Goal: Task Accomplishment & Management: Manage account settings

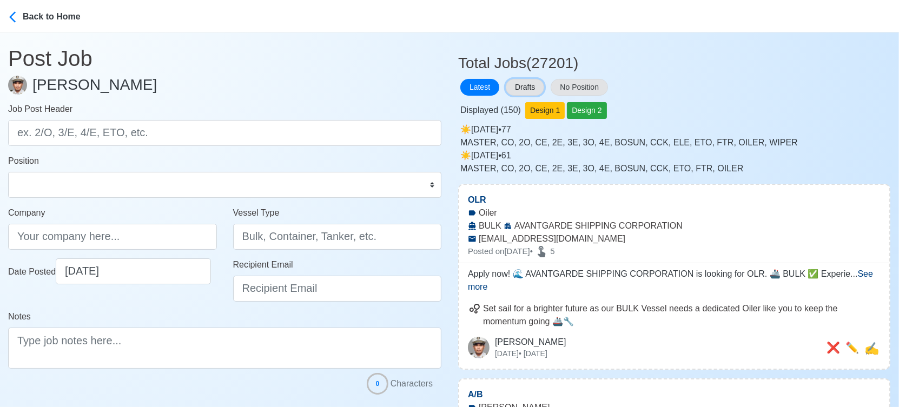
click at [523, 84] on button "Drafts" at bounding box center [525, 87] width 38 height 17
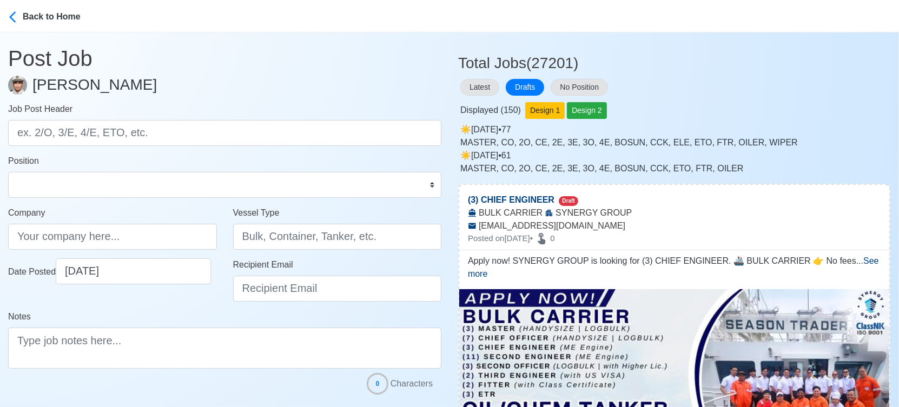
click at [748, 90] on div "Latest Drafts No Position" at bounding box center [674, 87] width 432 height 21
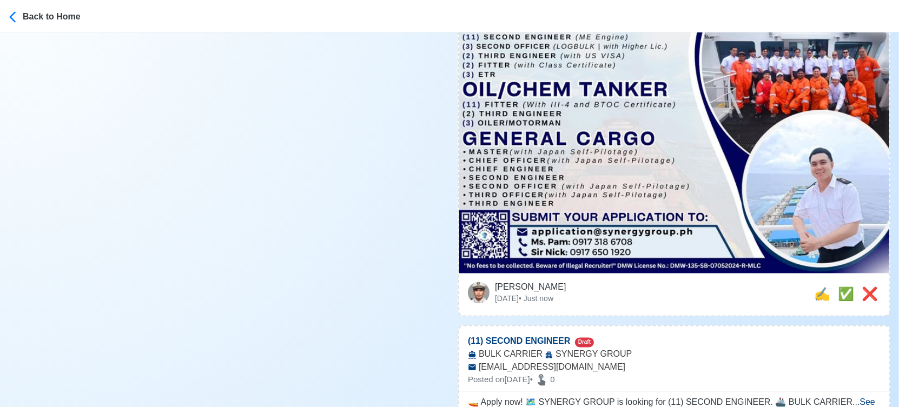
scroll to position [2163, 0]
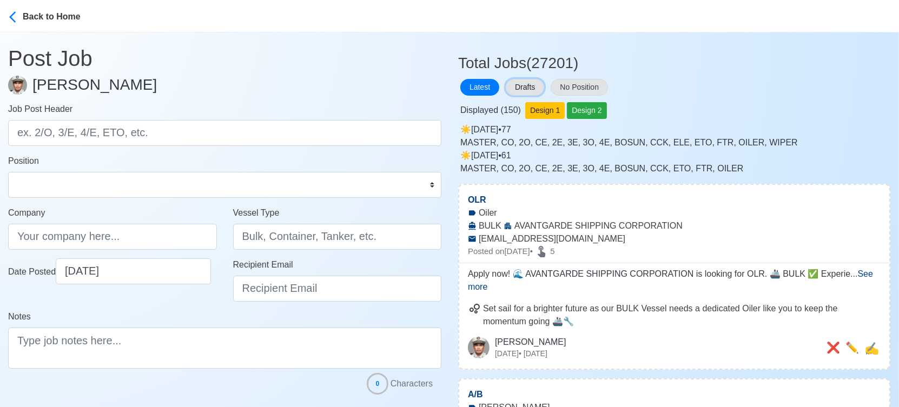
click at [530, 87] on button "Drafts" at bounding box center [525, 87] width 38 height 17
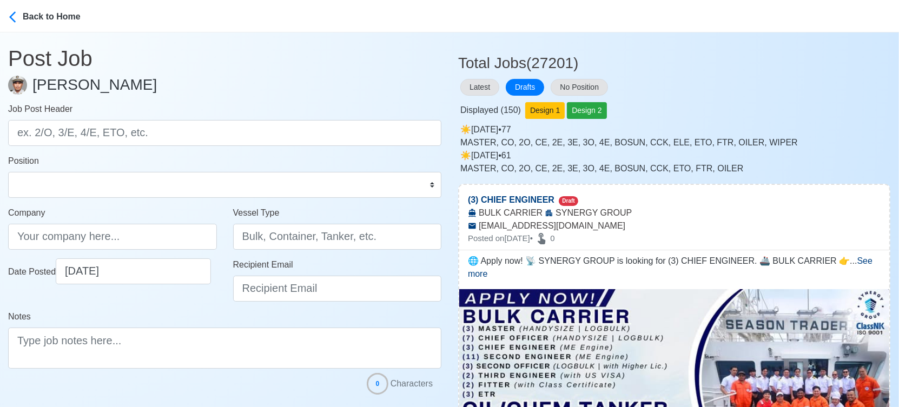
click at [782, 92] on div "Latest Drafts No Position" at bounding box center [674, 87] width 432 height 21
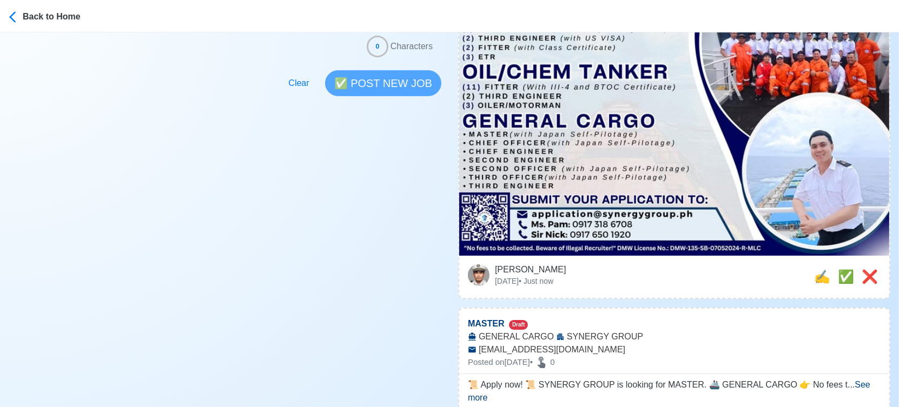
scroll to position [420, 0]
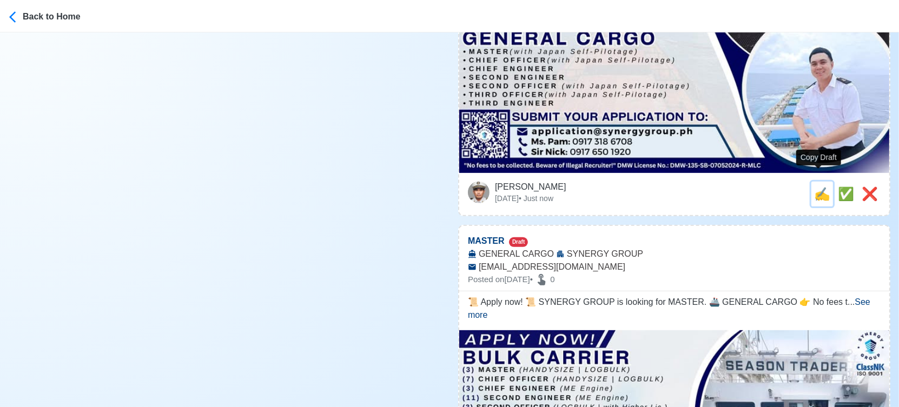
click at [817, 187] on span "✍️" at bounding box center [822, 194] width 16 height 15
type input "(3) CHIEF ENGINEER"
type input "SYNERGY GROUP"
type input "BULK CARRIER"
type input "application@synergygroup.ph"
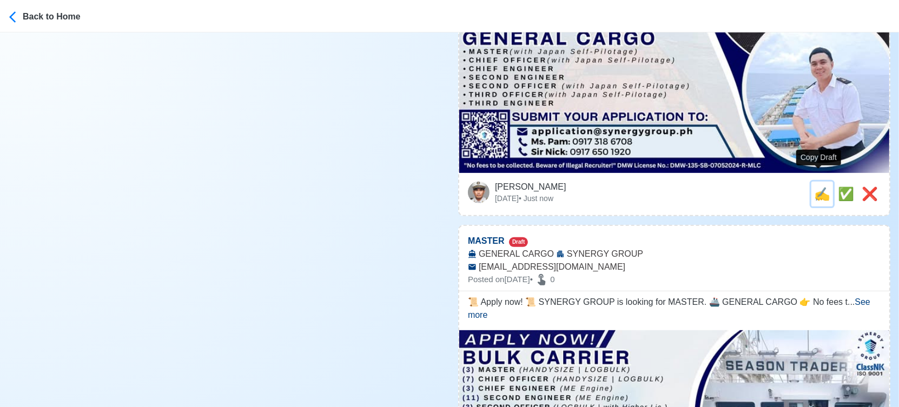
type textarea "🌐 Apply now! 📡 SYNERGY GROUP is looking for (3) CHIEF ENGINEER. 🚢 BULK CARRIER …"
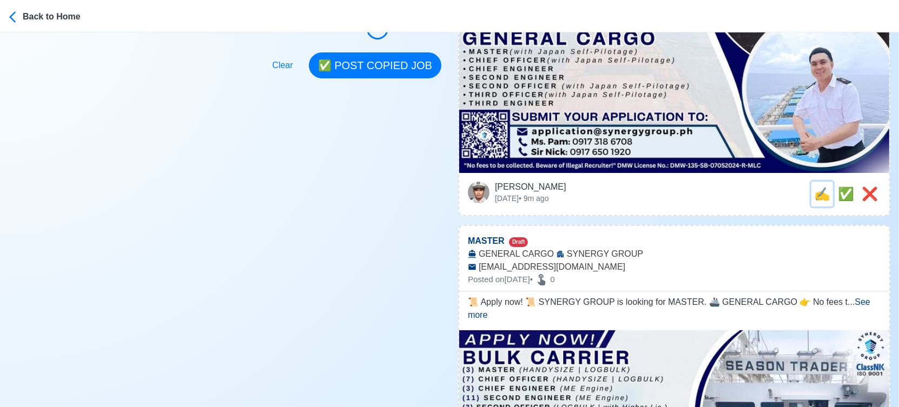
scroll to position [0, 0]
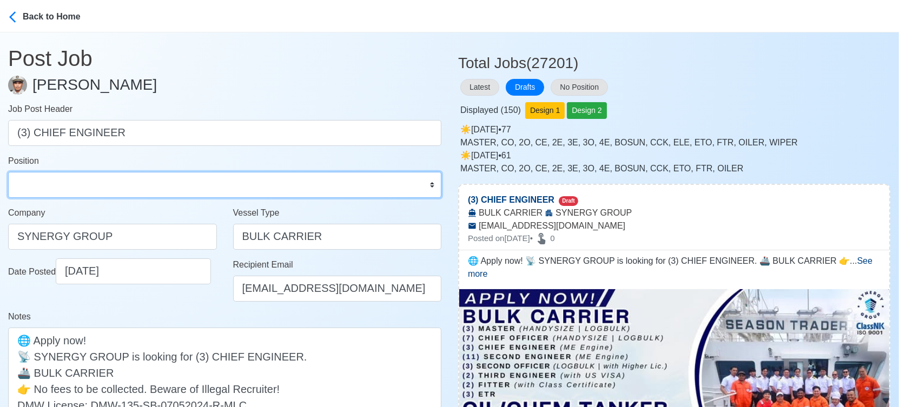
click at [119, 181] on select "Master Chief Officer 2nd Officer 3rd Officer Junior Officer Chief Engineer 2nd …" at bounding box center [224, 185] width 433 height 26
select select "Chief Engineer"
click at [8, 172] on select "Master Chief Officer 2nd Officer 3rd Officer Junior Officer Chief Engineer 2nd …" at bounding box center [224, 185] width 433 height 26
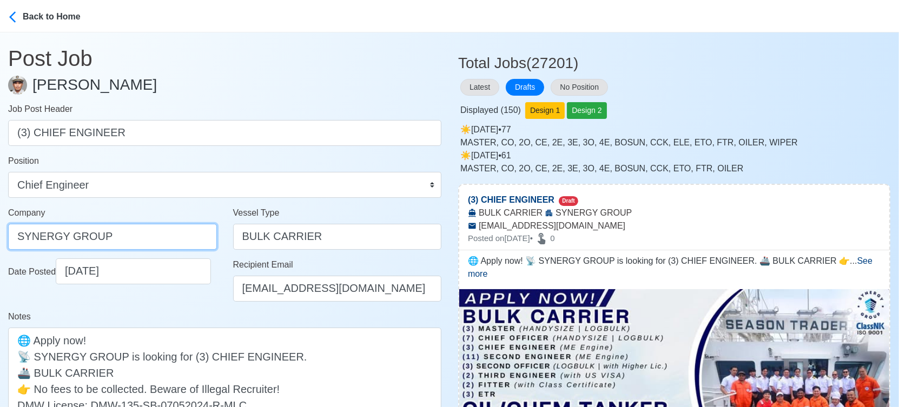
click at [158, 241] on input "SYNERGY GROUP" at bounding box center [112, 237] width 209 height 26
drag, startPoint x: 129, startPoint y: 237, endPoint x: -15, endPoint y: 237, distance: 144.4
click at [0, 237] on html "Back to Home Post Job Jeyner Gil Job Post Header (3) CHIEF ENGINEER Position Ma…" at bounding box center [449, 203] width 899 height 407
paste input "GROUP OPERATIONS INC"
type input "SYNERGYGROUP OPERATIONS INC"
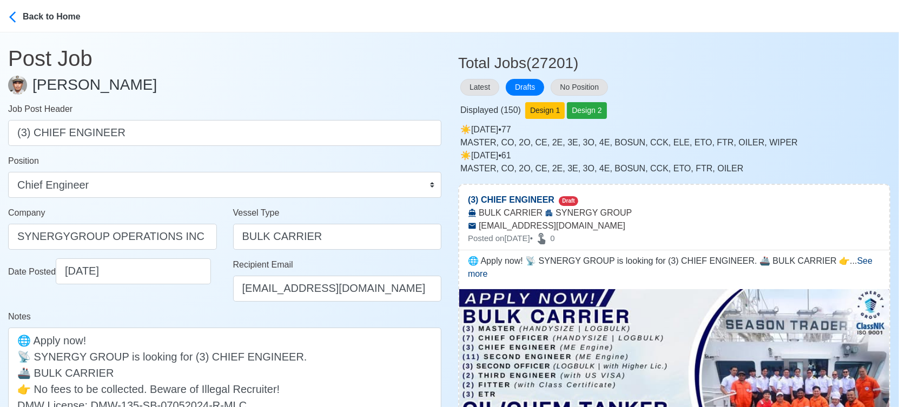
click at [199, 319] on div "Notes 🌐 Apply now! 📡 SYNERGY GROUP is looking for (3) CHIEF ENGINEER. 🚢 BULK CA…" at bounding box center [224, 371] width 433 height 123
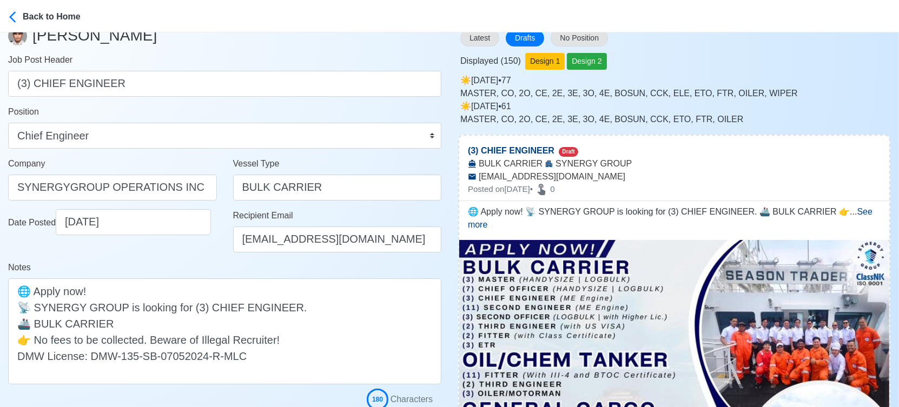
scroll to position [120, 0]
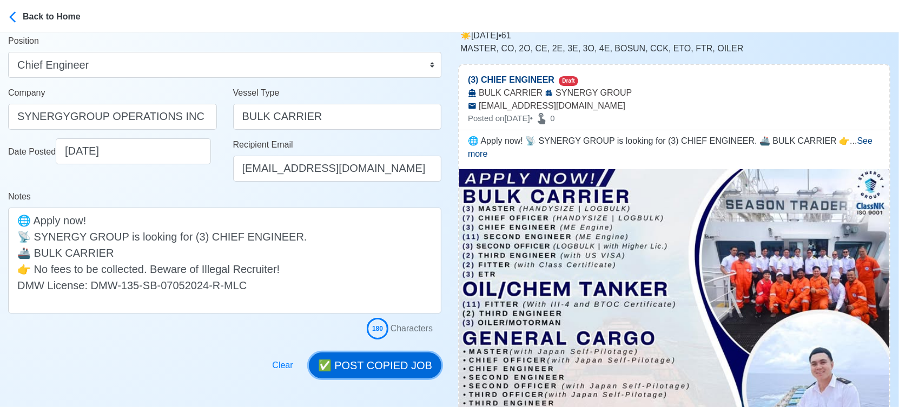
click at [371, 365] on button "✅ POST COPIED JOB" at bounding box center [375, 366] width 132 height 26
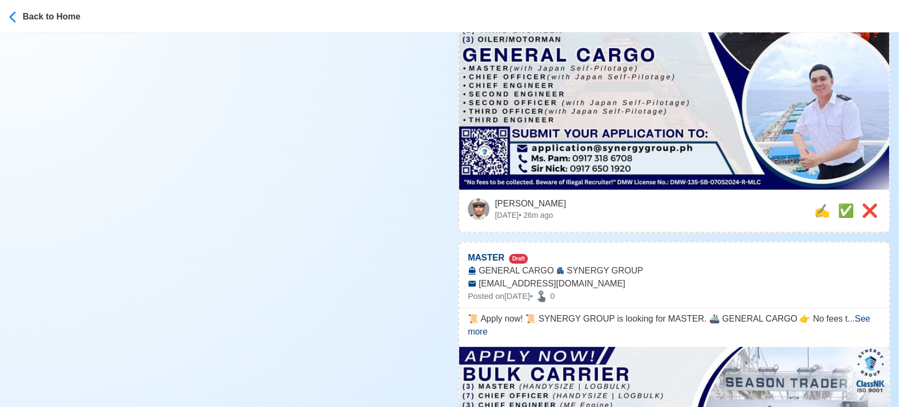
scroll to position [420, 0]
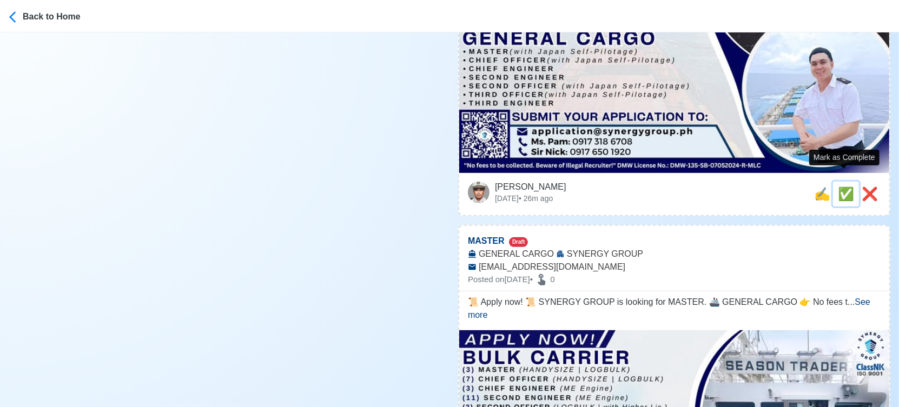
click at [842, 187] on span "✅" at bounding box center [845, 194] width 16 height 15
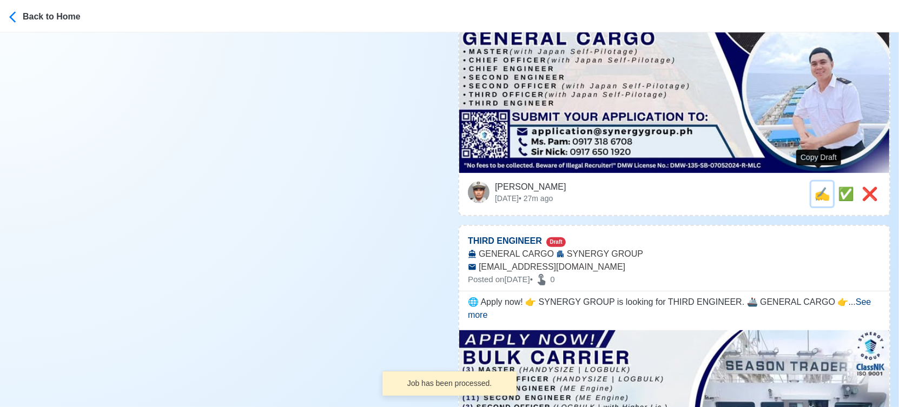
click at [820, 187] on span "✍️" at bounding box center [822, 194] width 16 height 15
type input "MASTER"
select select
type input "SYNERGY GROUP"
type input "GENERAL CARGO"
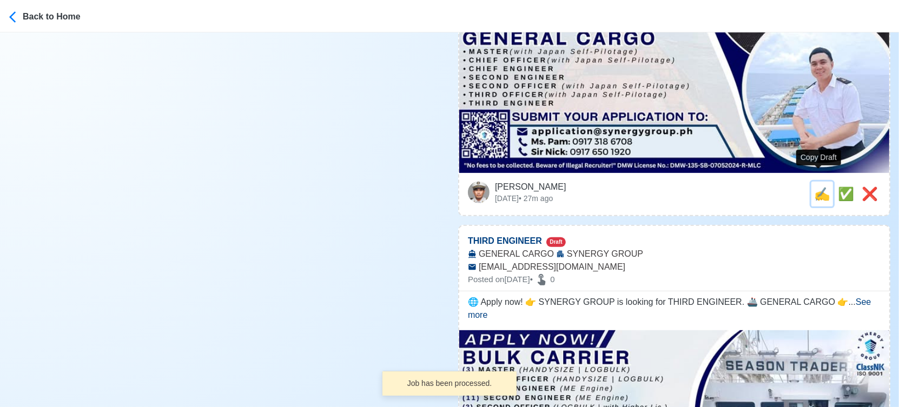
type input "[EMAIL_ADDRESS][DOMAIN_NAME]"
type textarea "📜 Apply now! 📜 SYNERGY GROUP is looking for MASTER. 🚢 GENERAL CARGO 👉 No fees t…"
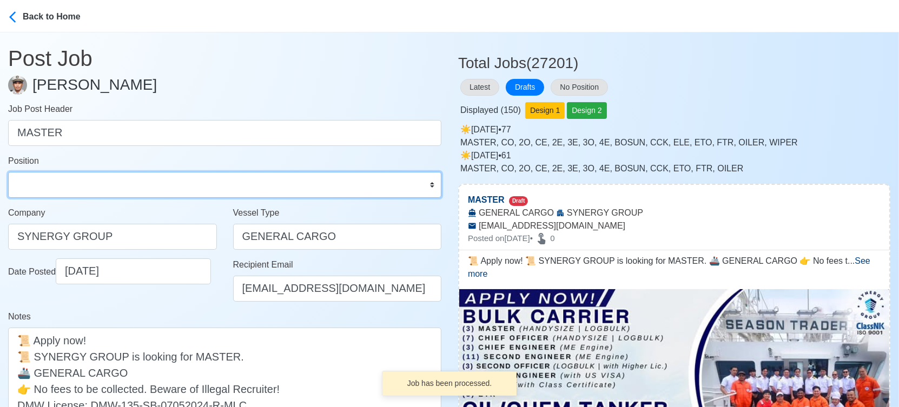
click at [132, 186] on select "Master Chief Officer 2nd Officer 3rd Officer Junior Officer Chief Engineer 2nd …" at bounding box center [224, 185] width 433 height 26
select select "Master"
click at [8, 172] on select "Master Chief Officer 2nd Officer 3rd Officer Junior Officer Chief Engineer 2nd …" at bounding box center [224, 185] width 433 height 26
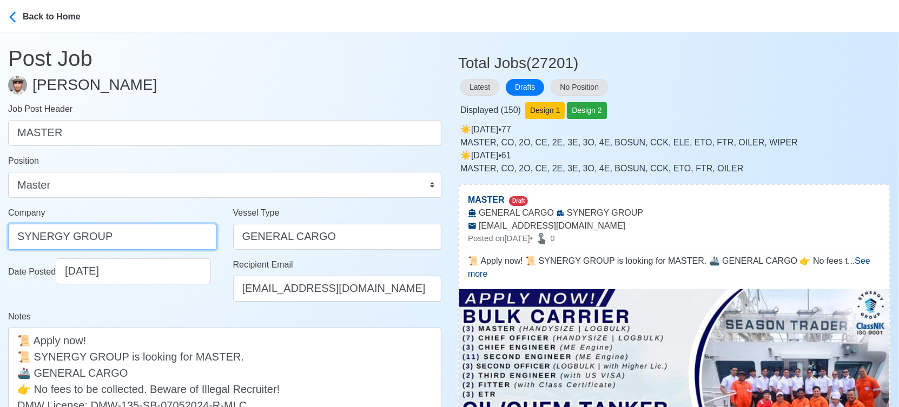
click at [152, 235] on input "SYNERGY GROUP" at bounding box center [112, 237] width 209 height 26
paste input "GROUP OPERATIONS INC"
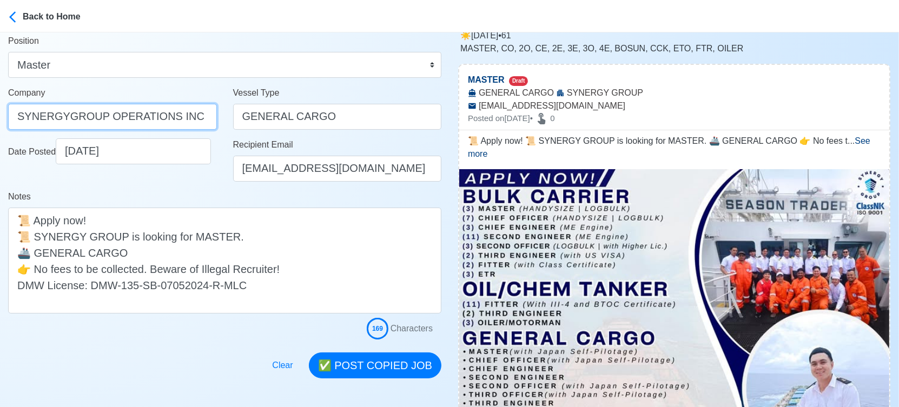
scroll to position [240, 0]
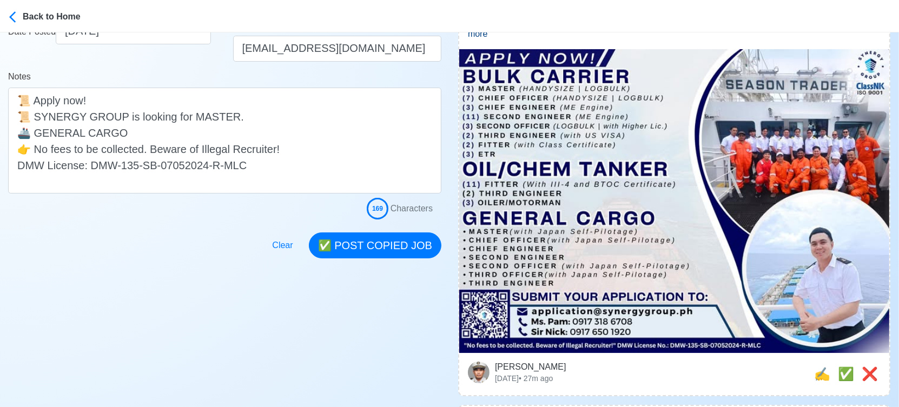
type input "SYNERGYGROUP OPERATIONS INC"
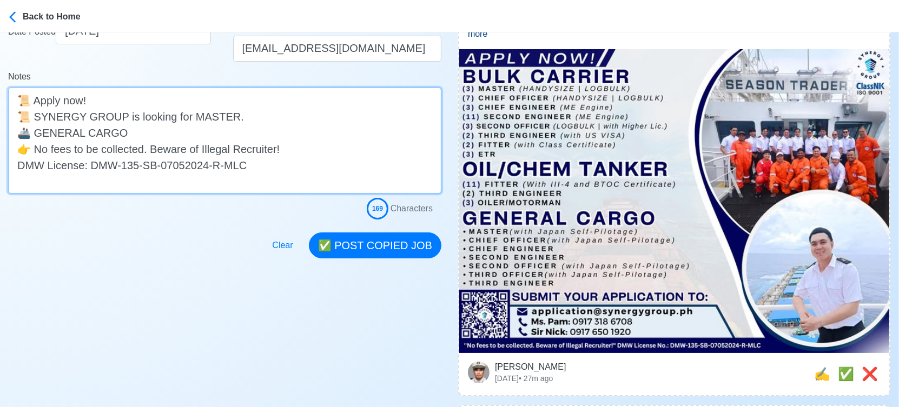
click at [225, 117] on textarea "📜 Apply now! 📜 SYNERGY GROUP is looking for MASTER. 🚢 GENERAL CARGO 👉 No fees t…" at bounding box center [224, 141] width 433 height 106
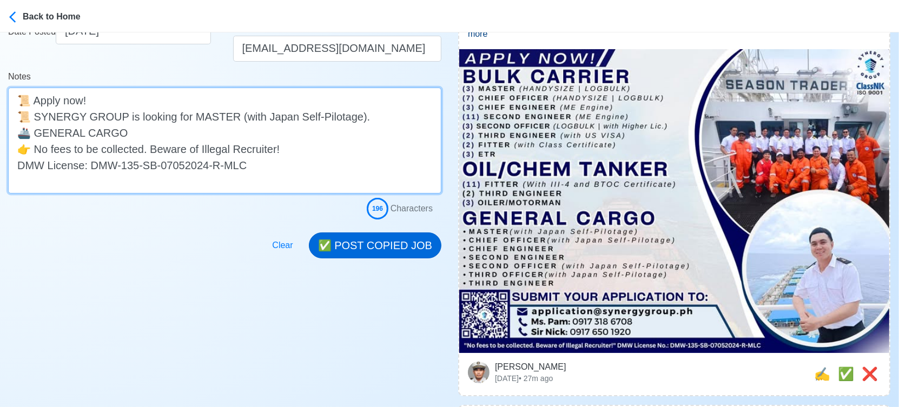
type textarea "📜 Apply now! 📜 SYNERGY GROUP is looking for MASTER (with Japan Self-Pilotage). …"
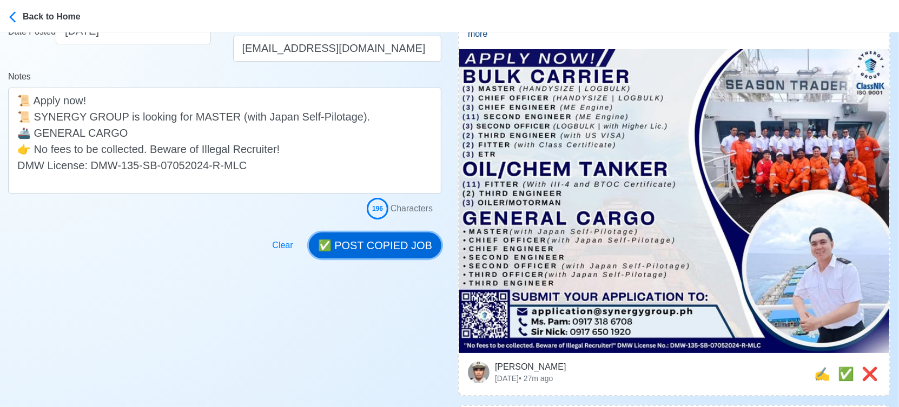
click at [400, 240] on button "✅ POST COPIED JOB" at bounding box center [375, 245] width 132 height 26
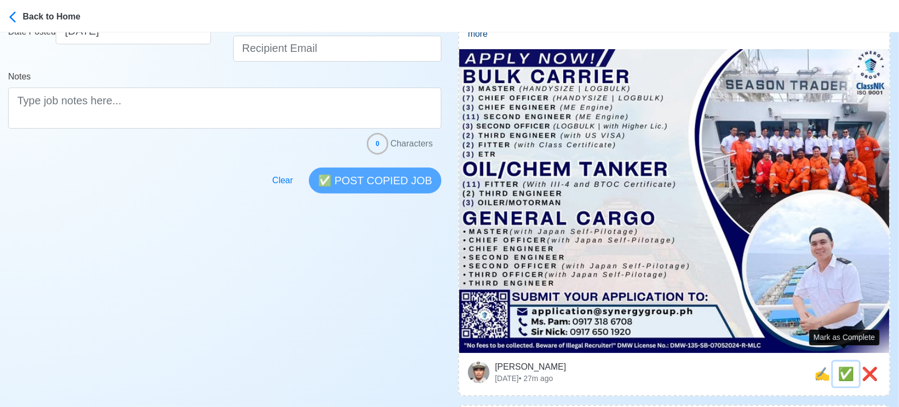
click at [837, 367] on span "✅" at bounding box center [845, 374] width 16 height 15
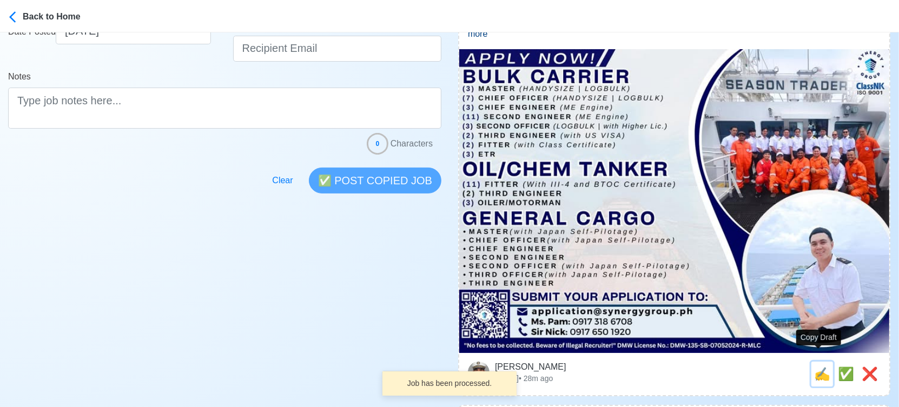
click at [817, 367] on span "✍️" at bounding box center [822, 374] width 16 height 15
type input "THIRD ENGINEER"
select select
type input "SYNERGY GROUP"
type input "GENERAL CARGO"
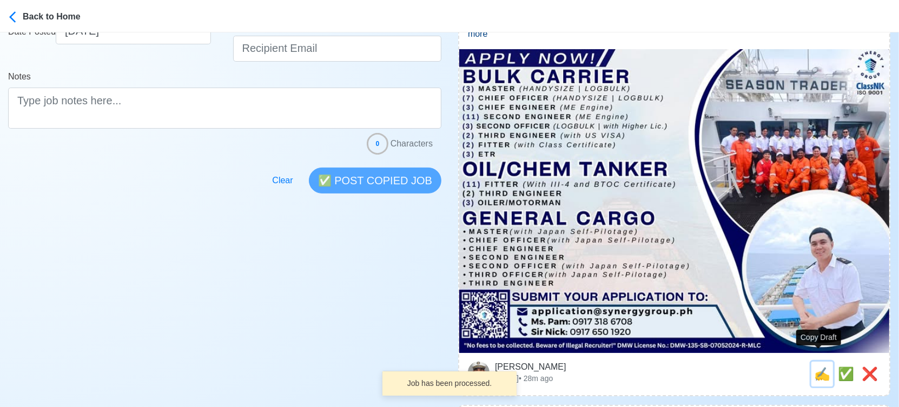
type input "[EMAIL_ADDRESS][DOMAIN_NAME]"
type textarea "🌐 Apply now! 👉 SYNERGY GROUP is looking for THIRD ENGINEER. 🚢 GENERAL CARGO 👉 N…"
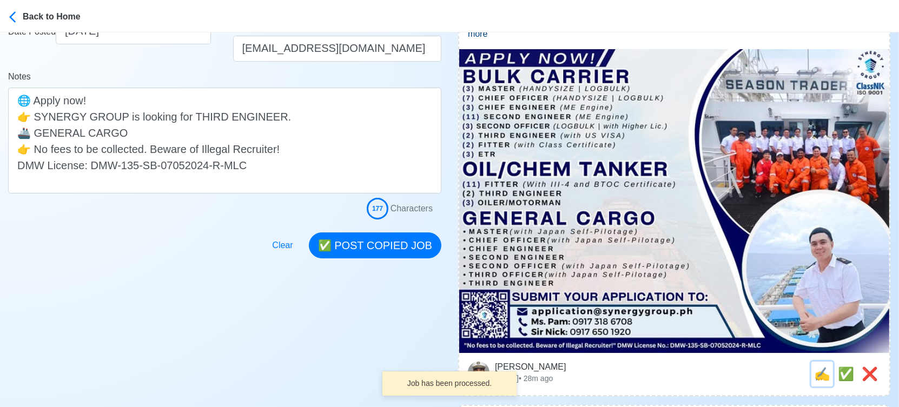
scroll to position [0, 0]
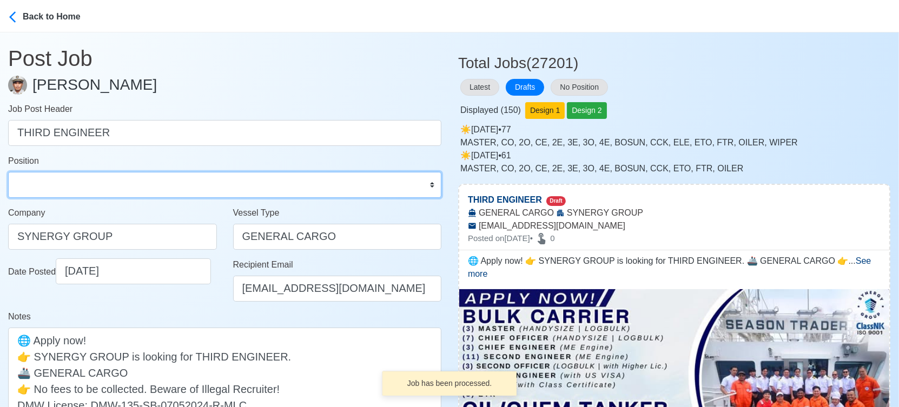
click at [43, 192] on select "Master Chief Officer 2nd Officer 3rd Officer Junior Officer Chief Engineer 2nd …" at bounding box center [224, 185] width 433 height 26
select select "3rd Engineer"
click at [8, 172] on select "Master Chief Officer 2nd Officer 3rd Officer Junior Officer Chief Engineer 2nd …" at bounding box center [224, 185] width 433 height 26
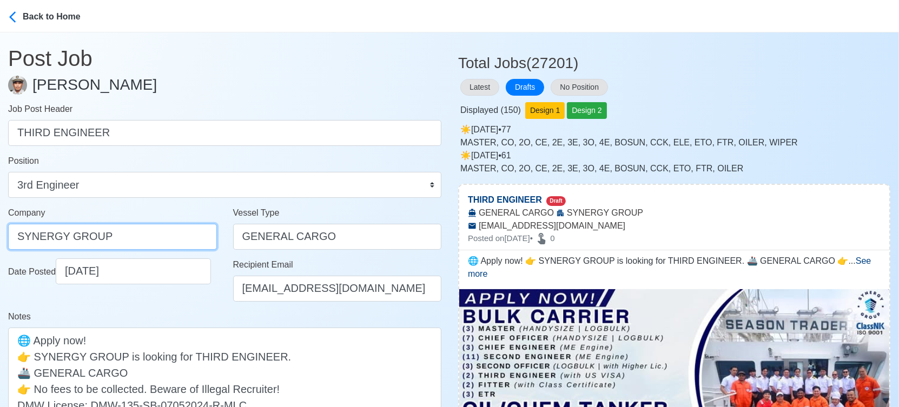
click at [149, 233] on input "SYNERGY GROUP" at bounding box center [112, 237] width 209 height 26
paste input "GROUP OPERATIONS INC"
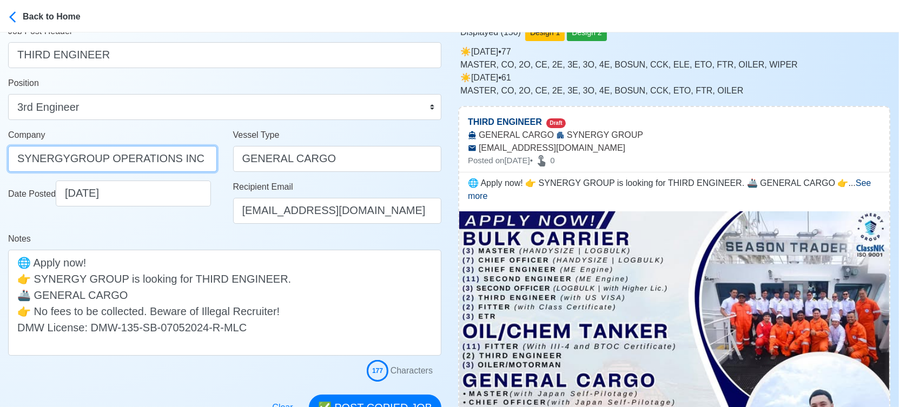
scroll to position [180, 0]
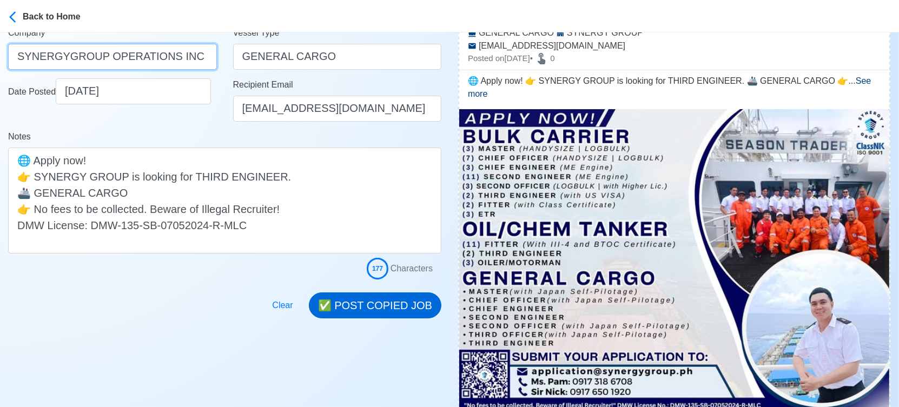
type input "SYNERGYGROUP OPERATIONS INC"
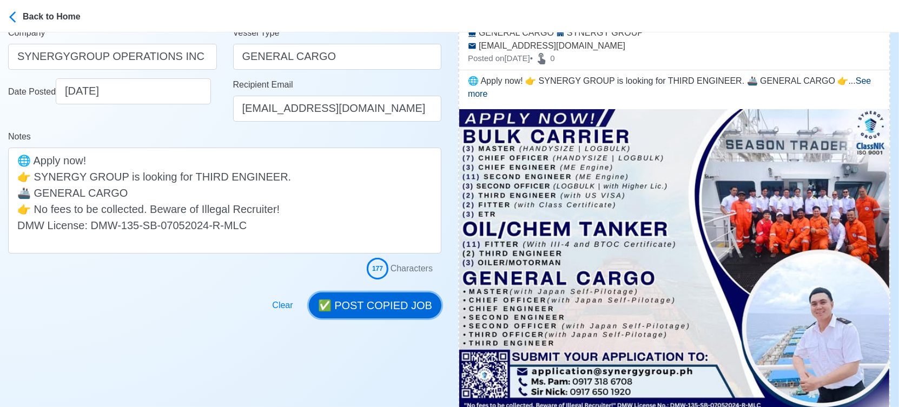
click at [387, 307] on button "✅ POST COPIED JOB" at bounding box center [375, 305] width 132 height 26
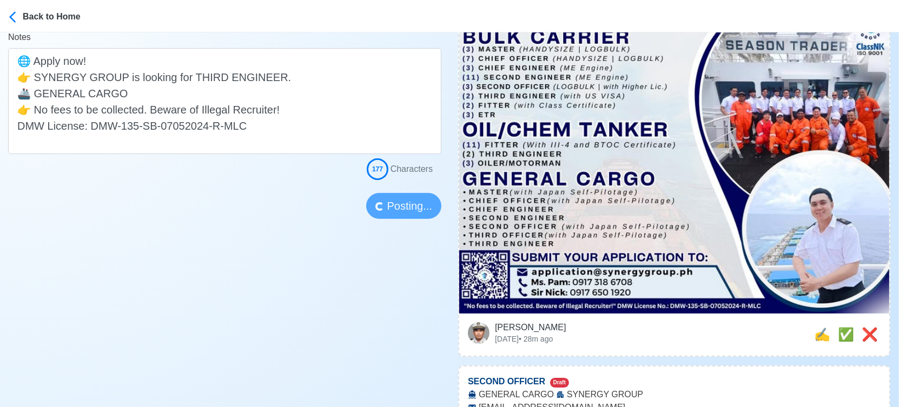
scroll to position [300, 0]
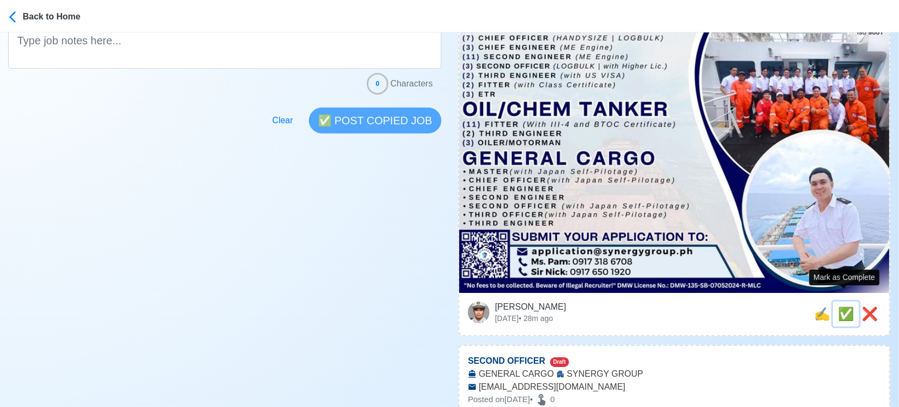
click at [839, 307] on span "✅" at bounding box center [845, 314] width 16 height 15
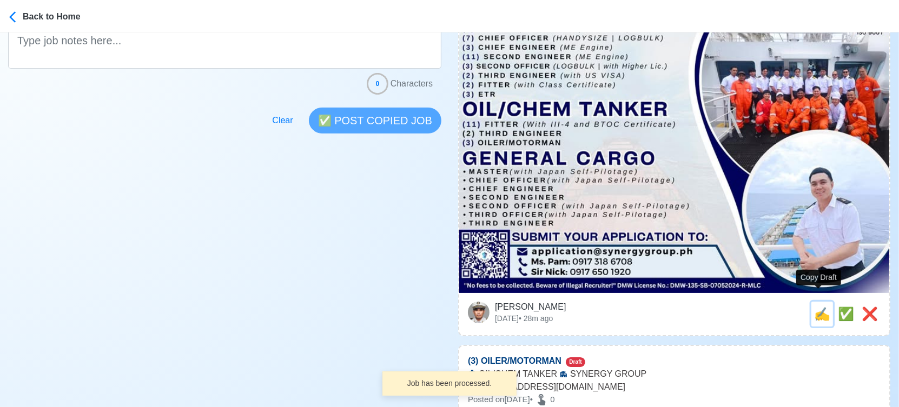
click at [822, 307] on span "✍️" at bounding box center [822, 314] width 16 height 15
type input "SECOND OFFICER"
select select
type input "SYNERGY GROUP"
type input "GENERAL CARGO"
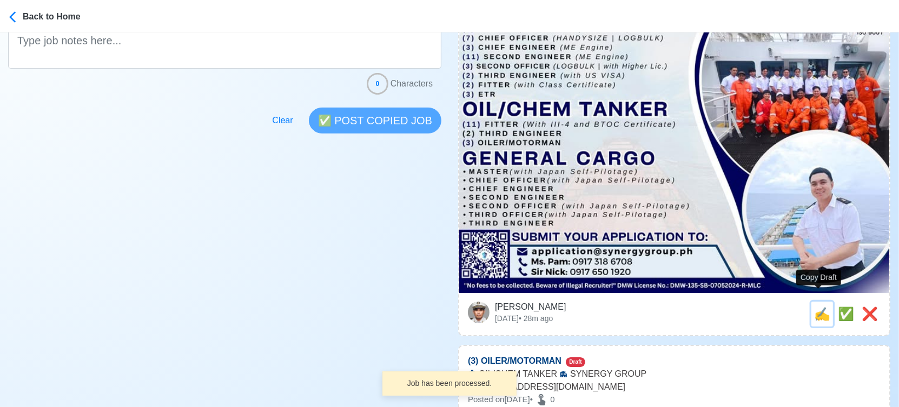
type input "application@synergygroup.ph"
type textarea "🗺️ Apply now! SYNERGY GROUP is looking for SECOND OFFICER. 🚢 GENERAL CARGO 👉 No…"
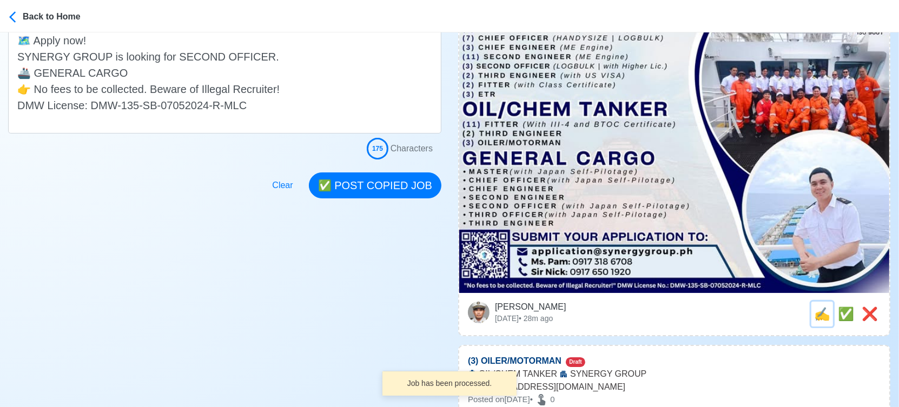
scroll to position [0, 0]
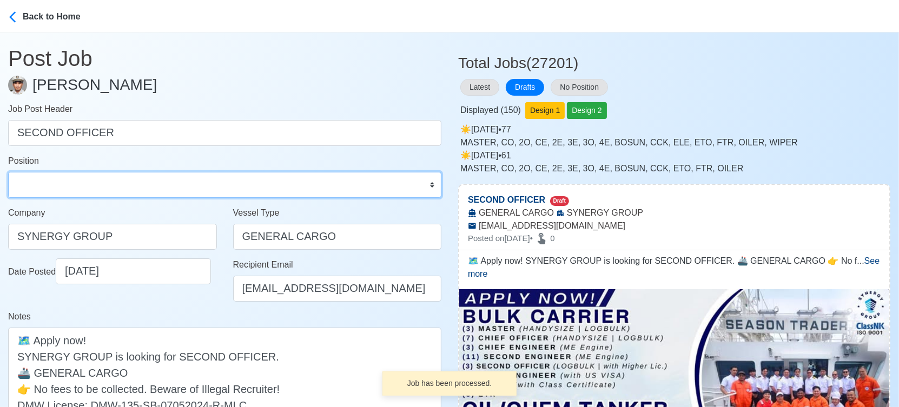
drag, startPoint x: 124, startPoint y: 182, endPoint x: 117, endPoint y: 175, distance: 10.3
click at [124, 182] on select "Master Chief Officer 2nd Officer 3rd Officer Junior Officer Chief Engineer 2nd …" at bounding box center [224, 185] width 433 height 26
select select "2nd Officer"
click at [8, 172] on select "Master Chief Officer 2nd Officer 3rd Officer Junior Officer Chief Engineer 2nd …" at bounding box center [224, 185] width 433 height 26
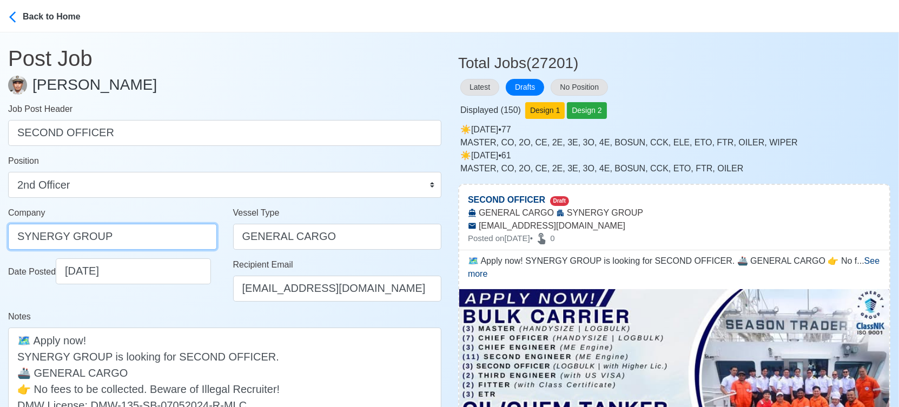
click at [148, 241] on input "SYNERGY GROUP" at bounding box center [112, 237] width 209 height 26
paste input "GROUP OPERATIONS INC"
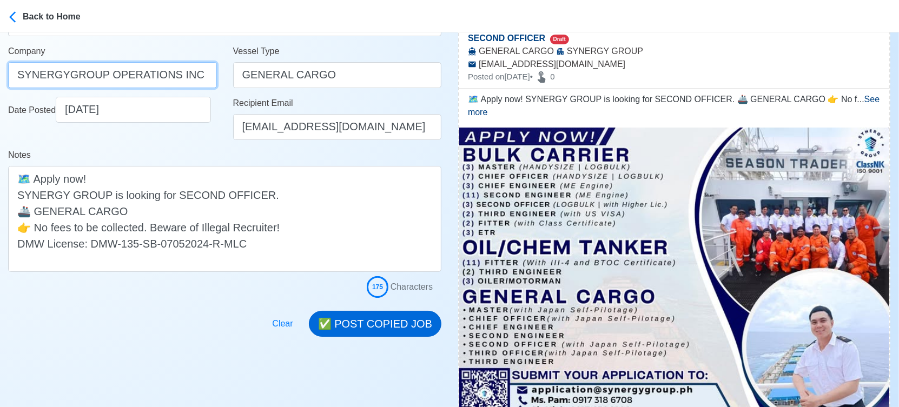
scroll to position [180, 0]
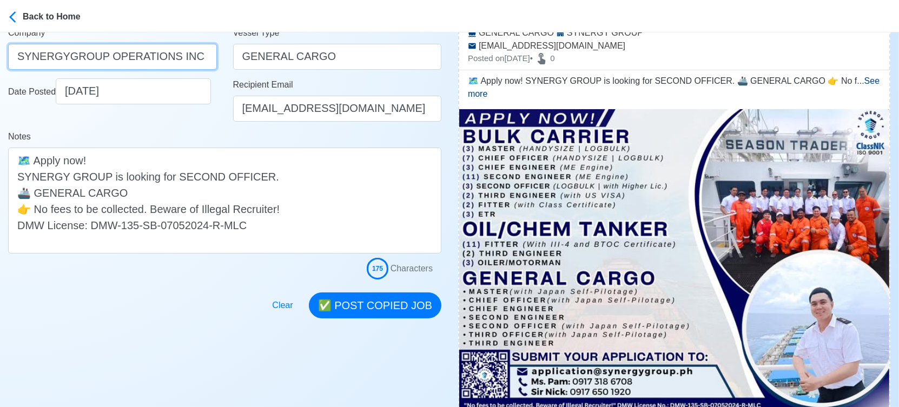
type input "SYNERGYGROUP OPERATIONS INC"
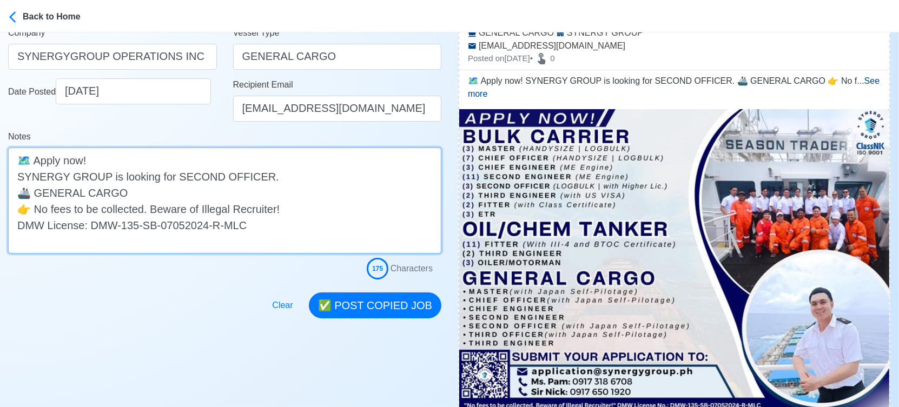
click at [252, 177] on textarea "🗺️ Apply now! SYNERGY GROUP is looking for SECOND OFFICER. 🚢 GENERAL CARGO 👉 No…" at bounding box center [224, 201] width 433 height 106
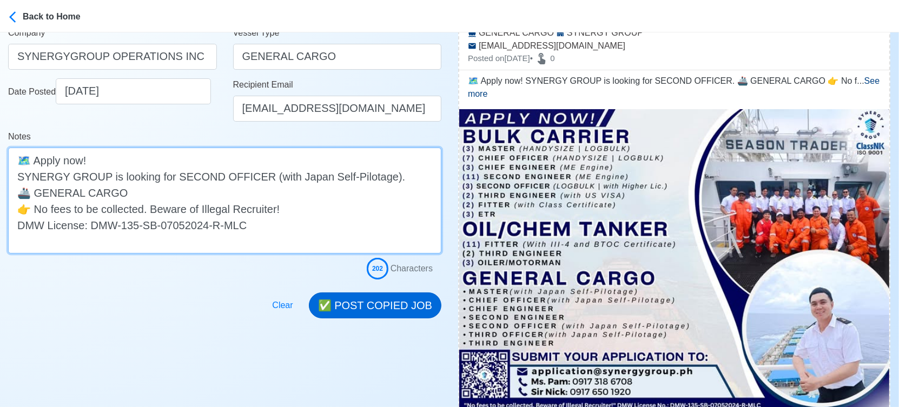
type textarea "🗺️ Apply now! SYNERGY GROUP is looking for SECOND OFFICER (with Japan Self-Pilo…"
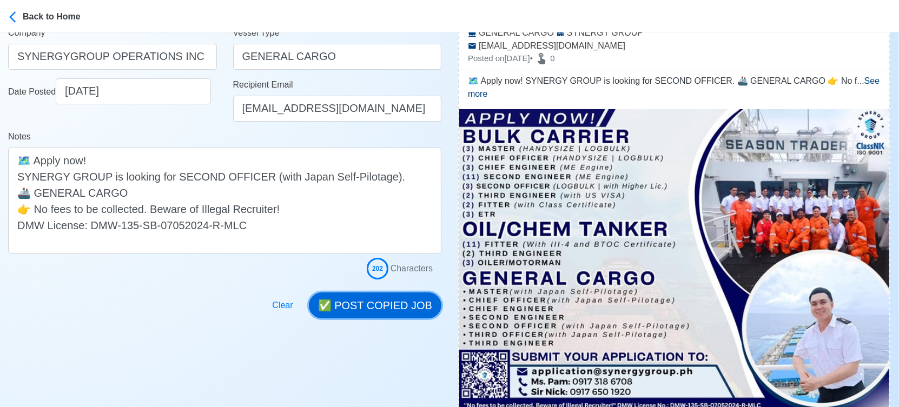
click at [389, 298] on button "✅ POST COPIED JOB" at bounding box center [375, 305] width 132 height 26
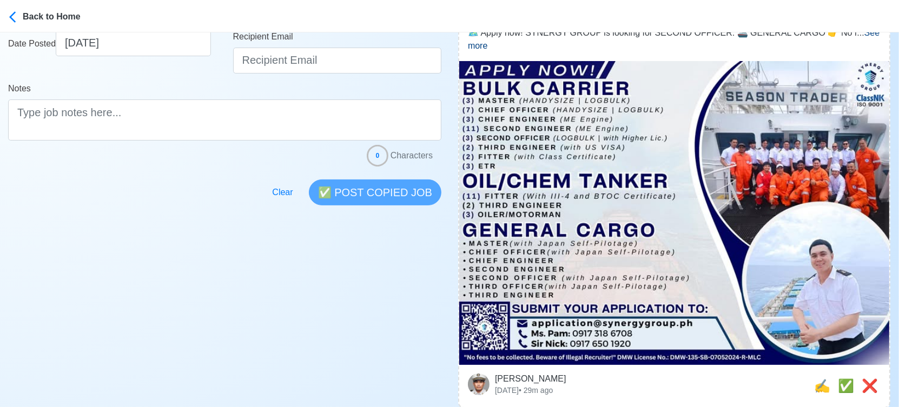
scroll to position [300, 0]
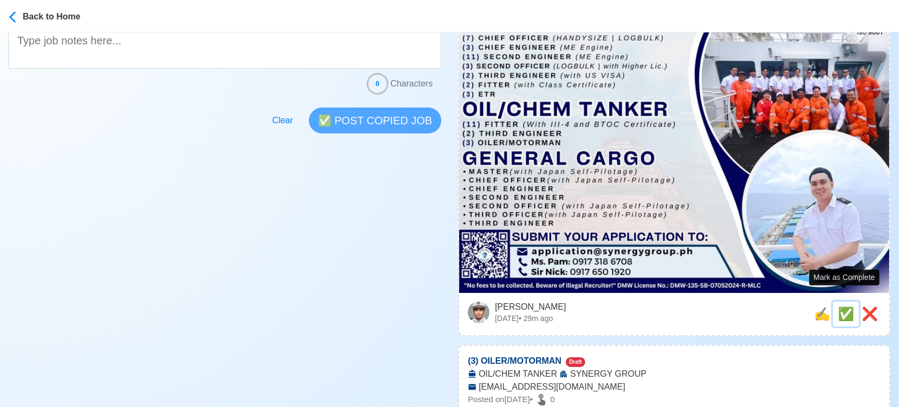
click at [842, 307] on span "✅" at bounding box center [845, 314] width 16 height 15
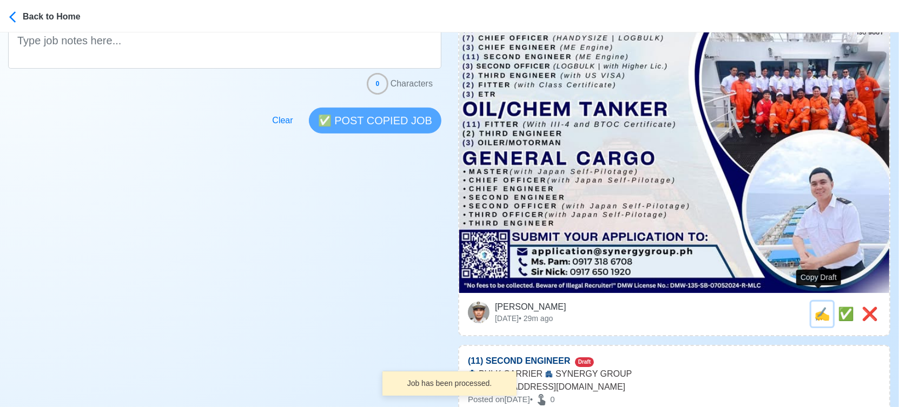
drag, startPoint x: 821, startPoint y: 301, endPoint x: 476, endPoint y: 282, distance: 346.0
click at [821, 307] on span "✍️" at bounding box center [822, 314] width 16 height 15
type input "(3) OILER/MOTORMAN"
select select
type input "SYNERGY GROUP"
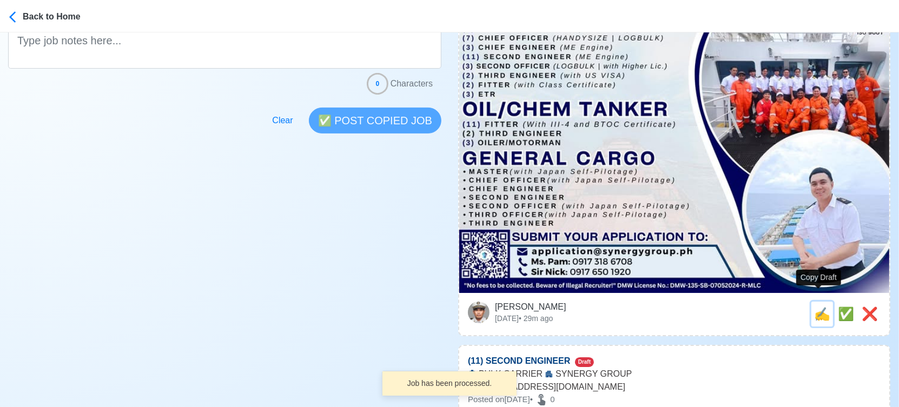
type input "OIL/CHEM TANKER"
type input "application@synergygroup.ph"
type textarea "🗺️ Apply now! SYNERGY GROUP is looking for (3) OILER/MOTORMAN. 🚢 OIL/CHEM TANKE…"
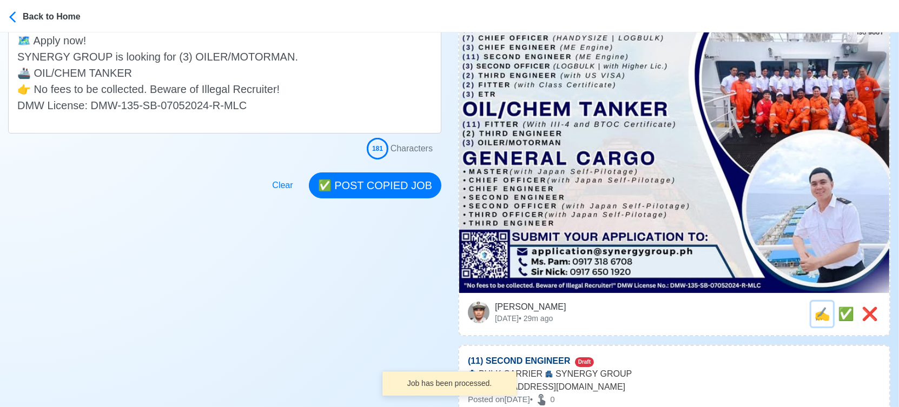
scroll to position [0, 0]
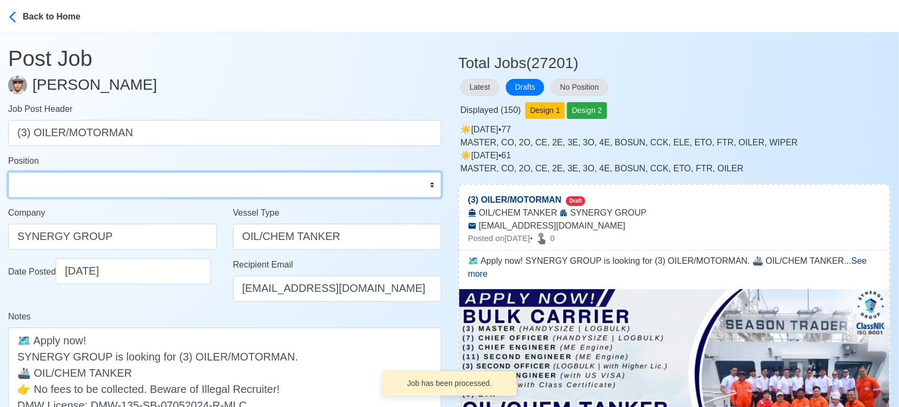
click at [82, 191] on select "Master Chief Officer 2nd Officer 3rd Officer Junior Officer Chief Engineer 2nd …" at bounding box center [224, 185] width 433 height 26
select select "Oiler"
click at [8, 172] on select "Master Chief Officer 2nd Officer 3rd Officer Junior Officer Chief Engineer 2nd …" at bounding box center [224, 185] width 433 height 26
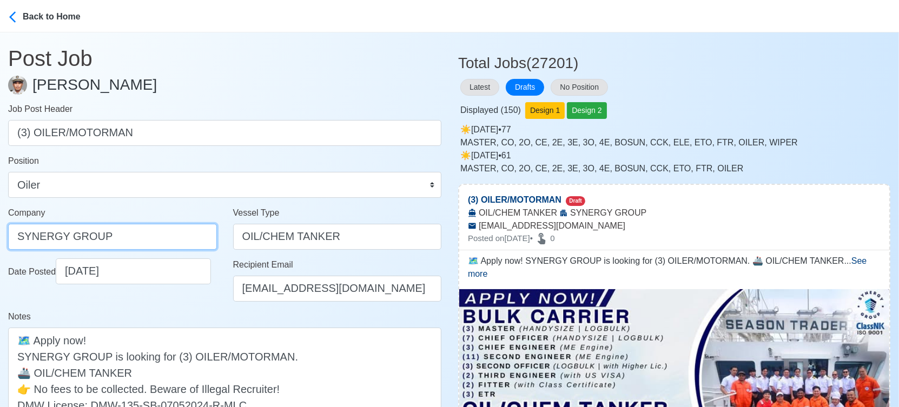
click at [143, 226] on input "SYNERGY GROUP" at bounding box center [112, 237] width 209 height 26
paste input "GROUP OPERATIONS INC"
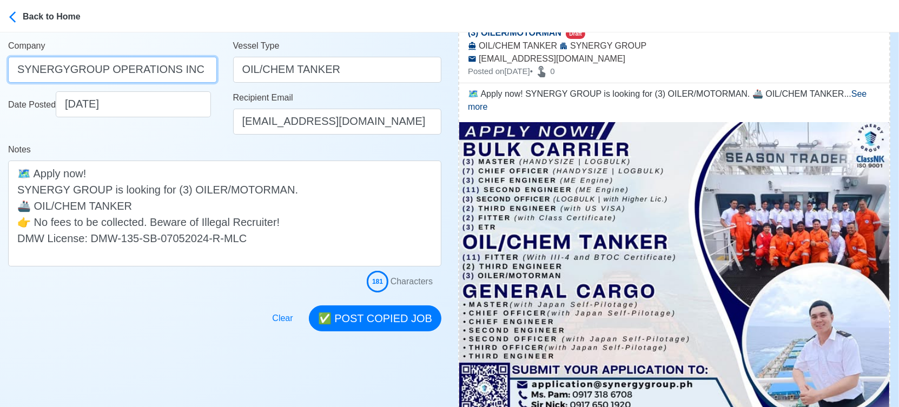
scroll to position [180, 0]
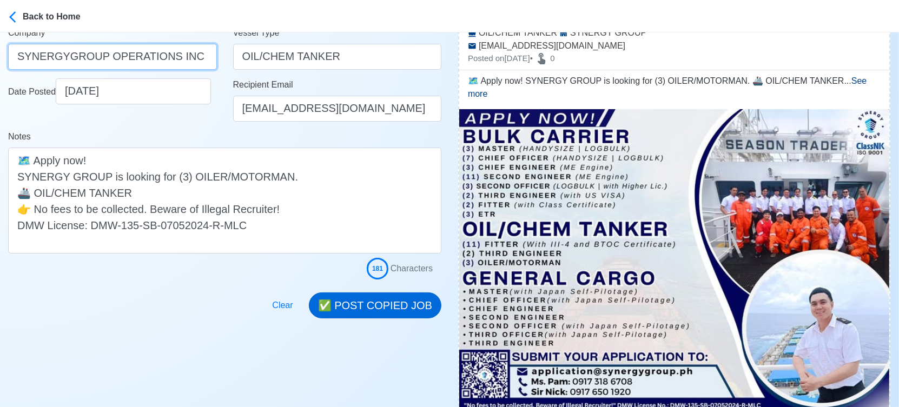
type input "SYNERGYGROUP OPERATIONS INC"
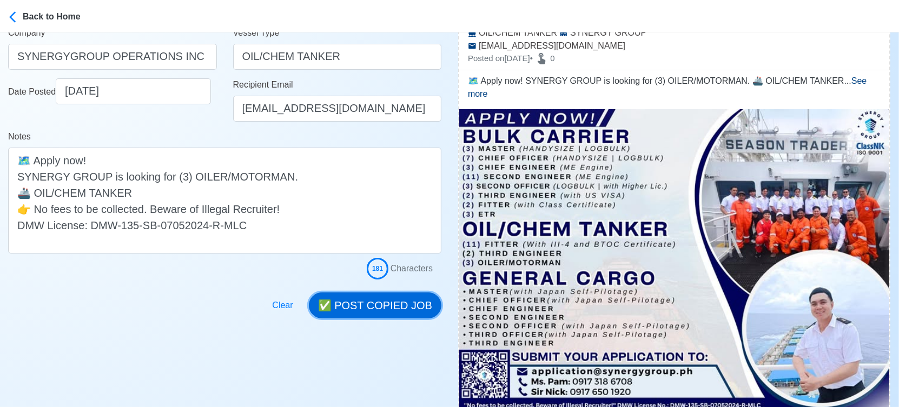
click at [373, 303] on button "✅ POST COPIED JOB" at bounding box center [375, 305] width 132 height 26
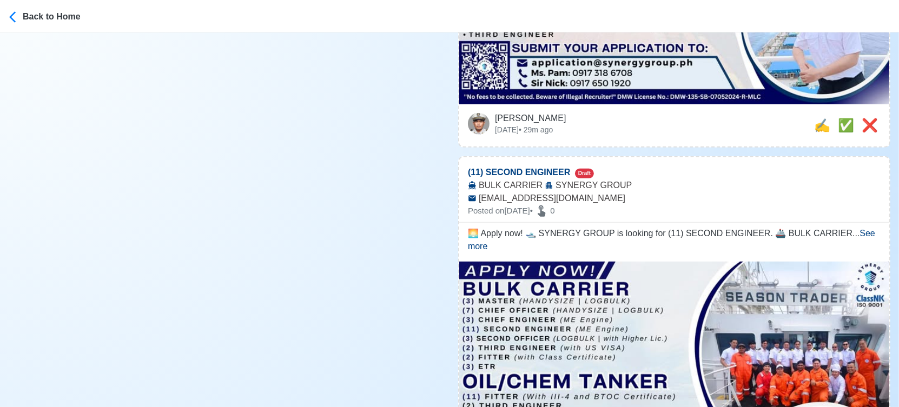
scroll to position [541, 0]
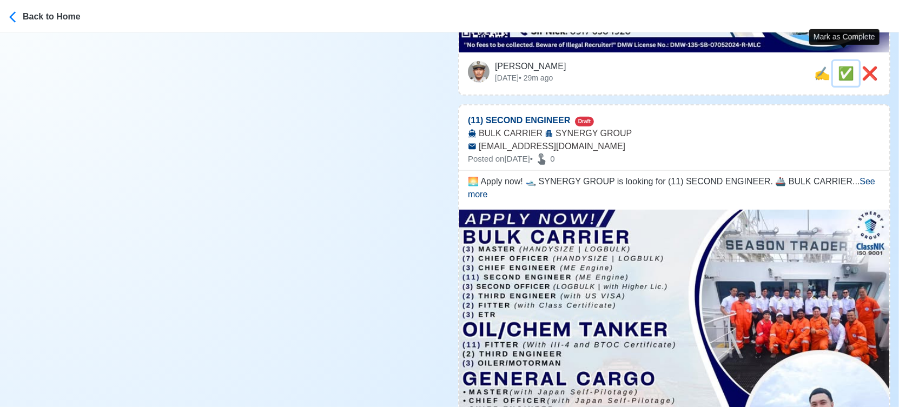
click at [844, 66] on span "✅" at bounding box center [845, 73] width 16 height 15
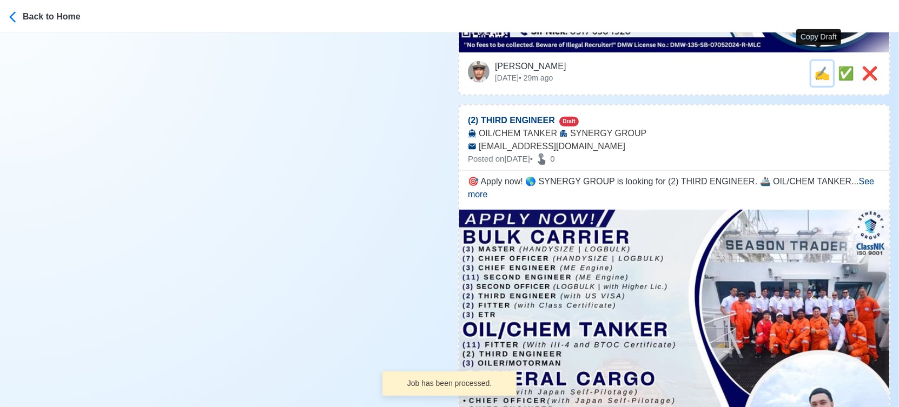
click at [818, 66] on span "✍️" at bounding box center [822, 73] width 16 height 15
type input "(11) SECOND ENGINEER"
select select
type input "SYNERGY GROUP"
type input "BULK CARRIER"
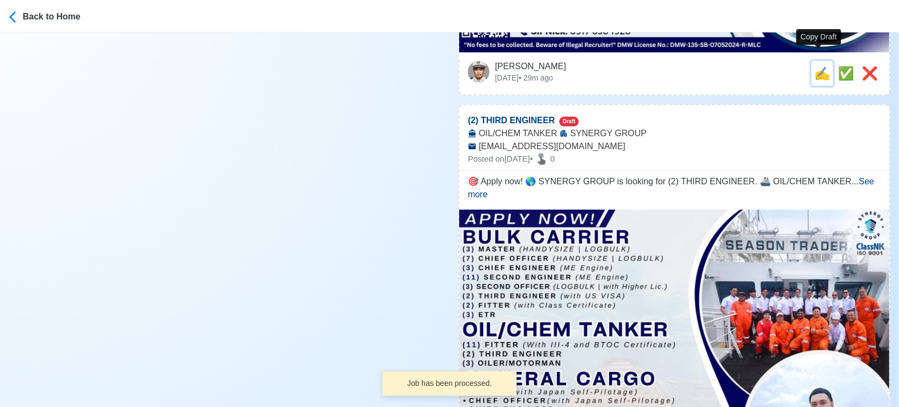
type input "application@synergygroup.ph"
type textarea "🌅 Apply now! 🛥️ SYNERGY GROUP is looking for (11) SECOND ENGINEER. 🚢 BULK CARRI…"
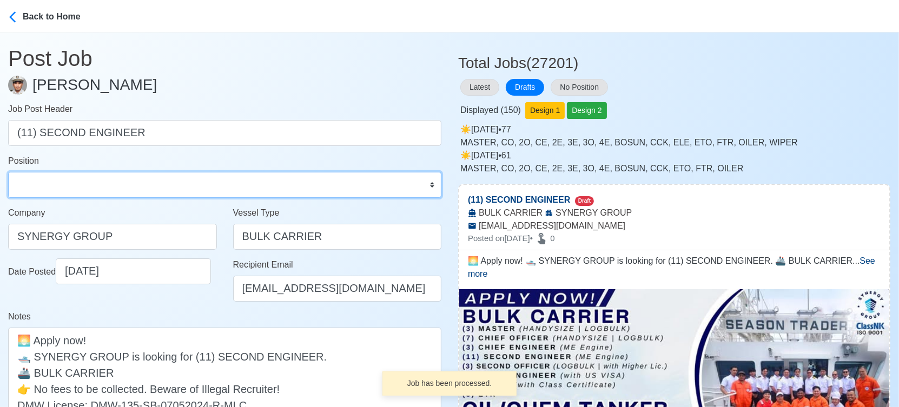
click at [122, 178] on select "Master Chief Officer 2nd Officer 3rd Officer Junior Officer Chief Engineer 2nd …" at bounding box center [224, 185] width 433 height 26
select select "2nd Engineer"
click at [8, 172] on select "Master Chief Officer 2nd Officer 3rd Officer Junior Officer Chief Engineer 2nd …" at bounding box center [224, 185] width 433 height 26
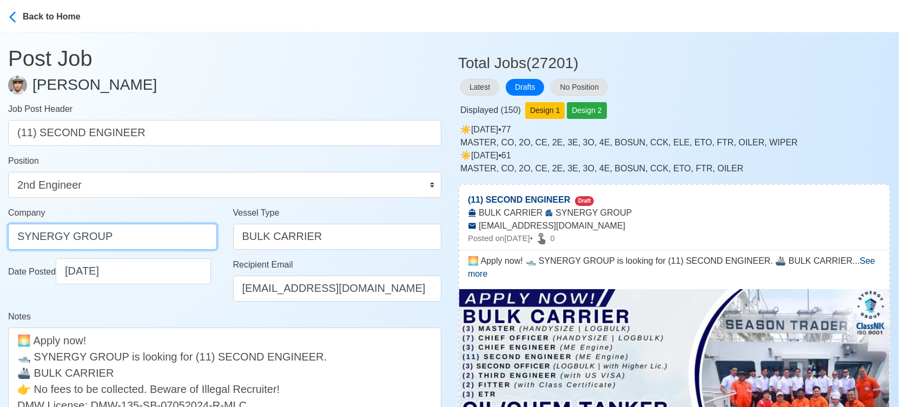
click at [131, 232] on input "SYNERGY GROUP" at bounding box center [112, 237] width 209 height 26
paste input "GROUP OPERATIONS INC"
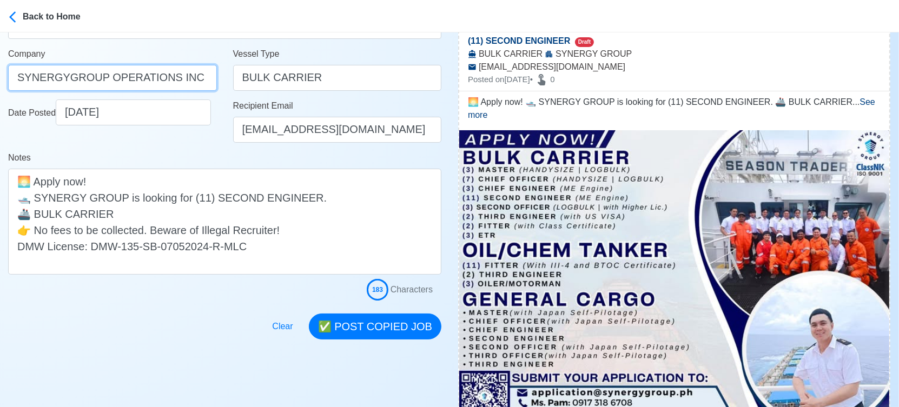
scroll to position [180, 0]
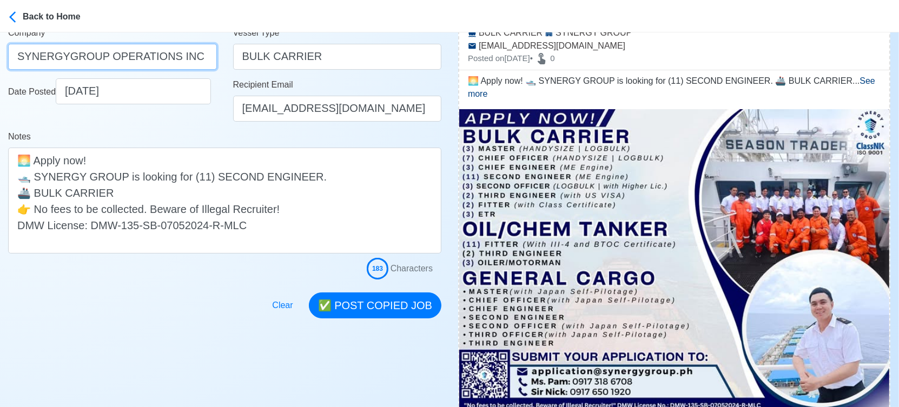
type input "SYNERGYGROUP OPERATIONS INC"
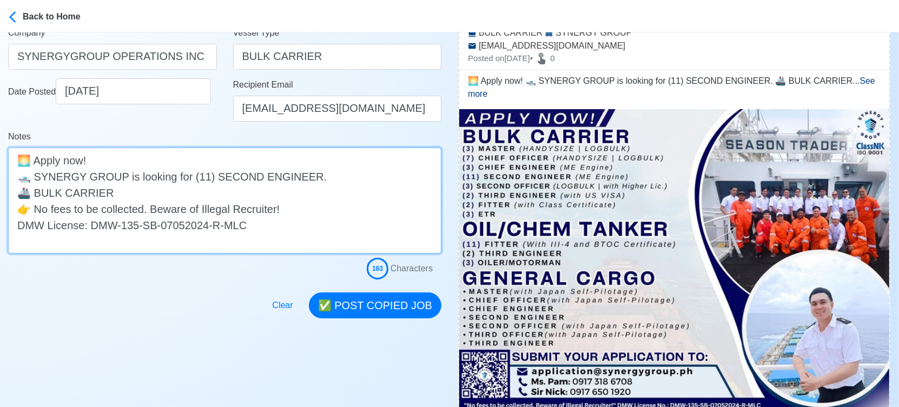
click at [301, 180] on textarea "🌅 Apply now! 🛥️ SYNERGY GROUP is looking for (11) SECOND ENGINEER. 🚢 BULK CARRI…" at bounding box center [224, 201] width 433 height 106
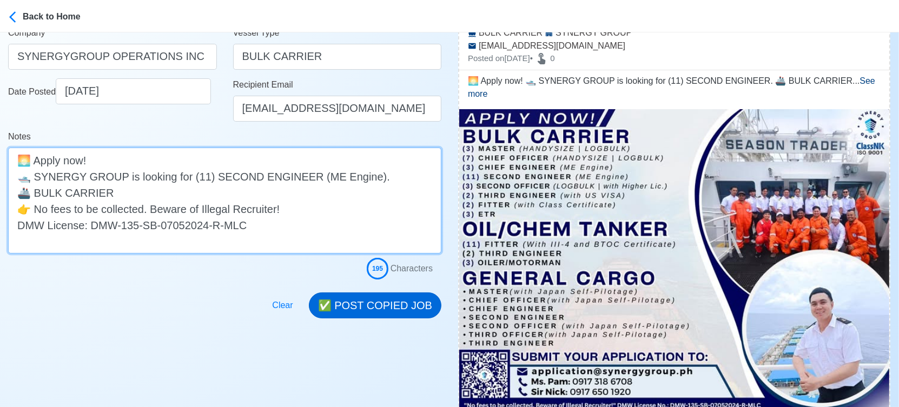
type textarea "🌅 Apply now! 🛥️ SYNERGY GROUP is looking for (11) SECOND ENGINEER (ME Engine). …"
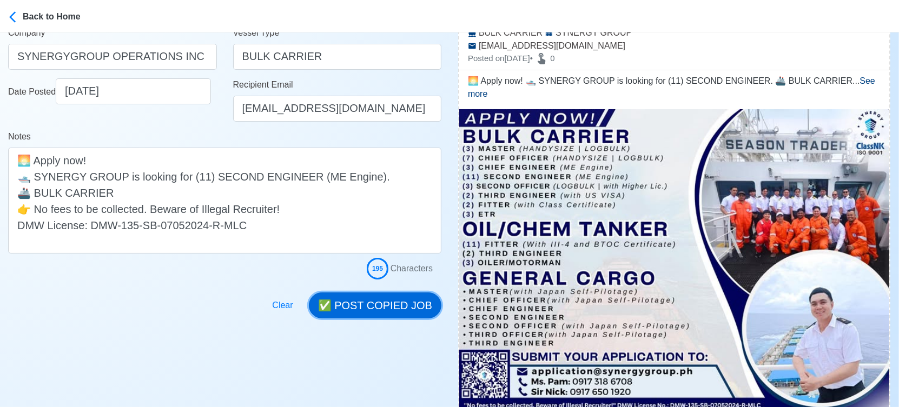
click at [391, 297] on button "✅ POST COPIED JOB" at bounding box center [375, 305] width 132 height 26
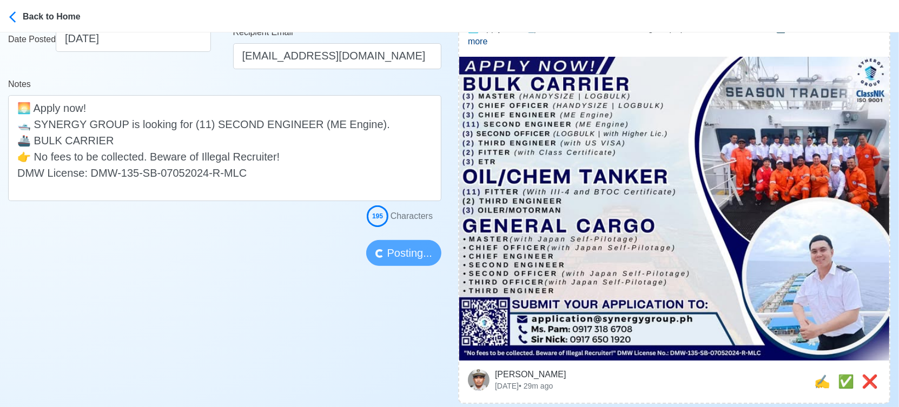
scroll to position [240, 0]
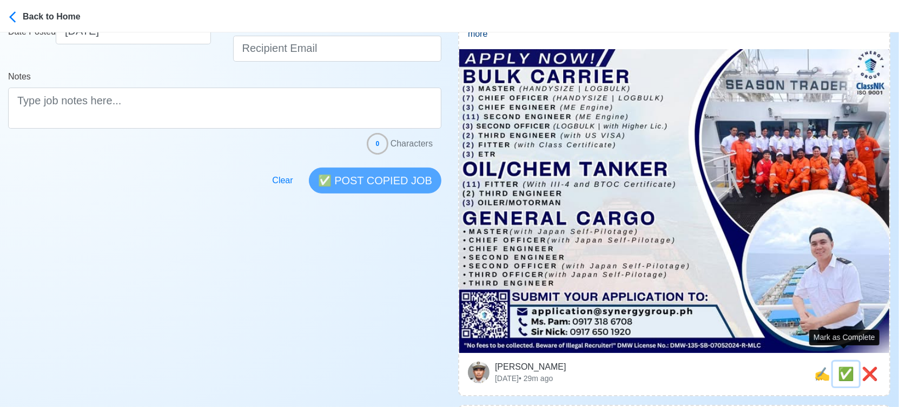
click at [843, 367] on span "✅" at bounding box center [845, 374] width 16 height 15
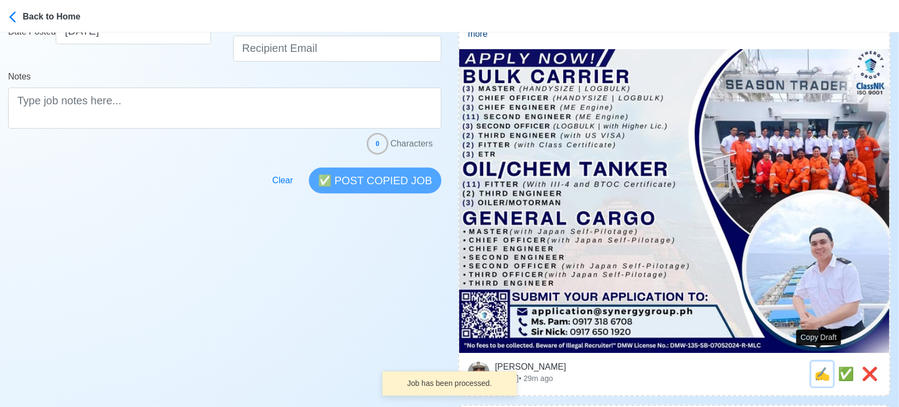
click at [822, 367] on span "✍️" at bounding box center [822, 374] width 16 height 15
type input "(2) THIRD ENGINEER"
select select
type input "SYNERGY GROUP"
type input "OIL/CHEM TANKER"
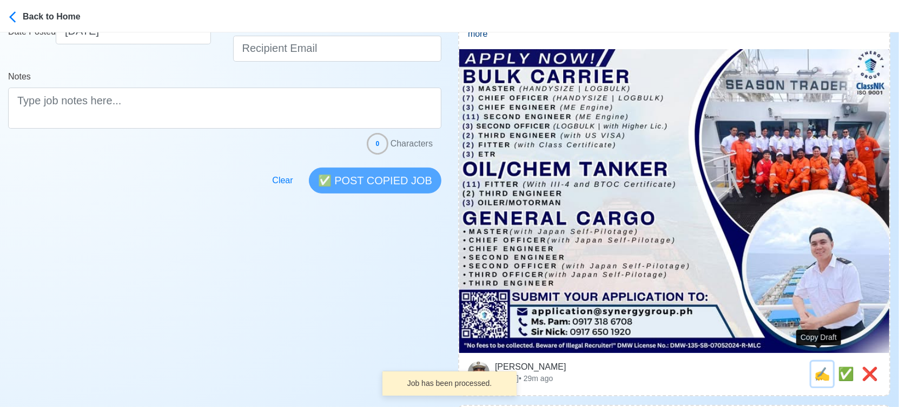
type input "application@synergygroup.ph"
type textarea "🎯 Apply now! 🌎 SYNERGY GROUP is looking for (2) THIRD ENGINEER. 🚢 OIL/CHEM TANK…"
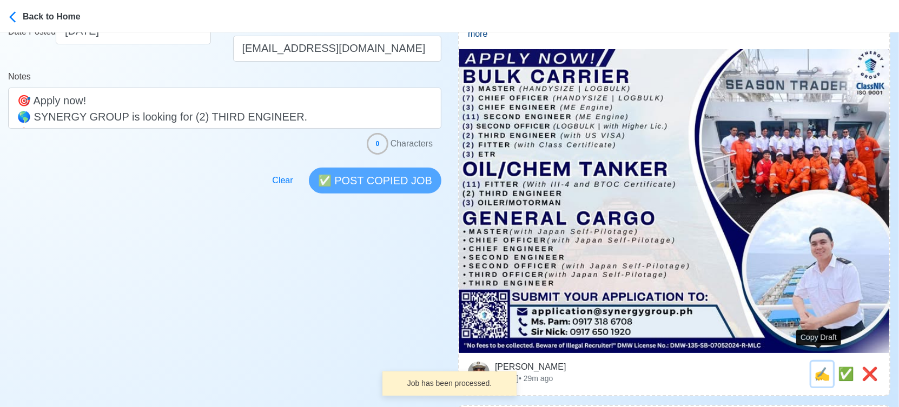
scroll to position [0, 0]
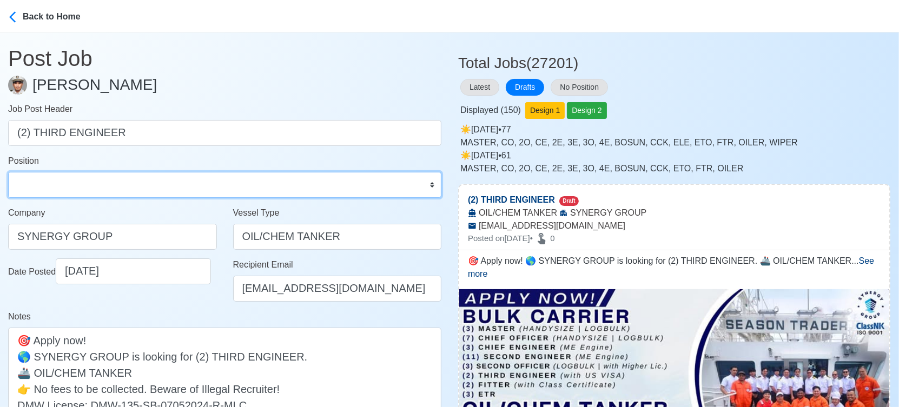
click at [83, 188] on select "Master Chief Officer 2nd Officer 3rd Officer Junior Officer Chief Engineer 2nd …" at bounding box center [224, 185] width 433 height 26
select select "3rd Engineer"
click at [8, 172] on select "Master Chief Officer 2nd Officer 3rd Officer Junior Officer Chief Engineer 2nd …" at bounding box center [224, 185] width 433 height 26
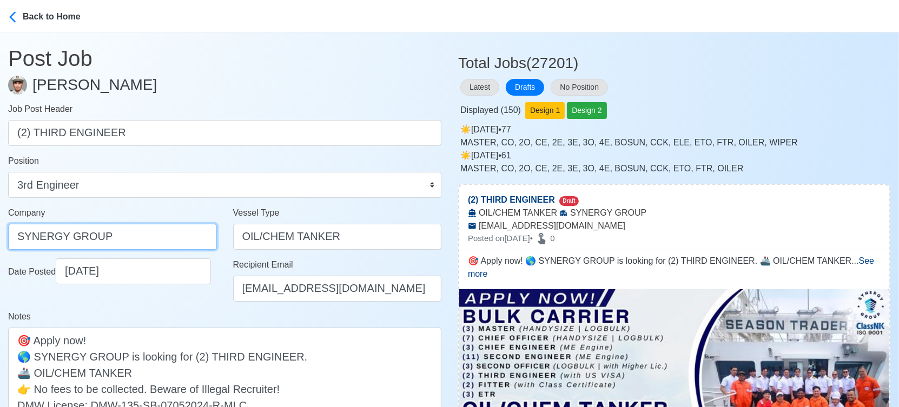
click at [129, 240] on input "SYNERGY GROUP" at bounding box center [112, 237] width 209 height 26
paste input "GROUP OPERATIONS INC"
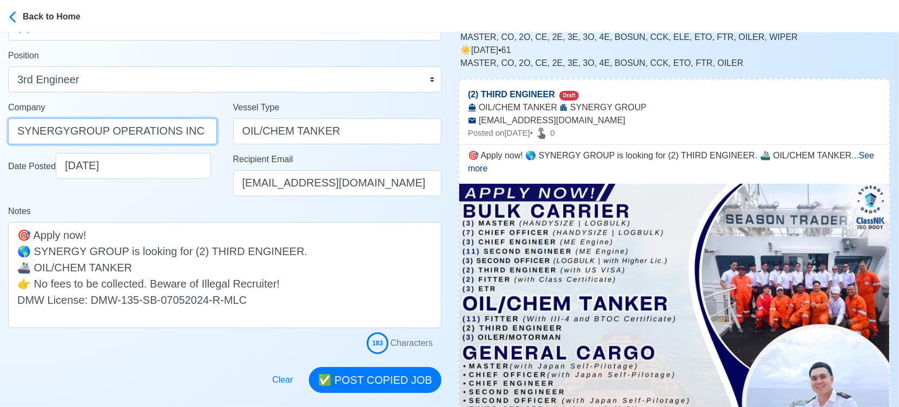
scroll to position [120, 0]
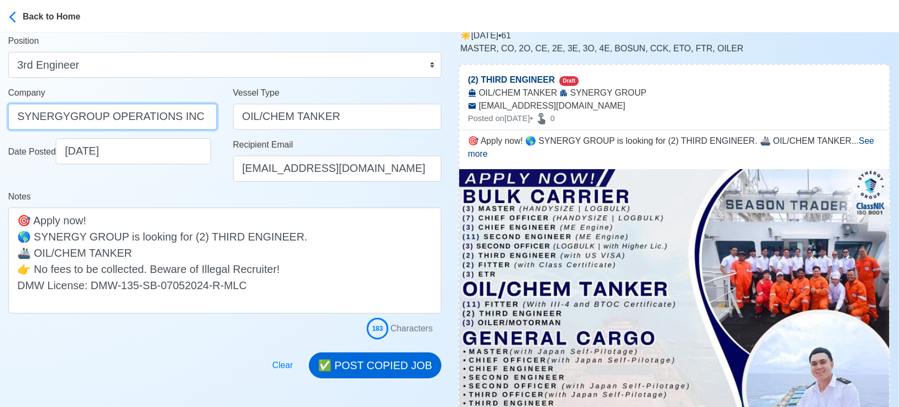
type input "SYNERGYGROUP OPERATIONS INC"
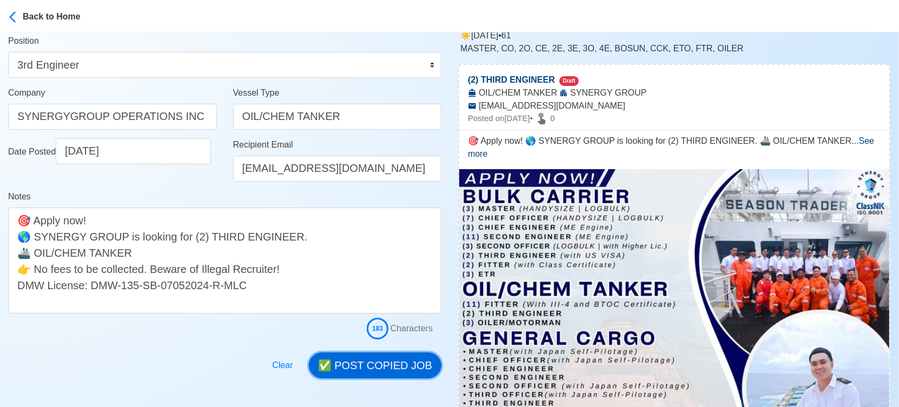
click at [381, 357] on button "✅ POST COPIED JOB" at bounding box center [375, 366] width 132 height 26
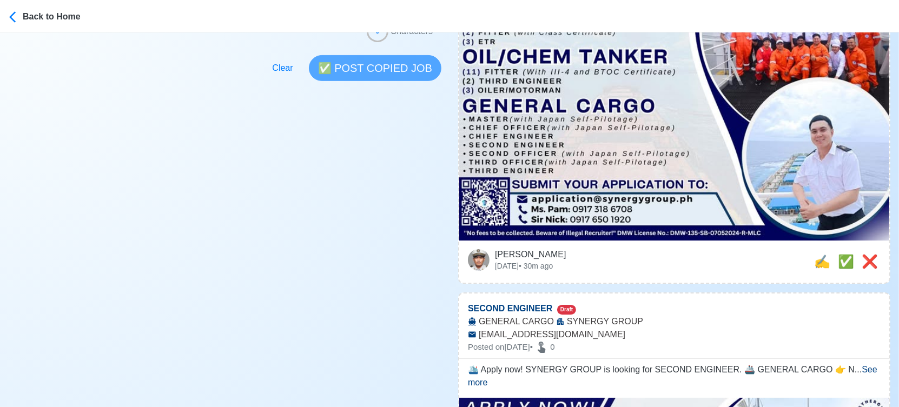
scroll to position [360, 0]
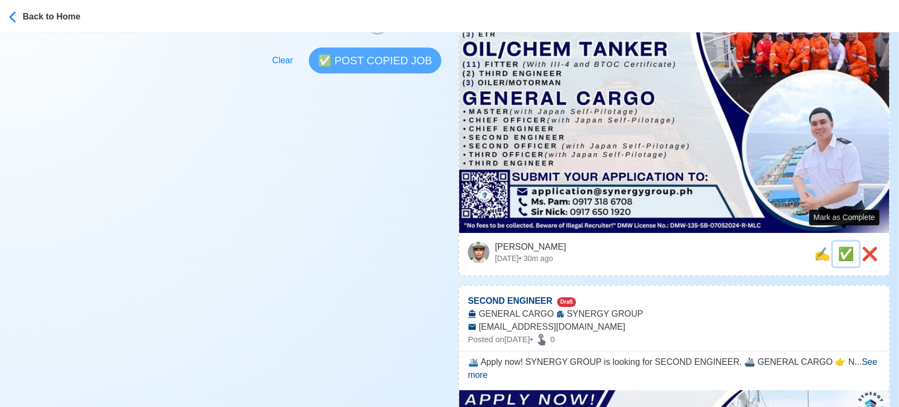
click at [840, 247] on span "✅" at bounding box center [845, 254] width 16 height 15
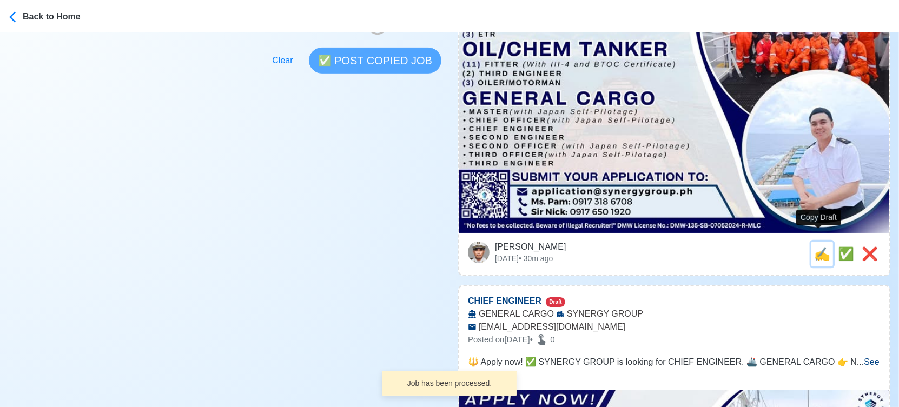
click at [816, 247] on span "✍️" at bounding box center [822, 254] width 16 height 15
type input "SECOND ENGINEER"
select select
type input "SYNERGY GROUP"
type input "GENERAL CARGO"
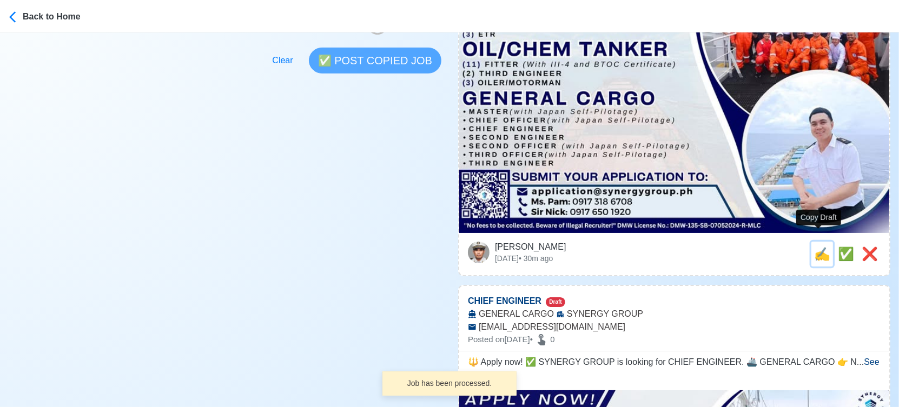
type input "application@synergygroup.ph"
type textarea "🛳️ Apply now! SYNERGY GROUP is looking for SECOND ENGINEER. 🚢 GENERAL CARGO 👉 N…"
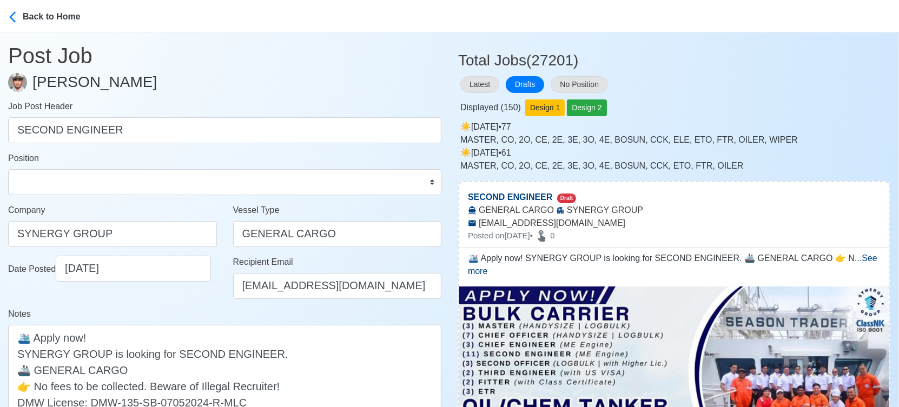
scroll to position [0, 0]
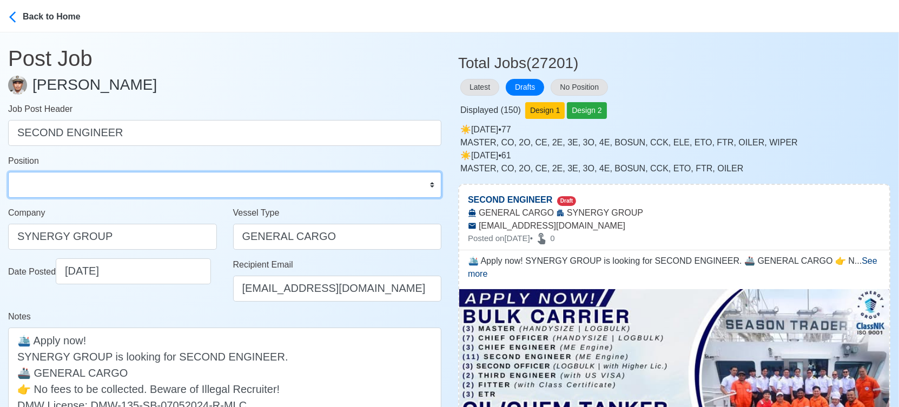
click at [125, 185] on select "Master Chief Officer 2nd Officer 3rd Officer Junior Officer Chief Engineer 2nd …" at bounding box center [224, 185] width 433 height 26
select select "2nd Engineer"
click at [8, 172] on select "Master Chief Officer 2nd Officer 3rd Officer Junior Officer Chief Engineer 2nd …" at bounding box center [224, 185] width 433 height 26
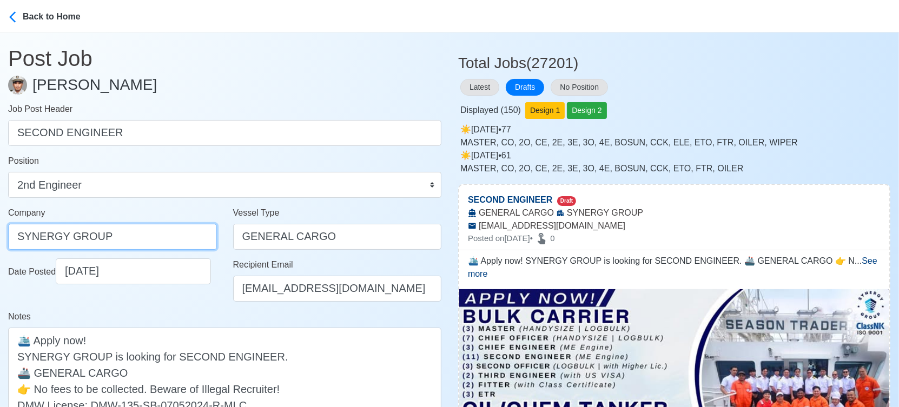
click at [151, 232] on input "SYNERGY GROUP" at bounding box center [112, 237] width 209 height 26
paste input "GROUP OPERATIONS INC"
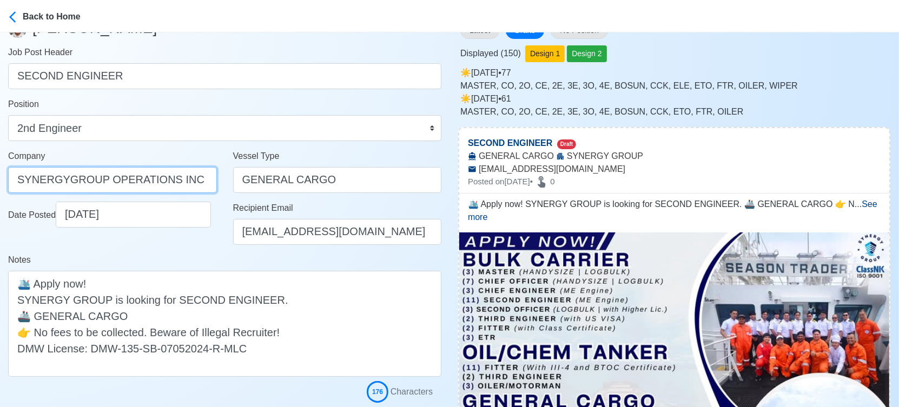
scroll to position [180, 0]
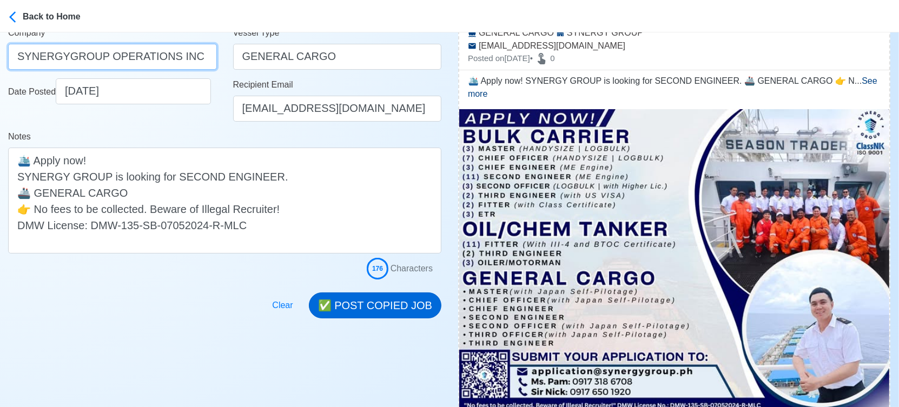
type input "SYNERGYGROUP OPERATIONS INC"
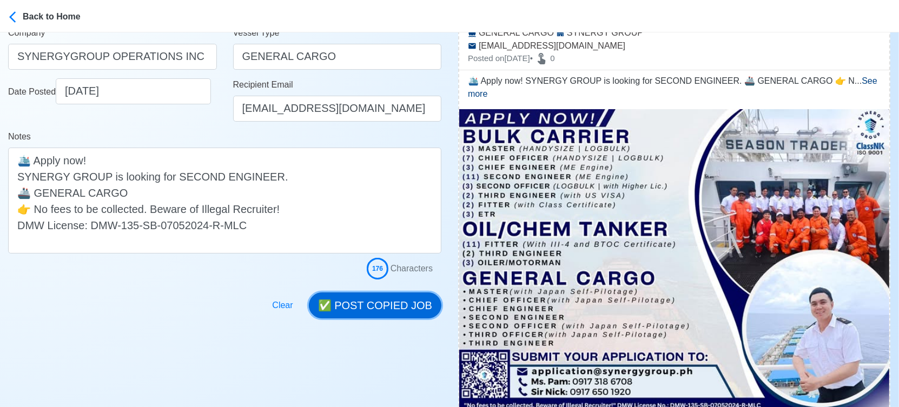
click at [397, 312] on button "✅ POST COPIED JOB" at bounding box center [375, 305] width 132 height 26
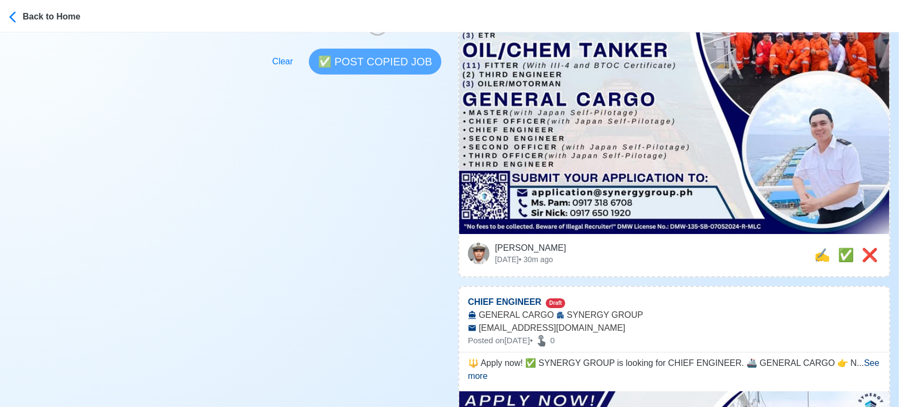
scroll to position [360, 0]
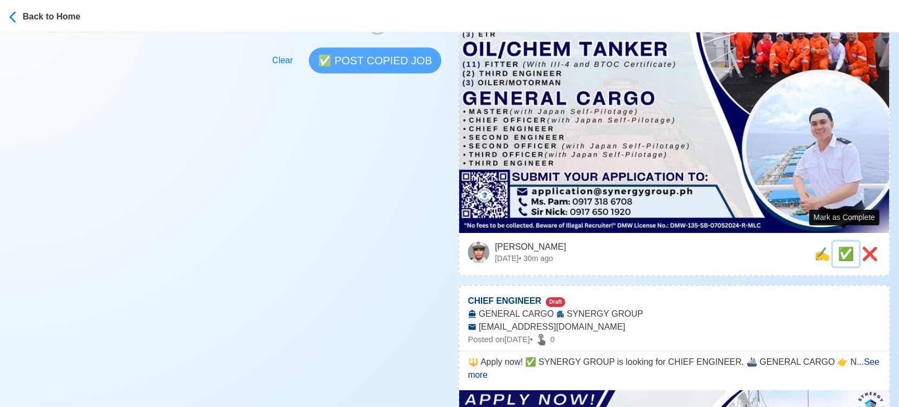
click at [839, 247] on span "✅" at bounding box center [845, 254] width 16 height 15
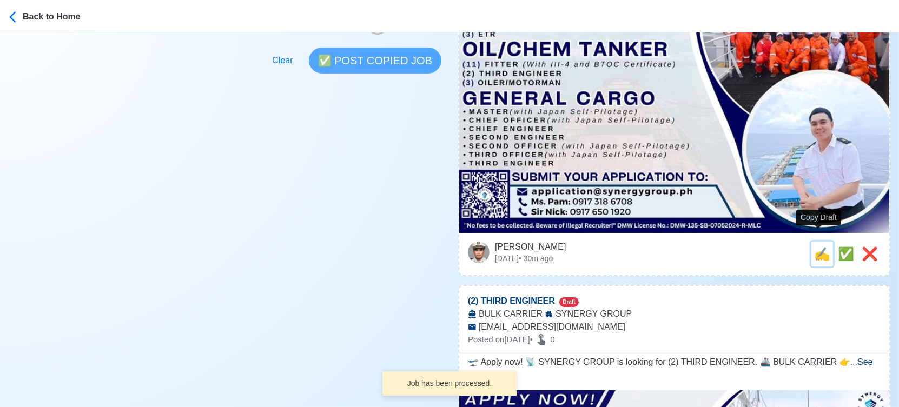
click at [820, 247] on span "✍️" at bounding box center [822, 254] width 16 height 15
type input "CHIEF ENGINEER"
select select
type input "SYNERGY GROUP"
type input "GENERAL CARGO"
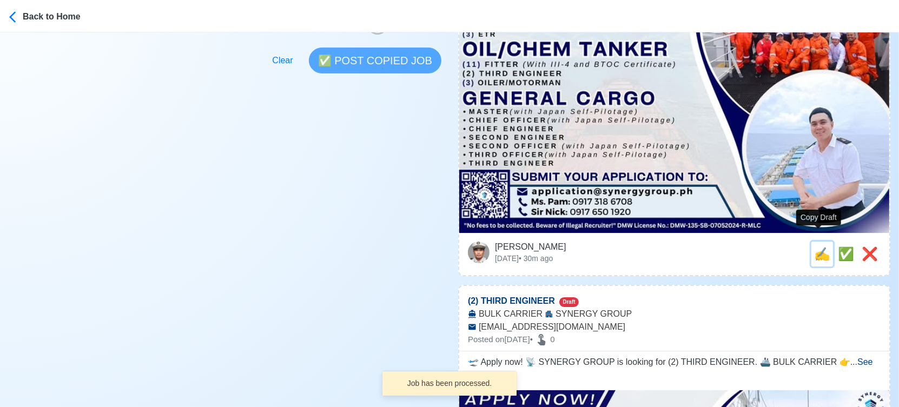
type input "application@synergygroup.ph"
type textarea "🔱 Apply now! ✅ SYNERGY GROUP is looking for CHIEF ENGINEER. 🚢 GENERAL CARGO 👉 N…"
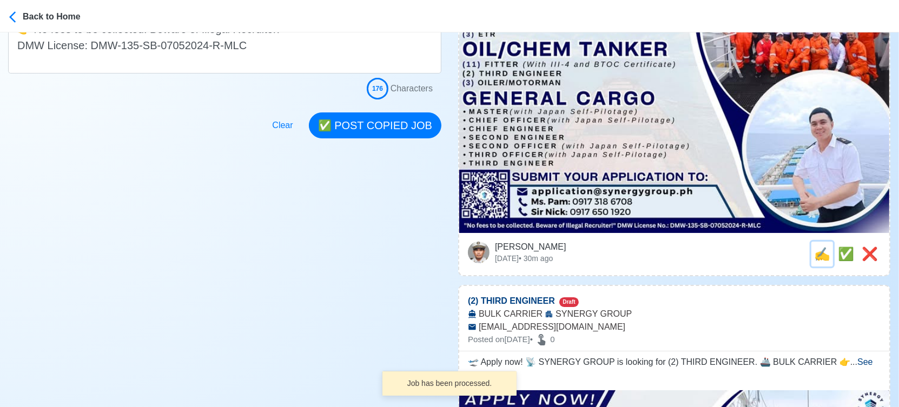
scroll to position [0, 0]
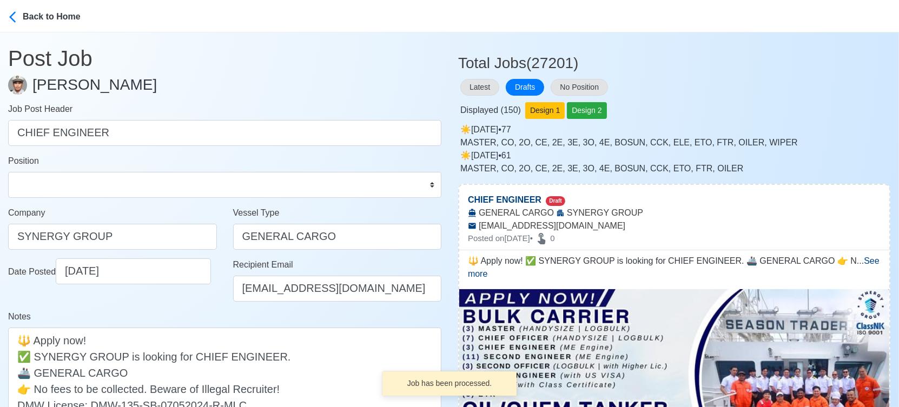
click at [107, 199] on form "Job Post Header CHIEF ENGINEER Position Master Chief Officer 2nd Officer 3rd Of…" at bounding box center [224, 281] width 433 height 357
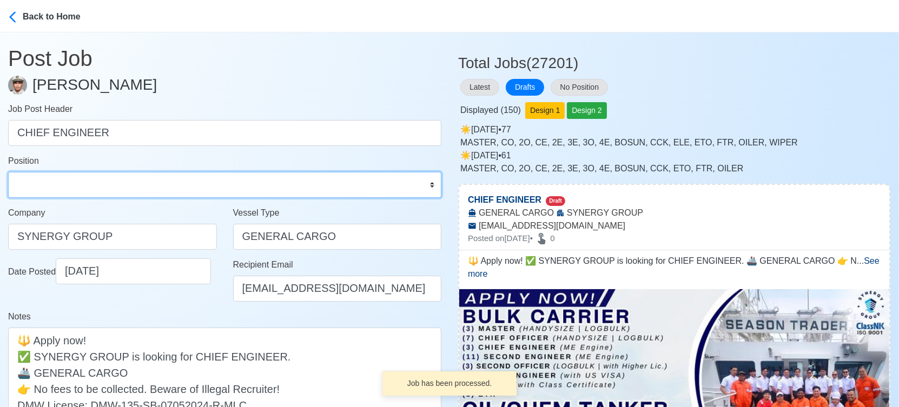
click at [67, 187] on select "Master Chief Officer 2nd Officer 3rd Officer Junior Officer Chief Engineer 2nd …" at bounding box center [224, 185] width 433 height 26
select select "Chief Engineer"
click at [8, 172] on select "Master Chief Officer 2nd Officer 3rd Officer Junior Officer Chief Engineer 2nd …" at bounding box center [224, 185] width 433 height 26
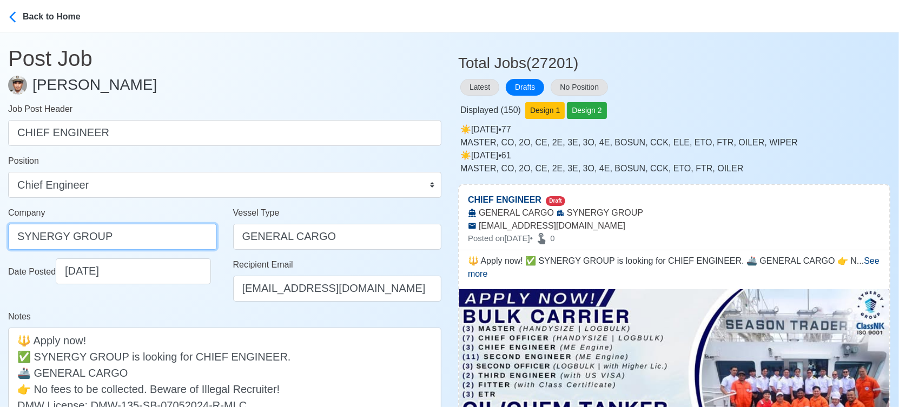
click at [175, 242] on input "SYNERGY GROUP" at bounding box center [112, 237] width 209 height 26
paste input "GROUP OPERATIONS INC"
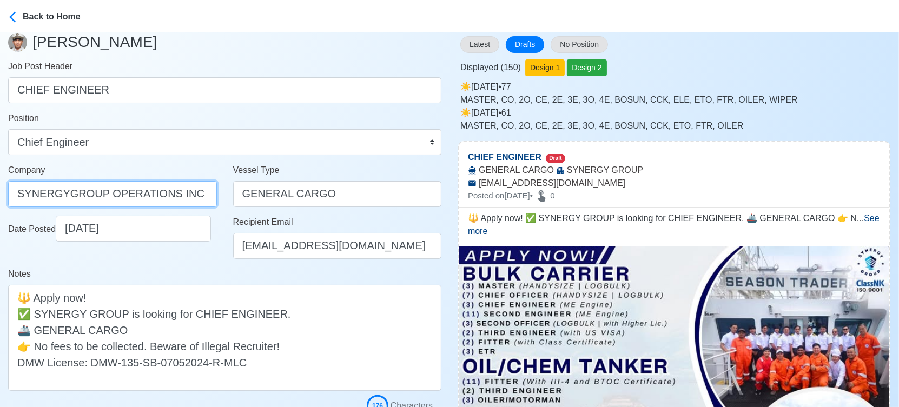
scroll to position [180, 0]
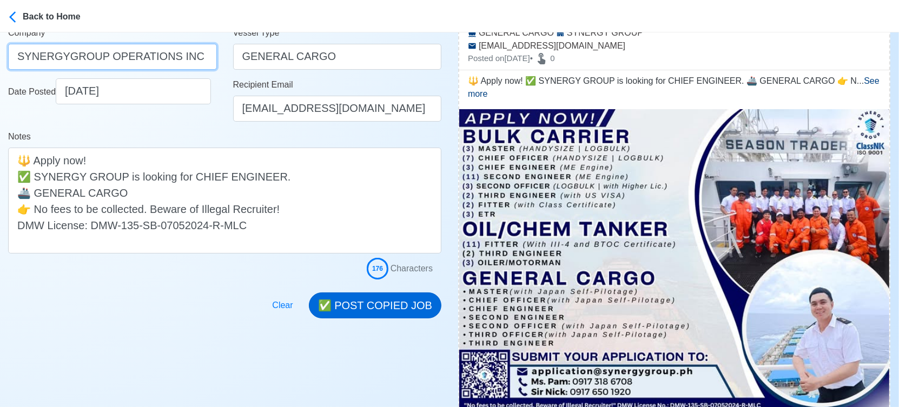
type input "SYNERGYGROUP OPERATIONS INC"
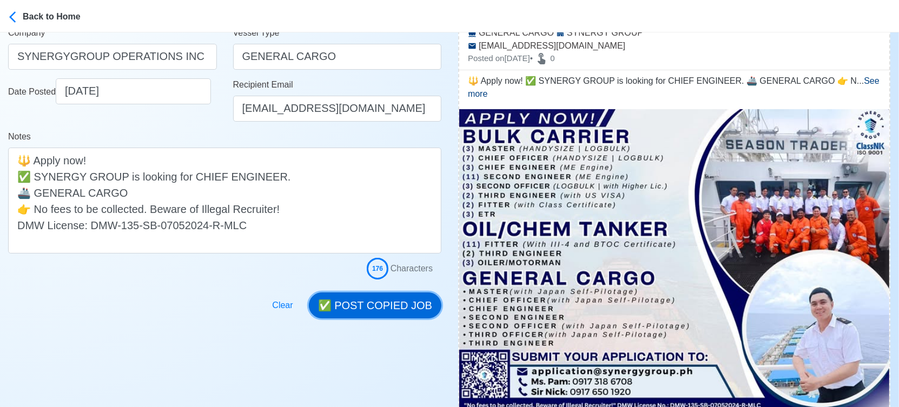
click at [366, 305] on button "✅ POST COPIED JOB" at bounding box center [375, 305] width 132 height 26
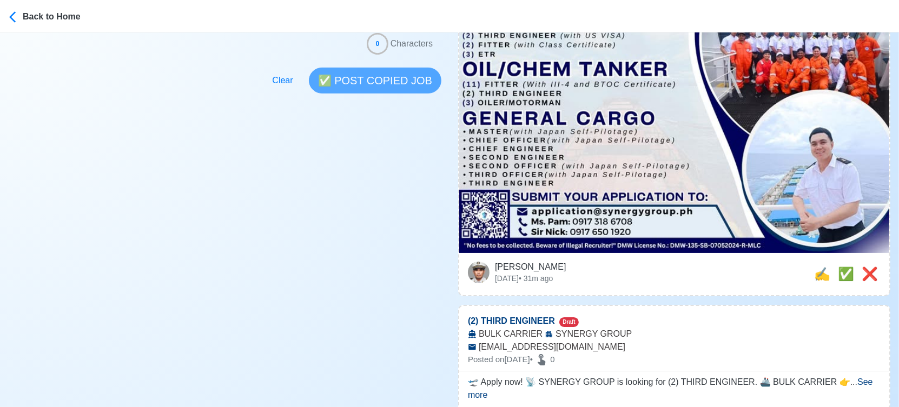
scroll to position [360, 0]
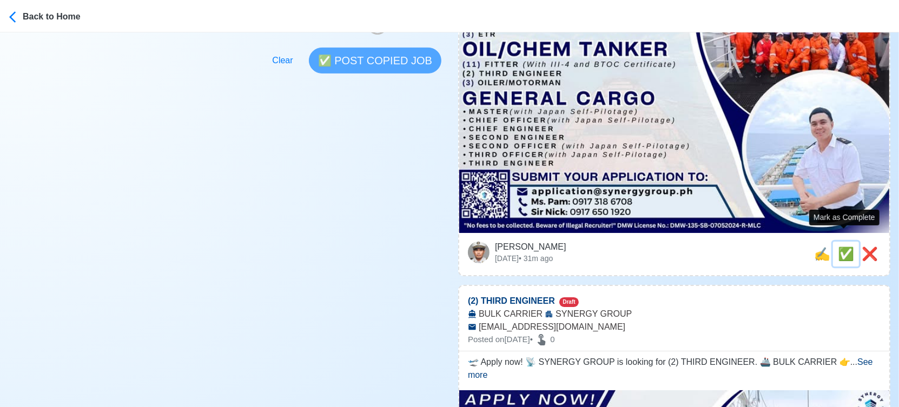
click at [839, 247] on span "✅" at bounding box center [845, 254] width 16 height 15
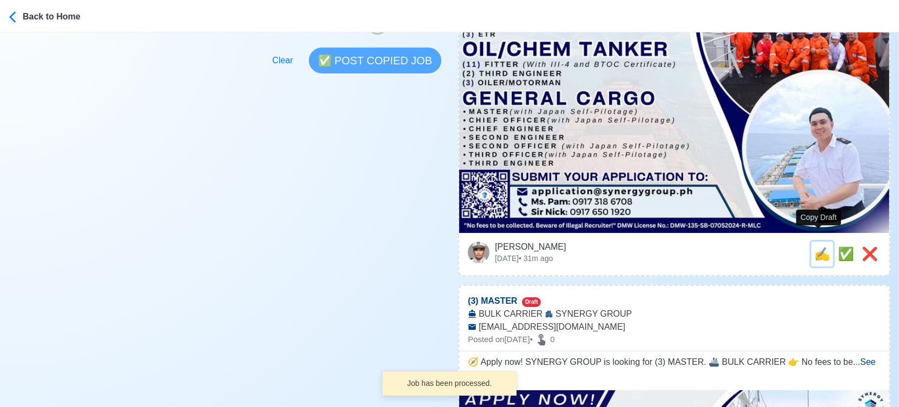
drag, startPoint x: 822, startPoint y: 243, endPoint x: 798, endPoint y: 244, distance: 23.8
click at [820, 247] on span "✍️" at bounding box center [822, 254] width 16 height 15
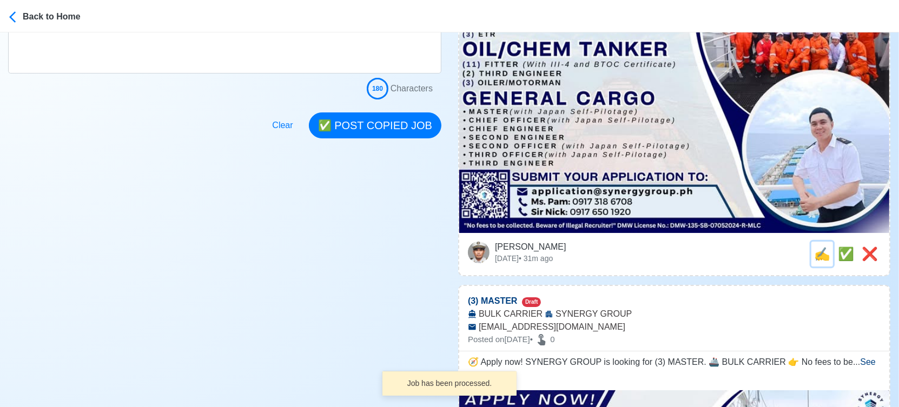
type input "(2) THIRD ENGINEER"
select select
type input "SYNERGY GROUP"
type input "BULK CARRIER"
type input "application@synergygroup.ph"
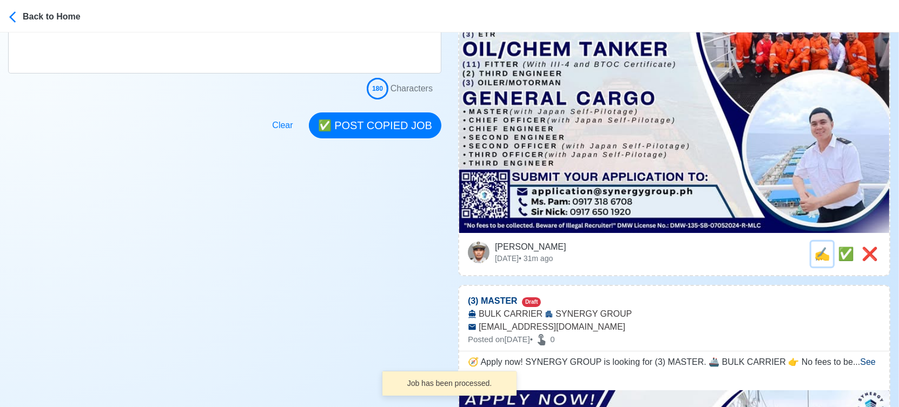
type textarea "🛫 Apply now! 📡 SYNERGY GROUP is looking for (2) THIRD ENGINEER. 🚢 BULK CARRIER …"
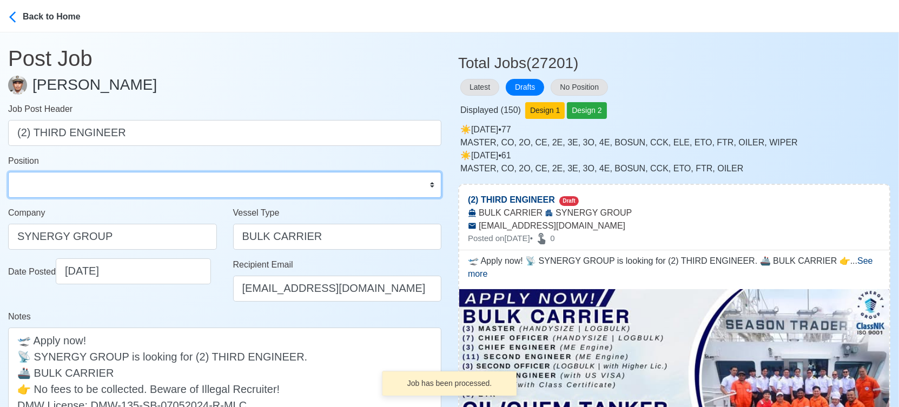
click at [135, 191] on select "Master Chief Officer 2nd Officer 3rd Officer Junior Officer Chief Engineer 2nd …" at bounding box center [224, 185] width 433 height 26
select select "3rd Engineer"
click at [8, 172] on select "Master Chief Officer 2nd Officer 3rd Officer Junior Officer Chief Engineer 2nd …" at bounding box center [224, 185] width 433 height 26
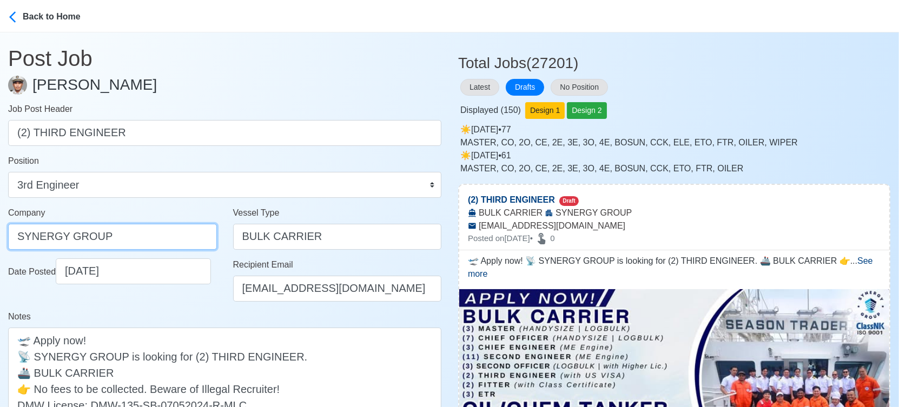
click at [132, 239] on input "SYNERGY GROUP" at bounding box center [112, 237] width 209 height 26
paste input "GROUP OPERATIONS INC"
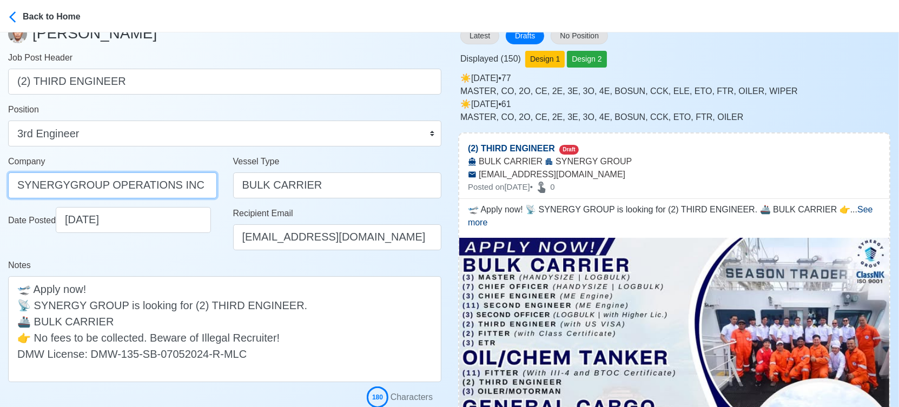
scroll to position [180, 0]
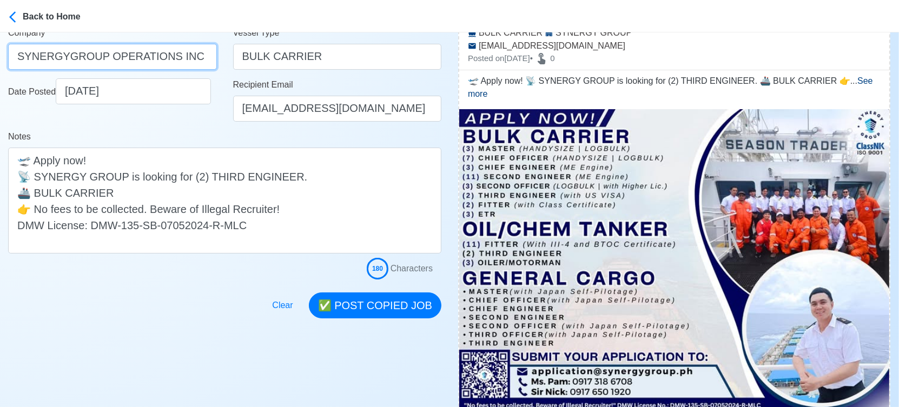
type input "SYNERGYGROUP OPERATIONS INC"
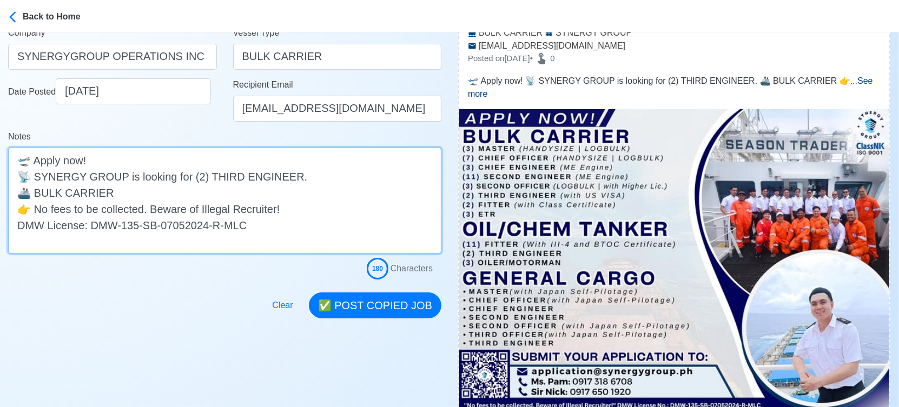
click at [284, 179] on textarea "🛫 Apply now! 📡 SYNERGY GROUP is looking for (2) THIRD ENGINEER. 🚢 BULK CARRIER …" at bounding box center [224, 201] width 433 height 106
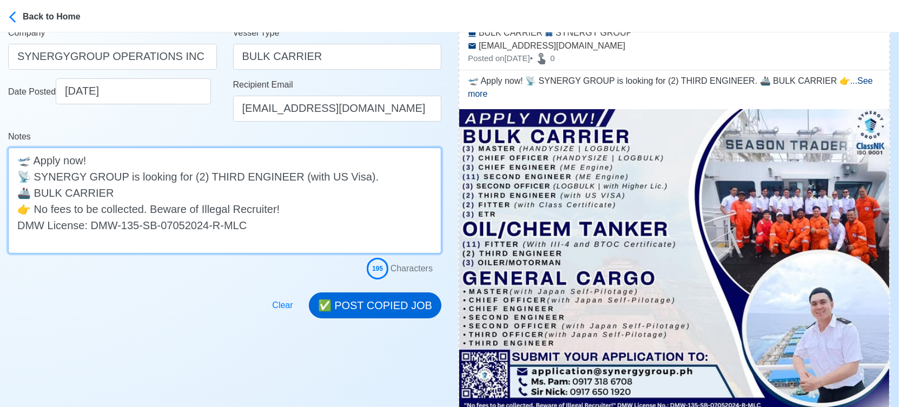
type textarea "🛫 Apply now! 📡 SYNERGY GROUP is looking for (2) THIRD ENGINEER (with US Visa). …"
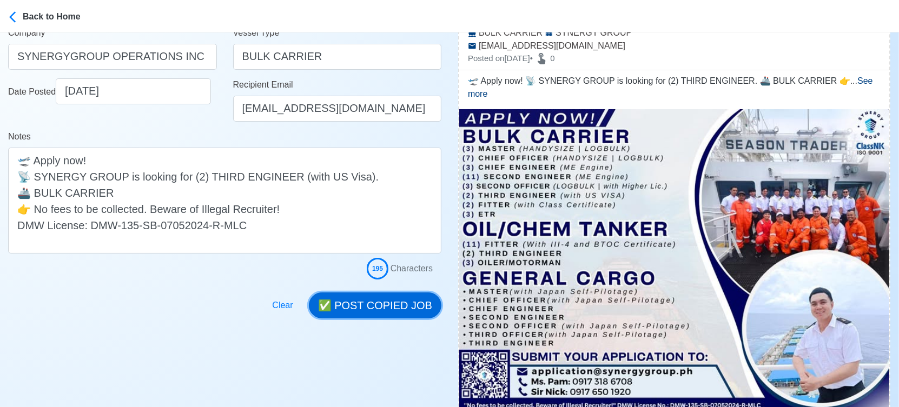
click at [382, 295] on button "✅ POST COPIED JOB" at bounding box center [375, 305] width 132 height 26
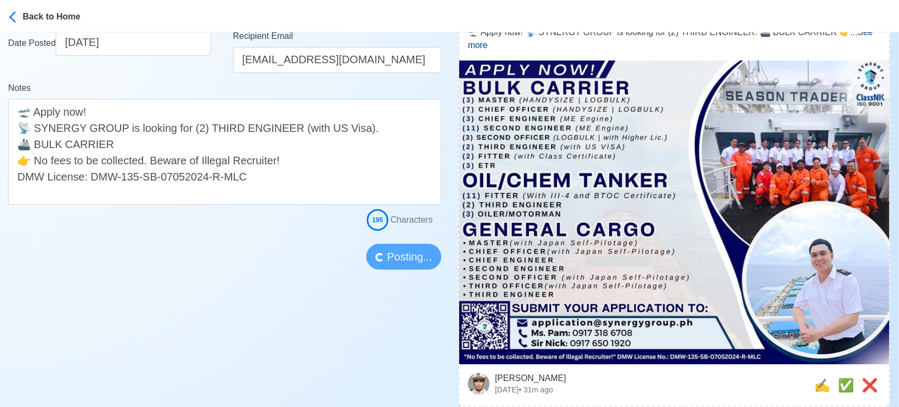
scroll to position [300, 0]
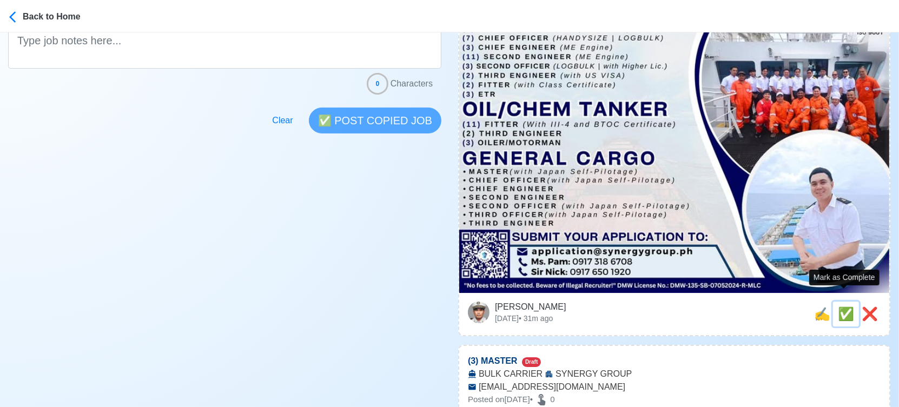
click at [843, 307] on span "✅" at bounding box center [845, 314] width 16 height 15
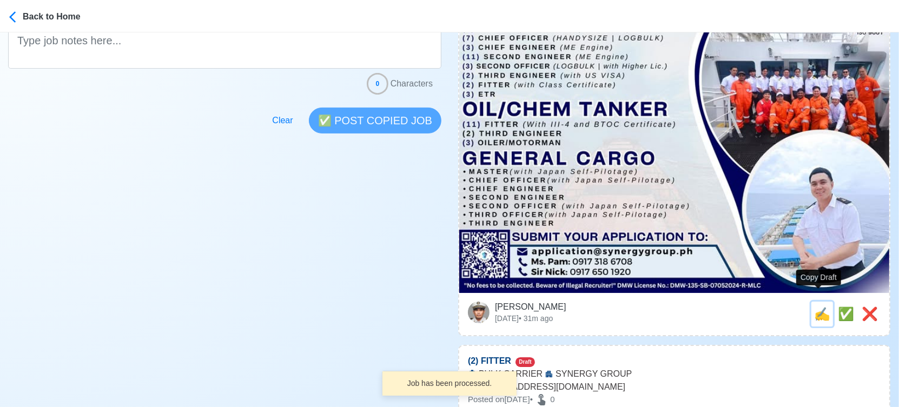
click at [818, 307] on span "✍️" at bounding box center [822, 314] width 16 height 15
type input "(3) MASTER"
select select
type input "SYNERGY GROUP"
type input "BULK CARRIER"
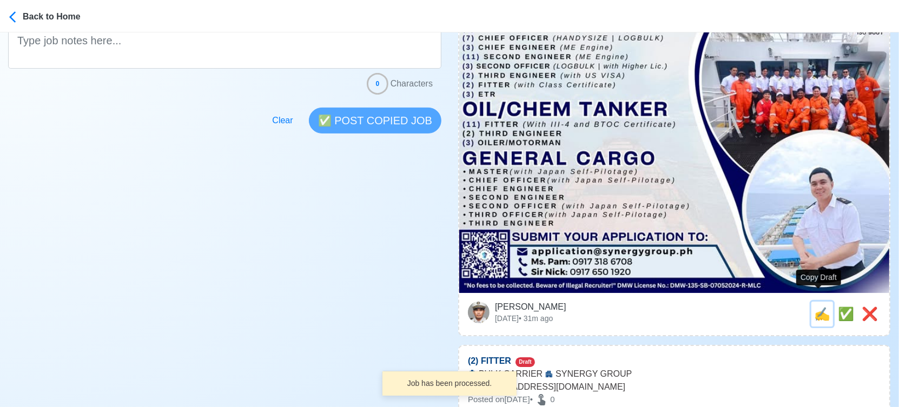
type input "application@synergygroup.ph"
type textarea "🧭 Apply now! SYNERGY GROUP is looking for (3) MASTER. 🚢 BULK CARRIER 👉 No fees …"
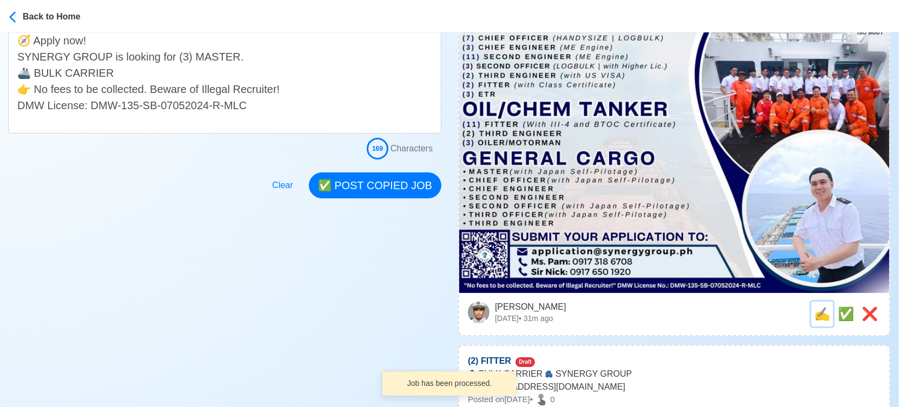
scroll to position [0, 0]
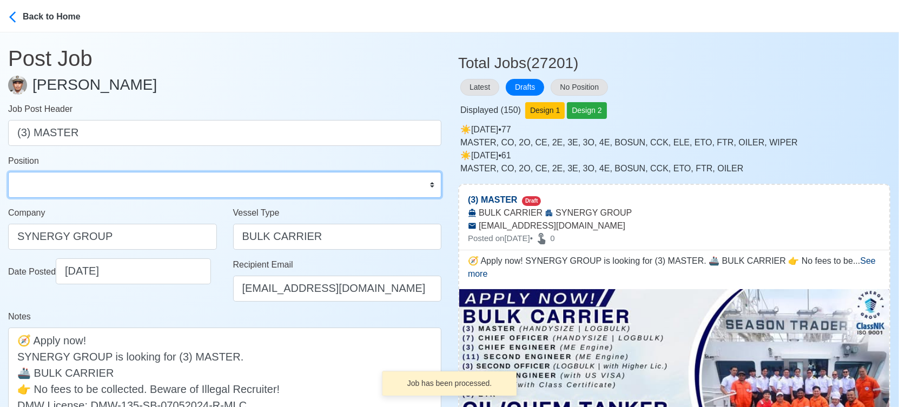
drag, startPoint x: 115, startPoint y: 182, endPoint x: 106, endPoint y: 177, distance: 10.7
click at [115, 182] on select "Master Chief Officer 2nd Officer 3rd Officer Junior Officer Chief Engineer 2nd …" at bounding box center [224, 185] width 433 height 26
select select "Master"
click at [8, 172] on select "Master Chief Officer 2nd Officer 3rd Officer Junior Officer Chief Engineer 2nd …" at bounding box center [224, 185] width 433 height 26
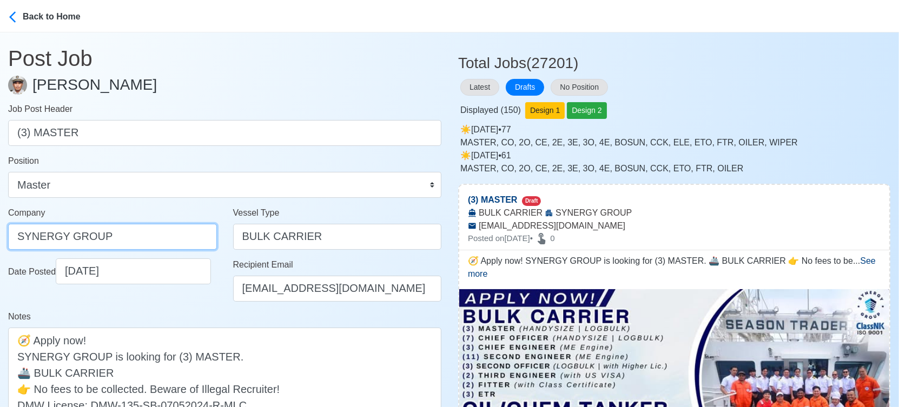
click at [117, 227] on input "SYNERGY GROUP" at bounding box center [112, 237] width 209 height 26
paste input "GROUP OPERATIONS INC"
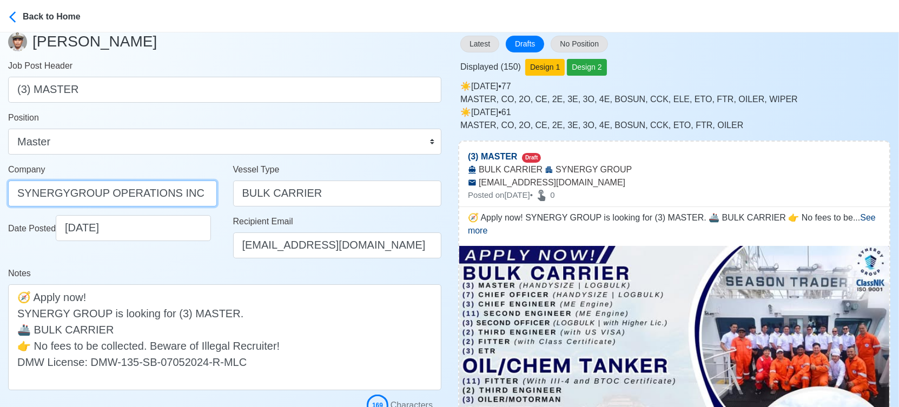
scroll to position [180, 0]
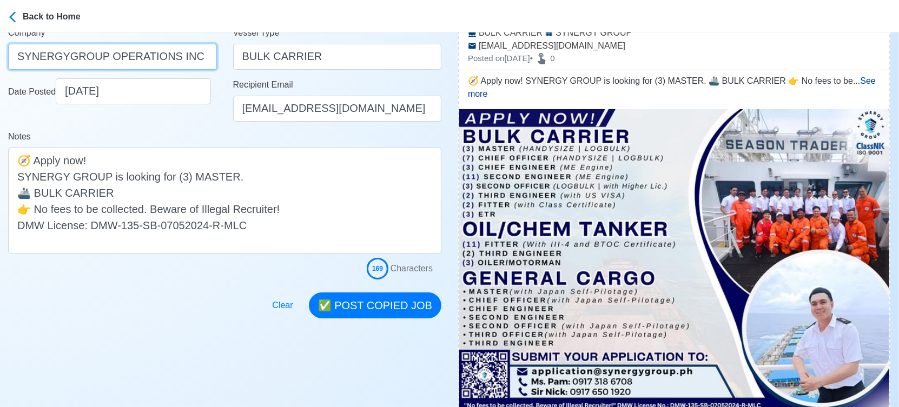
type input "SYNERGYGROUP OPERATIONS INC"
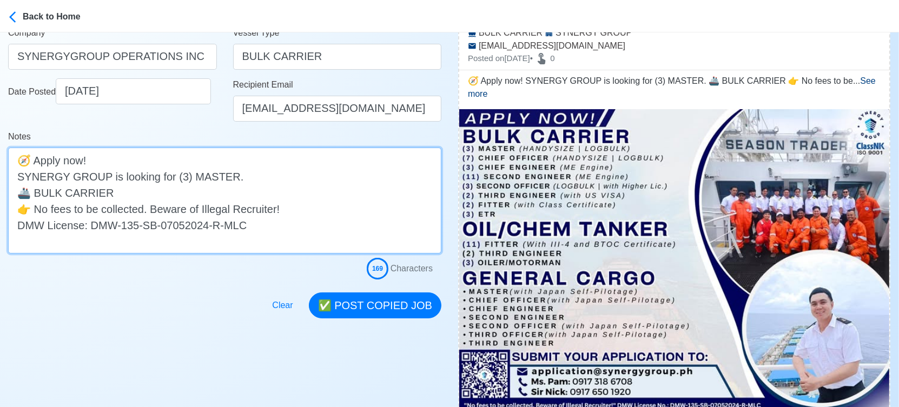
click at [224, 176] on textarea "🧭 Apply now! SYNERGY GROUP is looking for (3) MASTER. 🚢 BULK CARRIER 👉 No fees …" at bounding box center [224, 201] width 433 height 106
click at [220, 190] on textarea "🧭 Apply now! SYNERGY GROUP is looking for (3) MASTER. 🚢 BULK CARRIER 👉 No fees …" at bounding box center [224, 201] width 433 height 106
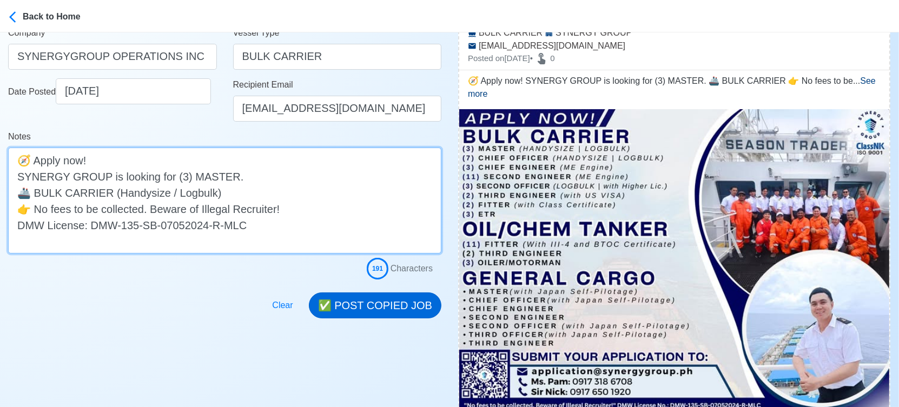
type textarea "🧭 Apply now! SYNERGY GROUP is looking for (3) MASTER. 🚢 BULK CARRIER (Handysize…"
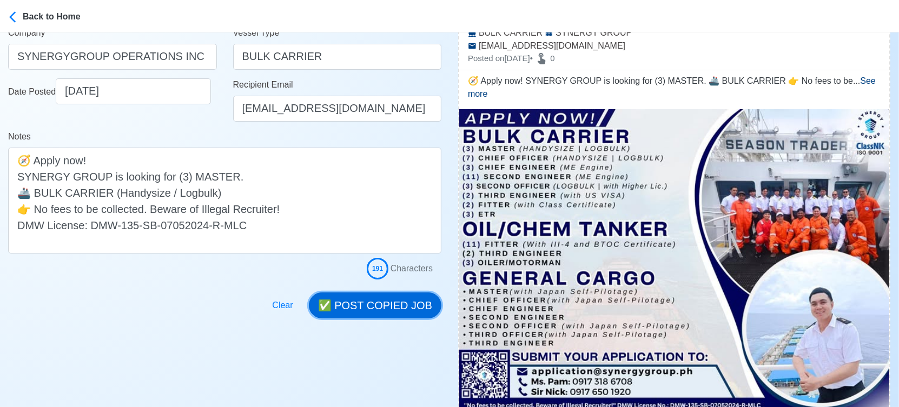
click at [380, 301] on button "✅ POST COPIED JOB" at bounding box center [375, 305] width 132 height 26
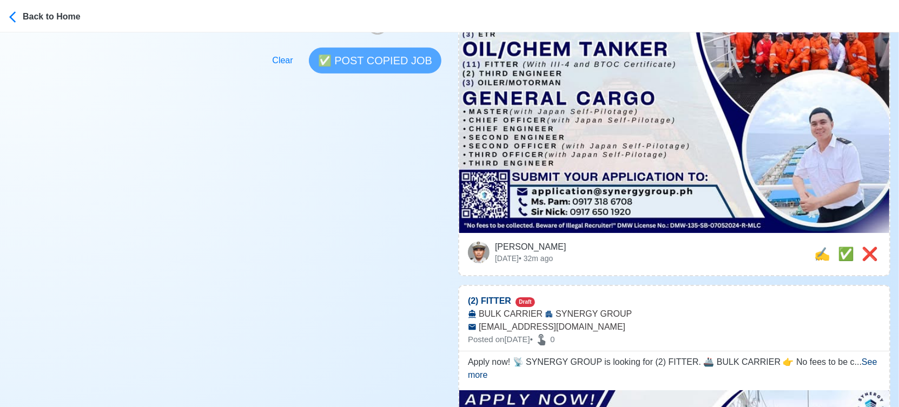
scroll to position [420, 0]
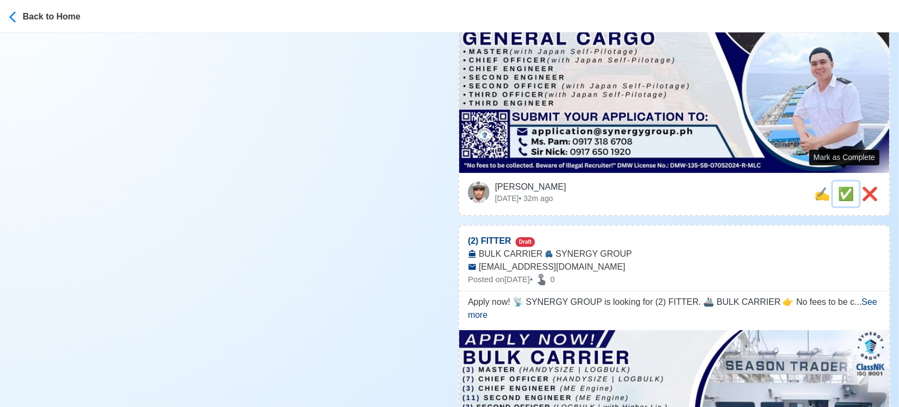
click at [843, 187] on span "✅" at bounding box center [845, 194] width 16 height 15
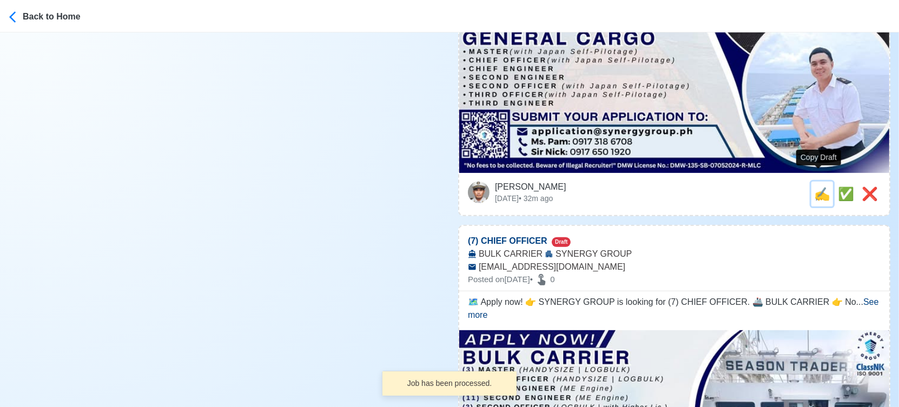
click at [814, 187] on span "✍️" at bounding box center [822, 194] width 16 height 15
type input "(2) FITTER"
select select
type input "SYNERGY GROUP"
type input "BULK CARRIER"
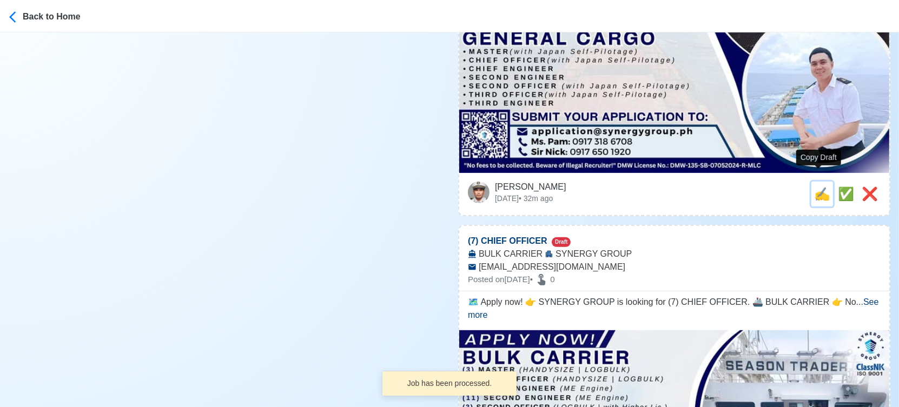
type input "application@synergygroup.ph"
type textarea "Apply now! 📡 SYNERGY GROUP is looking for (2) FITTER. 🚢 BULK CARRIER 👉 No fees …"
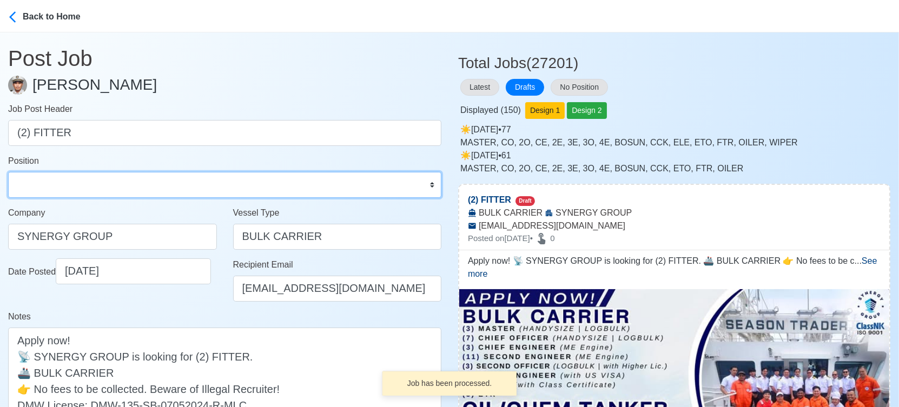
drag, startPoint x: 124, startPoint y: 194, endPoint x: 122, endPoint y: 175, distance: 19.1
click at [124, 194] on select "Master Chief Officer 2nd Officer 3rd Officer Junior Officer Chief Engineer 2nd …" at bounding box center [224, 185] width 433 height 26
select select "Fitter"
click at [8, 172] on select "Master Chief Officer 2nd Officer 3rd Officer Junior Officer Chief Engineer 2nd …" at bounding box center [224, 185] width 433 height 26
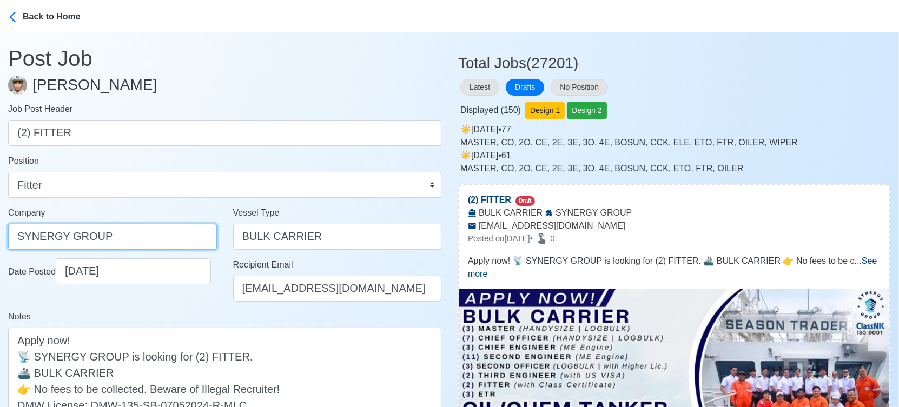
click at [160, 236] on input "SYNERGY GROUP" at bounding box center [112, 237] width 209 height 26
paste input "GROUP OPERATIONS INC"
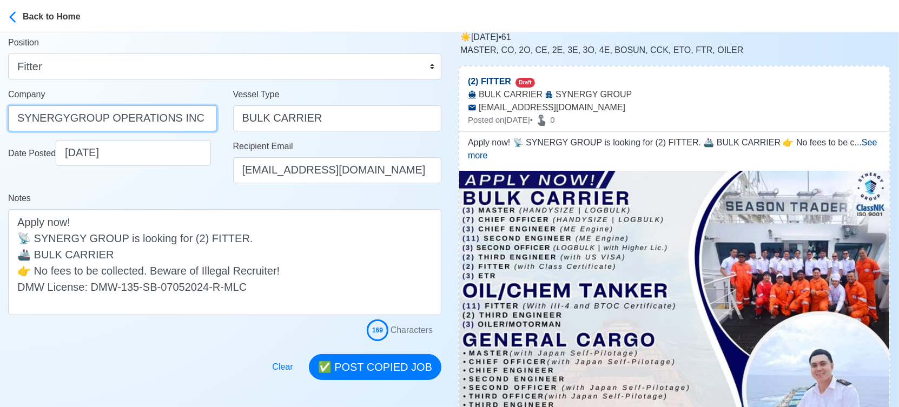
scroll to position [120, 0]
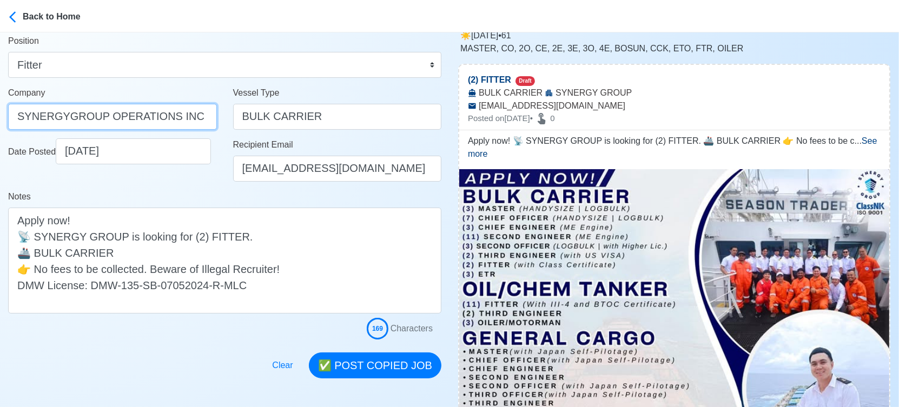
type input "SYNERGYGROUP OPERATIONS INC"
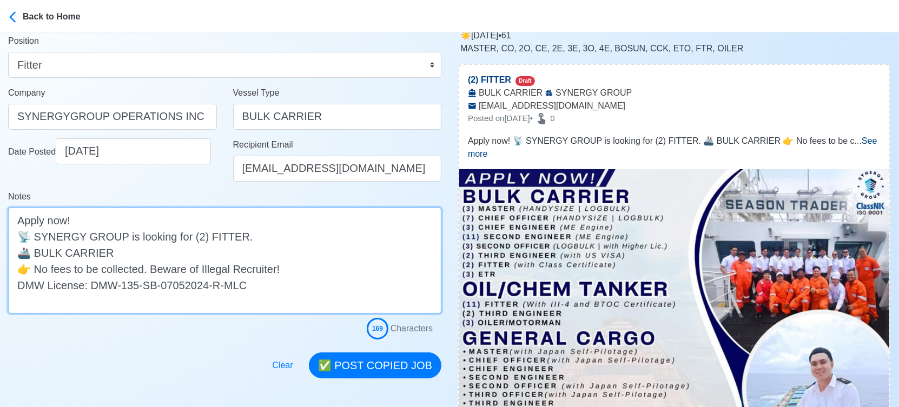
click at [255, 256] on textarea "Apply now! 📡 SYNERGY GROUP is looking for (2) FITTER. 🚢 BULK CARRIER 👉 No fees …" at bounding box center [224, 261] width 433 height 106
click at [232, 236] on textarea "Apply now! 📡 SYNERGY GROUP is looking for (2) FITTER. 🚢 BULK CARRIER 👉 No fees …" at bounding box center [224, 261] width 433 height 106
type textarea "Apply now! 📡 SYNERGY GROUP is looking for (2) FITTER (with Class certificate). …"
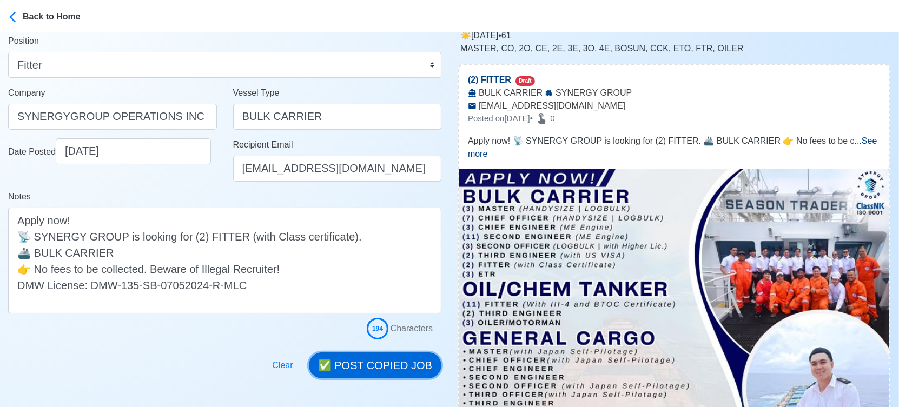
click at [394, 362] on button "✅ POST COPIED JOB" at bounding box center [375, 366] width 132 height 26
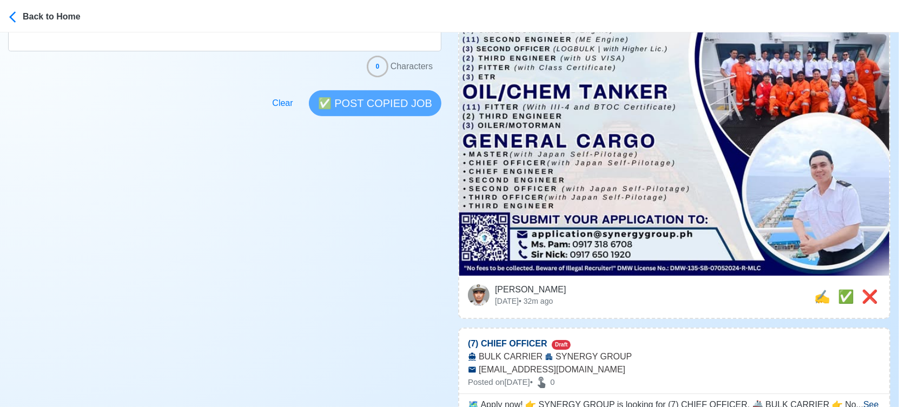
scroll to position [420, 0]
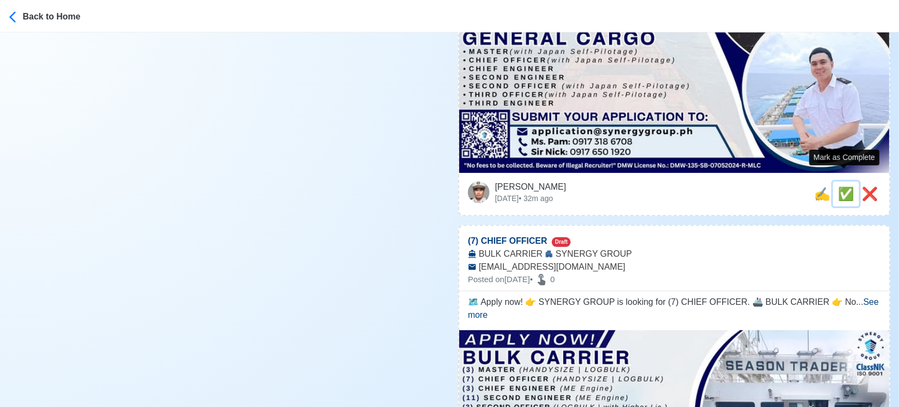
drag, startPoint x: 845, startPoint y: 180, endPoint x: 816, endPoint y: 190, distance: 30.9
click at [844, 187] on span "✅" at bounding box center [845, 194] width 16 height 15
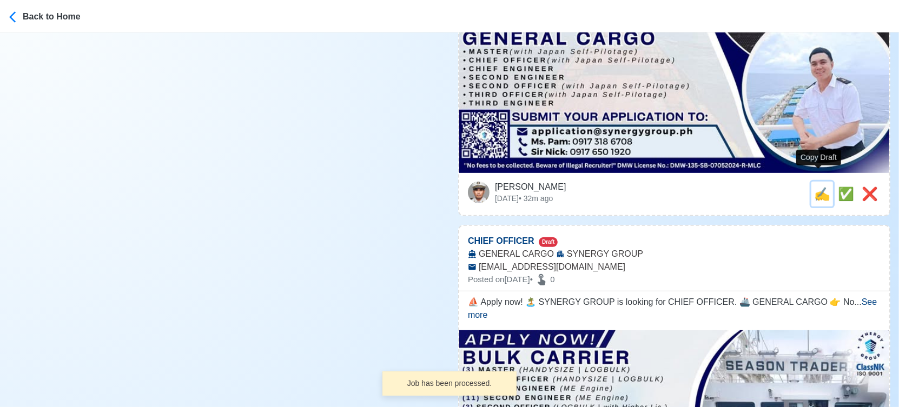
click at [816, 187] on span "✍️" at bounding box center [822, 194] width 16 height 15
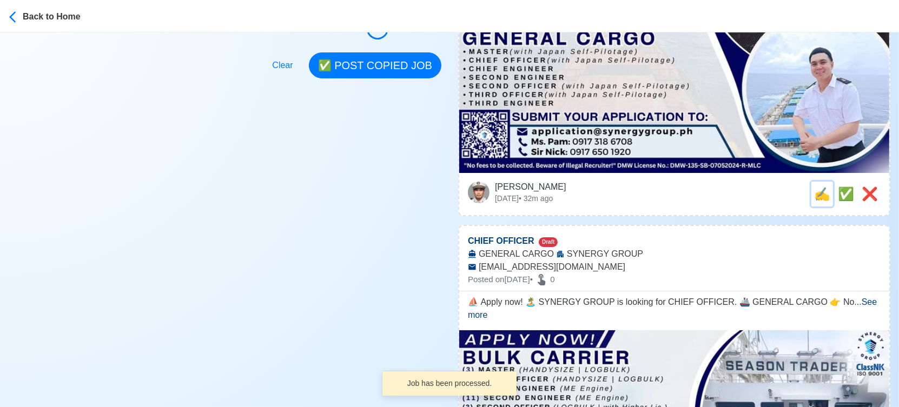
type input "(7) CHIEF OFFICER"
select select
type input "SYNERGY GROUP"
type input "BULK CARRIER"
type input "application@synergygroup.ph"
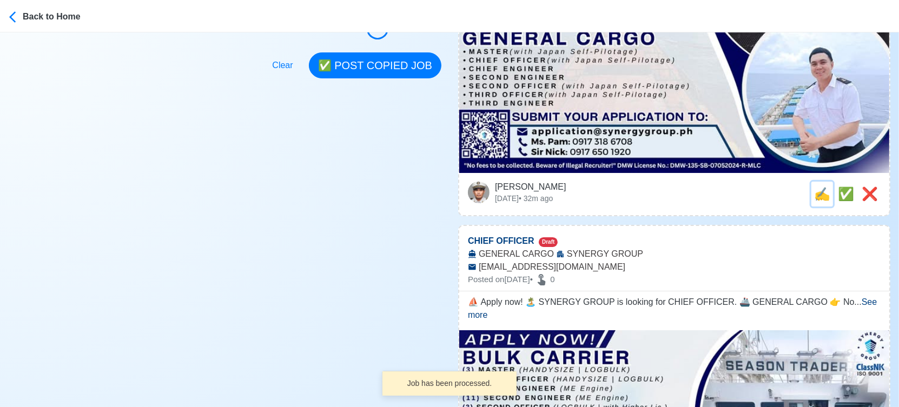
type textarea "🗺️ Apply now! 👉 SYNERGY GROUP is looking for (7) CHIEF OFFICER. 🚢 BULK CARRIER …"
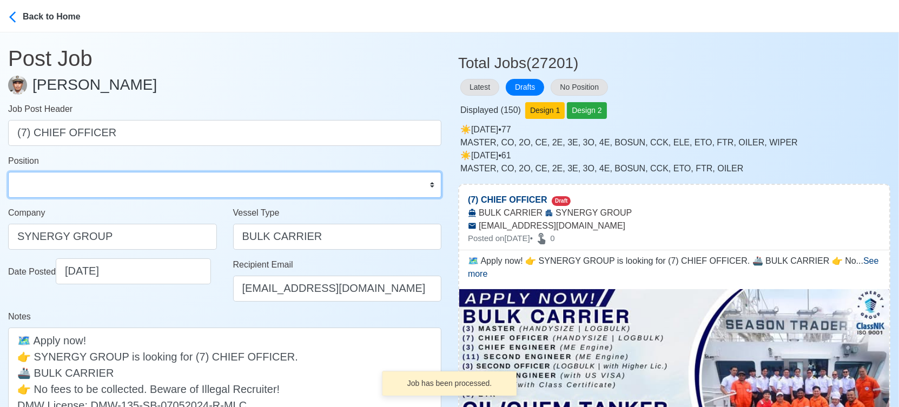
drag, startPoint x: 97, startPoint y: 189, endPoint x: 96, endPoint y: 184, distance: 5.5
click at [97, 189] on select "Master Chief Officer 2nd Officer 3rd Officer Junior Officer Chief Engineer 2nd …" at bounding box center [224, 185] width 433 height 26
select select "Chief Officer"
click at [8, 172] on select "Master Chief Officer 2nd Officer 3rd Officer Junior Officer Chief Engineer 2nd …" at bounding box center [224, 185] width 433 height 26
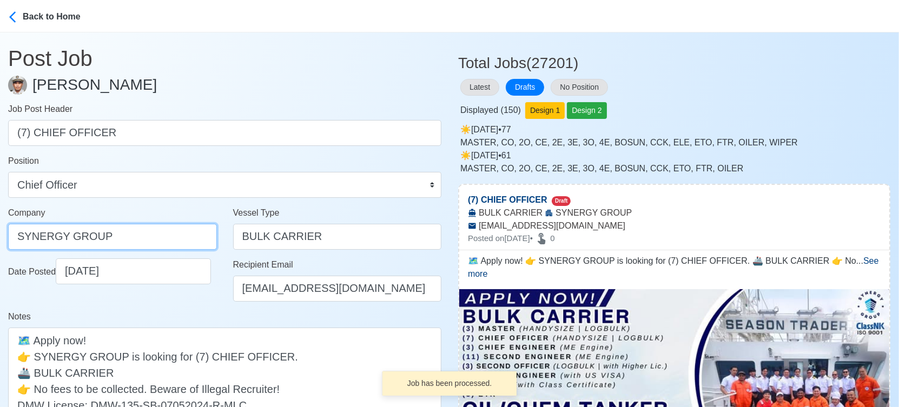
click at [124, 235] on input "SYNERGY GROUP" at bounding box center [112, 237] width 209 height 26
paste input "GROUP OPERATIONS INC"
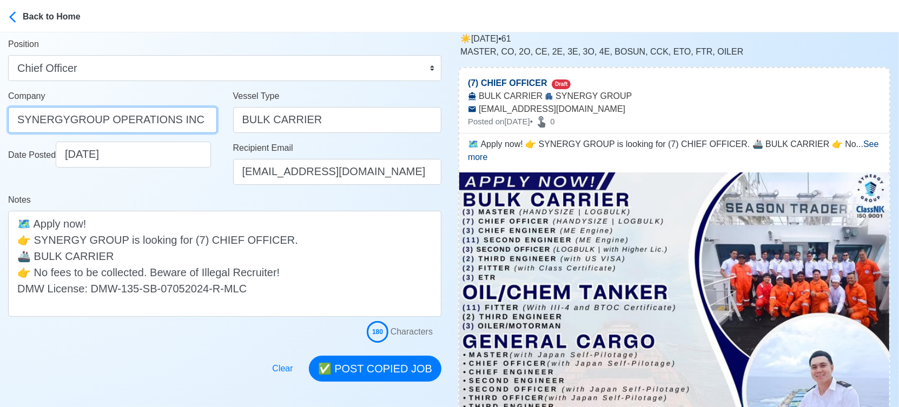
scroll to position [120, 0]
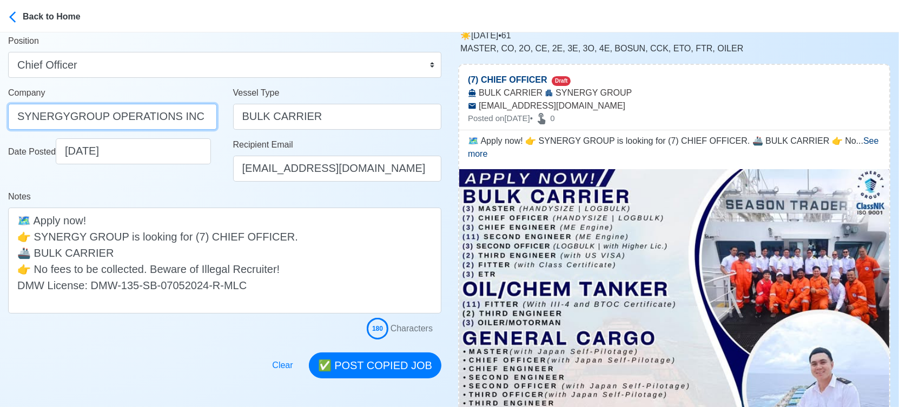
type input "SYNERGYGROUP OPERATIONS INC"
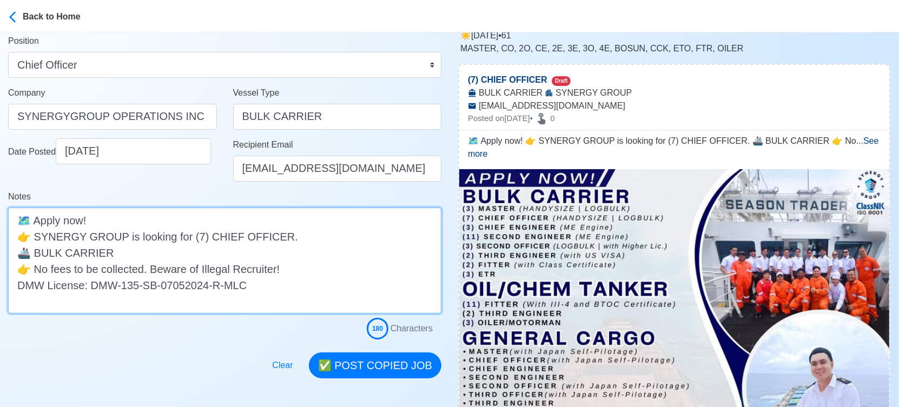
click at [270, 232] on textarea "🗺️ Apply now! 👉 SYNERGY GROUP is looking for (7) CHIEF OFFICER. 🚢 BULK CARRIER …" at bounding box center [224, 261] width 433 height 106
click at [207, 246] on textarea "🗺️ Apply now! 👉 SYNERGY GROUP is looking for (7) CHIEF OFFICER. 🚢 BULK CARRIER …" at bounding box center [224, 261] width 433 height 106
type textarea "🗺️ Apply now! 👉 SYNERGY GROUP is looking for (7) CHIEF OFFICER. 🚢 BULK CARRIER …"
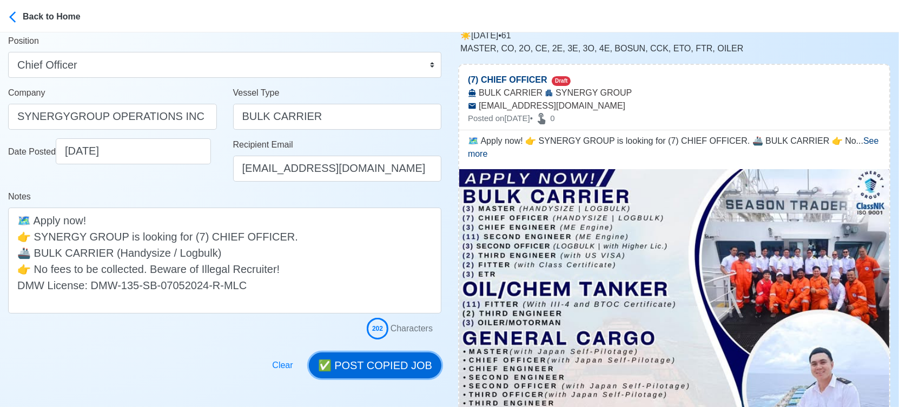
click at [394, 370] on button "✅ POST COPIED JOB" at bounding box center [375, 366] width 132 height 26
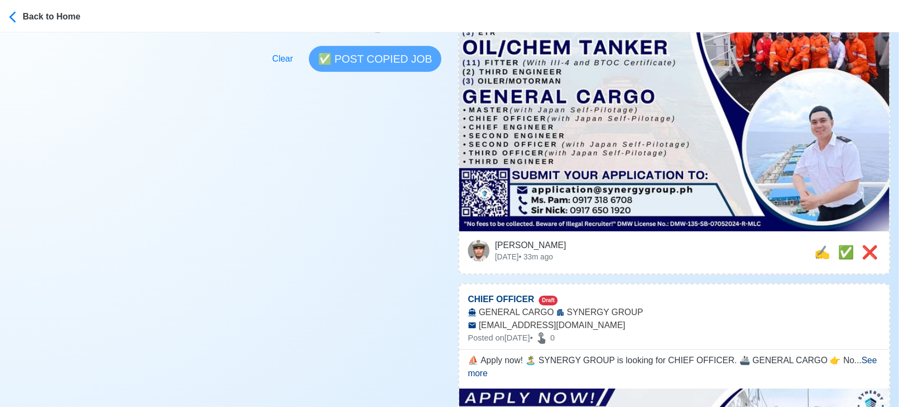
scroll to position [420, 0]
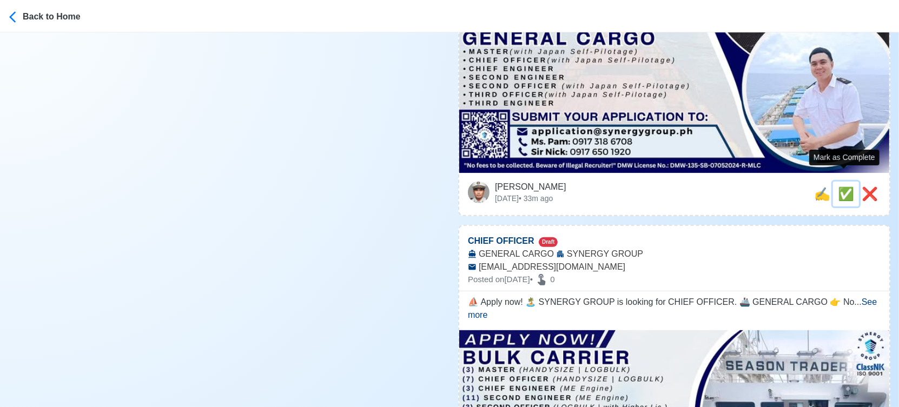
click at [845, 187] on span "✅" at bounding box center [845, 194] width 16 height 15
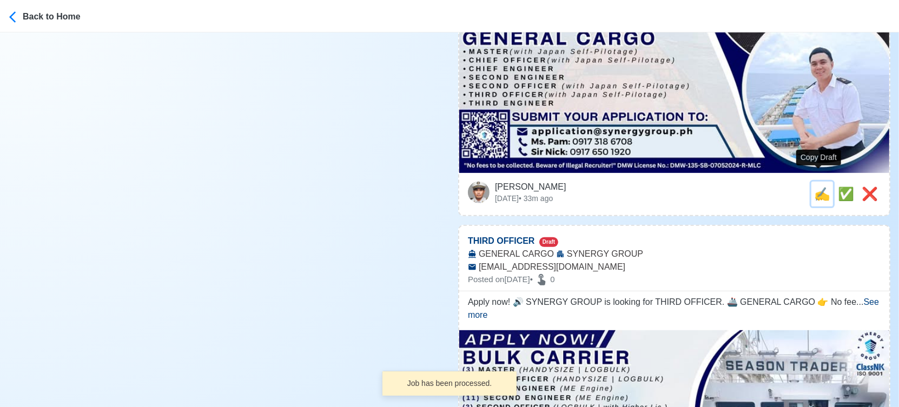
drag, startPoint x: 812, startPoint y: 183, endPoint x: 793, endPoint y: 183, distance: 18.9
click at [814, 187] on span "✍️" at bounding box center [822, 194] width 16 height 15
type input "CHIEF OFFICER"
select select
type input "SYNERGY GROUP"
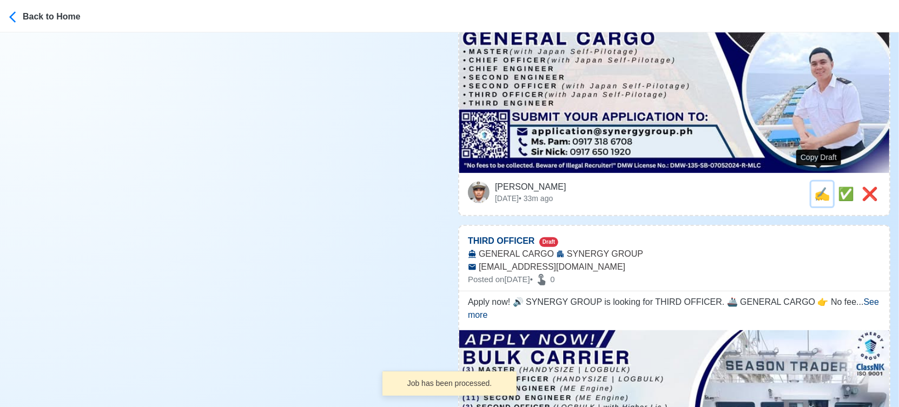
type input "GENERAL CARGO"
type input "application@synergygroup.ph"
type textarea "⛵ Apply now! 🏝️ SYNERGY GROUP is looking for CHIEF OFFICER. 🚢 GENERAL CARGO 👉 N…"
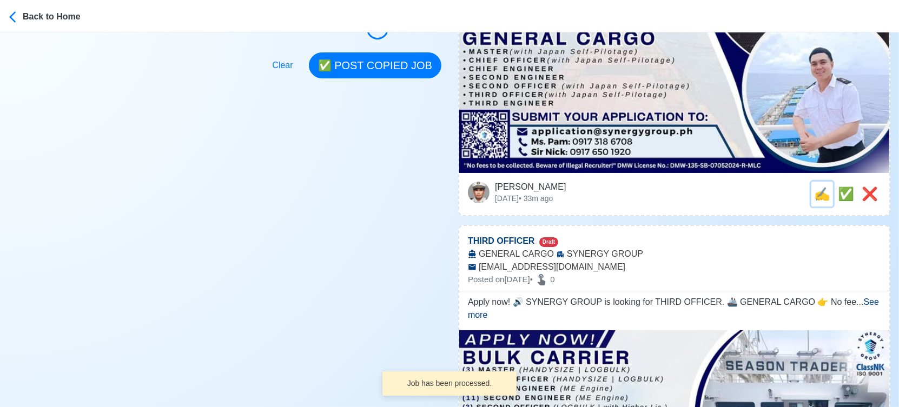
scroll to position [0, 0]
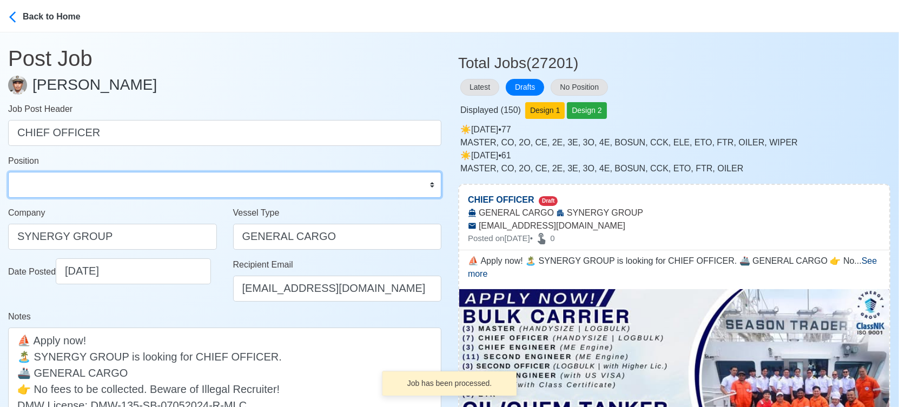
drag, startPoint x: 48, startPoint y: 184, endPoint x: 48, endPoint y: 174, distance: 10.3
click at [48, 184] on select "Master Chief Officer 2nd Officer 3rd Officer Junior Officer Chief Engineer 2nd …" at bounding box center [224, 185] width 433 height 26
select select "Chief Officer"
click at [8, 172] on select "Master Chief Officer 2nd Officer 3rd Officer Junior Officer Chief Engineer 2nd …" at bounding box center [224, 185] width 433 height 26
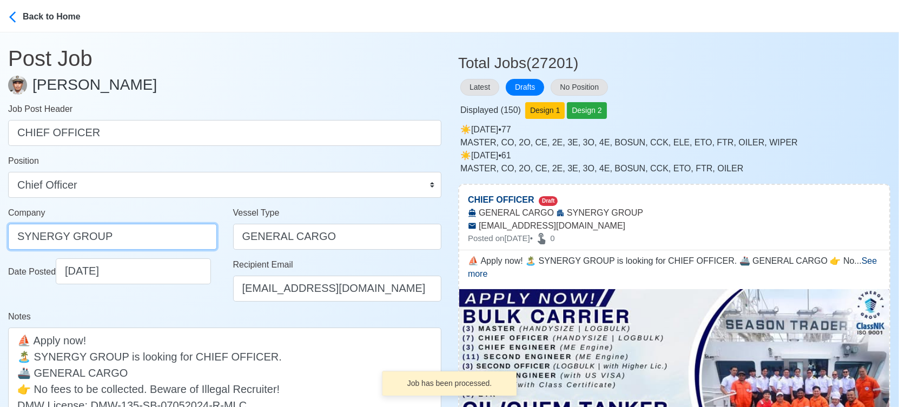
click at [143, 228] on input "SYNERGY GROUP" at bounding box center [112, 237] width 209 height 26
paste input "GROUP OPERATIONS INC"
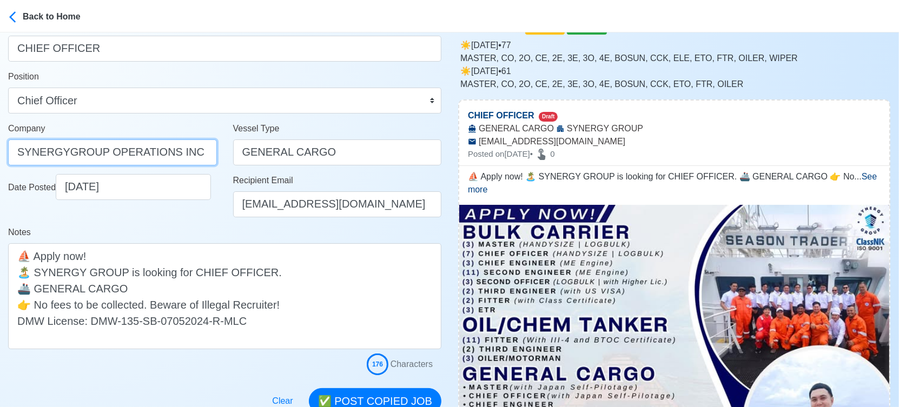
scroll to position [180, 0]
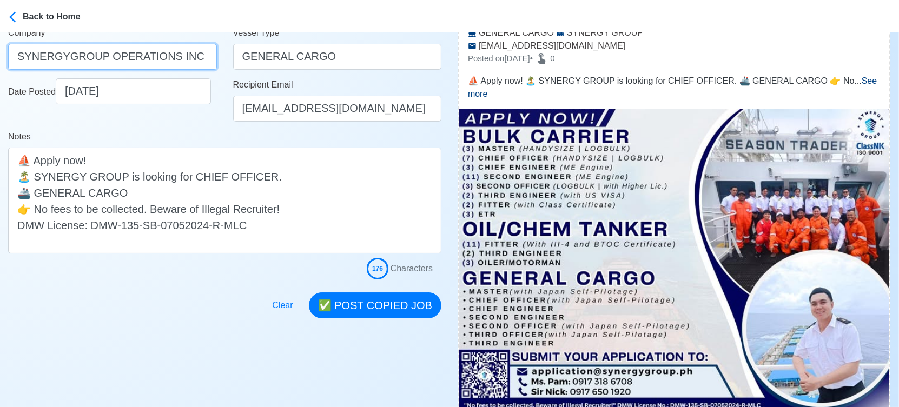
type input "SYNERGYGROUP OPERATIONS INC"
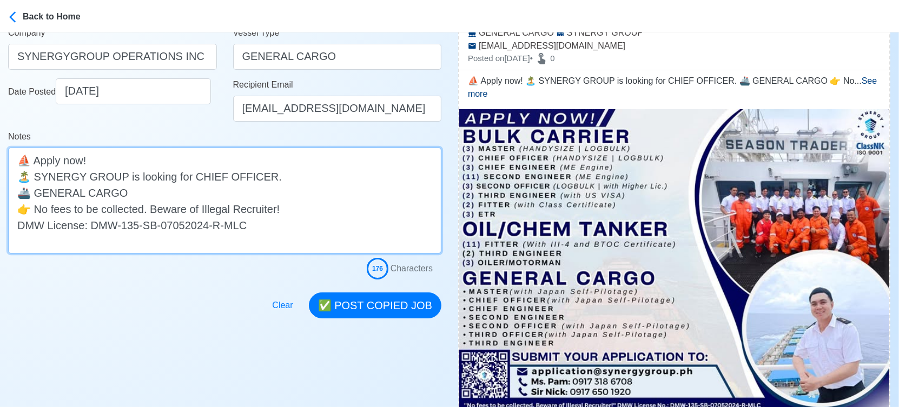
click at [255, 179] on textarea "⛵ Apply now! 🏝️ SYNERGY GROUP is looking for CHIEF OFFICER. 🚢 GENERAL CARGO 👉 N…" at bounding box center [224, 201] width 433 height 106
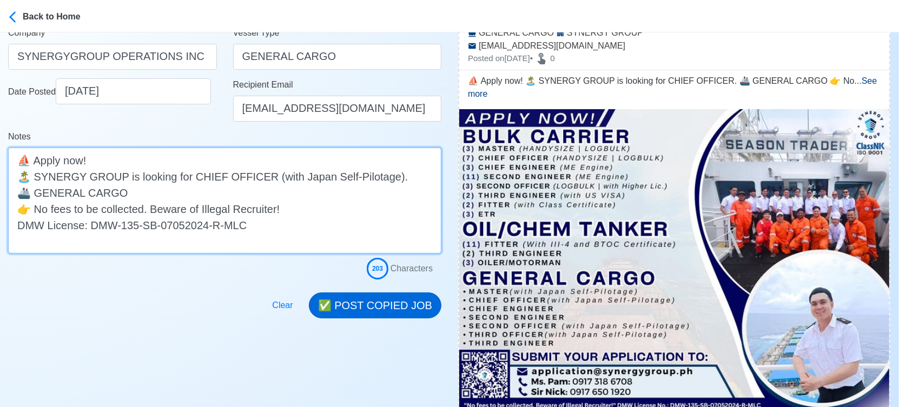
type textarea "⛵ Apply now! 🏝️ SYNERGY GROUP is looking for CHIEF OFFICER (with Japan Self-Pil…"
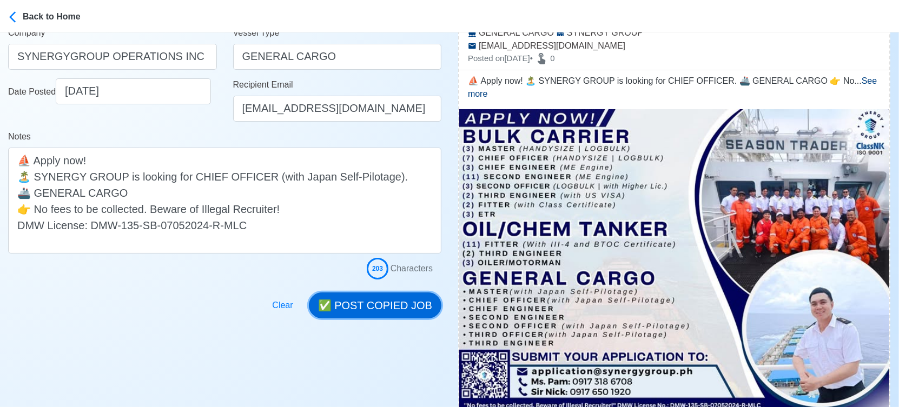
click at [351, 296] on button "✅ POST COPIED JOB" at bounding box center [375, 305] width 132 height 26
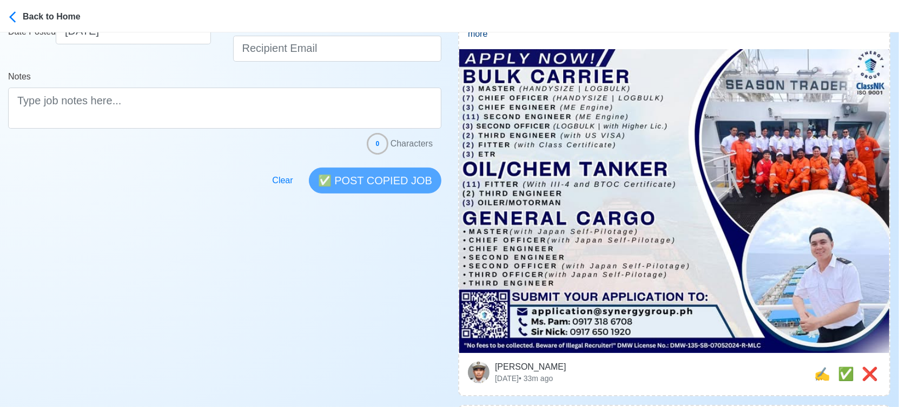
scroll to position [420, 0]
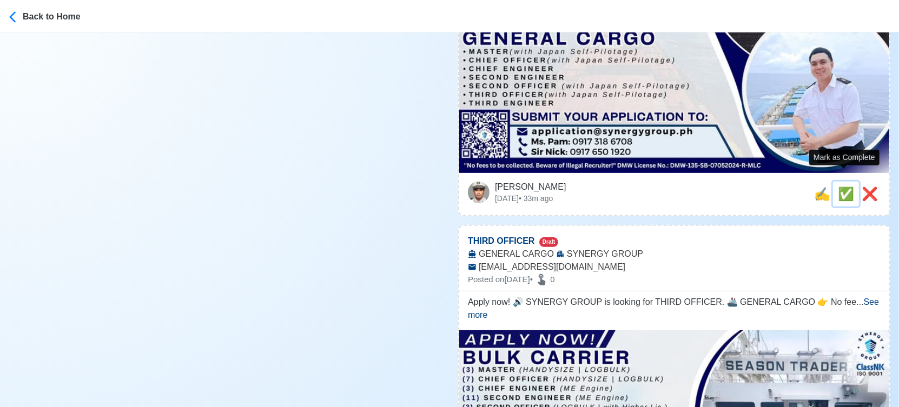
click at [841, 187] on span "✅" at bounding box center [845, 194] width 16 height 15
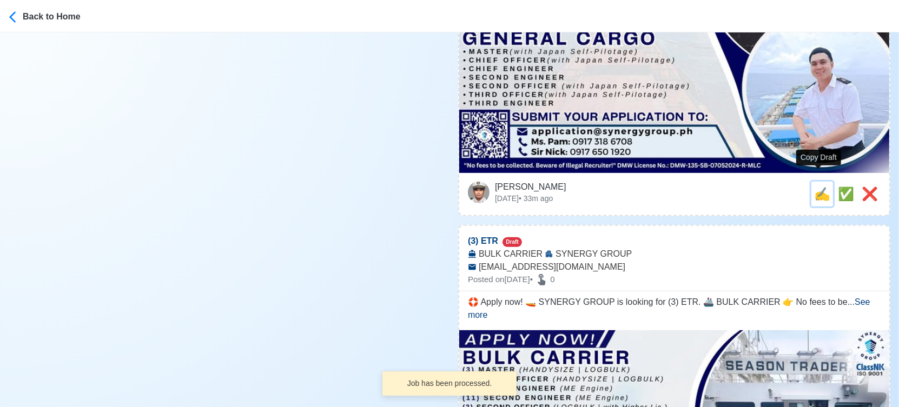
click at [817, 187] on span "✍️" at bounding box center [822, 194] width 16 height 15
type input "THIRD OFFICER"
select select
type input "SYNERGY GROUP"
type input "GENERAL CARGO"
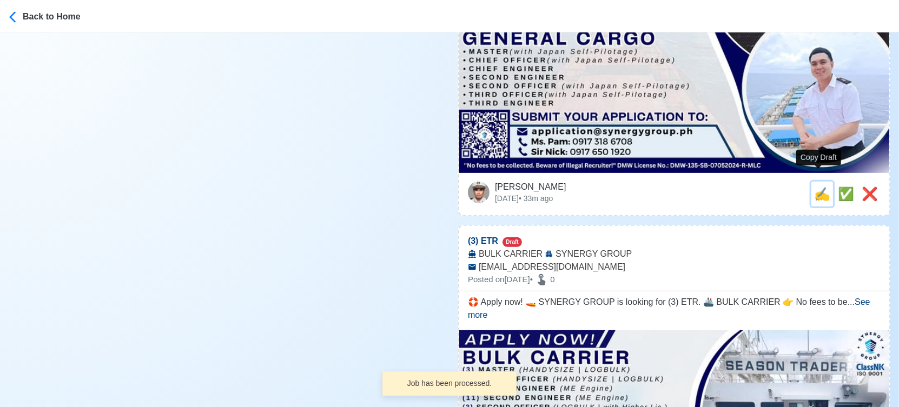
type input "application@synergygroup.ph"
type textarea "Apply now! 🔊 SYNERGY GROUP is looking for THIRD OFFICER. 🚢 GENERAL CARGO 👉 No f…"
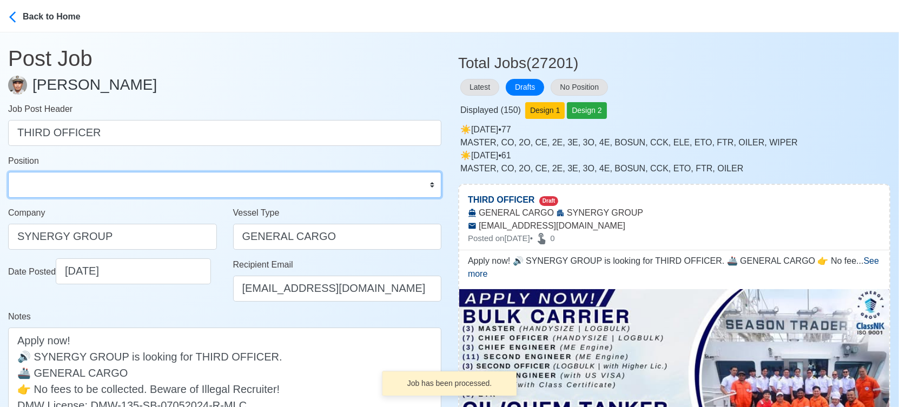
drag, startPoint x: 115, startPoint y: 185, endPoint x: 115, endPoint y: 176, distance: 8.7
click at [115, 184] on select "Master Chief Officer 2nd Officer 3rd Officer Junior Officer Chief Engineer 2nd …" at bounding box center [224, 185] width 433 height 26
select select "3rd Officer"
click at [8, 172] on select "Master Chief Officer 2nd Officer 3rd Officer Junior Officer Chief Engineer 2nd …" at bounding box center [224, 185] width 433 height 26
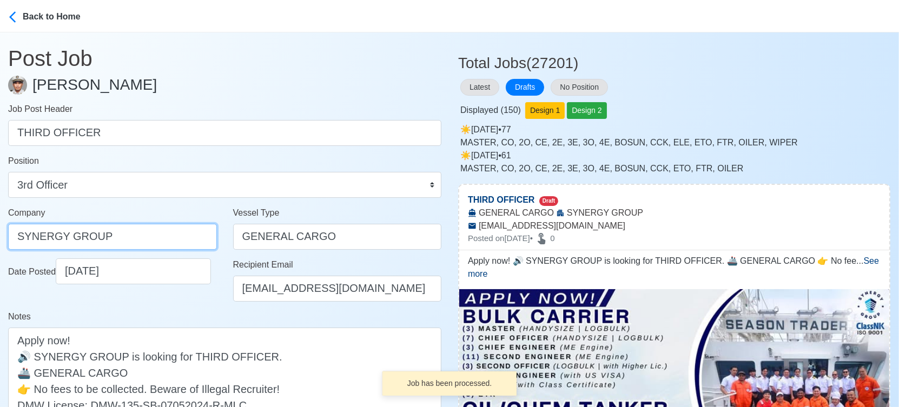
click at [122, 242] on input "SYNERGY GROUP" at bounding box center [112, 237] width 209 height 26
paste input "GROUP OPERATIONS INC"
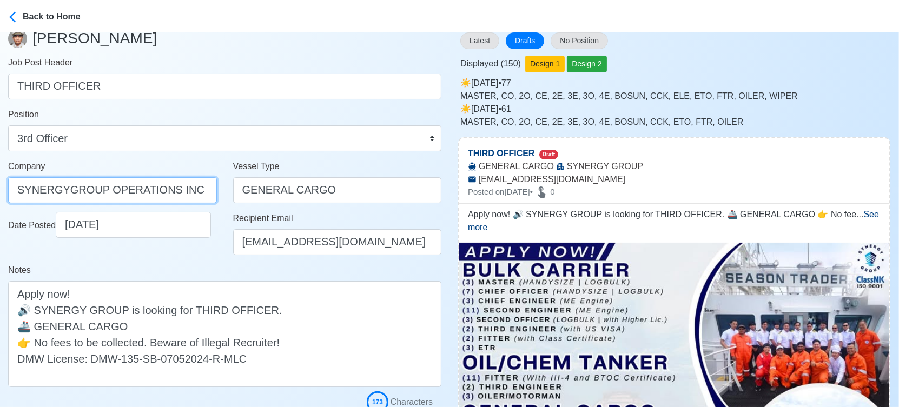
scroll to position [120, 0]
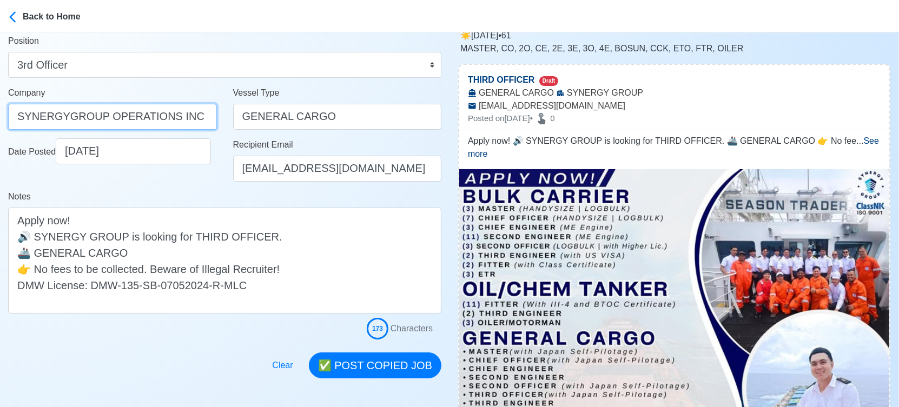
type input "SYNERGYGROUP OPERATIONS INC"
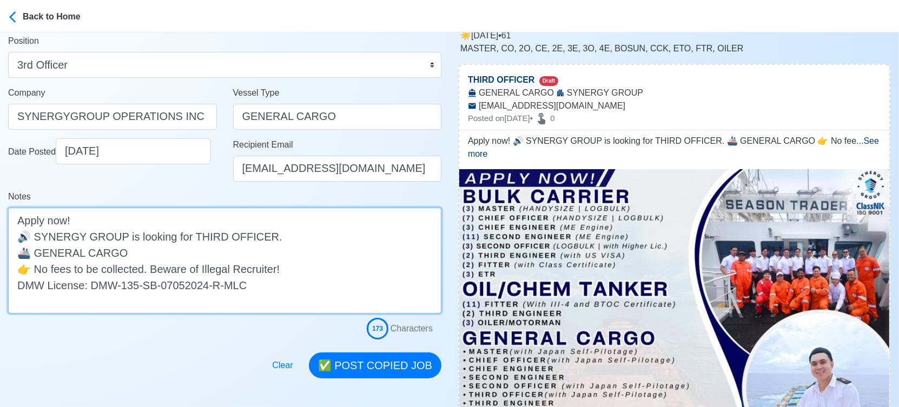
click at [258, 240] on textarea "Apply now! 🔊 SYNERGY GROUP is looking for THIRD OFFICER. 🚢 GENERAL CARGO 👉 No f…" at bounding box center [224, 261] width 433 height 106
type textarea "Apply now! 🔊 SYNERGY GROUP is looking for THIRD OFFICER (with Japan Self-Pilota…"
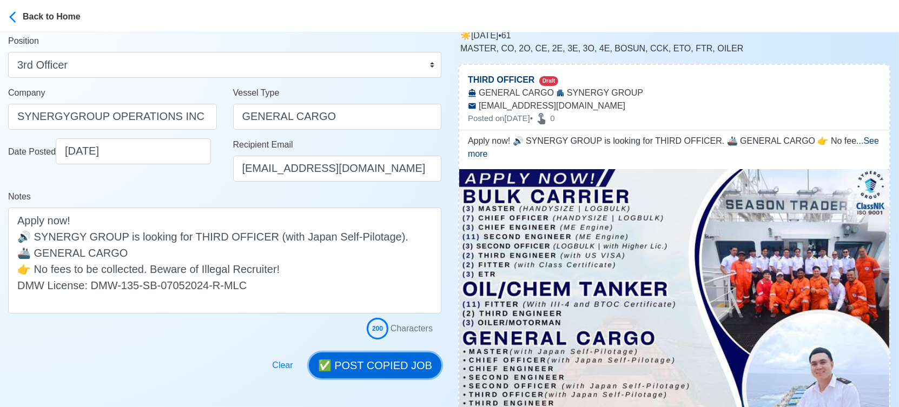
click at [390, 369] on button "✅ POST COPIED JOB" at bounding box center [375, 366] width 132 height 26
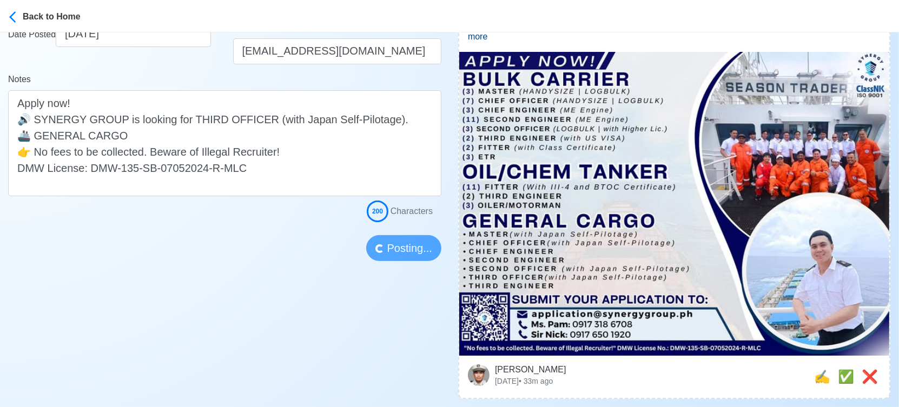
scroll to position [240, 0]
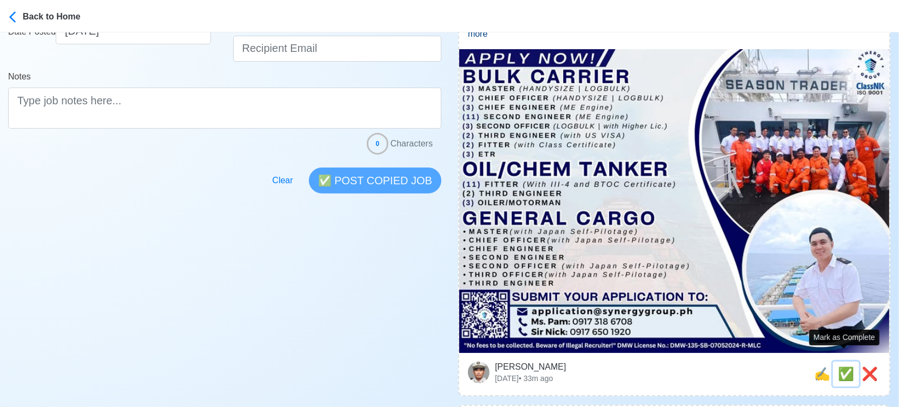
click at [842, 367] on span "✅" at bounding box center [845, 374] width 16 height 15
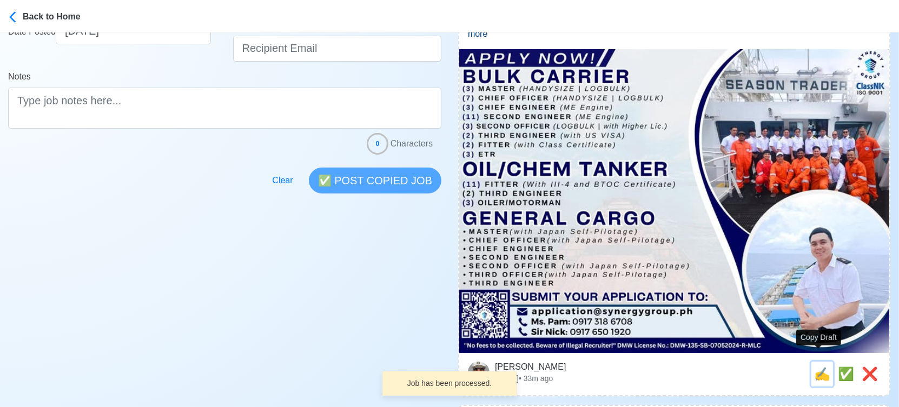
click at [820, 367] on span "✍️" at bounding box center [822, 374] width 16 height 15
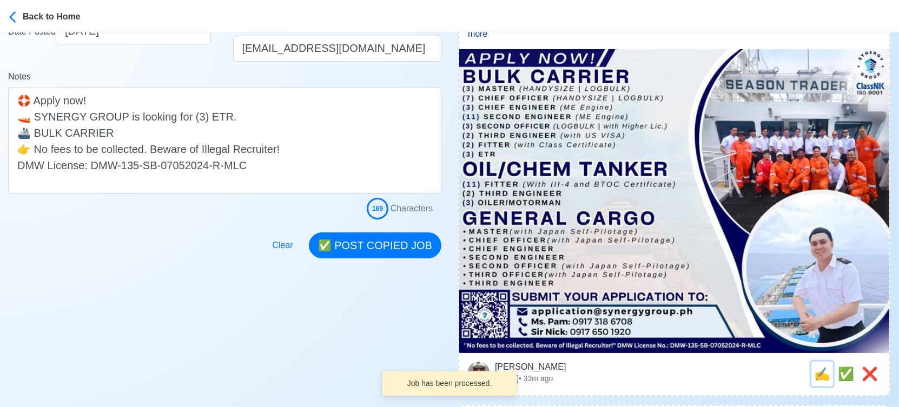
scroll to position [0, 0]
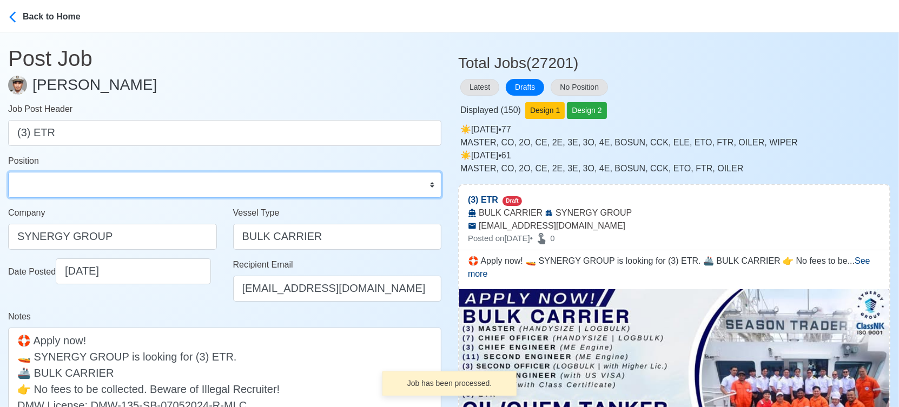
click at [82, 178] on select "Master Chief Officer 2nd Officer 3rd Officer Junior Officer Chief Engineer 2nd …" at bounding box center [224, 185] width 433 height 26
click at [8, 172] on select "Master Chief Officer 2nd Officer 3rd Officer Junior Officer Chief Engineer 2nd …" at bounding box center [224, 185] width 433 height 26
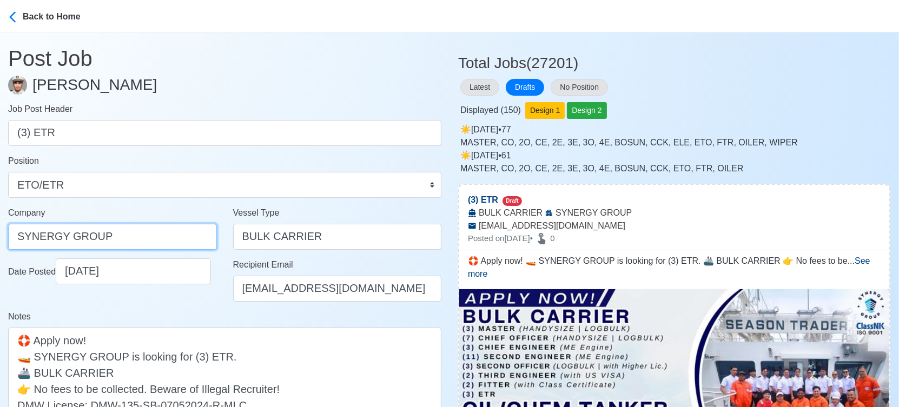
click at [175, 232] on input "SYNERGY GROUP" at bounding box center [112, 237] width 209 height 26
paste input "GROUP OPERATIONS INC"
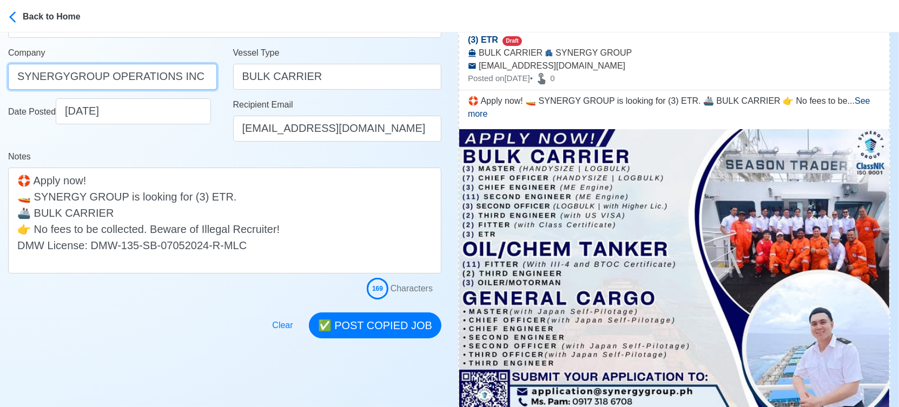
scroll to position [180, 0]
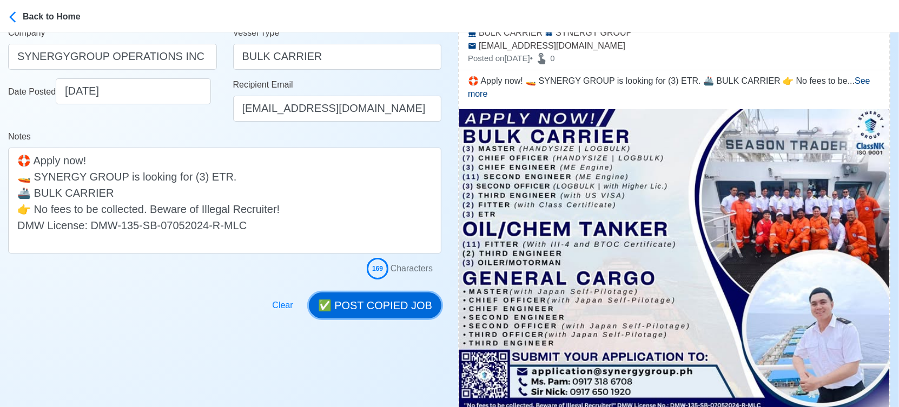
click at [374, 310] on button "✅ POST COPIED JOB" at bounding box center [375, 305] width 132 height 26
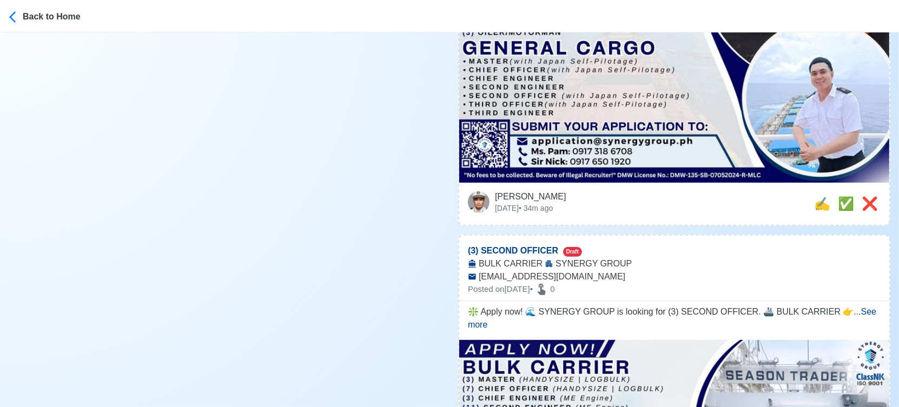
scroll to position [420, 0]
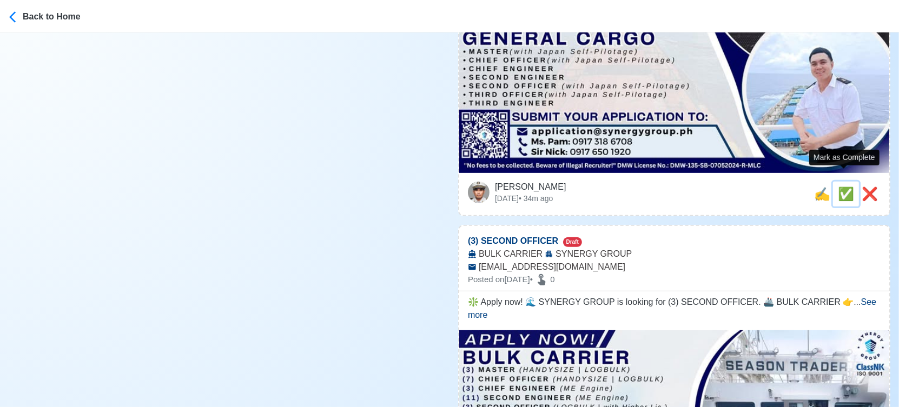
click at [839, 187] on span "✅" at bounding box center [845, 194] width 16 height 15
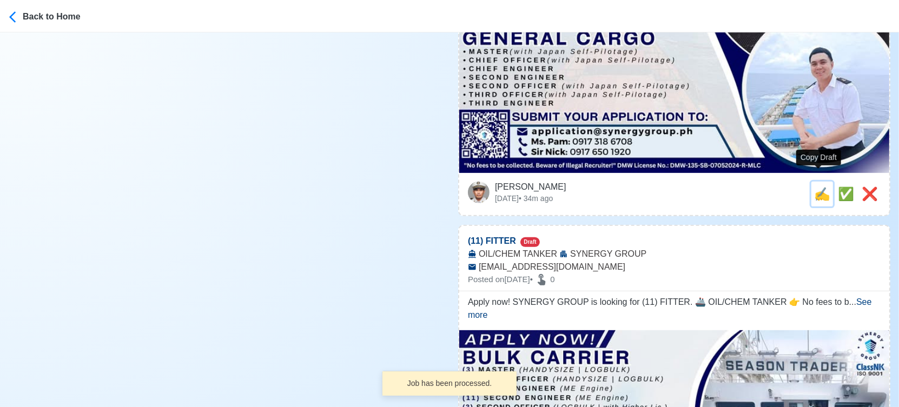
click at [816, 187] on span "✍️" at bounding box center [822, 194] width 16 height 15
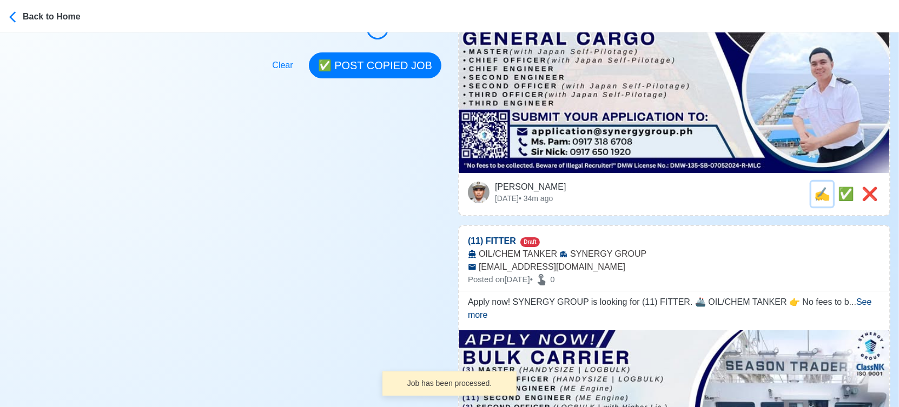
scroll to position [0, 0]
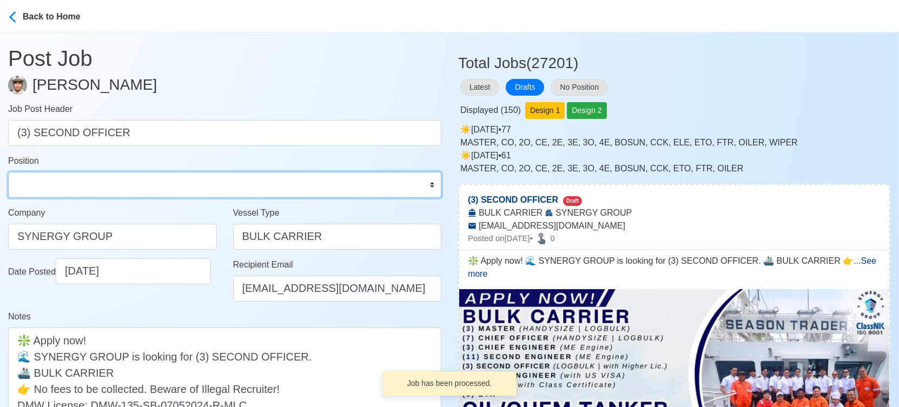
drag, startPoint x: 201, startPoint y: 182, endPoint x: 191, endPoint y: 172, distance: 14.2
click at [201, 182] on select "Master Chief Officer 2nd Officer 3rd Officer Junior Officer Chief Engineer 2nd …" at bounding box center [224, 185] width 433 height 26
click at [8, 172] on select "Master Chief Officer 2nd Officer 3rd Officer Junior Officer Chief Engineer 2nd …" at bounding box center [224, 185] width 433 height 26
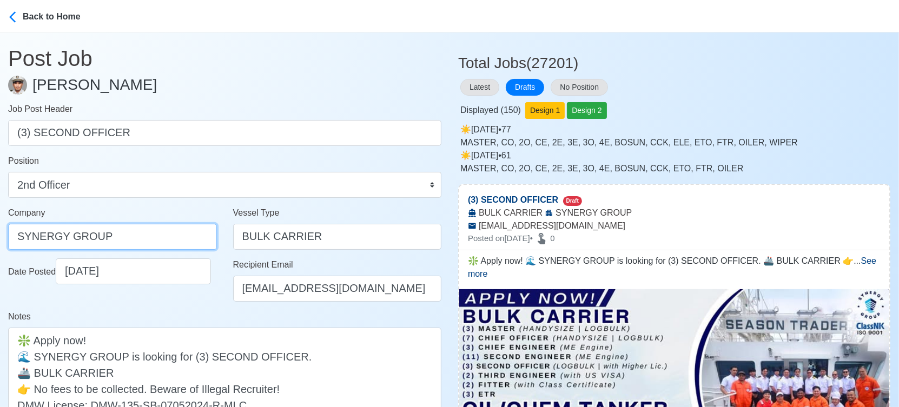
click at [147, 240] on input "SYNERGY GROUP" at bounding box center [112, 237] width 209 height 26
paste input "GROUP OPERATIONS INC"
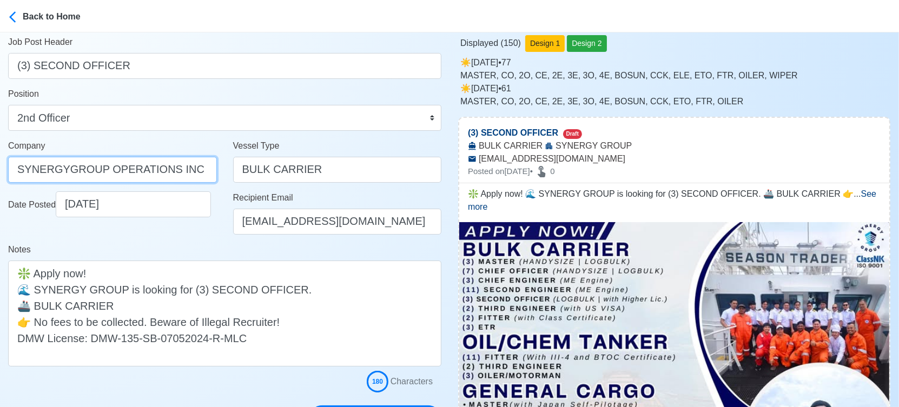
scroll to position [180, 0]
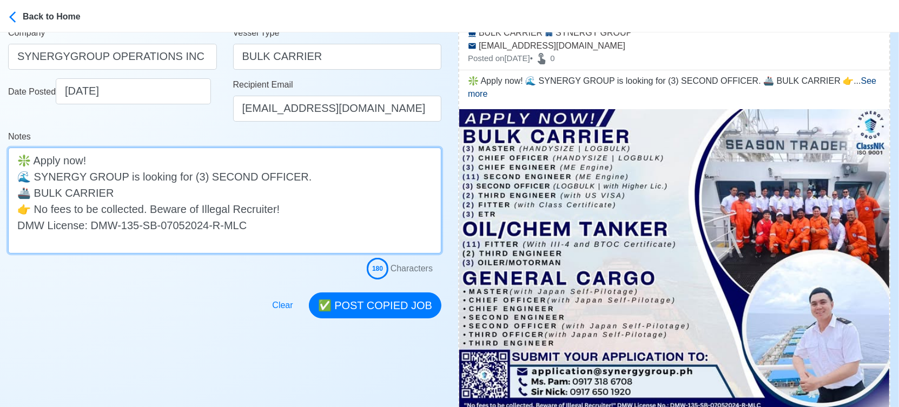
click at [190, 194] on textarea "❇️ Apply now! 🌊 SYNERGY GROUP is looking for (3) SECOND OFFICER. 🚢 BULK CARRIER…" at bounding box center [224, 201] width 433 height 106
click at [285, 176] on textarea "❇️ Apply now! 🌊 SYNERGY GROUP is looking for (3) SECOND OFFICER. 🚢 BULK CARRIER…" at bounding box center [224, 201] width 433 height 106
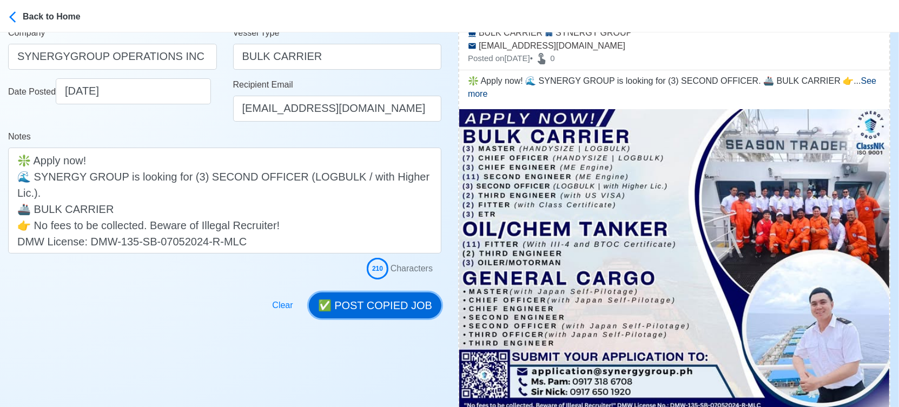
click at [393, 299] on button "✅ POST COPIED JOB" at bounding box center [375, 305] width 132 height 26
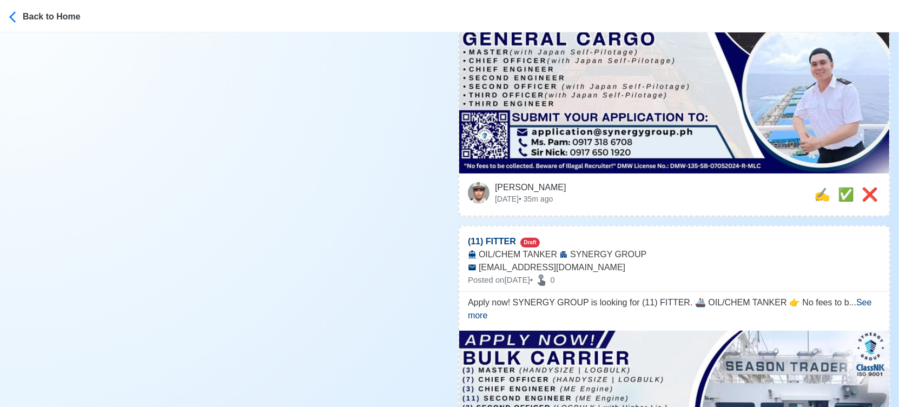
scroll to position [420, 0]
click at [837, 187] on span "✅" at bounding box center [845, 194] width 16 height 15
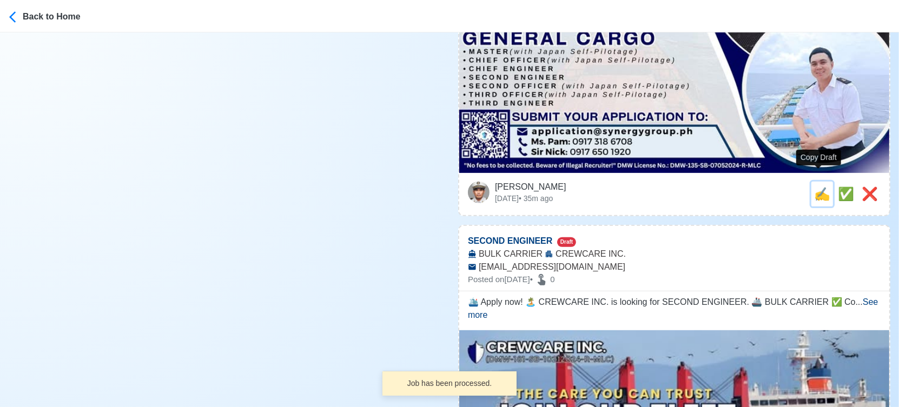
click at [819, 187] on span "✍️" at bounding box center [822, 194] width 16 height 15
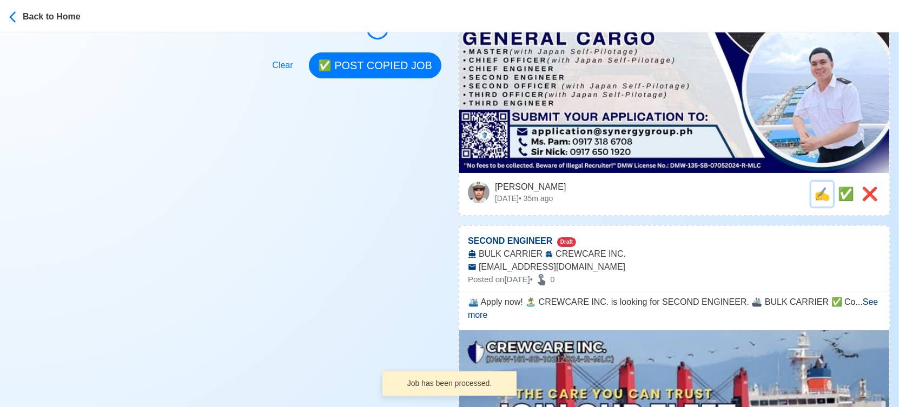
scroll to position [0, 0]
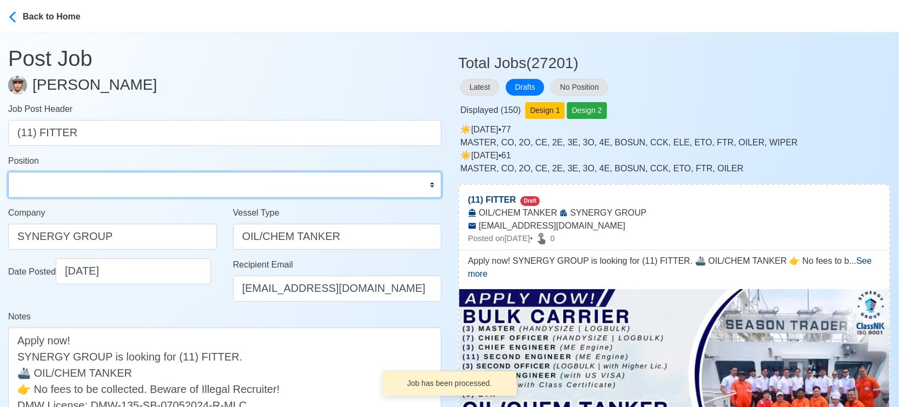
click at [133, 180] on select "Master Chief Officer 2nd Officer 3rd Officer Junior Officer Chief Engineer 2nd …" at bounding box center [224, 185] width 433 height 26
click at [8, 172] on select "Master Chief Officer 2nd Officer 3rd Officer Junior Officer Chief Engineer 2nd …" at bounding box center [224, 185] width 433 height 26
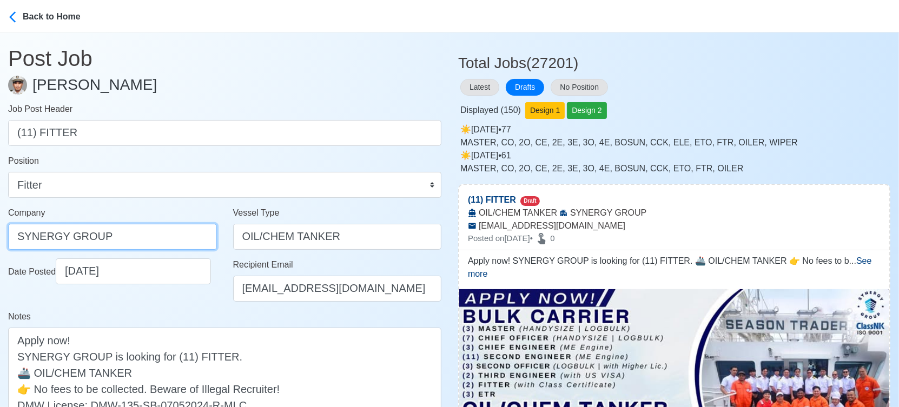
click at [155, 232] on input "SYNERGY GROUP" at bounding box center [112, 237] width 209 height 26
paste input "GROUP OPERATIONS INC"
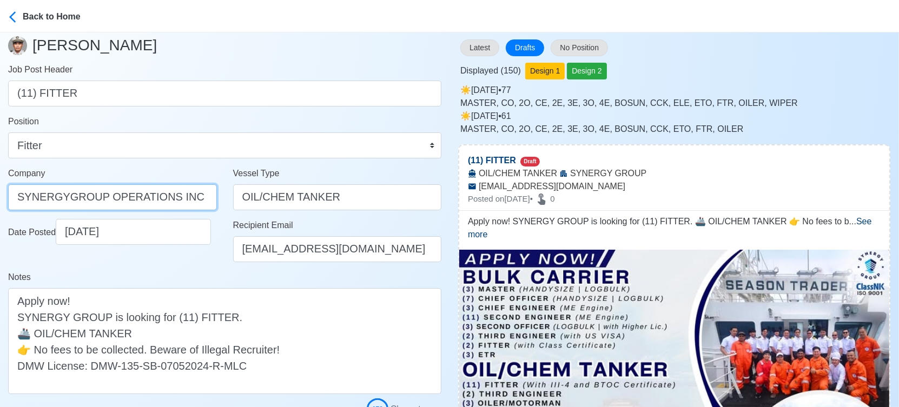
scroll to position [120, 0]
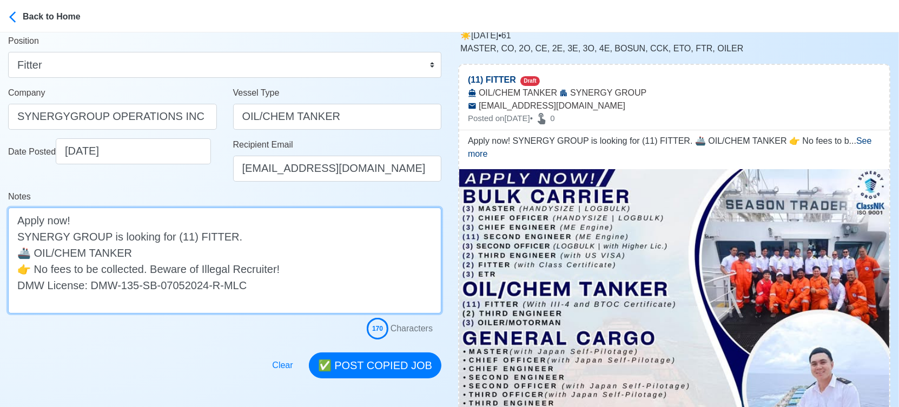
click at [221, 240] on textarea "Apply now! SYNERGY GROUP is looking for (11) FITTER. 🚢 OIL/CHEM TANKER 👉 No fee…" at bounding box center [224, 261] width 433 height 106
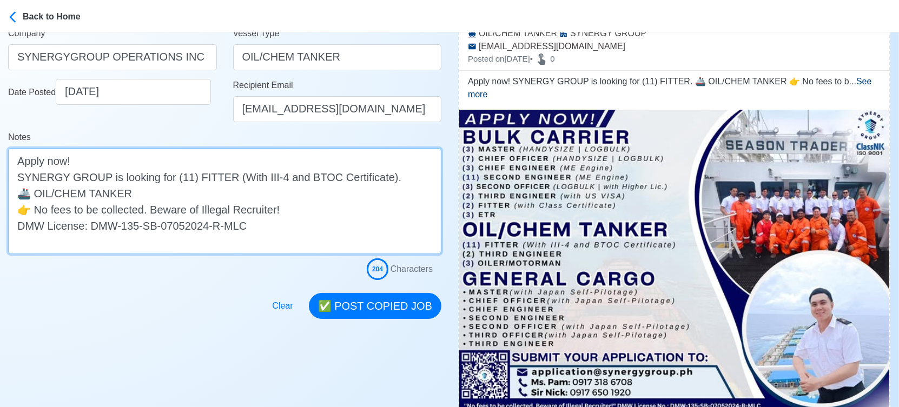
scroll to position [180, 0]
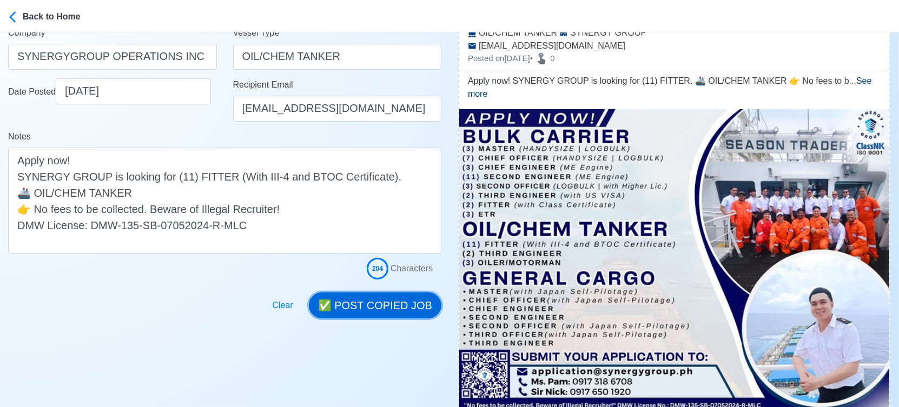
click at [408, 302] on button "✅ POST COPIED JOB" at bounding box center [375, 305] width 132 height 26
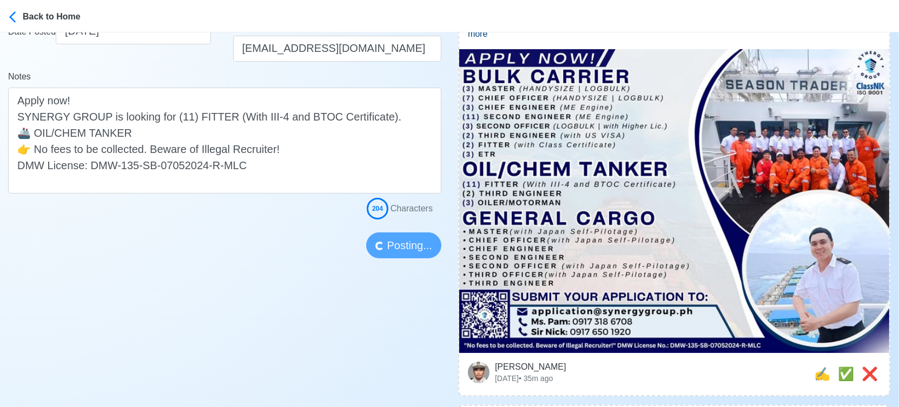
scroll to position [300, 0]
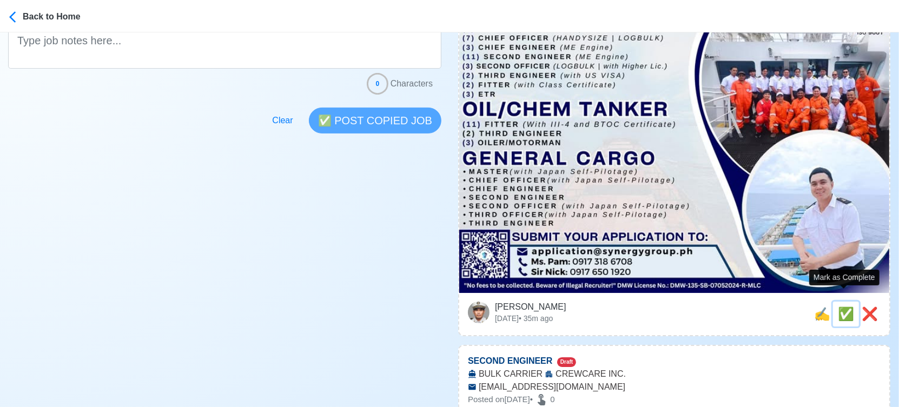
click at [841, 307] on span "✅" at bounding box center [845, 314] width 16 height 15
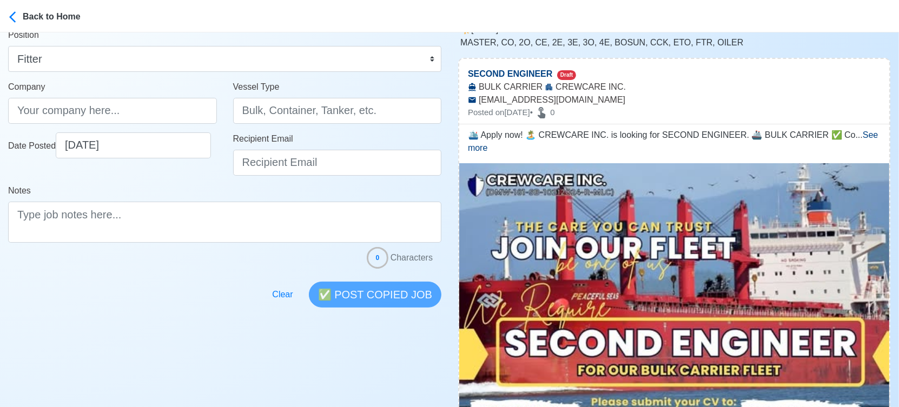
scroll to position [0, 0]
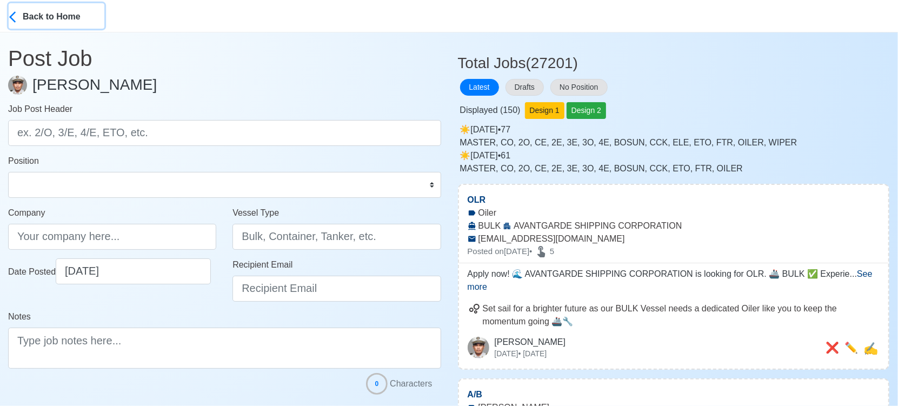
click at [49, 16] on div "Back to Home" at bounding box center [63, 15] width 81 height 15
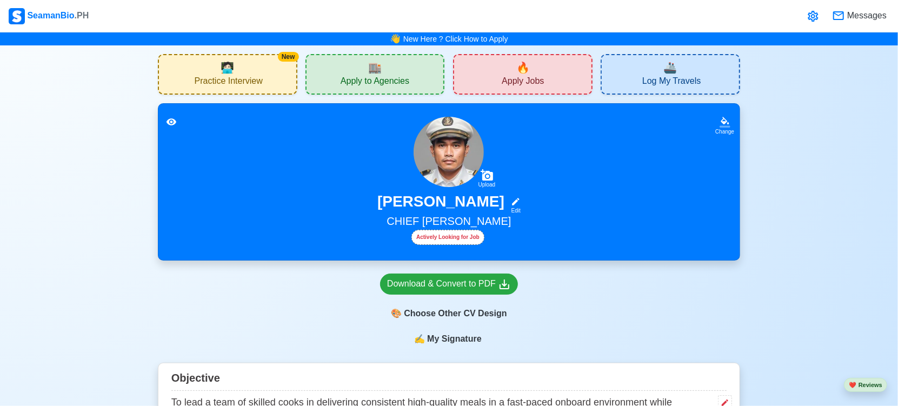
click at [496, 75] on div "🔥 Apply Jobs" at bounding box center [522, 74] width 139 height 41
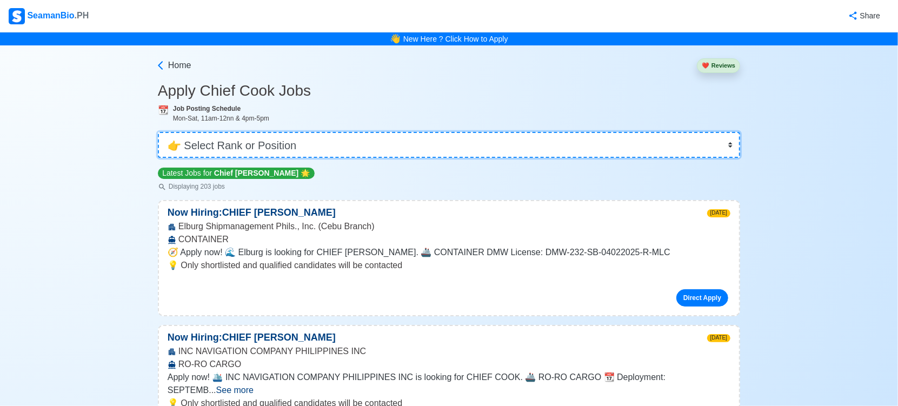
click at [643, 150] on select "👉 Select Rank or Position Master Chief Officer 2nd Officer 3rd Officer Junior O…" at bounding box center [449, 145] width 582 height 26
click at [320, 144] on select "👉 Select Rank or Position Master Chief Officer 2nd Officer 3rd Officer Junior O…" at bounding box center [449, 145] width 582 height 26
select select "Chief Engineer"
click at [159, 132] on select "👉 Select Rank or Position Master Chief Officer 2nd Officer 3rd Officer Junior O…" at bounding box center [449, 145] width 582 height 26
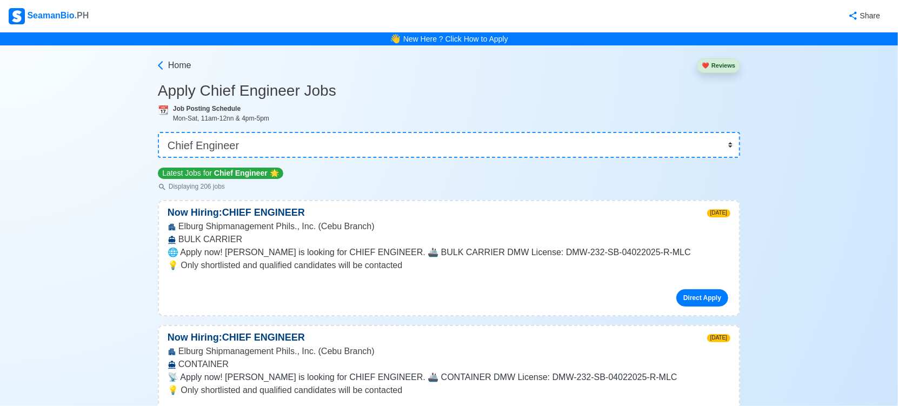
scroll to position [1269, 0]
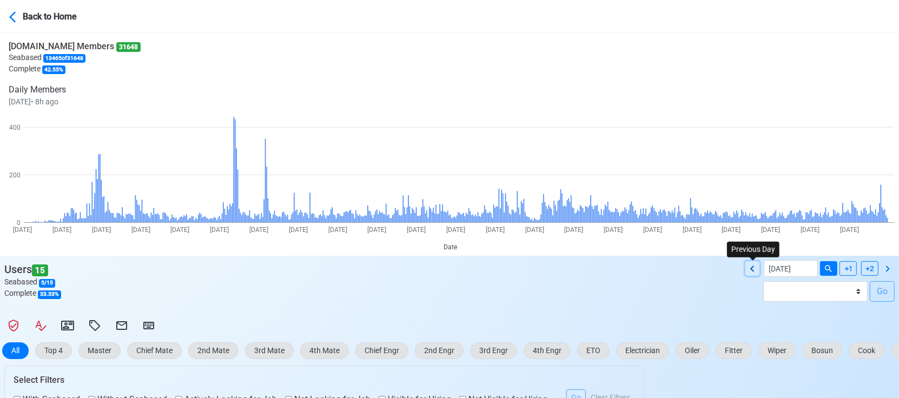
click at [753, 267] on icon at bounding box center [752, 268] width 4 height 6
click at [755, 267] on icon at bounding box center [752, 268] width 13 height 13
type input "09/20/2025"
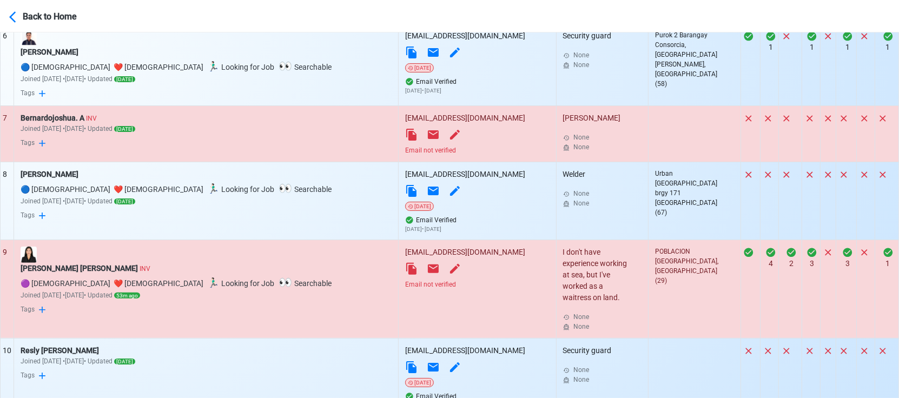
scroll to position [895, 0]
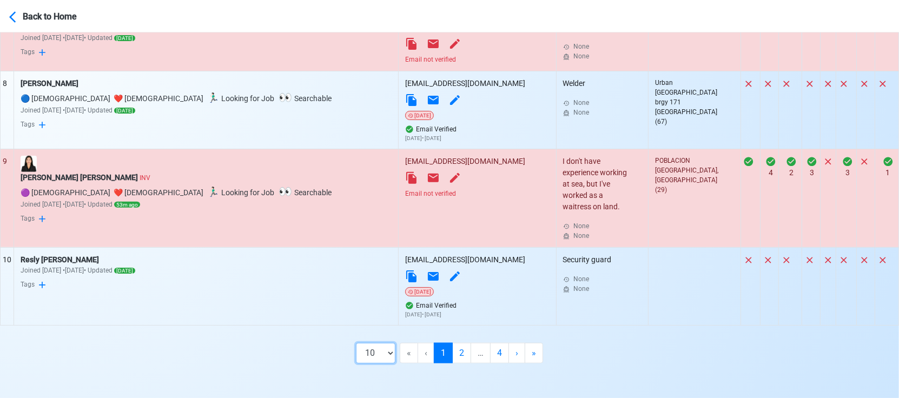
click at [388, 355] on select "10 50 100 200" at bounding box center [375, 353] width 39 height 21
select select "100"
click at [384, 363] on select "10 50 100 200" at bounding box center [375, 353] width 39 height 21
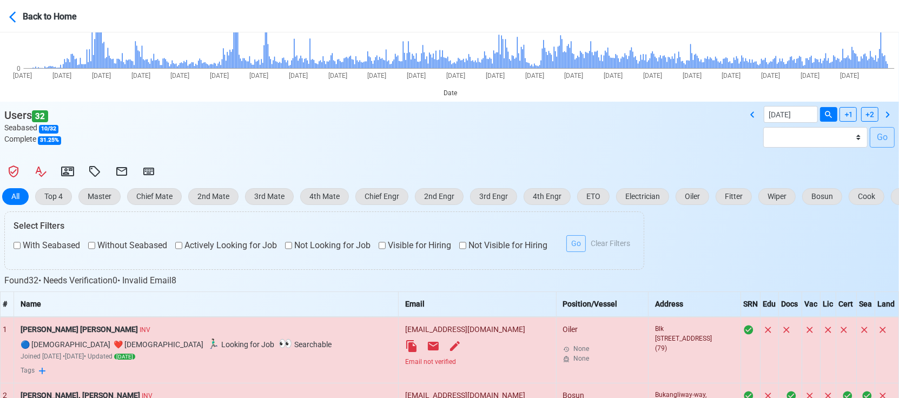
scroll to position [240, 0]
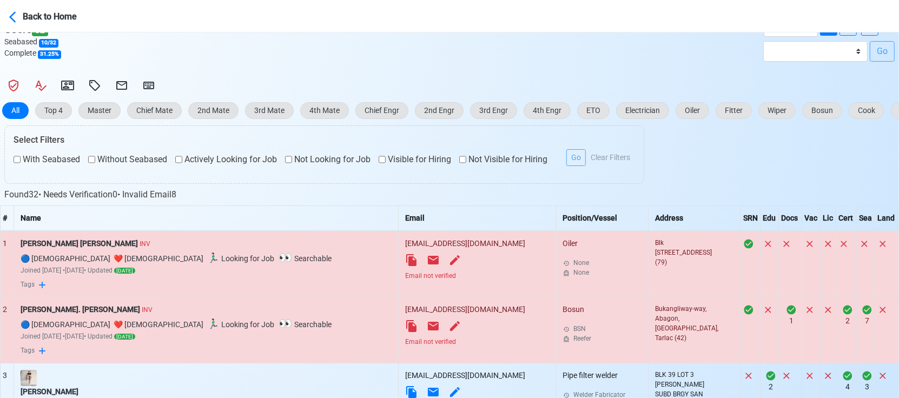
click at [405, 274] on div "Email not verified" at bounding box center [477, 276] width 144 height 10
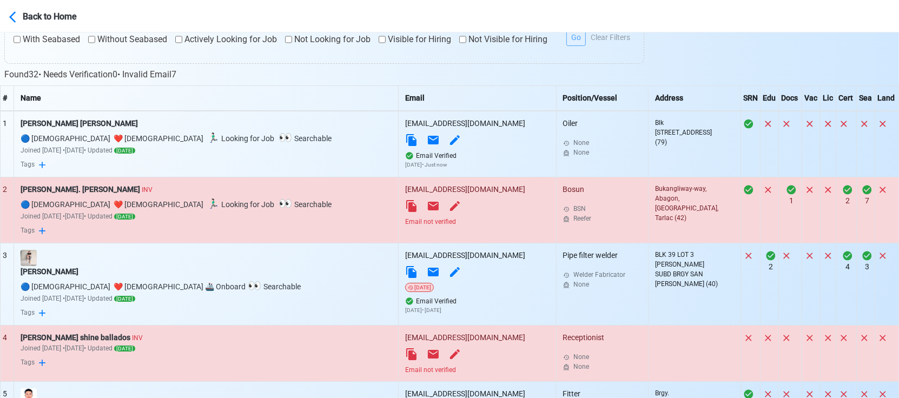
click at [405, 220] on div "Email not verified" at bounding box center [477, 222] width 144 height 10
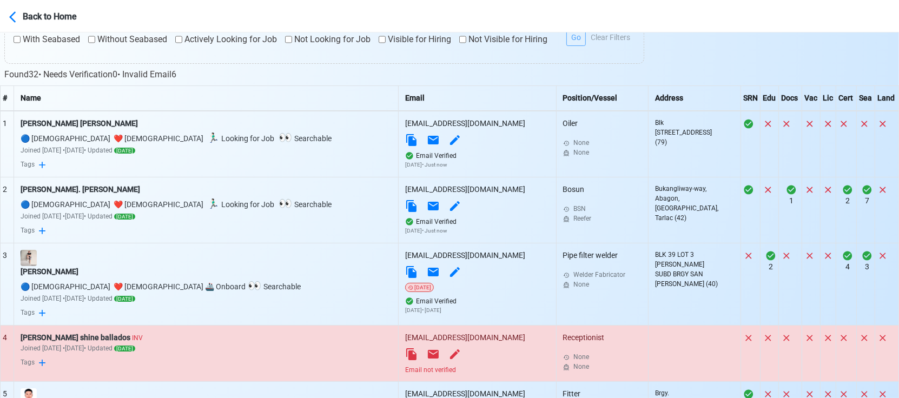
scroll to position [420, 0]
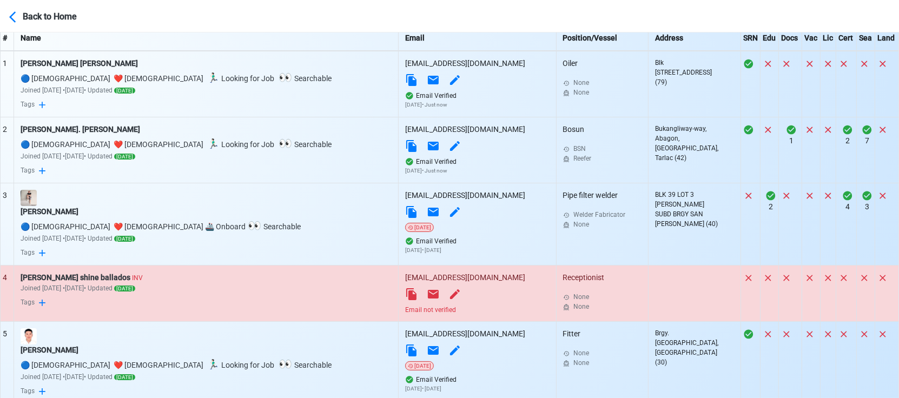
click at [405, 308] on div "Email not verified" at bounding box center [477, 310] width 144 height 10
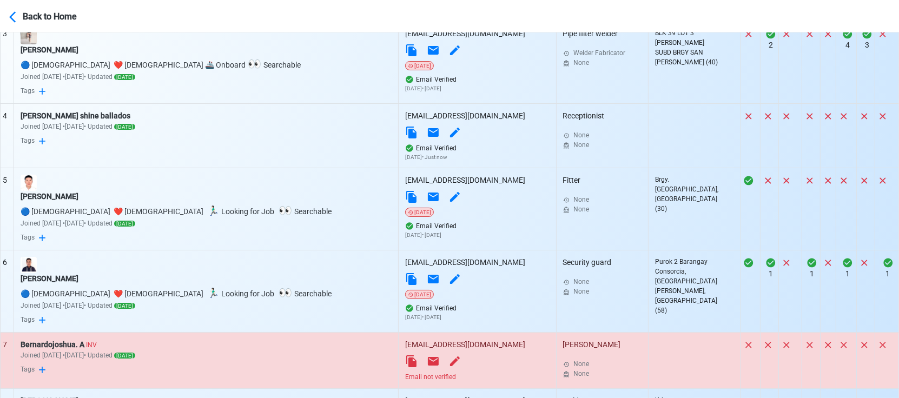
scroll to position [661, 0]
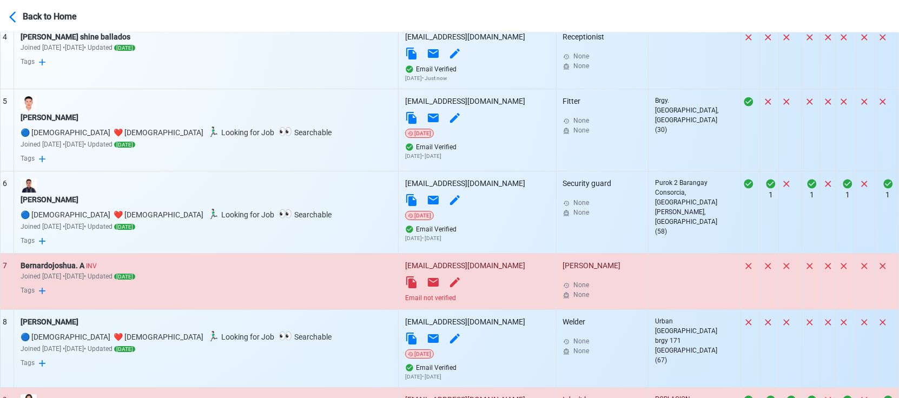
click at [405, 303] on div "Email not verified" at bounding box center [477, 298] width 144 height 10
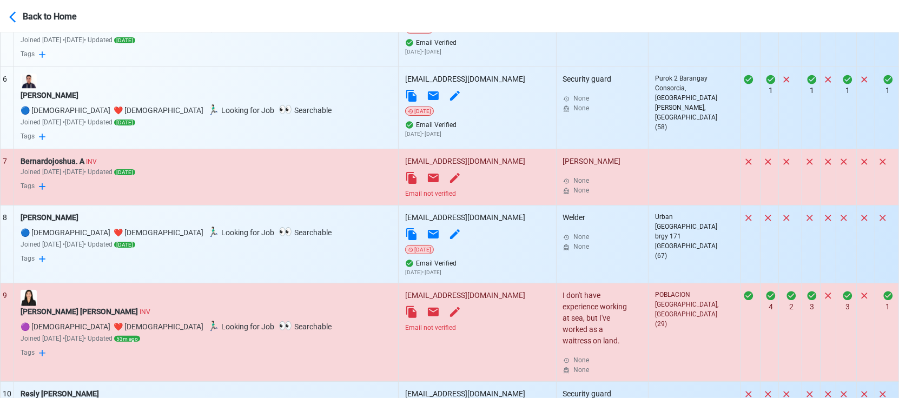
scroll to position [781, 0]
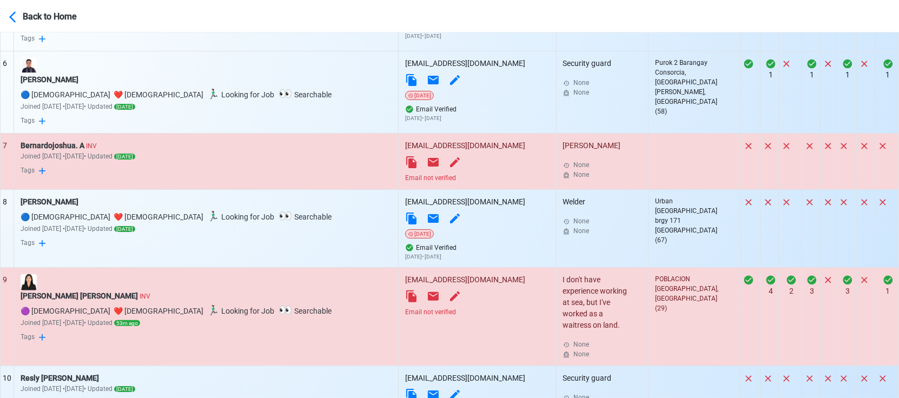
click at [405, 317] on div "Email not verified" at bounding box center [477, 312] width 144 height 10
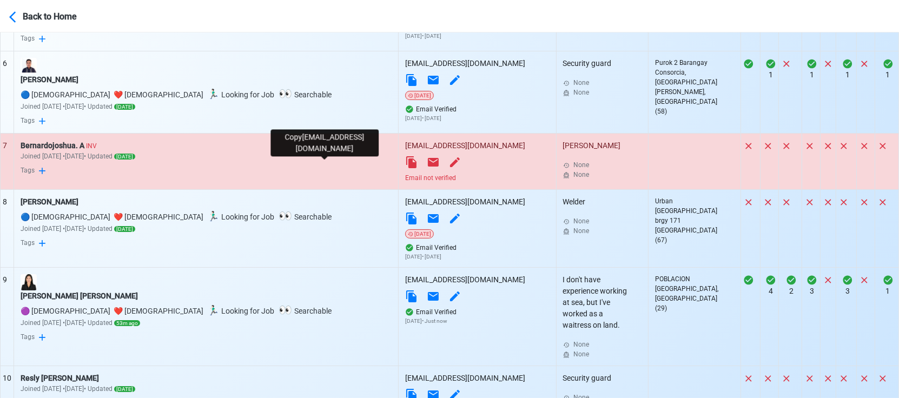
click at [406, 163] on icon at bounding box center [411, 162] width 10 height 12
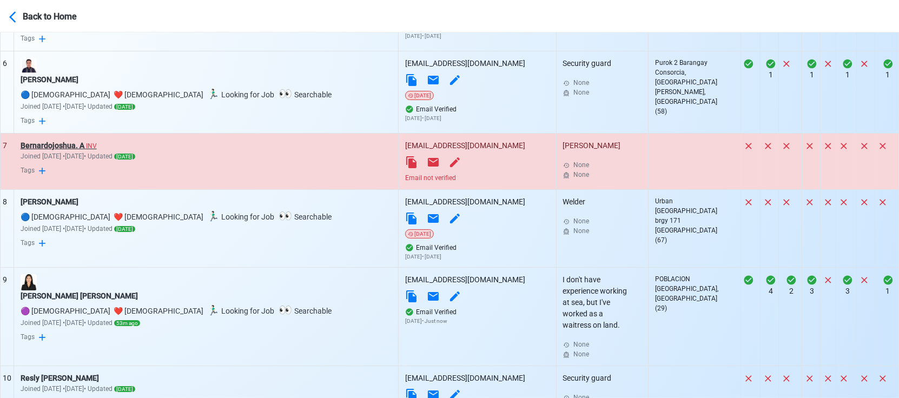
click at [74, 146] on div "Bernardojoshua. A INV" at bounding box center [206, 145] width 371 height 11
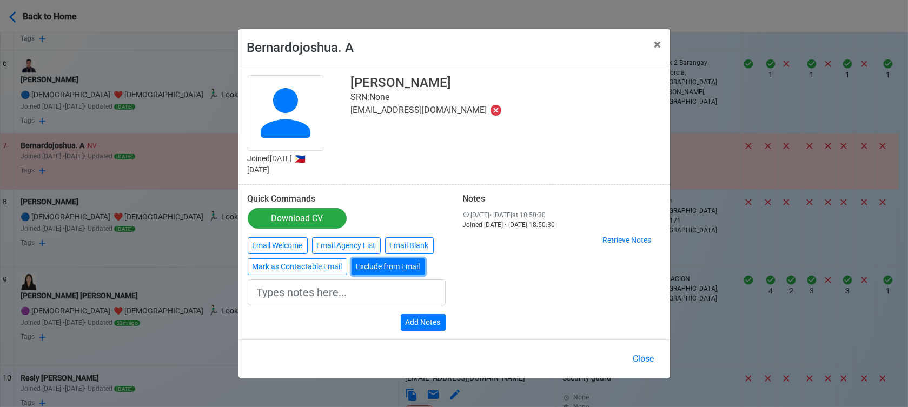
click at [413, 267] on button "Exclude from Email" at bounding box center [388, 266] width 74 height 17
type input "Exclude from Email"
click at [435, 318] on button "Add Notes" at bounding box center [423, 322] width 45 height 17
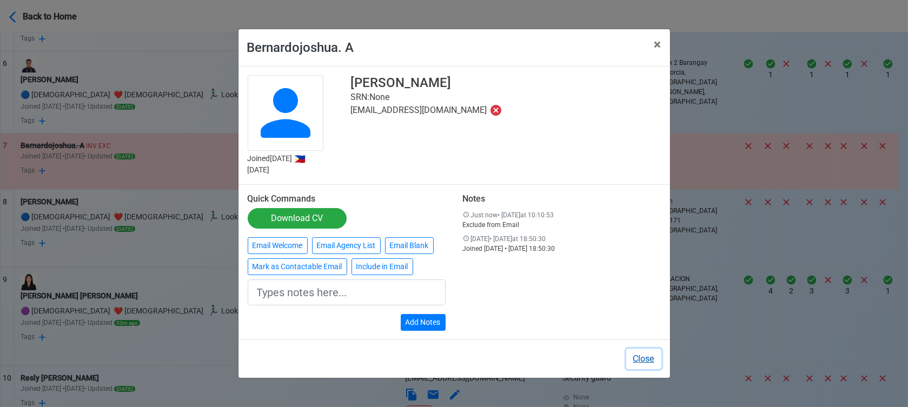
click at [643, 358] on button "Close" at bounding box center [643, 359] width 35 height 21
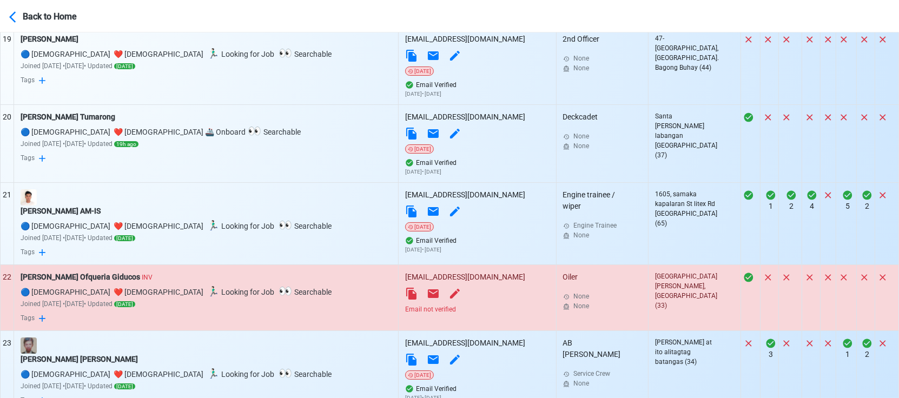
scroll to position [1922, 0]
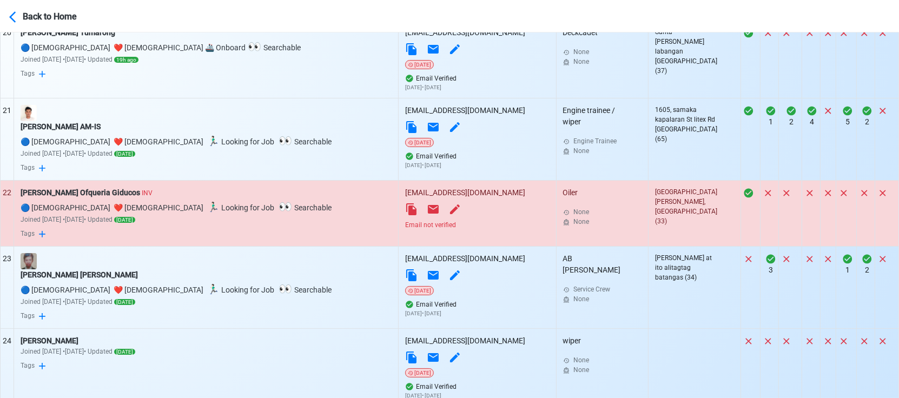
click at [405, 230] on div "Email not verified" at bounding box center [477, 225] width 144 height 10
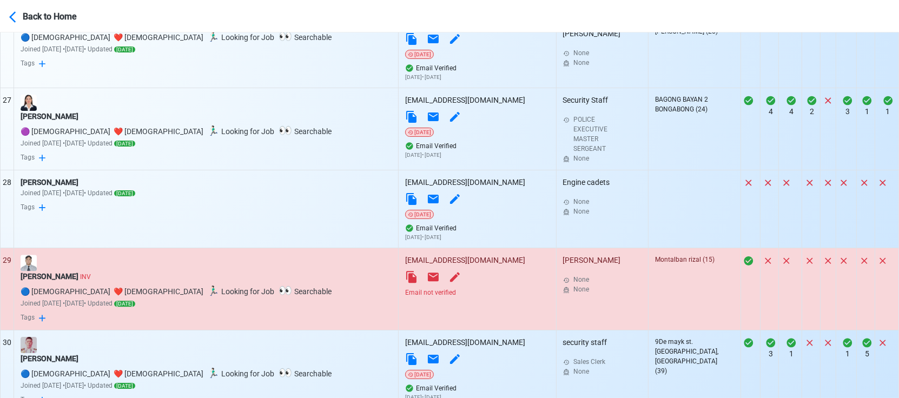
scroll to position [2403, 0]
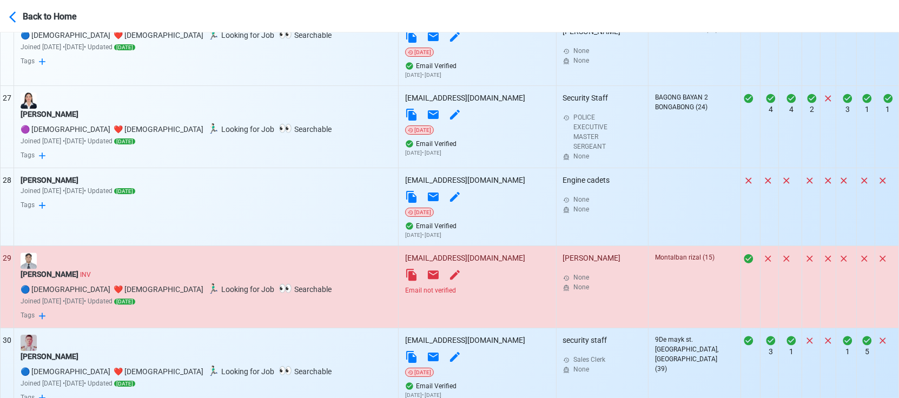
click at [405, 295] on div "Email not verified" at bounding box center [477, 290] width 144 height 10
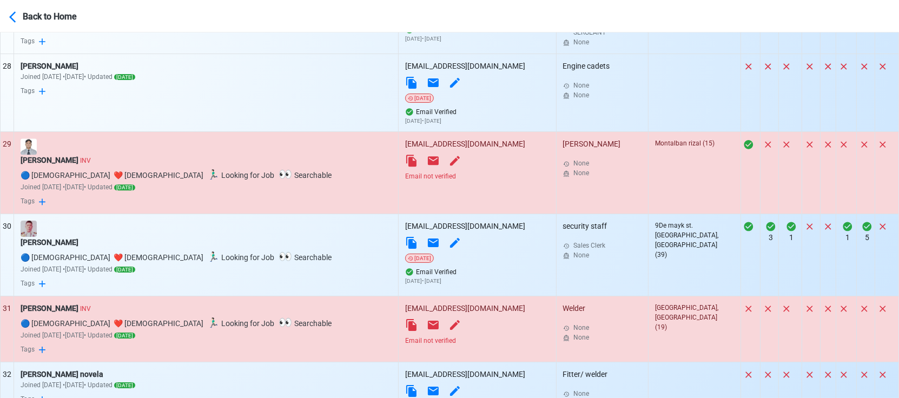
scroll to position [2523, 0]
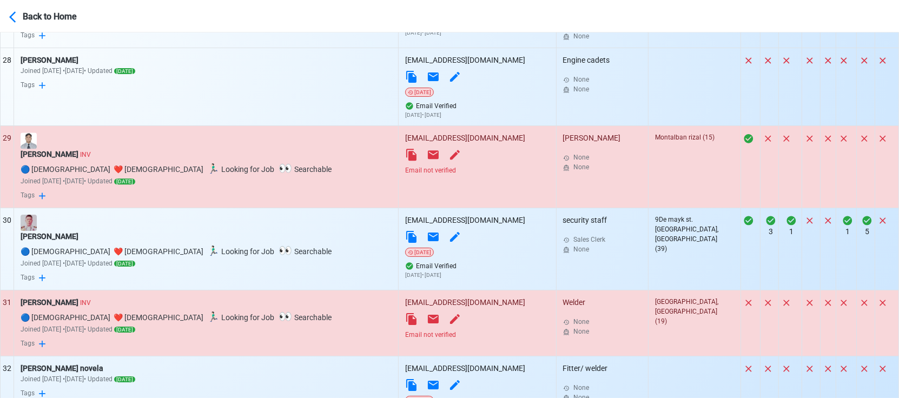
click at [405, 340] on div "Email not verified" at bounding box center [477, 335] width 144 height 10
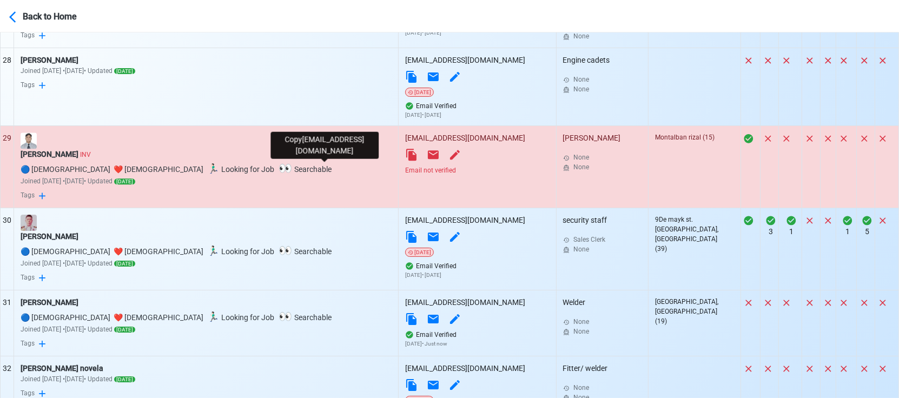
click at [405, 161] on icon at bounding box center [411, 154] width 13 height 13
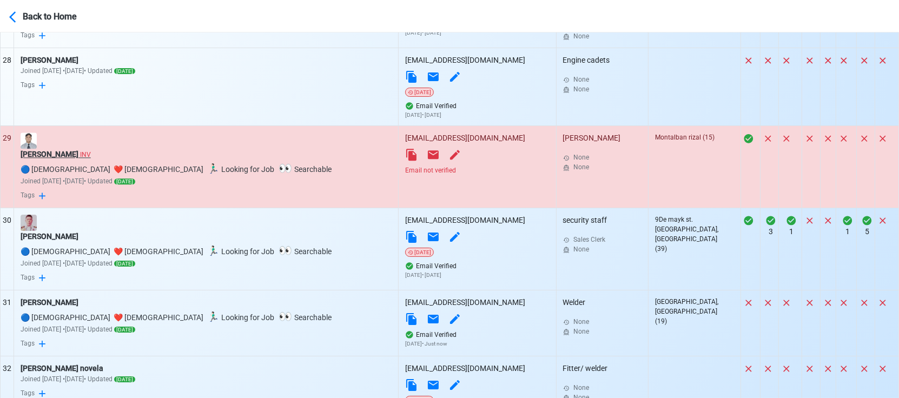
click at [54, 160] on div "Jacob Daguinotan INV" at bounding box center [206, 154] width 371 height 11
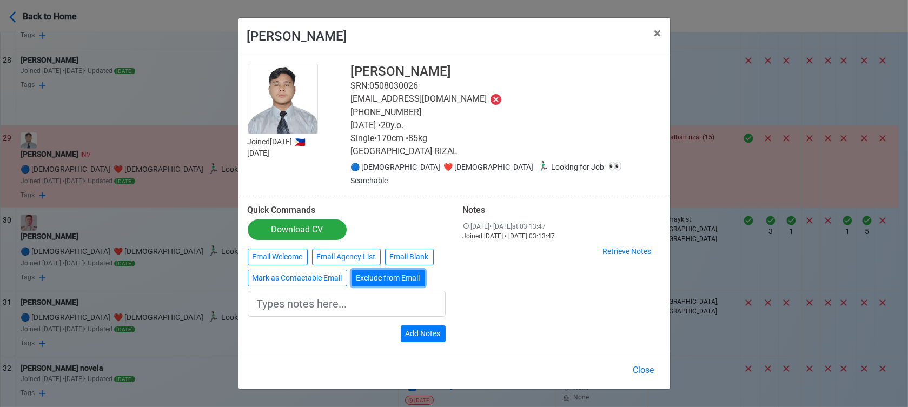
click at [388, 271] on button "Exclude from Email" at bounding box center [388, 278] width 74 height 17
type input "Exclude from Email"
click at [433, 331] on button "Add Notes" at bounding box center [423, 333] width 45 height 17
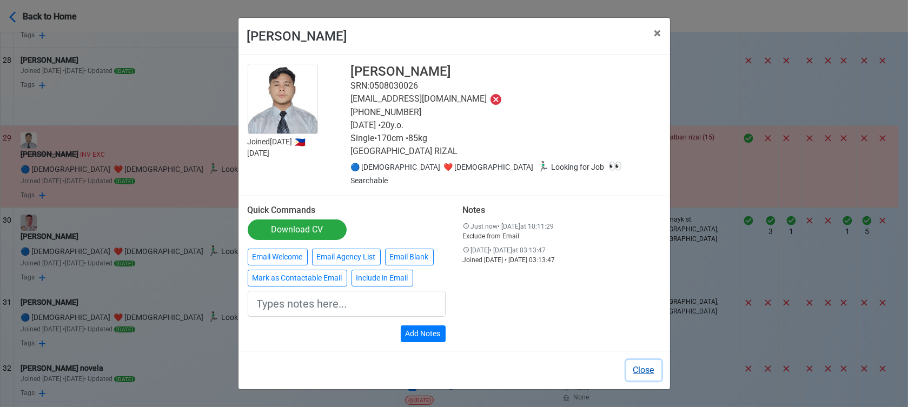
click at [653, 365] on button "Close" at bounding box center [643, 370] width 35 height 21
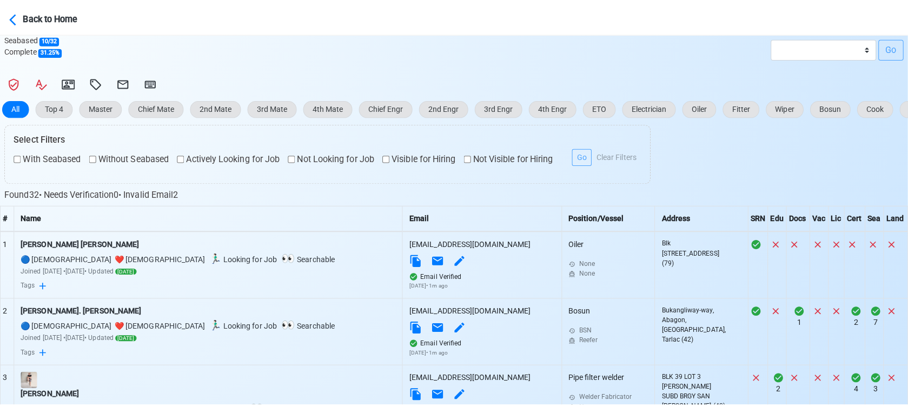
scroll to position [4, 0]
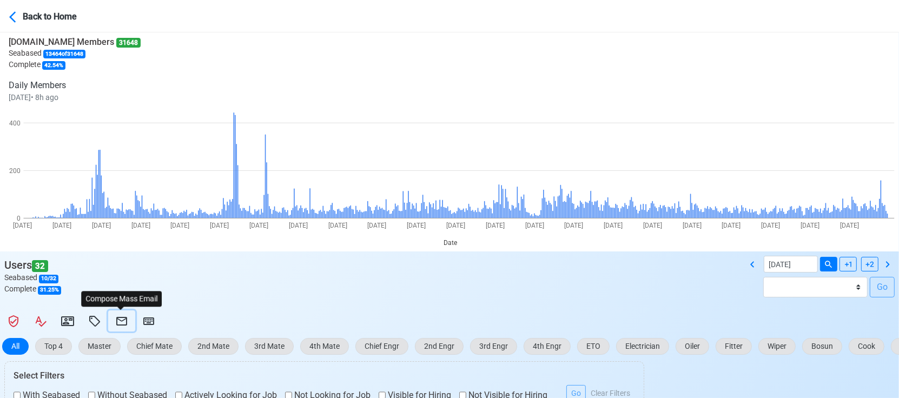
click at [117, 322] on icon at bounding box center [121, 321] width 13 height 13
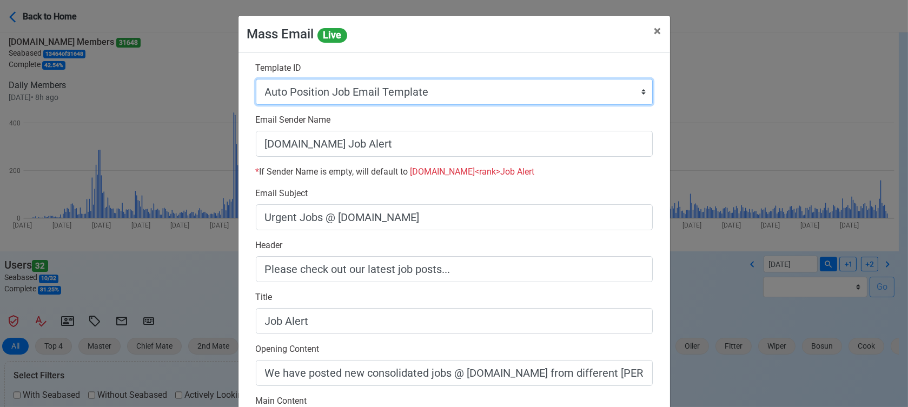
click at [498, 94] on select "Auto Position Job Email Template Incomplete CV Email Template ETO/ETR Job Email…" at bounding box center [454, 92] width 397 height 26
select select "d-0c193ece46b24c5dbce89cdb3e751472"
click at [256, 79] on select "Auto Position Job Email Template Incomplete CV Email Template ETO/ETR Job Email…" at bounding box center [454, 92] width 397 height 26
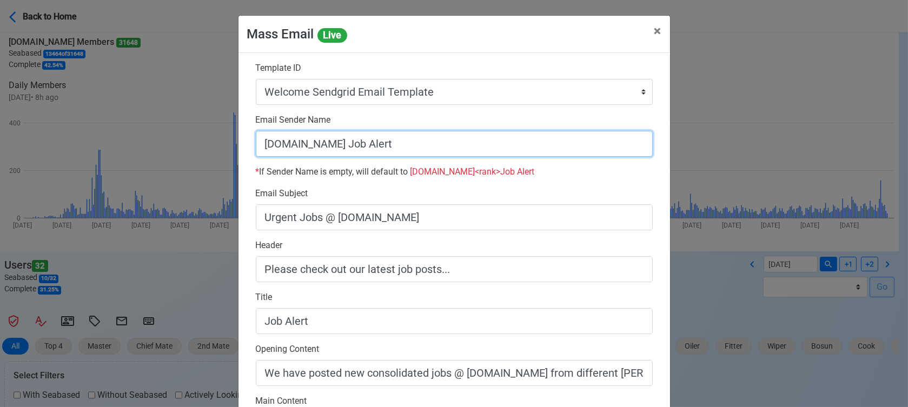
drag, startPoint x: 329, startPoint y: 142, endPoint x: 580, endPoint y: 161, distance: 252.2
click at [580, 161] on div "Email Sender Name SeamanBio.PH Job Alert * If Sender Name is empty, will defaul…" at bounding box center [454, 151] width 413 height 74
click at [258, 141] on input "[DOMAIN_NAME]" at bounding box center [454, 144] width 397 height 26
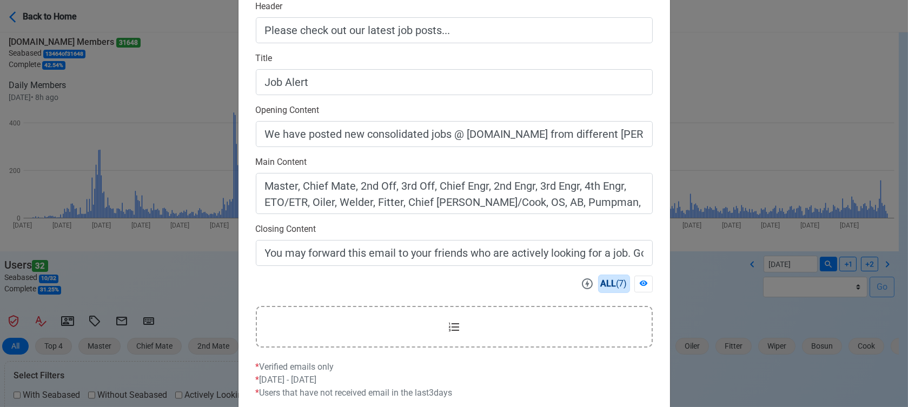
scroll to position [303, 0]
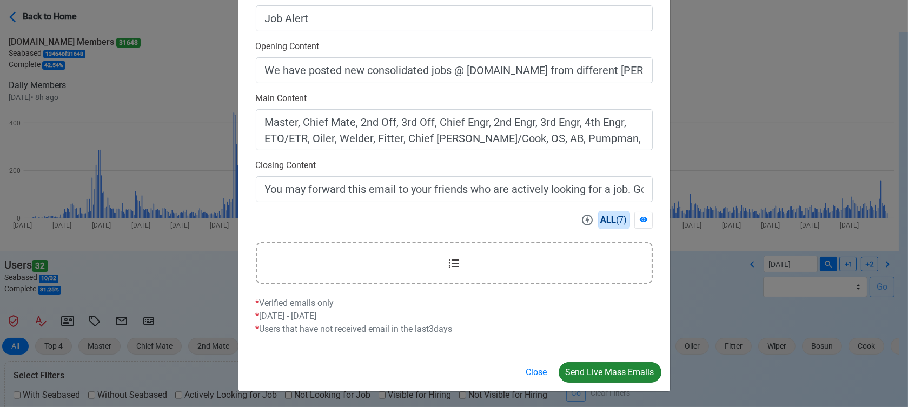
type input "Welcome to SeamanBio.PH"
click at [594, 366] on button "Send Live Mass Emails" at bounding box center [609, 372] width 103 height 21
click at [534, 370] on button "Close" at bounding box center [536, 372] width 35 height 21
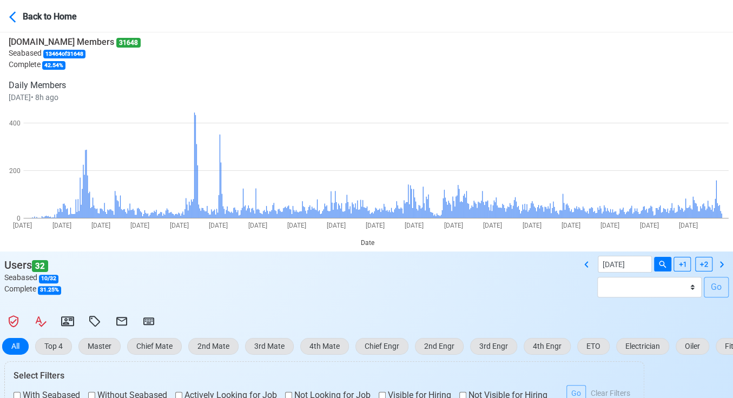
click at [662, 33] on div "SeamanBio.PH Members 31648 Seabased 13464 of 31648 Complete 42.54 % Daily Membe…" at bounding box center [366, 139] width 733 height 223
click at [720, 264] on icon at bounding box center [721, 264] width 13 height 13
type input "09/21/2025"
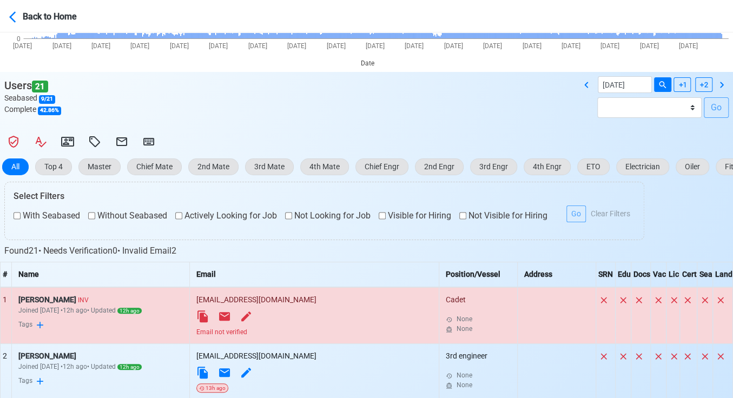
scroll to position [304, 0]
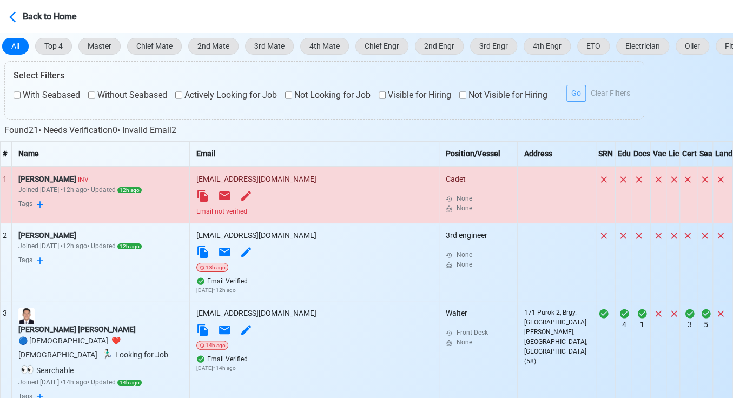
click at [298, 211] on div "Email not verified" at bounding box center [314, 212] width 236 height 10
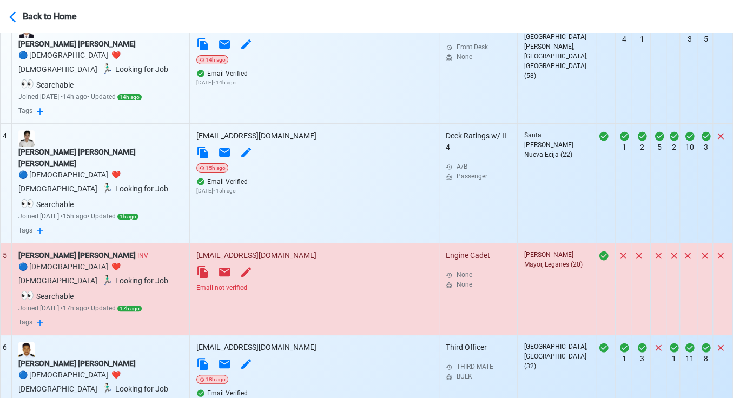
scroll to position [605, 0]
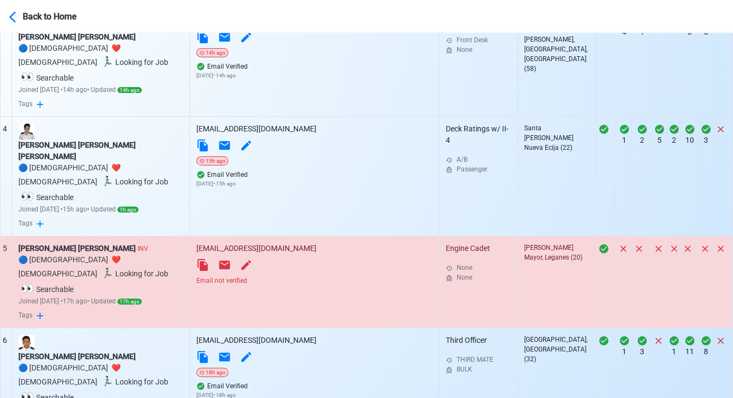
click at [300, 276] on div "Email not verified" at bounding box center [314, 281] width 236 height 10
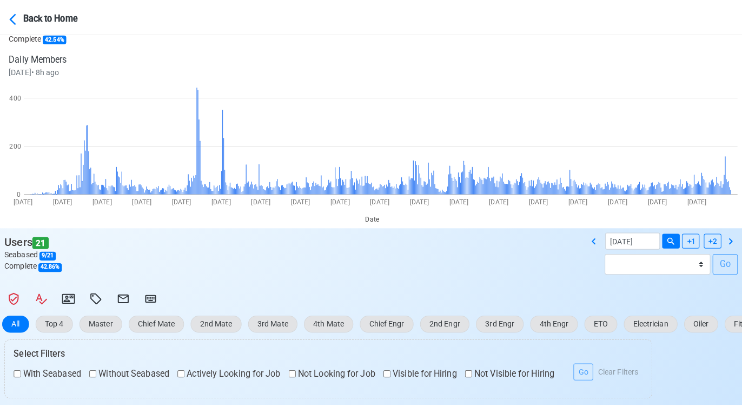
scroll to position [0, 0]
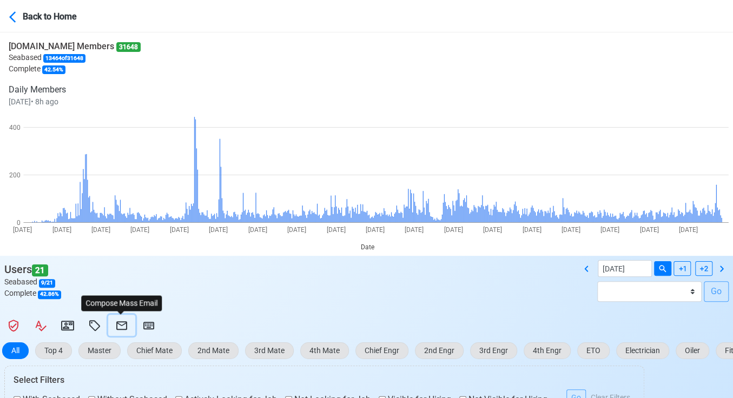
click at [126, 326] on icon at bounding box center [121, 325] width 11 height 9
select select "d-0c193ece46b24c5dbce89cdb3e751472"
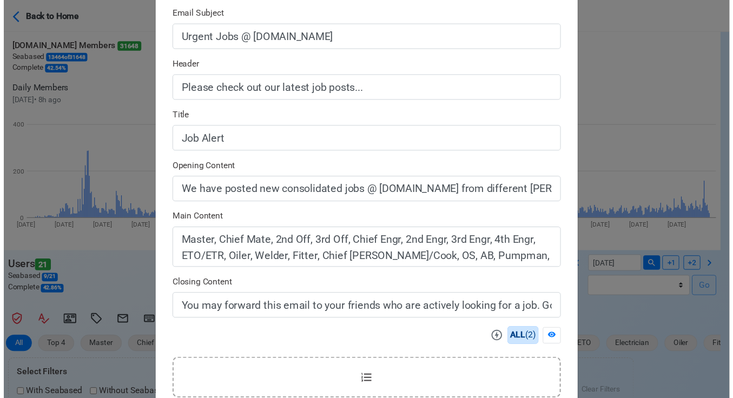
scroll to position [303, 0]
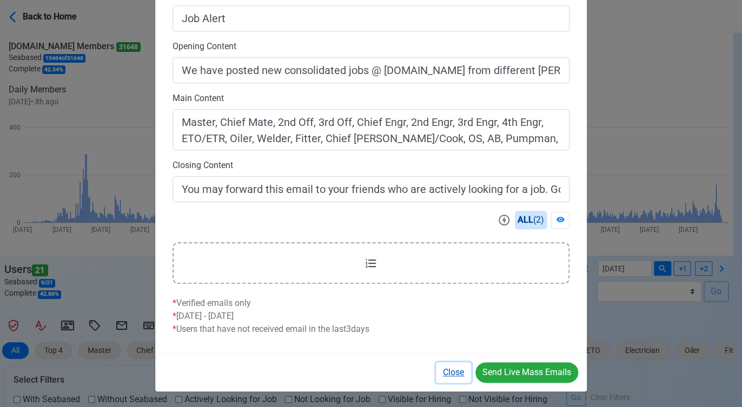
click at [450, 380] on button "Close" at bounding box center [453, 372] width 35 height 21
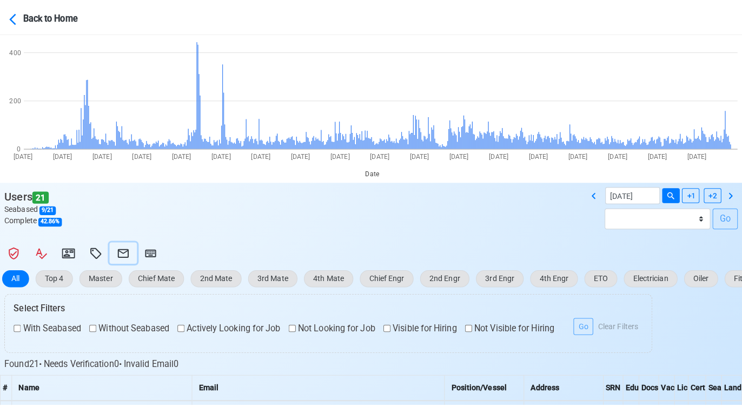
scroll to position [0, 0]
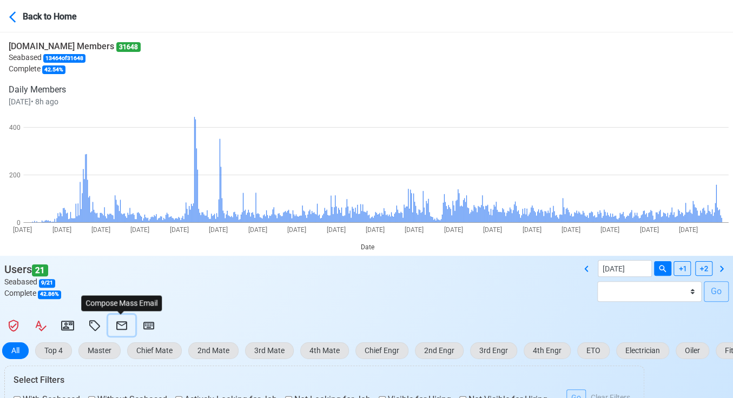
click at [121, 323] on icon at bounding box center [121, 325] width 13 height 13
select select "d-0c193ece46b24c5dbce89cdb3e751472"
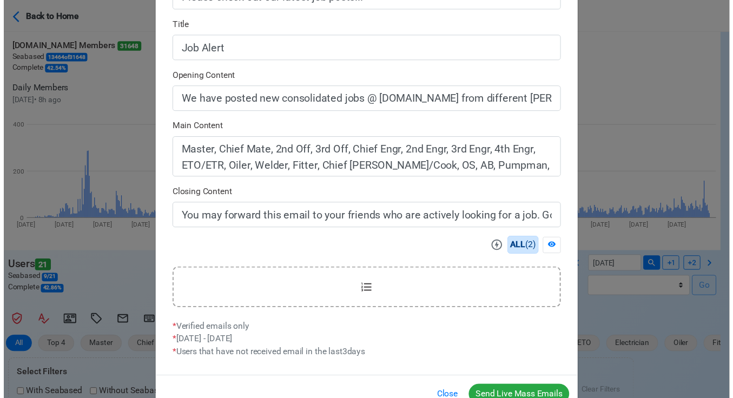
scroll to position [303, 0]
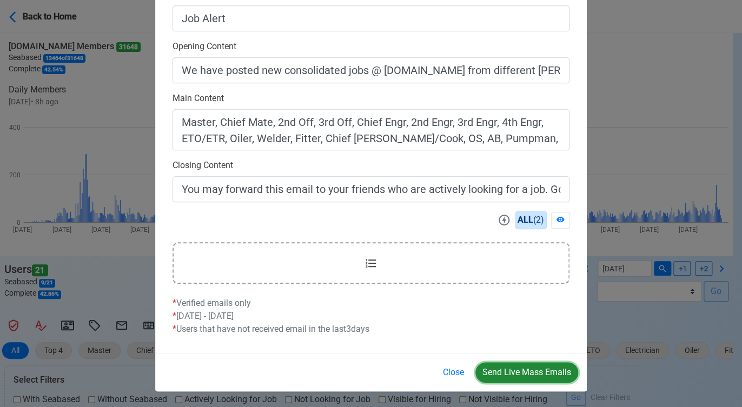
click at [514, 375] on button "Send Live Mass Emails" at bounding box center [526, 372] width 103 height 21
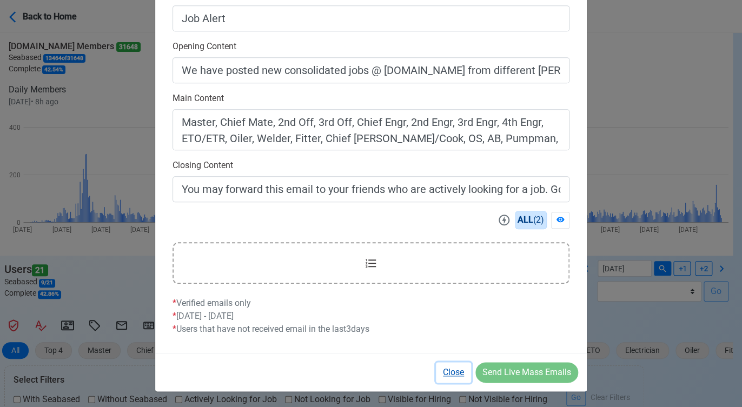
click at [454, 372] on button "Close" at bounding box center [453, 372] width 35 height 21
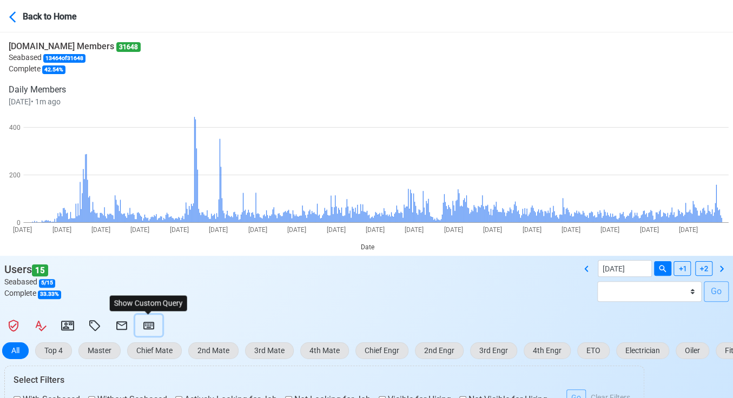
click at [147, 321] on icon at bounding box center [148, 325] width 13 height 13
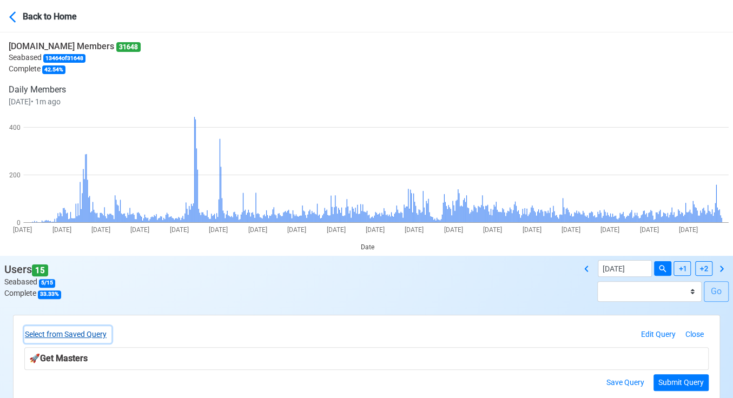
click at [92, 331] on button "Select from Saved Query" at bounding box center [67, 334] width 87 height 17
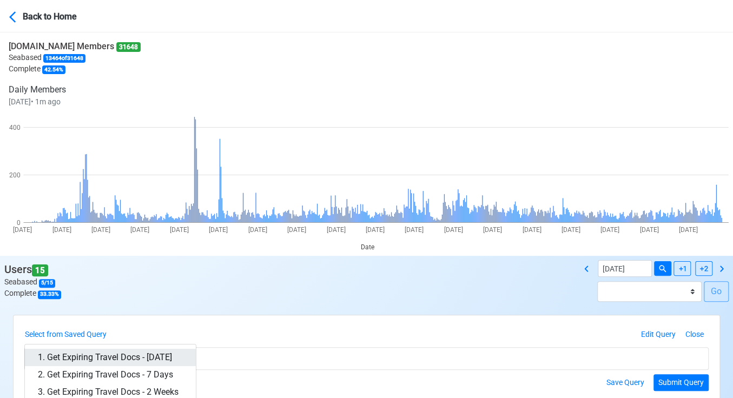
click at [151, 357] on link "1. Get Expiring Travel Docs - Today" at bounding box center [110, 357] width 171 height 17
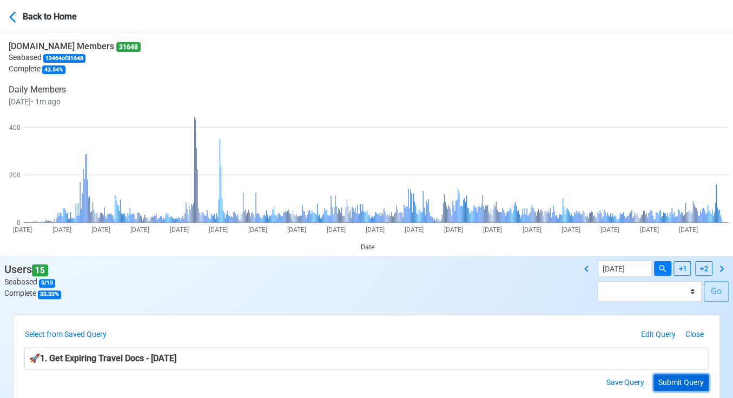
click at [681, 382] on button "Submit Query" at bounding box center [680, 382] width 55 height 17
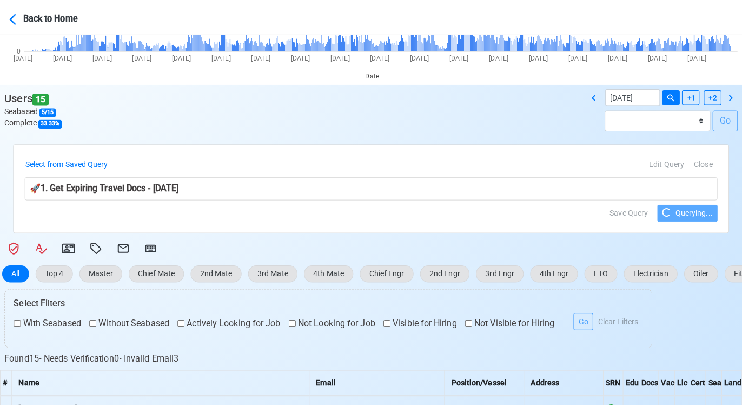
scroll to position [180, 0]
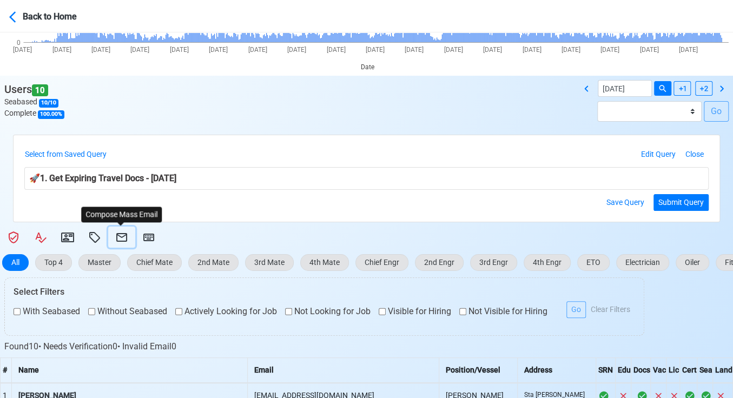
click at [122, 236] on icon at bounding box center [121, 237] width 11 height 9
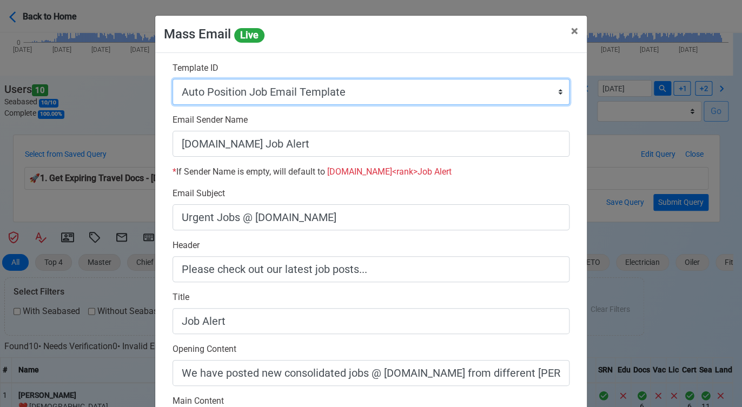
click at [412, 94] on select "Auto Position Job Email Template Incomplete CV Email Template ETO/ETR Job Email…" at bounding box center [370, 92] width 397 height 26
select select "d-3e71907ffd064a39999872a824aaf79a"
click at [172, 79] on select "Auto Position Job Email Template Incomplete CV Email Template ETO/ETR Job Email…" at bounding box center [370, 92] width 397 height 26
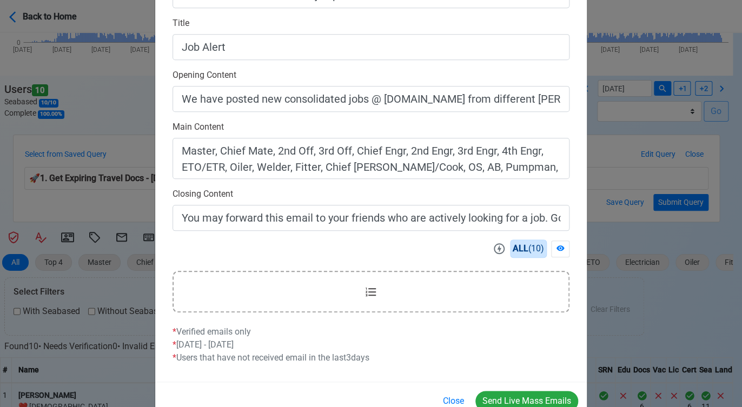
scroll to position [303, 0]
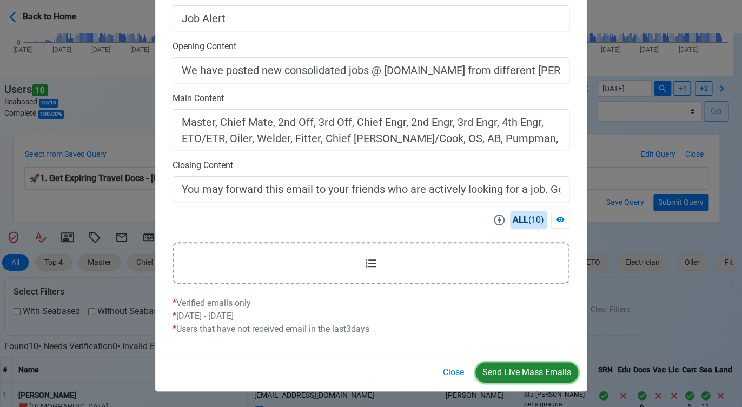
click at [533, 371] on button "Send Live Mass Emails" at bounding box center [526, 372] width 103 height 21
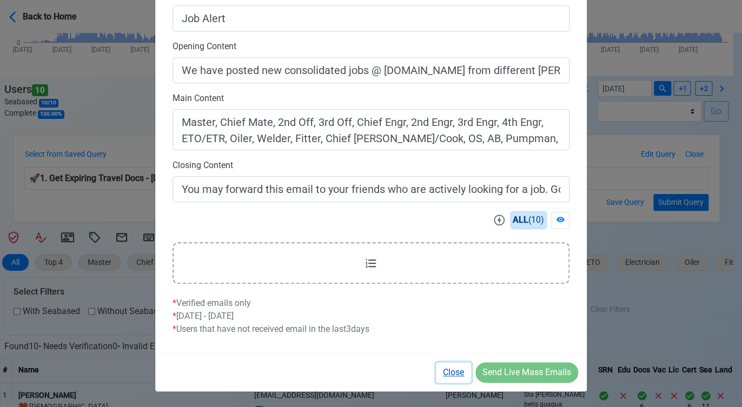
click at [440, 370] on button "Close" at bounding box center [453, 372] width 35 height 21
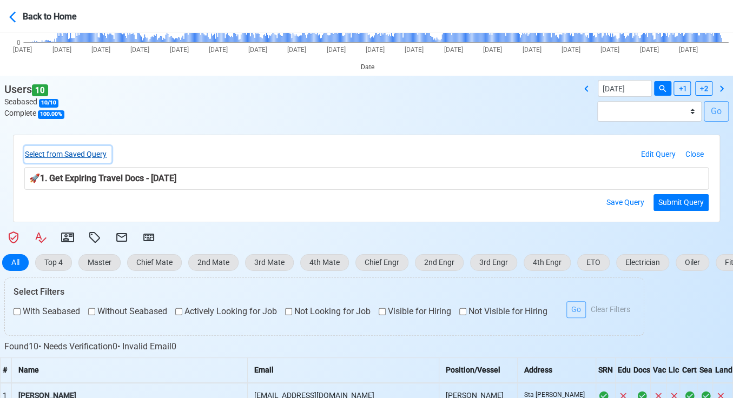
click at [90, 150] on button "Select from Saved Query" at bounding box center [67, 154] width 87 height 17
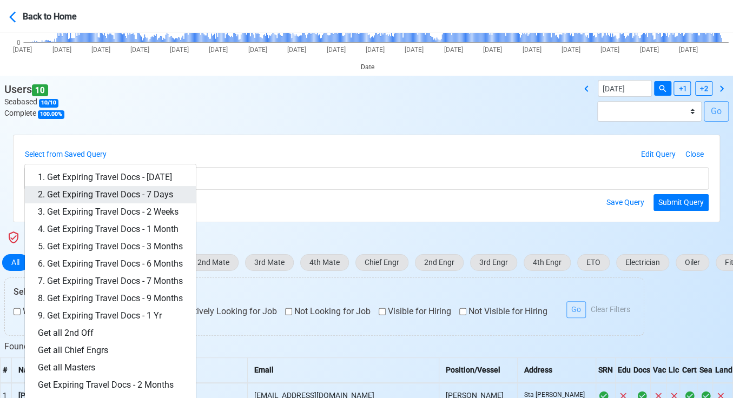
click at [130, 194] on link "2. Get Expiring Travel Docs - 7 Days" at bounding box center [110, 194] width 171 height 17
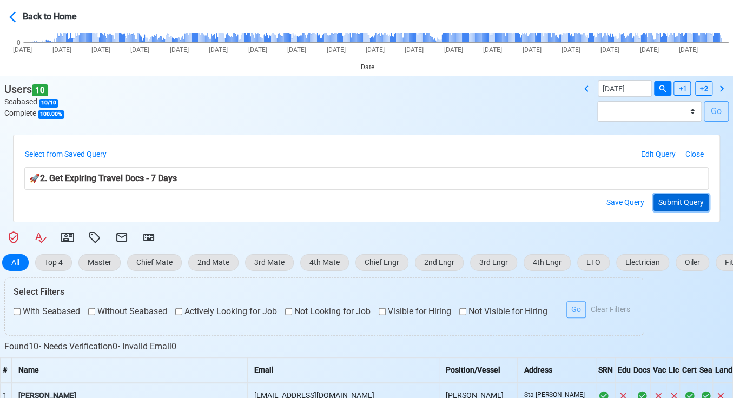
click at [682, 202] on button "Submit Query" at bounding box center [680, 202] width 55 height 17
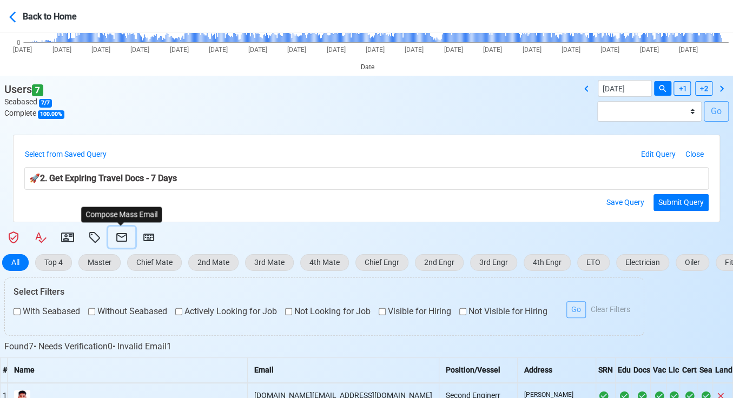
click at [125, 235] on icon at bounding box center [121, 237] width 11 height 9
select select "d-3e71907ffd064a39999872a824aaf79a"
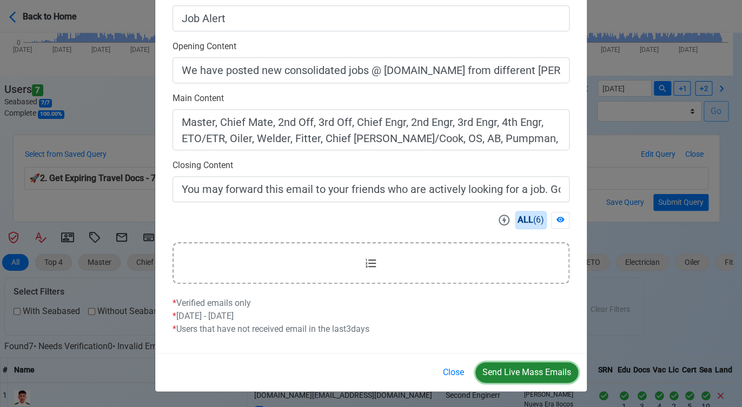
click at [516, 367] on button "Send Live Mass Emails" at bounding box center [526, 372] width 103 height 21
click at [452, 373] on button "Close" at bounding box center [453, 372] width 35 height 21
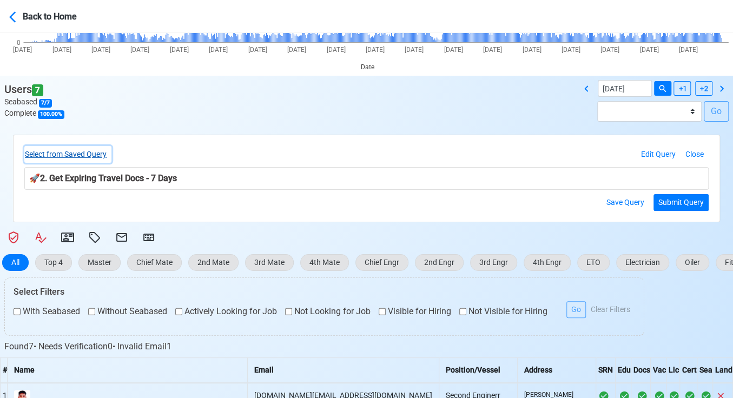
click at [92, 154] on button "Select from Saved Query" at bounding box center [67, 154] width 87 height 17
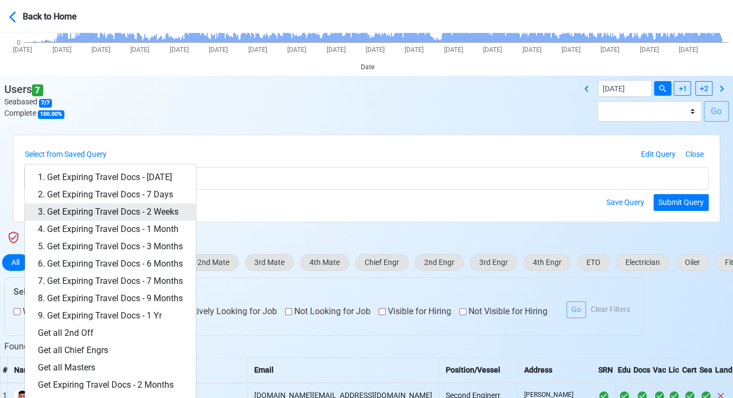
click at [138, 216] on link "3. Get Expiring Travel Docs - 2 Weeks" at bounding box center [110, 211] width 171 height 17
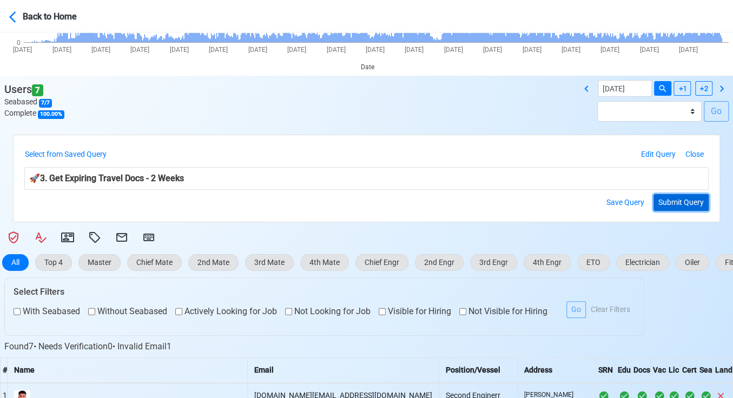
click at [681, 204] on button "Submit Query" at bounding box center [680, 202] width 55 height 17
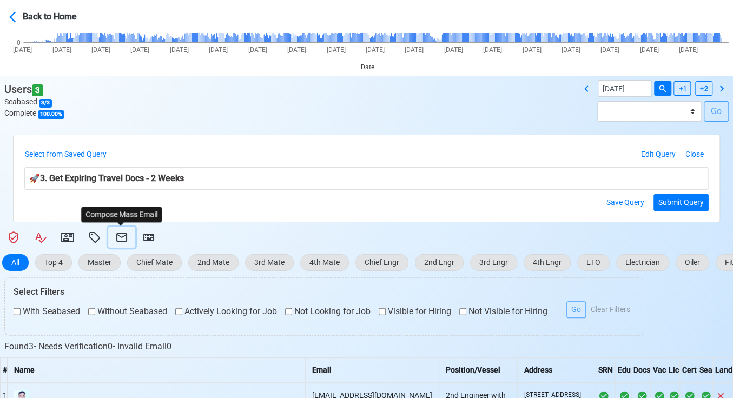
click at [120, 236] on icon at bounding box center [121, 237] width 11 height 9
select select "d-3e71907ffd064a39999872a824aaf79a"
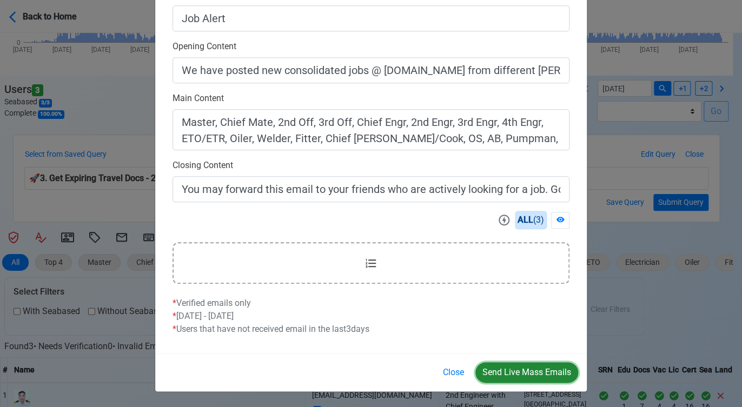
click at [524, 370] on button "Send Live Mass Emails" at bounding box center [526, 372] width 103 height 21
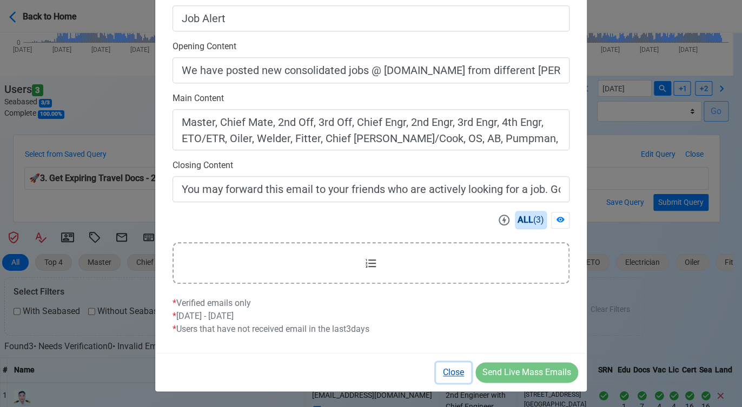
click at [454, 370] on button "Close" at bounding box center [453, 372] width 35 height 21
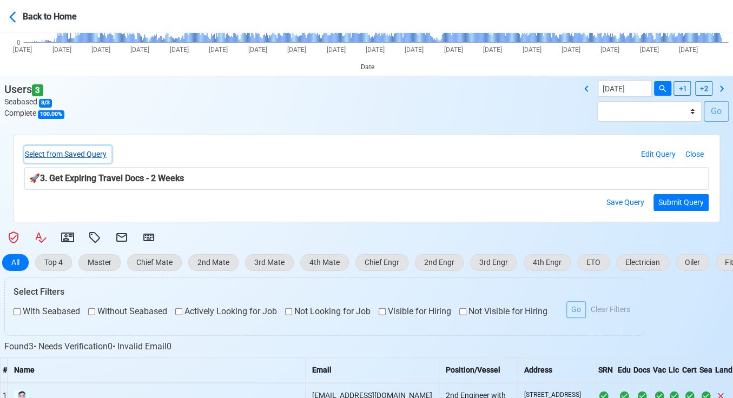
click at [101, 155] on button "Select from Saved Query" at bounding box center [67, 154] width 87 height 17
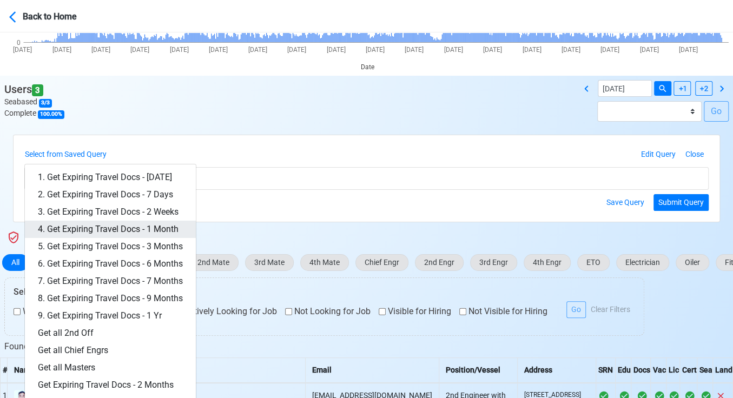
click at [148, 224] on link "4. Get Expiring Travel Docs - 1 Month" at bounding box center [110, 229] width 171 height 17
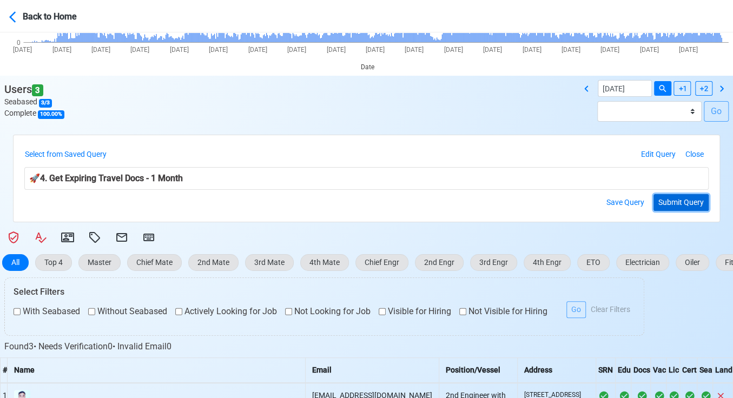
click at [666, 205] on button "Submit Query" at bounding box center [680, 202] width 55 height 17
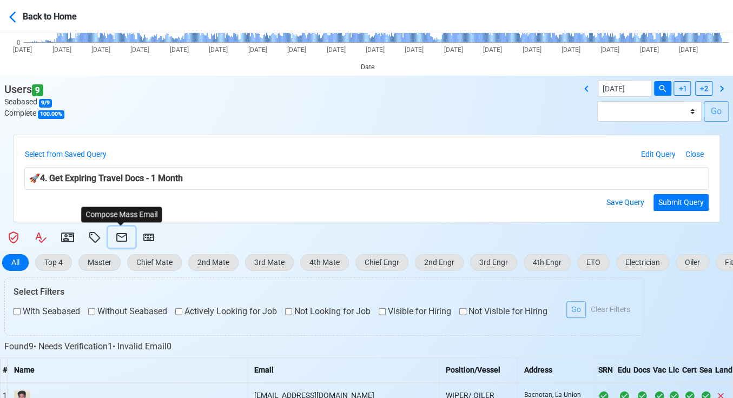
click at [119, 235] on icon at bounding box center [121, 237] width 13 height 13
select select "d-3e71907ffd064a39999872a824aaf79a"
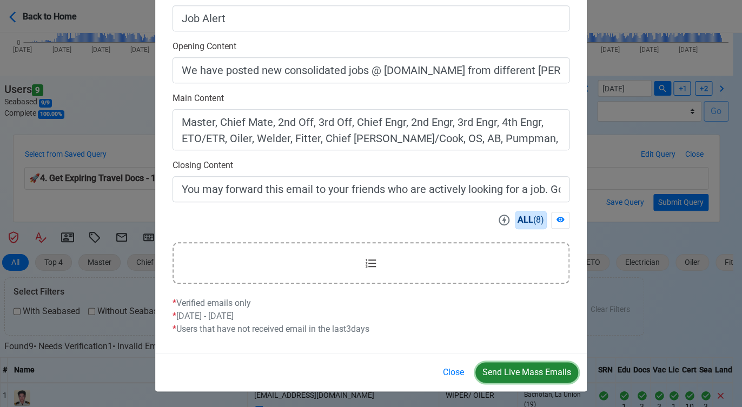
click at [522, 369] on button "Send Live Mass Emails" at bounding box center [526, 372] width 103 height 21
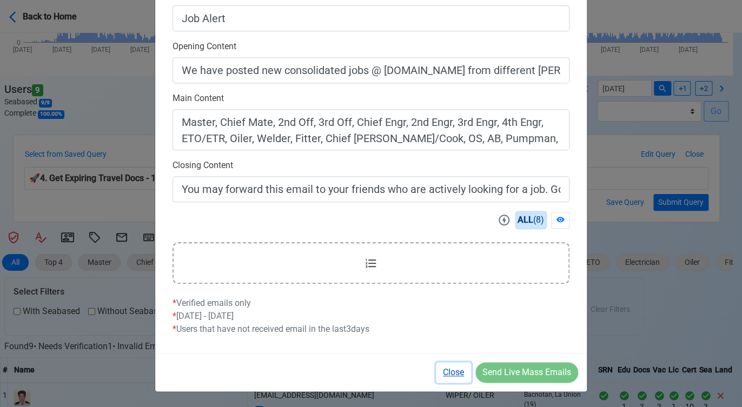
click at [441, 370] on button "Close" at bounding box center [453, 372] width 35 height 21
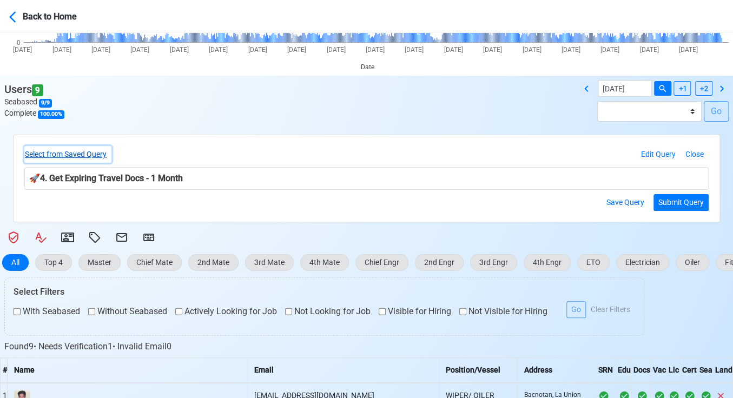
click at [66, 152] on button "Select from Saved Query" at bounding box center [67, 154] width 87 height 17
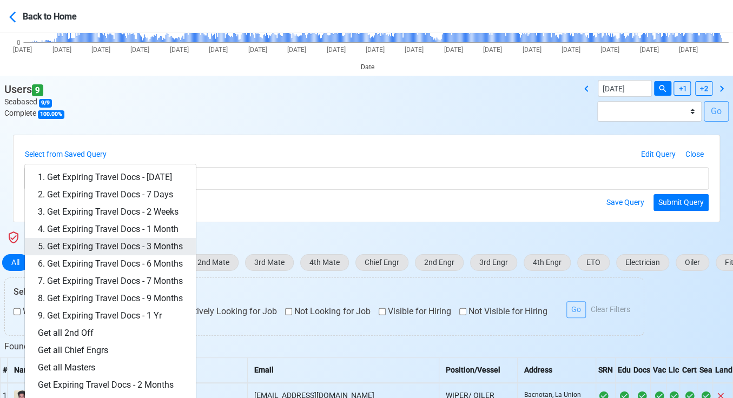
click at [146, 241] on link "5. Get Expiring Travel Docs - 3 Months" at bounding box center [110, 246] width 171 height 17
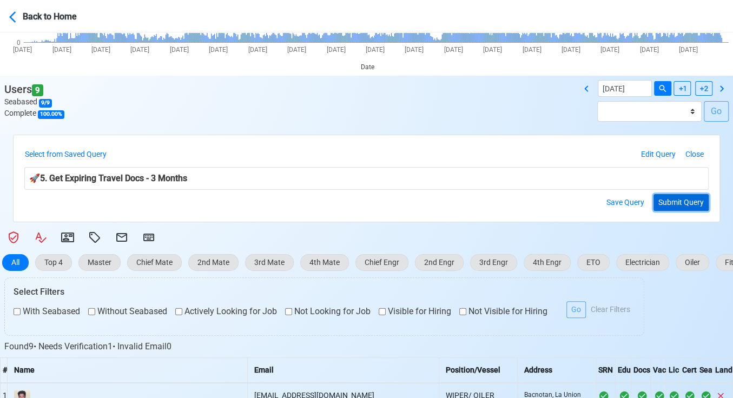
click at [697, 205] on button "Submit Query" at bounding box center [680, 202] width 55 height 17
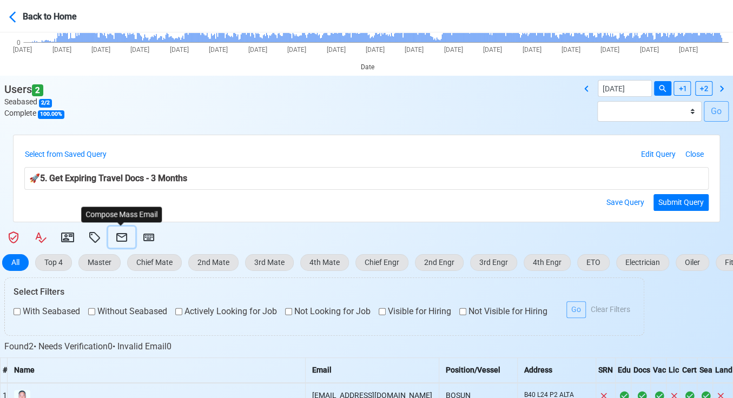
click at [121, 235] on icon at bounding box center [121, 237] width 13 height 13
select select "d-3e71907ffd064a39999872a824aaf79a"
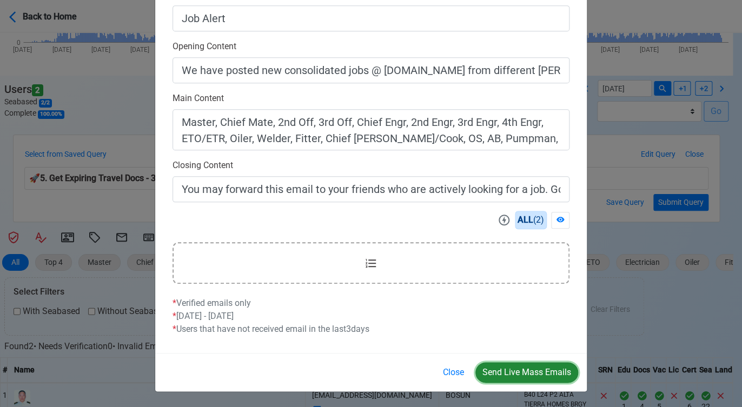
click at [520, 367] on button "Send Live Mass Emails" at bounding box center [526, 372] width 103 height 21
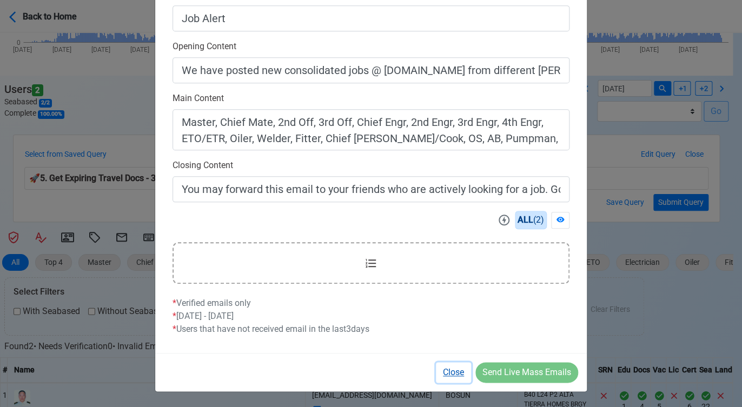
click at [454, 373] on button "Close" at bounding box center [453, 372] width 35 height 21
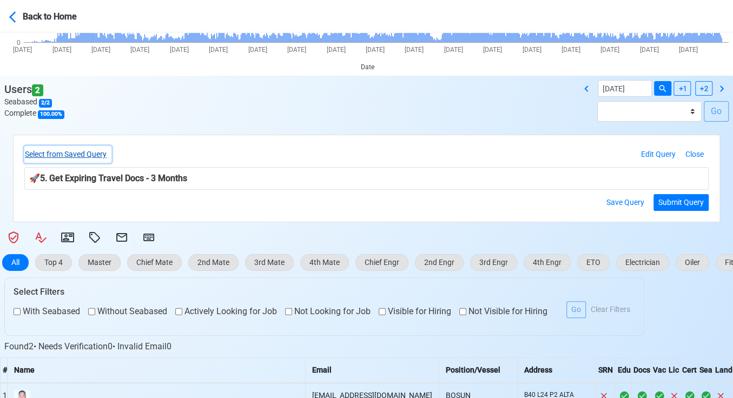
click at [103, 155] on button "Select from Saved Query" at bounding box center [67, 154] width 87 height 17
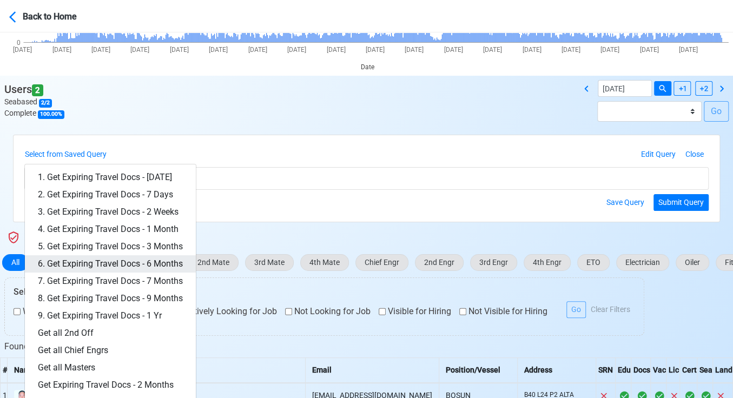
click at [157, 263] on link "6. Get Expiring Travel Docs - 6 Months" at bounding box center [110, 263] width 171 height 17
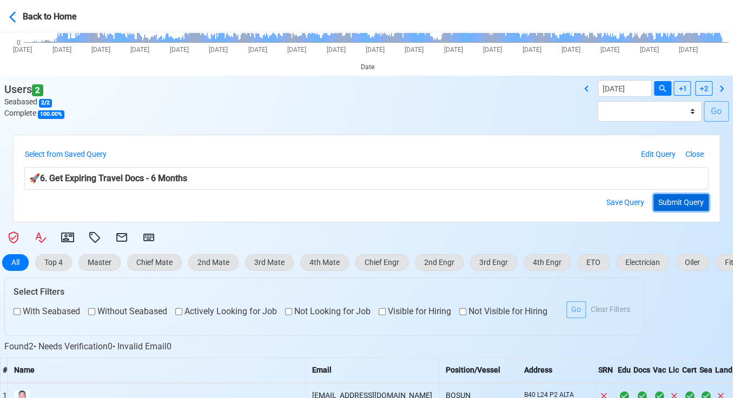
click at [666, 203] on button "Submit Query" at bounding box center [680, 202] width 55 height 17
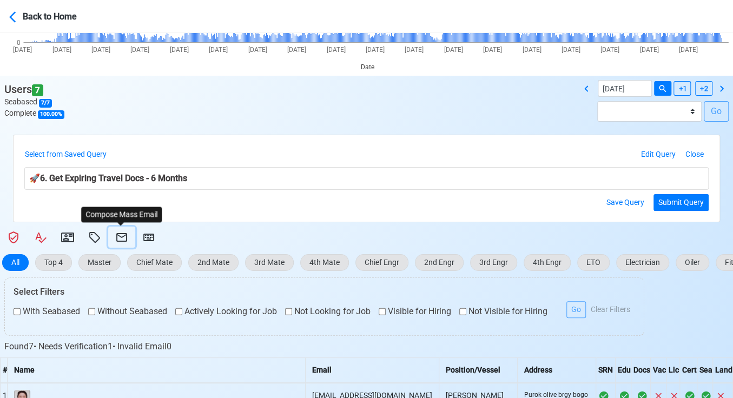
click at [123, 236] on icon at bounding box center [121, 237] width 13 height 13
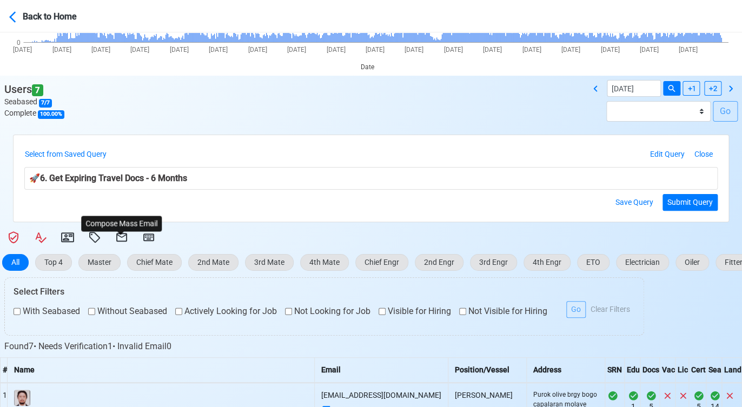
select select "d-3e71907ffd064a39999872a824aaf79a"
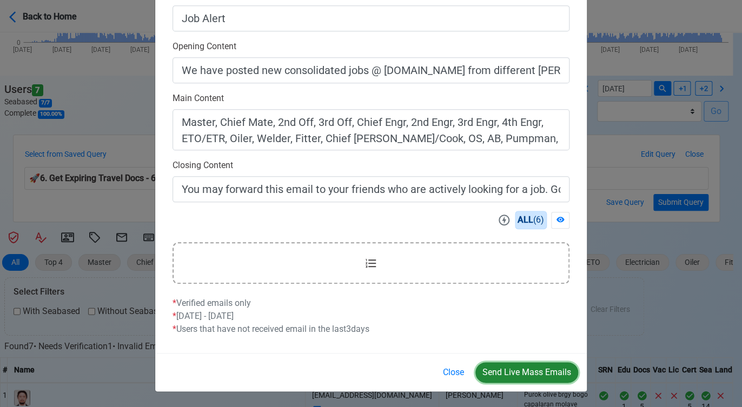
click at [520, 365] on button "Send Live Mass Emails" at bounding box center [526, 372] width 103 height 21
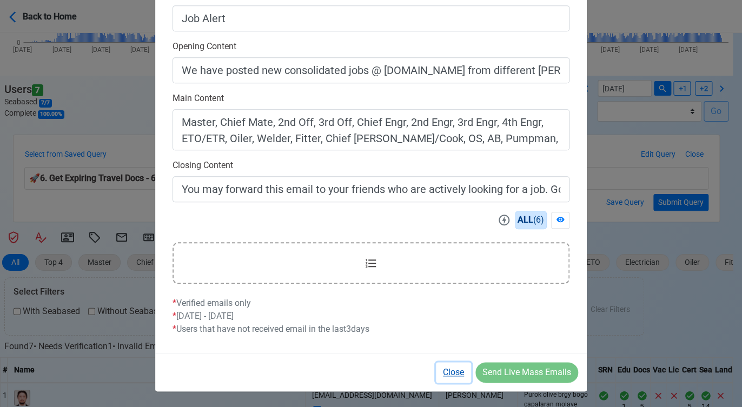
click at [453, 368] on button "Close" at bounding box center [453, 372] width 35 height 21
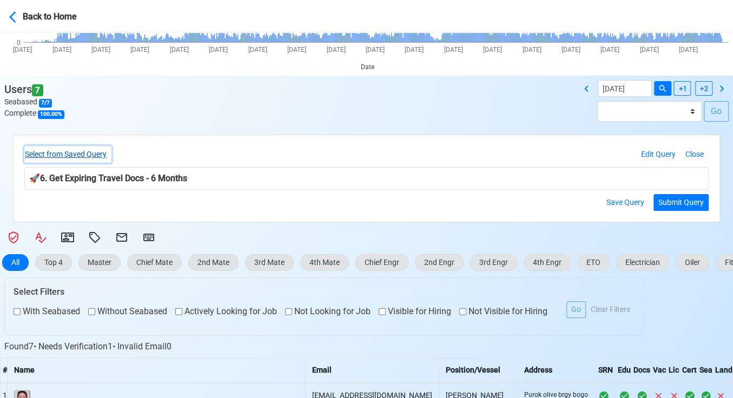
click at [97, 149] on button "Select from Saved Query" at bounding box center [67, 154] width 87 height 17
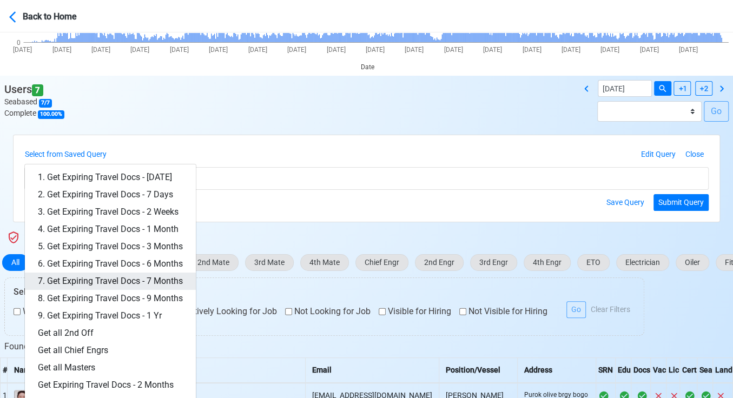
click at [150, 280] on link "7. Get Expiring Travel Docs - 7 Months" at bounding box center [110, 280] width 171 height 17
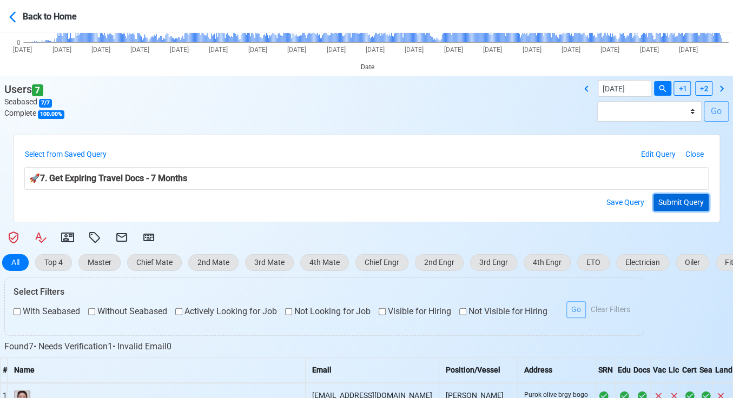
click at [676, 198] on button "Submit Query" at bounding box center [680, 202] width 55 height 17
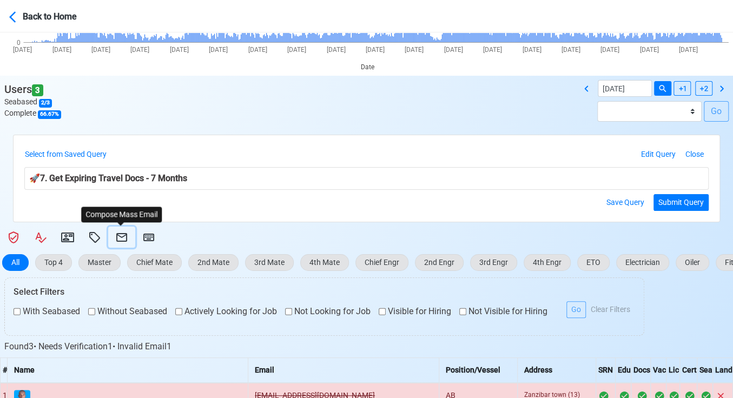
drag, startPoint x: 124, startPoint y: 231, endPoint x: 155, endPoint y: 213, distance: 36.1
click at [123, 231] on icon at bounding box center [121, 237] width 13 height 13
select select "d-3e71907ffd064a39999872a824aaf79a"
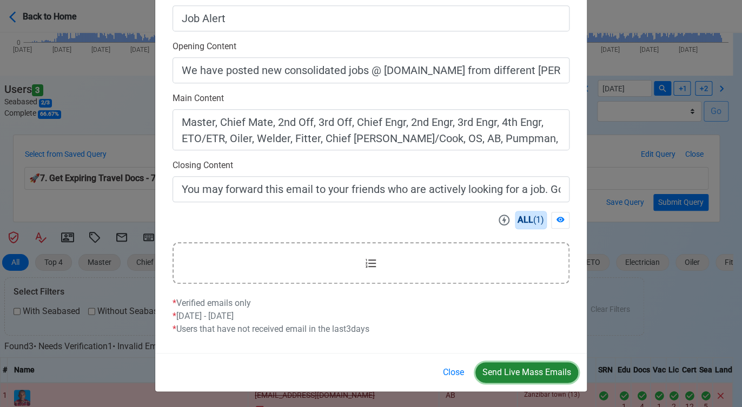
click at [514, 371] on button "Send Live Mass Emails" at bounding box center [526, 372] width 103 height 21
click at [454, 371] on button "Close" at bounding box center [453, 372] width 35 height 21
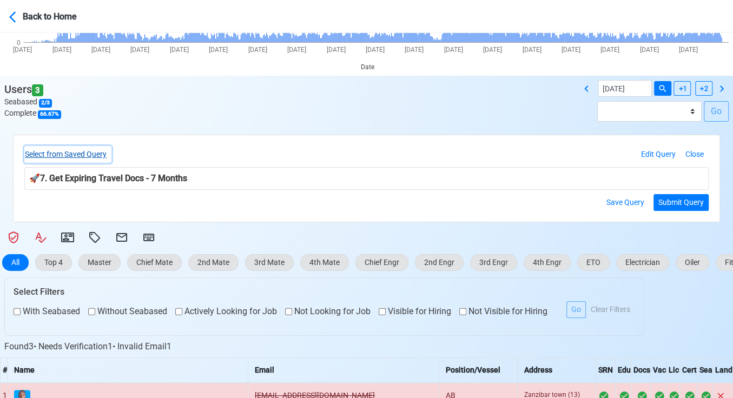
click at [96, 155] on button "Select from Saved Query" at bounding box center [67, 154] width 87 height 17
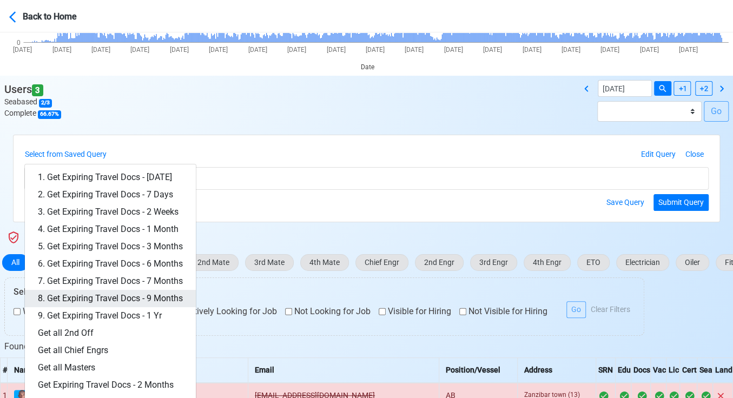
click at [165, 293] on link "8. Get Expiring Travel Docs - 9 Months" at bounding box center [110, 298] width 171 height 17
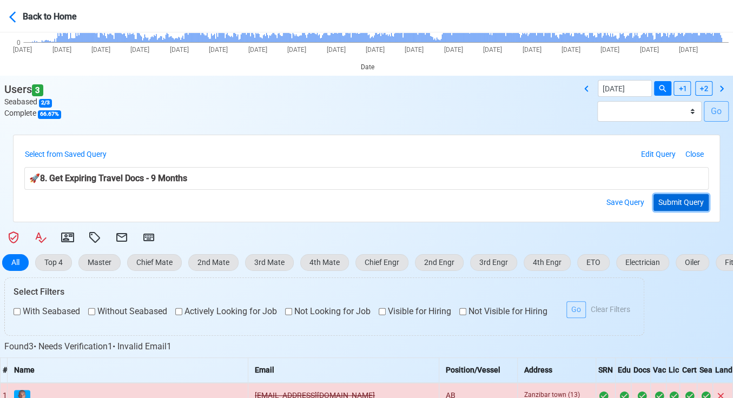
click at [664, 198] on button "Submit Query" at bounding box center [680, 202] width 55 height 17
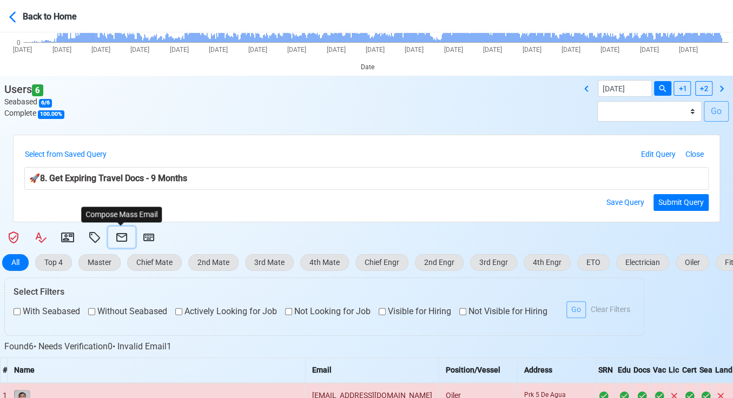
click at [118, 235] on icon at bounding box center [121, 237] width 11 height 9
select select "d-3e71907ffd064a39999872a824aaf79a"
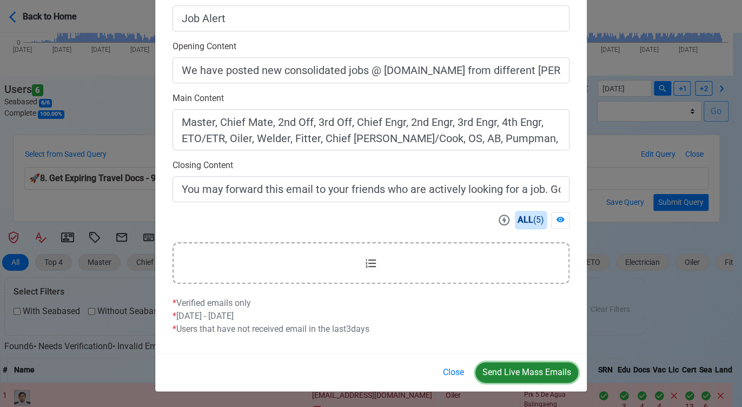
click at [533, 370] on button "Send Live Mass Emails" at bounding box center [526, 372] width 103 height 21
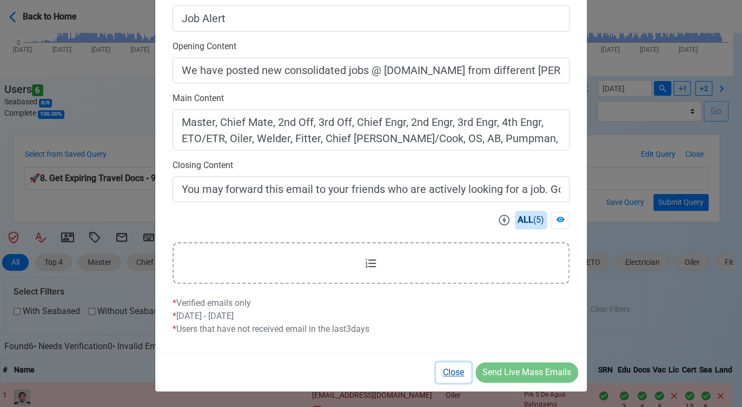
click at [445, 370] on button "Close" at bounding box center [453, 372] width 35 height 21
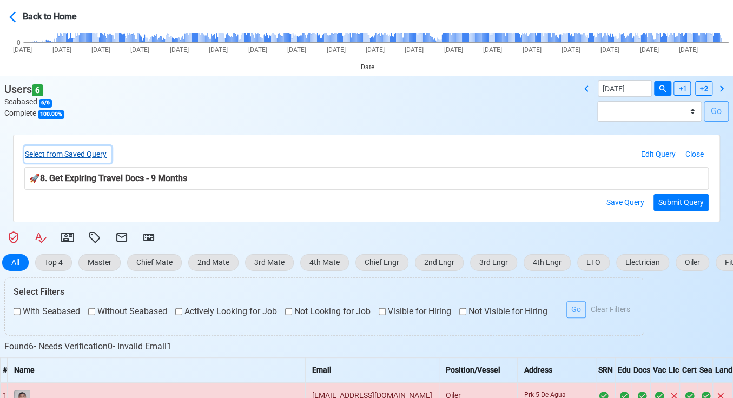
click at [58, 155] on button "Select from Saved Query" at bounding box center [67, 154] width 87 height 17
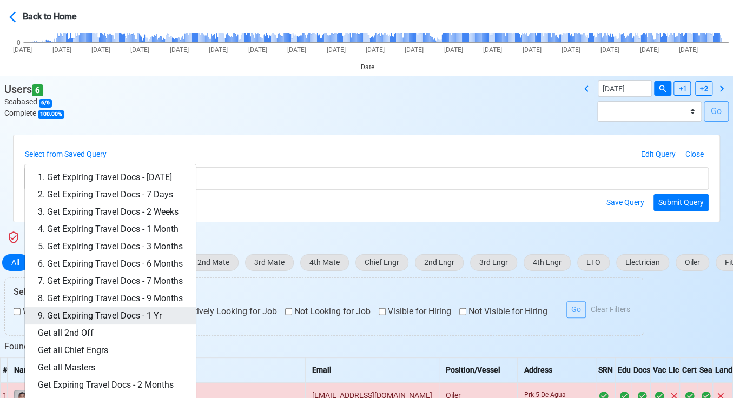
click at [134, 308] on link "9. Get Expiring Travel Docs - 1 Yr" at bounding box center [110, 315] width 171 height 17
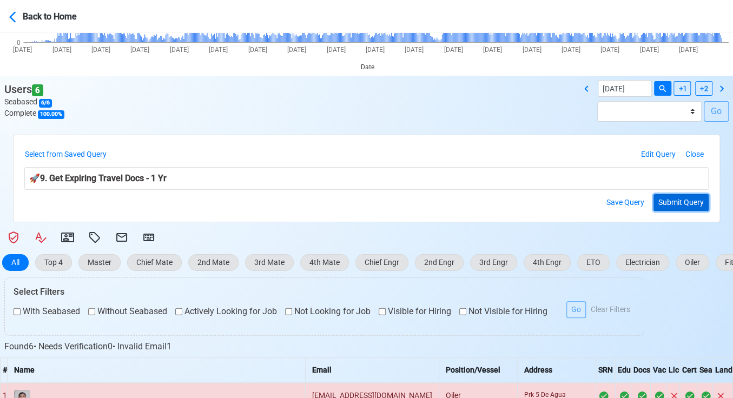
click at [687, 200] on button "Submit Query" at bounding box center [680, 202] width 55 height 17
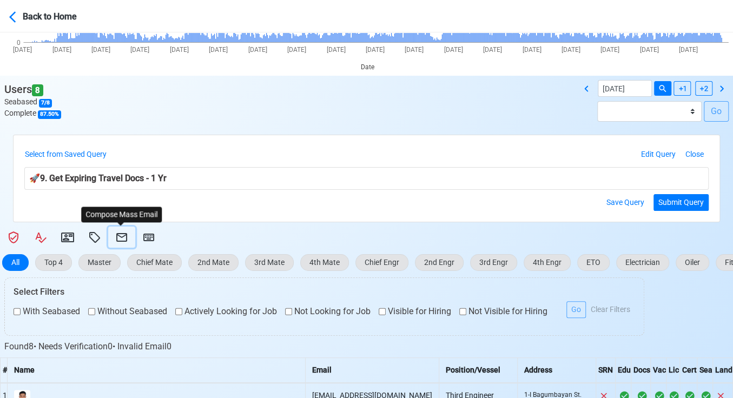
click at [123, 235] on icon at bounding box center [121, 237] width 13 height 13
select select "d-3e71907ffd064a39999872a824aaf79a"
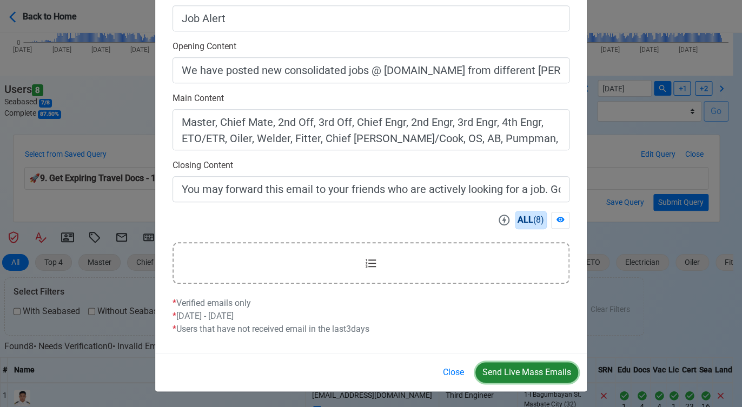
click at [517, 370] on button "Send Live Mass Emails" at bounding box center [526, 372] width 103 height 21
click at [450, 368] on button "Close" at bounding box center [453, 372] width 35 height 21
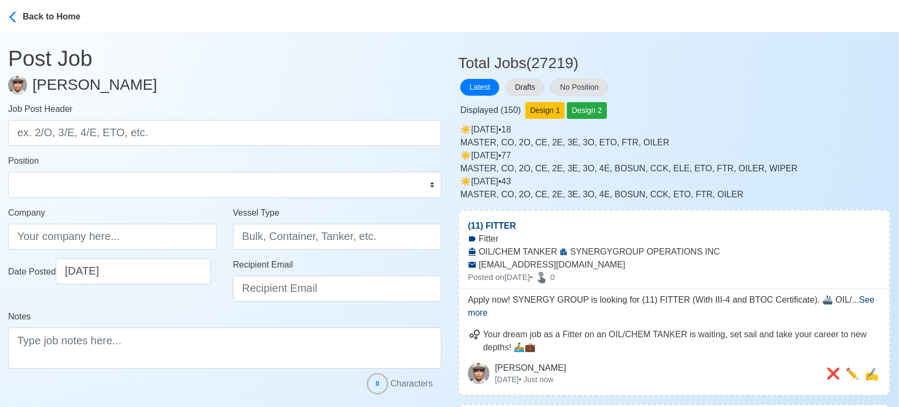
click at [503, 87] on div "Drafts" at bounding box center [525, 87] width 45 height 21
click at [522, 89] on button "Drafts" at bounding box center [525, 87] width 38 height 17
click at [520, 89] on button "Drafts" at bounding box center [525, 87] width 38 height 17
click at [523, 85] on button "Drafts" at bounding box center [525, 87] width 38 height 17
click at [708, 86] on div "Latest Drafts No Position" at bounding box center [674, 87] width 432 height 21
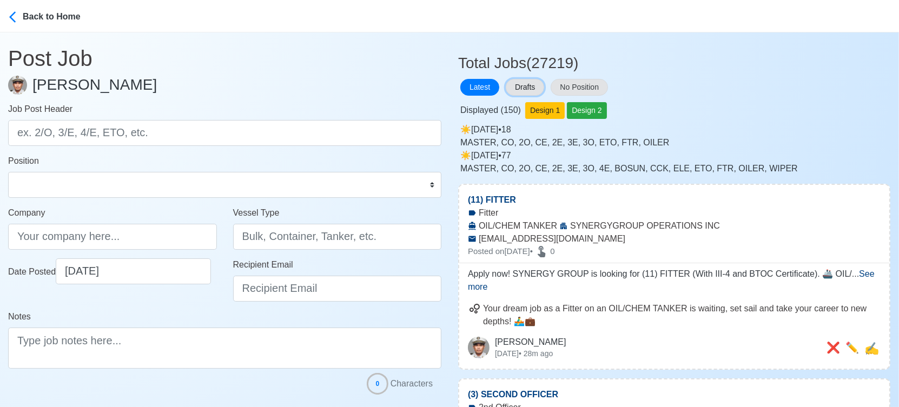
click at [529, 89] on button "Drafts" at bounding box center [525, 87] width 38 height 17
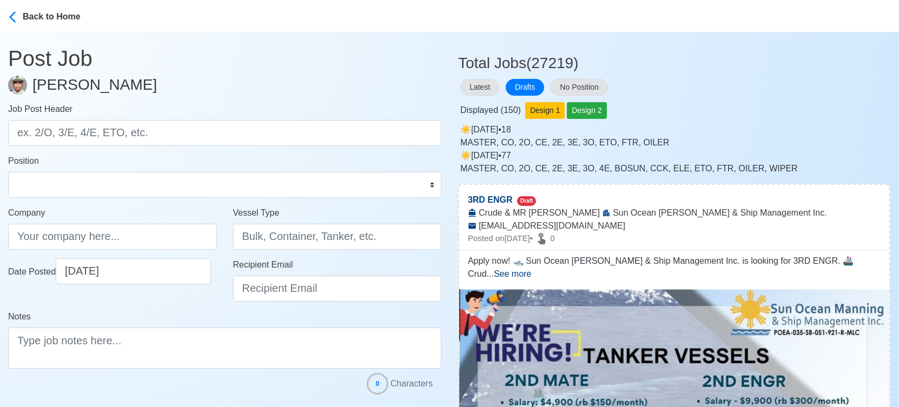
click at [678, 95] on div "Latest Drafts No Position" at bounding box center [674, 87] width 432 height 21
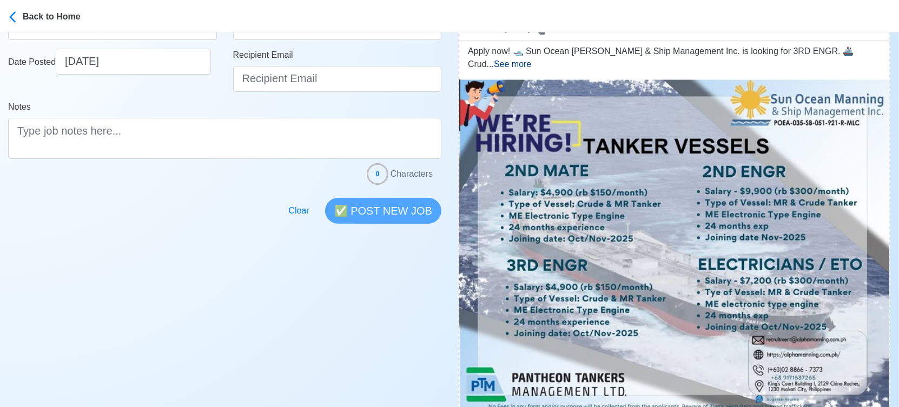
scroll to position [300, 0]
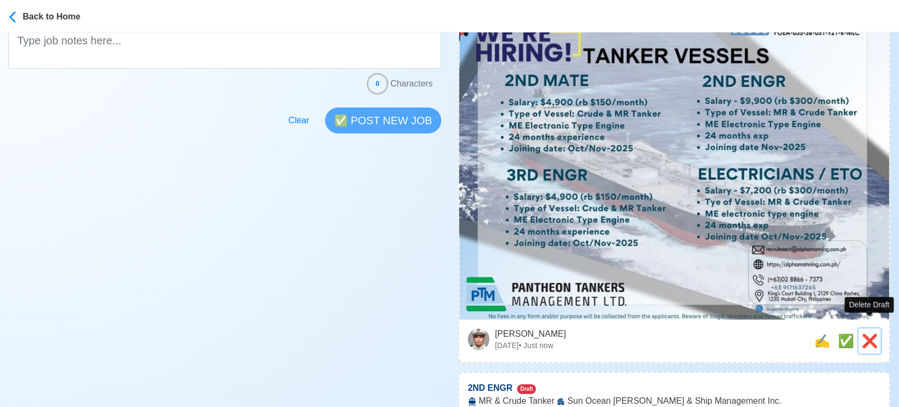
click at [870, 334] on span "❌" at bounding box center [869, 341] width 16 height 15
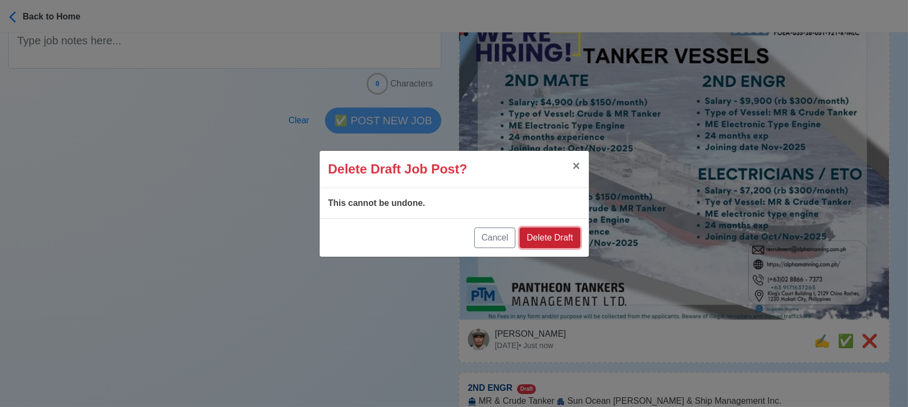
click at [567, 236] on button "Delete Draft" at bounding box center [550, 238] width 60 height 21
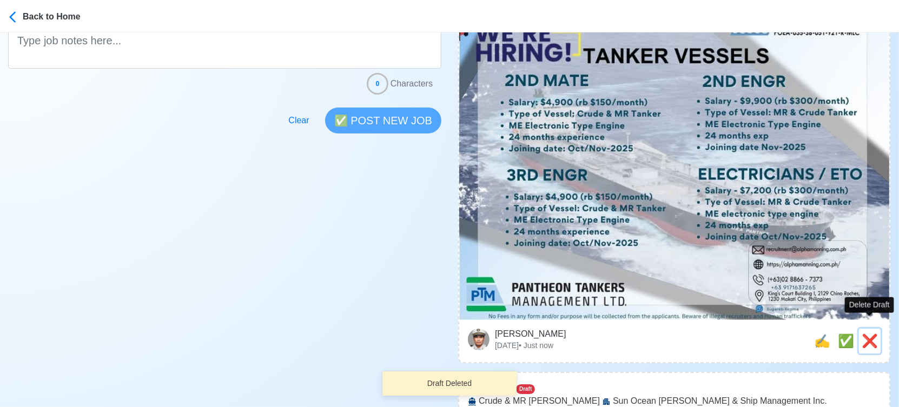
click at [869, 334] on span "❌" at bounding box center [869, 341] width 16 height 15
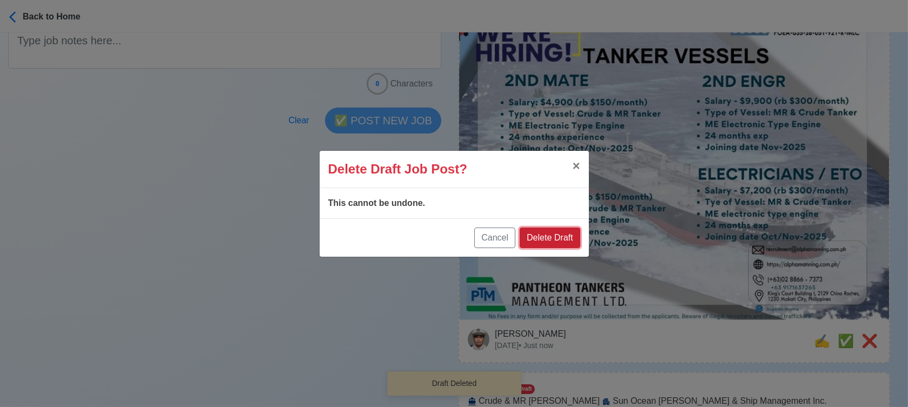
click at [571, 243] on button "Delete Draft" at bounding box center [550, 238] width 60 height 21
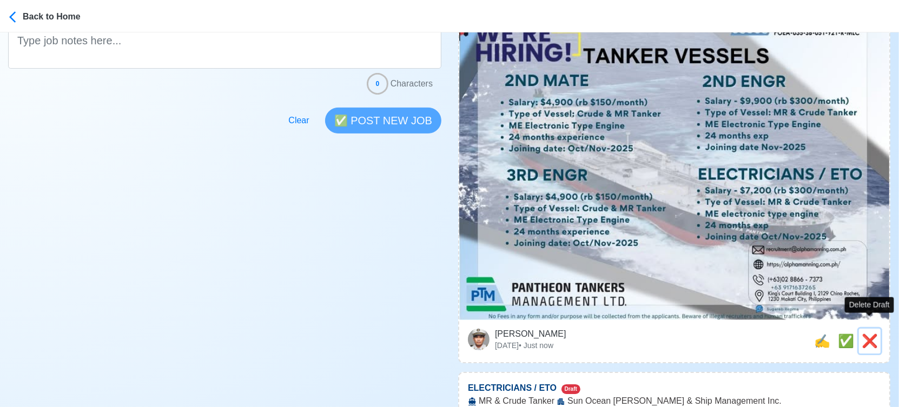
click at [861, 334] on span "❌" at bounding box center [869, 341] width 16 height 15
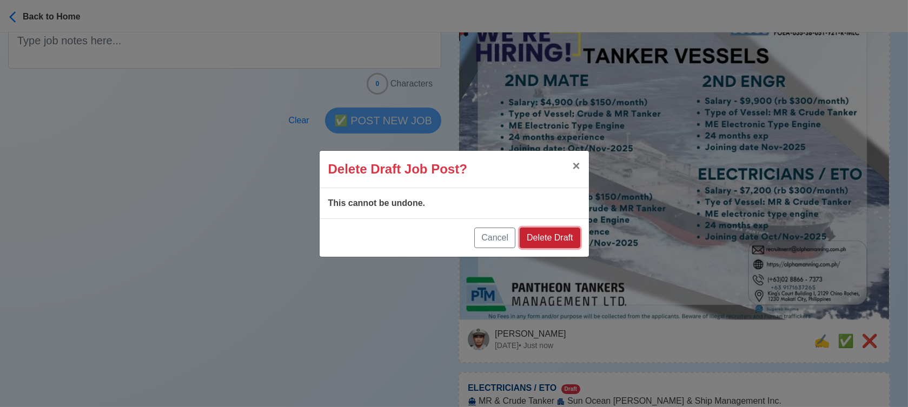
click at [556, 241] on button "Delete Draft" at bounding box center [550, 238] width 60 height 21
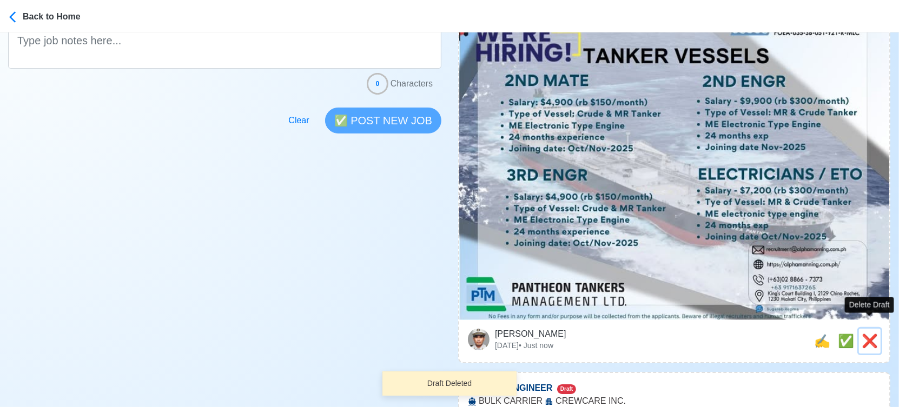
click at [874, 334] on span "❌" at bounding box center [869, 341] width 16 height 15
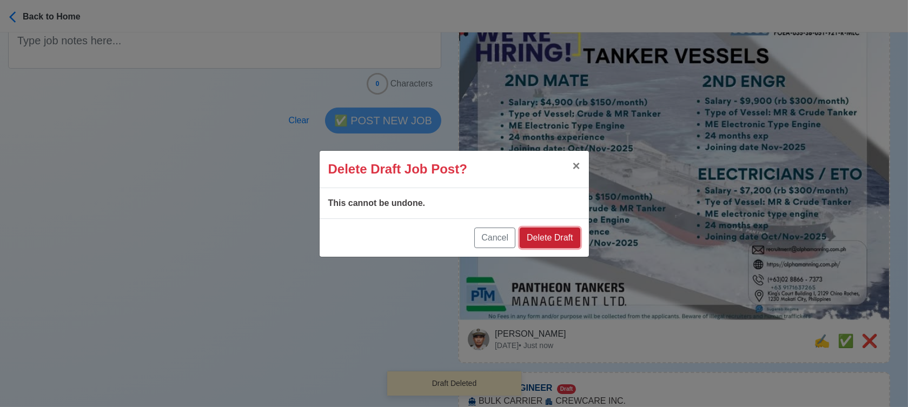
click at [569, 241] on button "Delete Draft" at bounding box center [550, 238] width 60 height 21
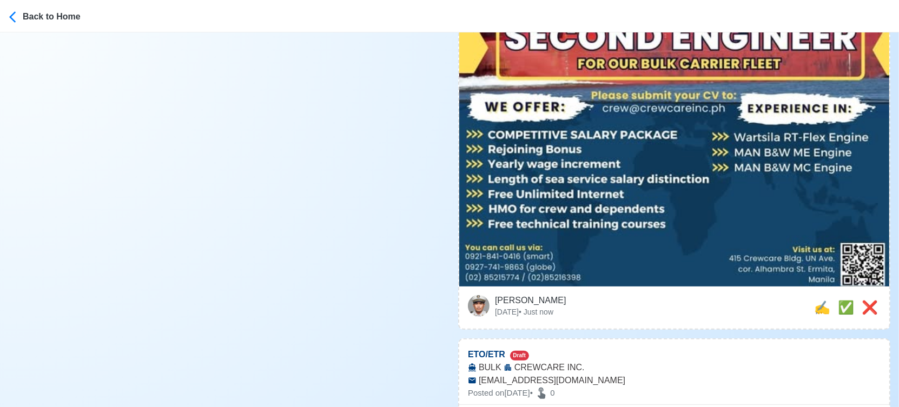
scroll to position [480, 0]
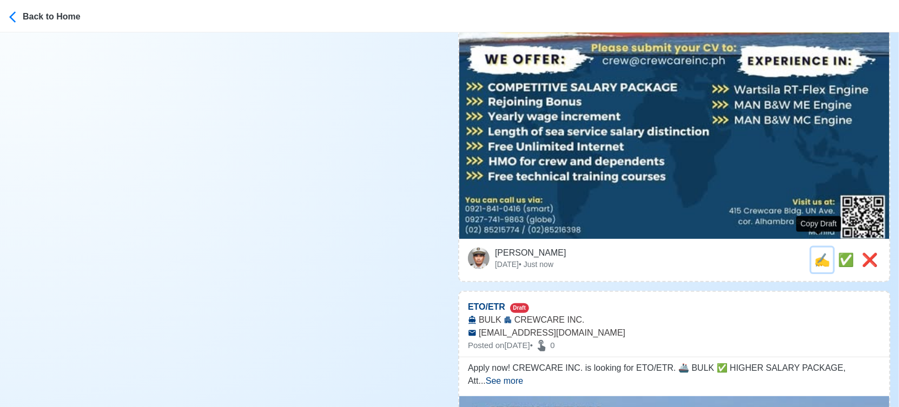
click at [814, 252] on span "✍️" at bounding box center [822, 259] width 16 height 15
type input "SECOND ENGINEER"
type input "CREWCARE INC."
type input "BULK CARRIER"
type input "crew@crewcareinc.ph"
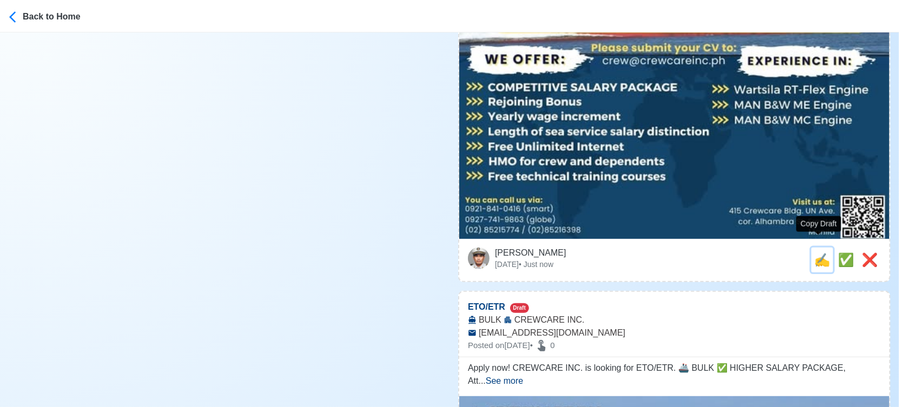
type textarea "Apply now! ✅ CREWCARE INC. is looking for SECOND ENGINEER. 🚢 BULK CARRIER ✅ Com…"
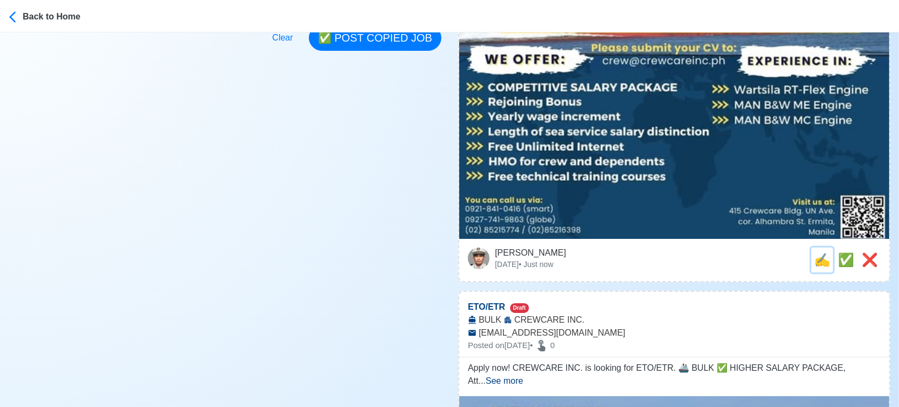
scroll to position [0, 0]
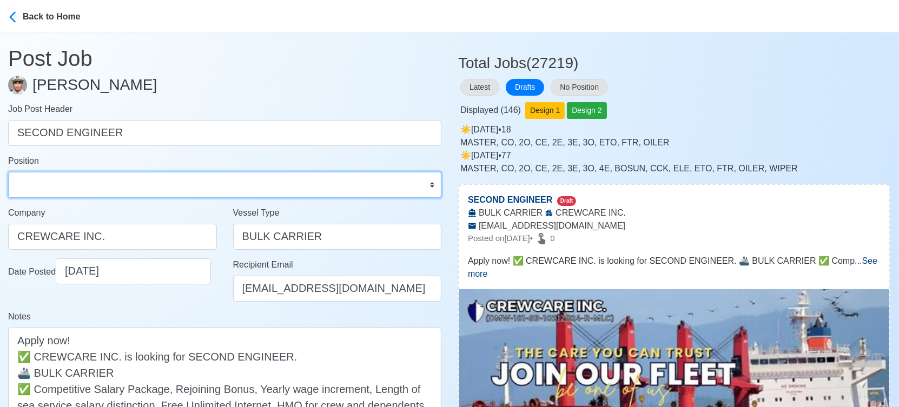
click at [152, 183] on select "Master Chief Officer 2nd Officer 3rd Officer Junior Officer Chief Engineer 2nd …" at bounding box center [224, 185] width 433 height 26
select select "2nd Engineer"
click at [8, 172] on select "Master Chief Officer 2nd Officer 3rd Officer Junior Officer Chief Engineer 2nd …" at bounding box center [224, 185] width 433 height 26
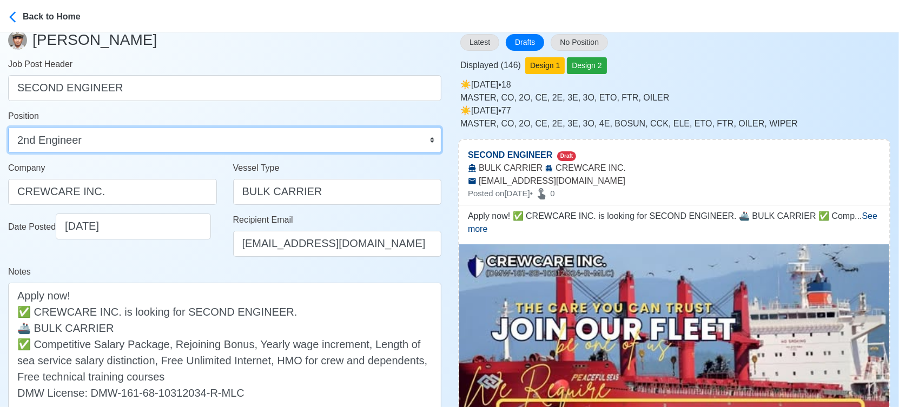
scroll to position [180, 0]
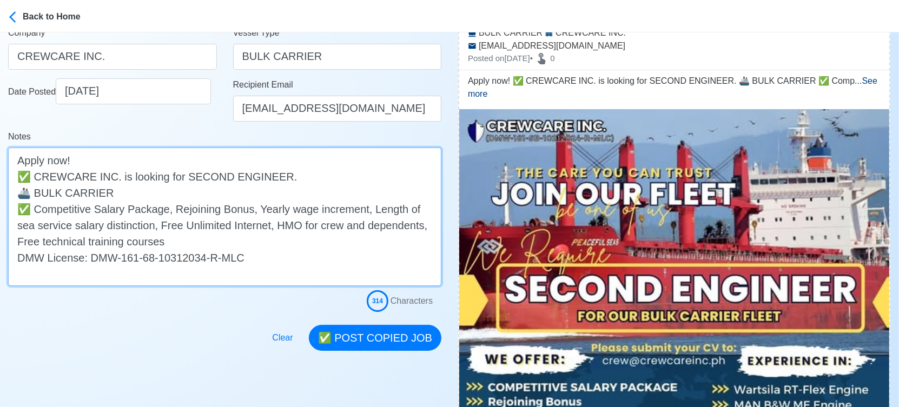
drag, startPoint x: 35, startPoint y: 209, endPoint x: -15, endPoint y: 205, distance: 49.9
click at [0, 205] on html "Back to Home Post Job Jeyner Gil Job Post Header SECOND ENGINEER Position Maste…" at bounding box center [449, 23] width 899 height 407
click at [115, 198] on textarea "Apply now! ✅ CREWCARE INC. is looking for SECOND ENGINEER. 🚢 BULK CARRIER ✅ Com…" at bounding box center [224, 217] width 433 height 138
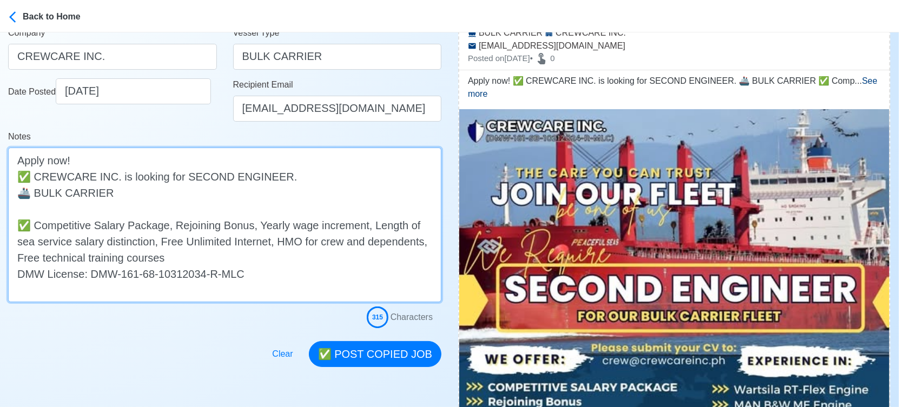
paste textarea "✅"
click at [165, 200] on textarea "Apply now! ✅ CREWCARE INC. is looking for SECOND ENGINEER. 🚢 BULK CARRIER ✅ ✅ C…" at bounding box center [224, 225] width 433 height 155
click at [156, 210] on textarea "Apply now! ✅ CREWCARE INC. is looking for SECOND ENGINEER. 🚢 BULK CARRIER ✅ ✅ C…" at bounding box center [224, 225] width 433 height 155
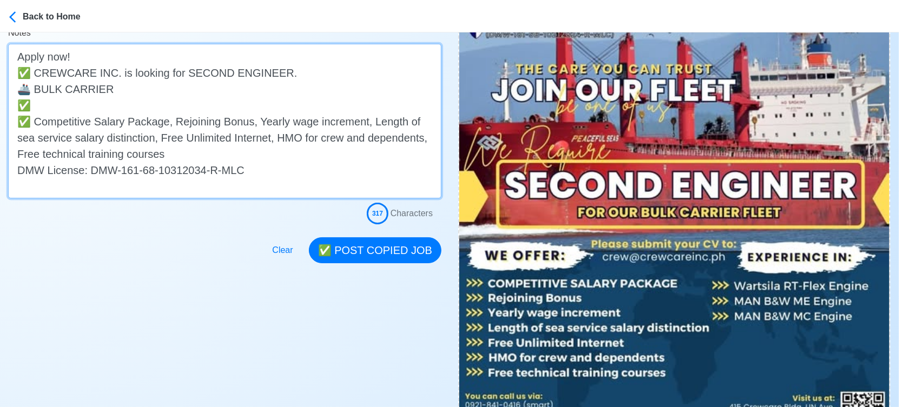
scroll to position [300, 0]
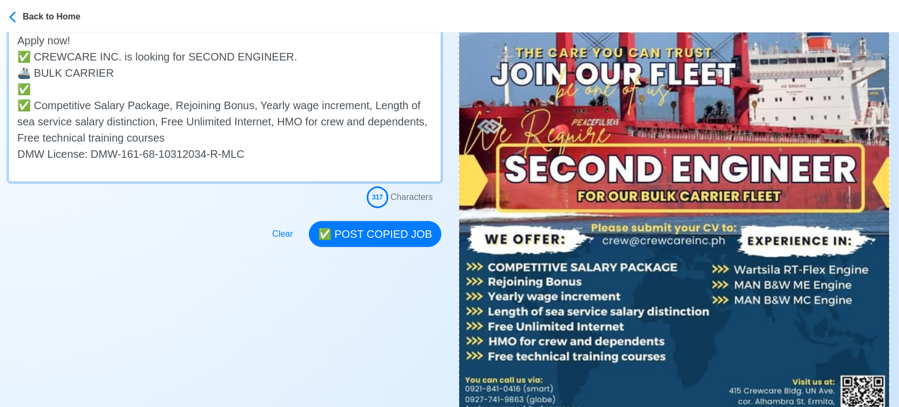
click at [147, 88] on textarea "Apply now! ✅ CREWCARE INC. is looking for SECOND ENGINEER. 🚢 BULK CARRIER ✅ ✅ C…" at bounding box center [224, 105] width 433 height 155
drag, startPoint x: 229, startPoint y: 89, endPoint x: 335, endPoint y: 87, distance: 105.4
click at [335, 87] on textarea "Apply now! ✅ CREWCARE INC. is looking for SECOND ENGINEER. 🚢 BULK CARRIER ✅ EXP…" at bounding box center [224, 105] width 433 height 155
click at [351, 93] on textarea "Apply now! ✅ CREWCARE INC. is looking for SECOND ENGINEER. 🚢 BULK CARRIER ✅ EXP…" at bounding box center [224, 105] width 433 height 155
paste textarea "MAN B&W ME Engine"
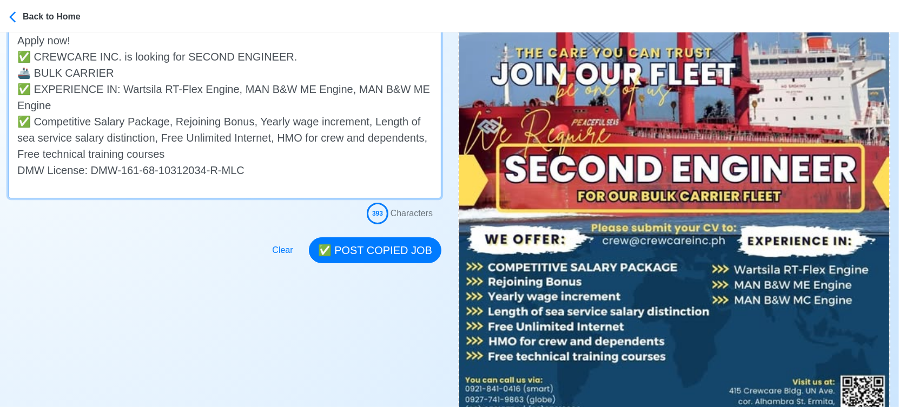
click at [411, 90] on textarea "Apply now! ✅ CREWCARE INC. is looking for SECOND ENGINEER. 🚢 BULK CARRIER ✅ EXP…" at bounding box center [224, 113] width 433 height 171
drag, startPoint x: 19, startPoint y: 88, endPoint x: 74, endPoint y: 109, distance: 58.0
click at [74, 109] on textarea "Apply now! ✅ CREWCARE INC. is looking for SECOND ENGINEER. 🚢 BULK CARRIER ✅ EXP…" at bounding box center [224, 113] width 433 height 171
type textarea "Apply now! ✅ CREWCARE INC. is looking for SECOND ENGINEER. 🚢 BULK CARRIER ✅ EXP…"
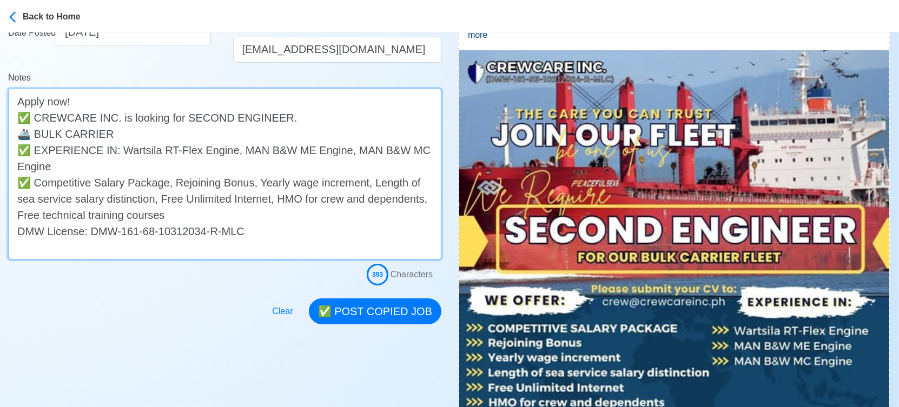
scroll to position [240, 0]
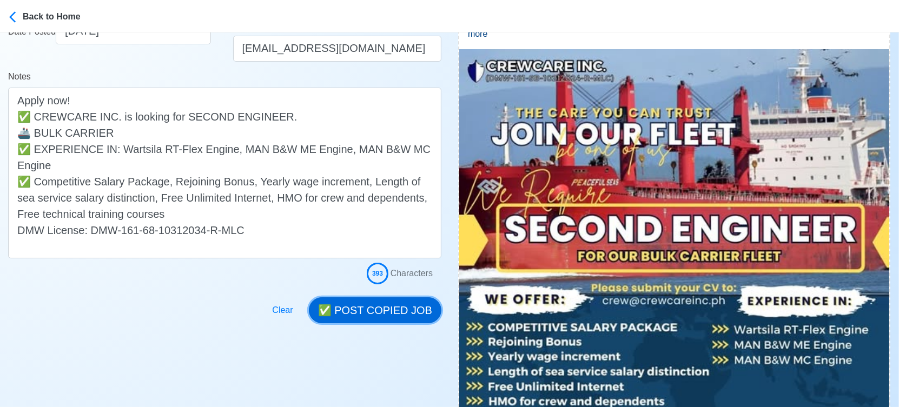
click at [384, 315] on button "✅ POST COPIED JOB" at bounding box center [375, 310] width 132 height 26
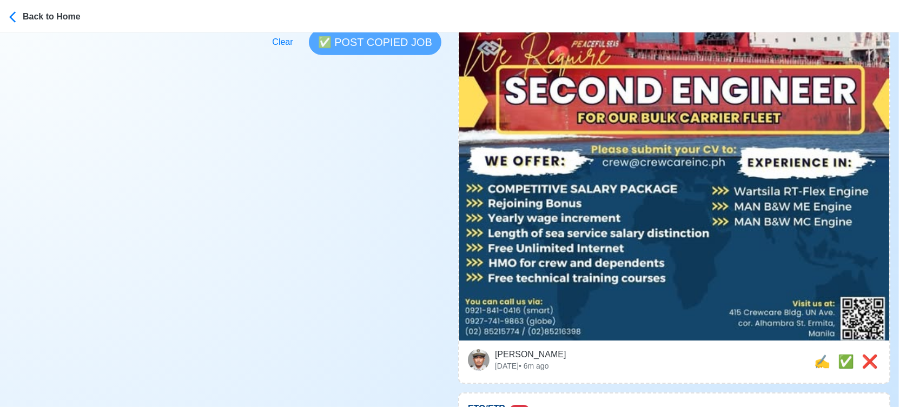
scroll to position [420, 0]
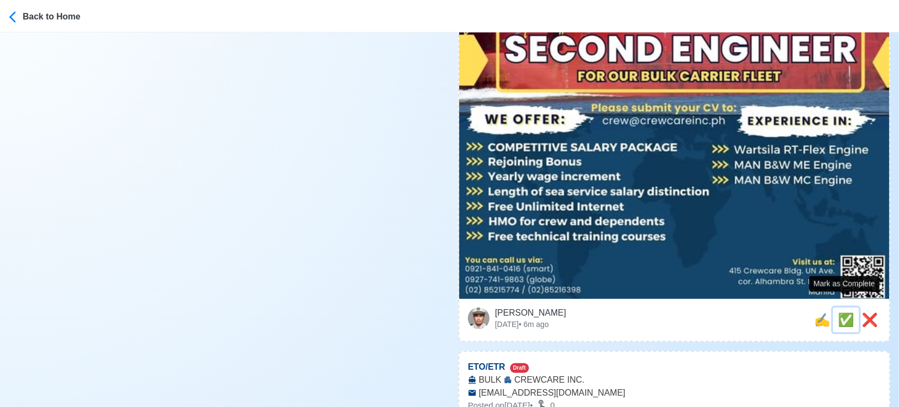
click at [839, 312] on span "✅" at bounding box center [845, 319] width 16 height 15
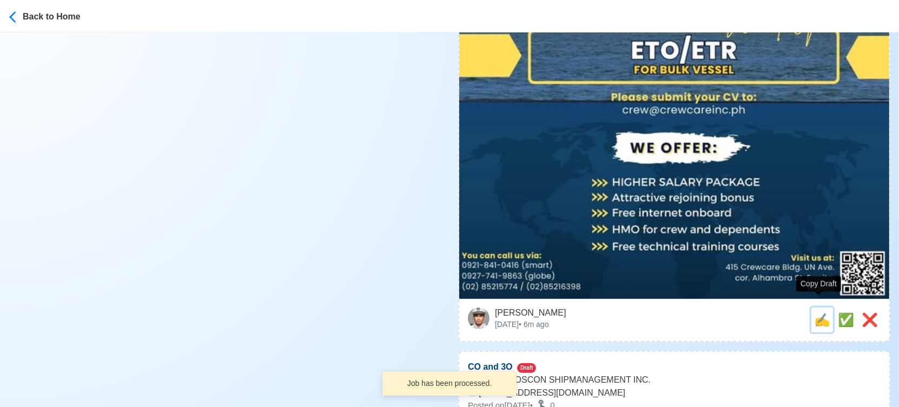
click at [817, 312] on span "✍️" at bounding box center [822, 319] width 16 height 15
type input "ETO/ETR"
select select "ETO/ETR"
type input "CREWCARE INC."
type input "BULK"
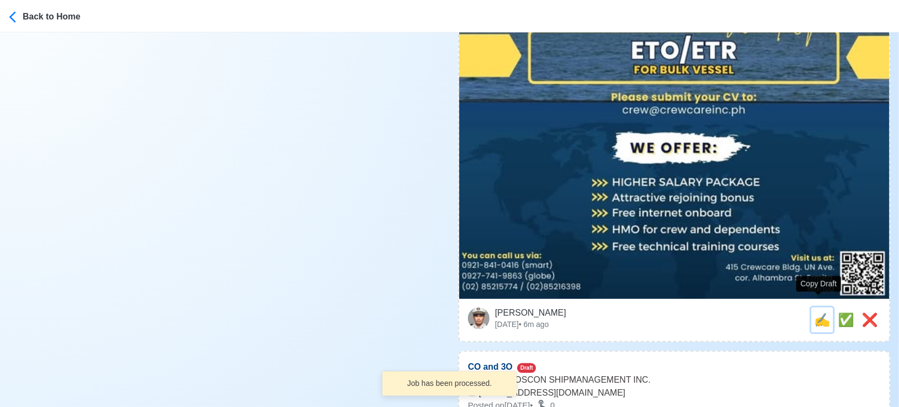
type input "crew@crewcareinc.ph"
type textarea "Apply now! CREWCARE INC. is looking for ETO/ETR. 🚢 BULK ✅ HIGHER SALARY PACKAGE…"
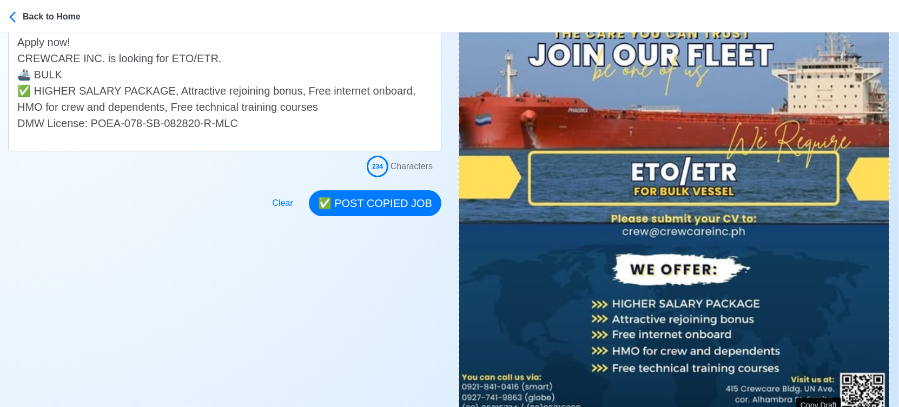
scroll to position [300, 0]
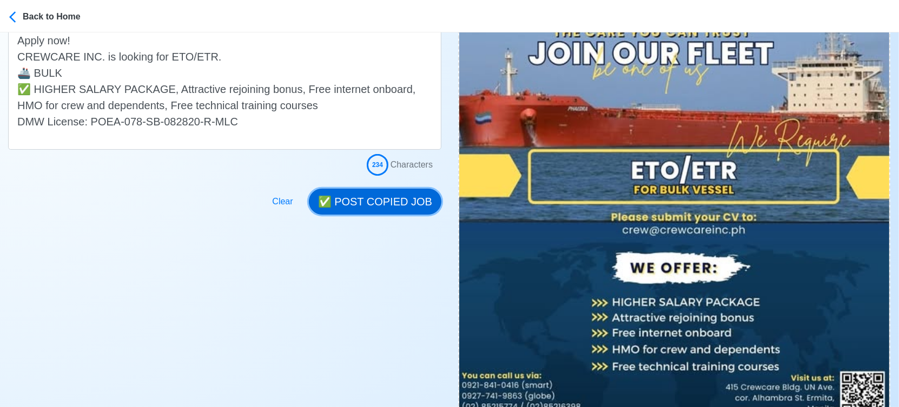
click at [386, 207] on button "✅ POST COPIED JOB" at bounding box center [375, 202] width 132 height 26
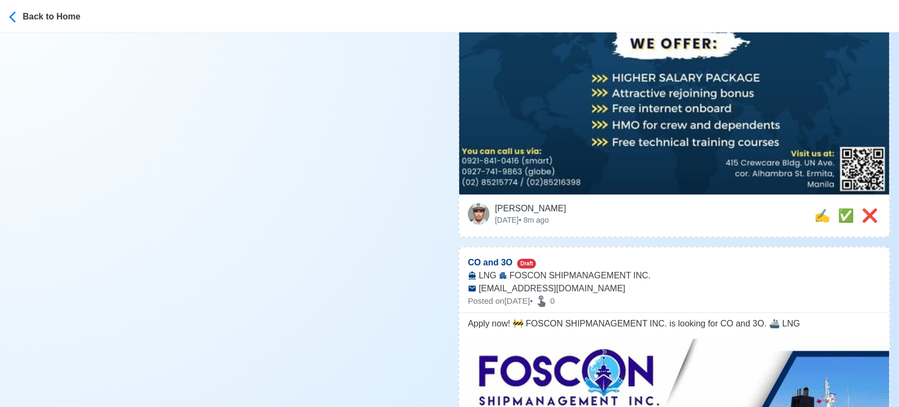
scroll to position [541, 0]
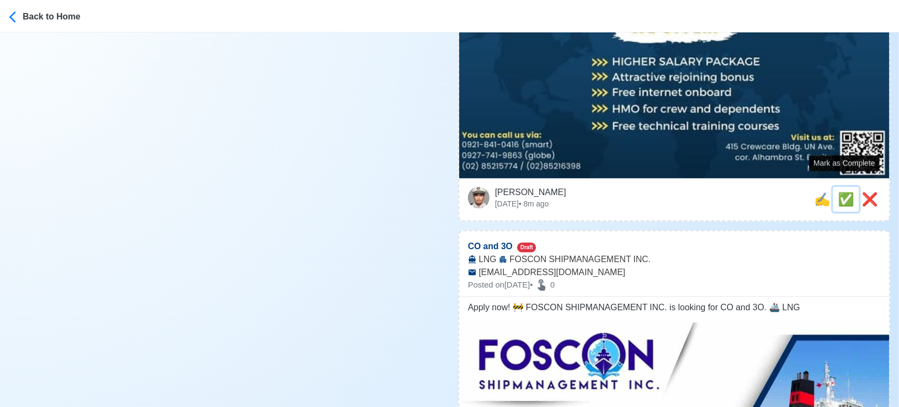
click at [838, 192] on span "✅" at bounding box center [845, 199] width 16 height 15
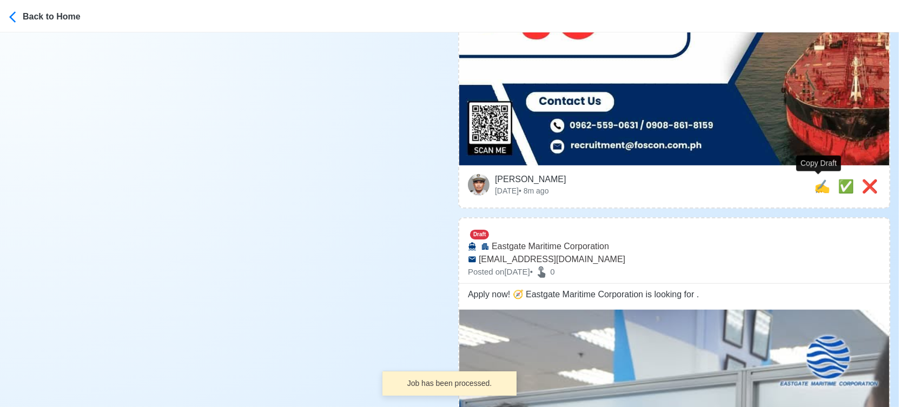
click at [799, 187] on div "Jeyner Gil Mon Sep 22 2025 • 8m ago ❌ ✅ ✍️" at bounding box center [674, 186] width 413 height 25
click at [814, 186] on span "✍️" at bounding box center [822, 186] width 16 height 15
type input "CO and 3O"
select select
type input "FOSCON SHIPMANAGEMENT INC."
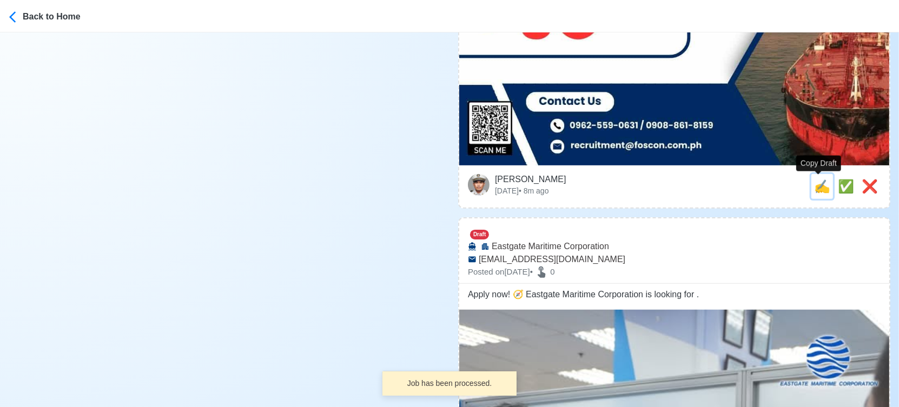
type input "LNG"
type input "recruitment@foscon.com.ph"
type textarea "Apply now! 🚧 FOSCON SHIPMANAGEMENT INC. is looking for CO and 3O. 🚢 LNG"
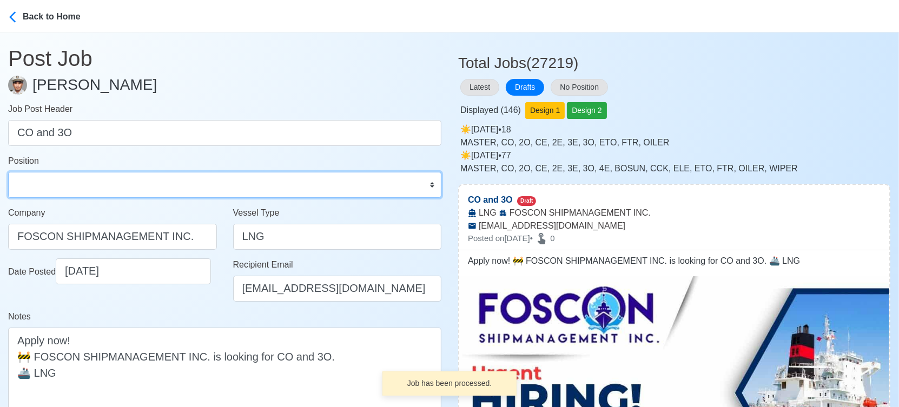
drag, startPoint x: 138, startPoint y: 187, endPoint x: 127, endPoint y: 181, distance: 12.6
click at [138, 187] on select "Master Chief Officer 2nd Officer 3rd Officer Junior Officer Chief Engineer 2nd …" at bounding box center [224, 185] width 433 height 26
select select "Chief Officer"
click at [8, 172] on select "Master Chief Officer 2nd Officer 3rd Officer Junior Officer Chief Engineer 2nd …" at bounding box center [224, 185] width 433 height 26
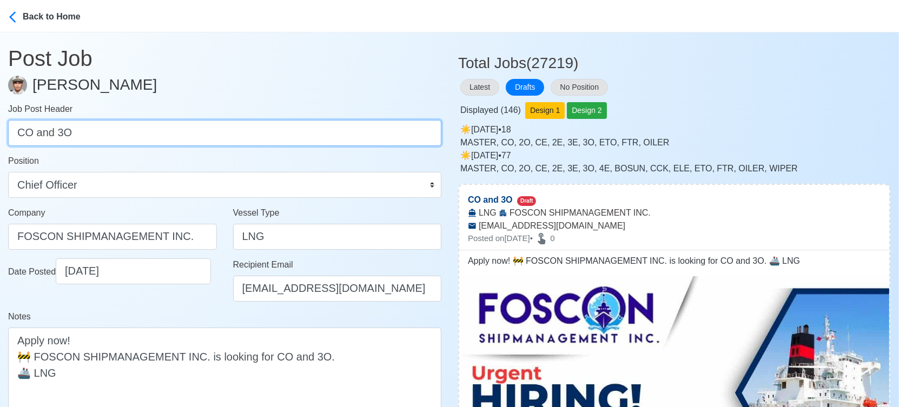
drag, startPoint x: 34, startPoint y: 137, endPoint x: 158, endPoint y: 146, distance: 124.7
click at [165, 148] on form "Job Post Header CO and 3O Position Master Chief Officer 2nd Officer 3rd Officer…" at bounding box center [224, 273] width 433 height 341
type input "CO"
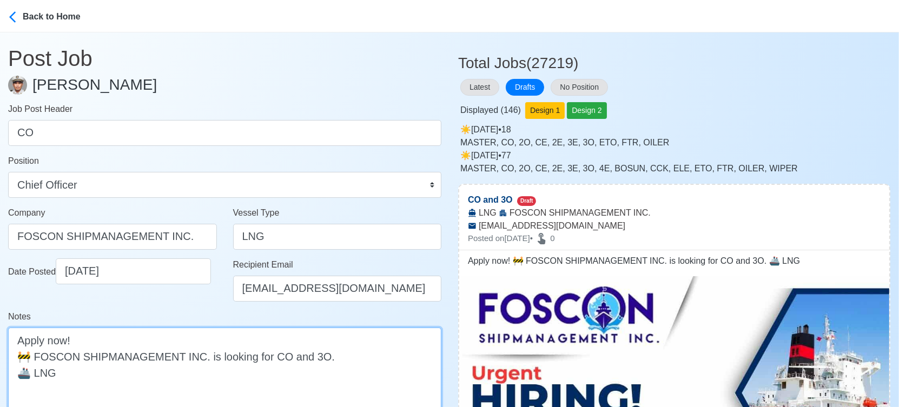
drag, startPoint x: 286, startPoint y: 355, endPoint x: 320, endPoint y: 356, distance: 33.6
click at [320, 356] on textarea "Apply now! 🚧 FOSCON SHIPMANAGEMENT INC. is looking for CO and 3O. 🚢 LNG" at bounding box center [224, 373] width 433 height 90
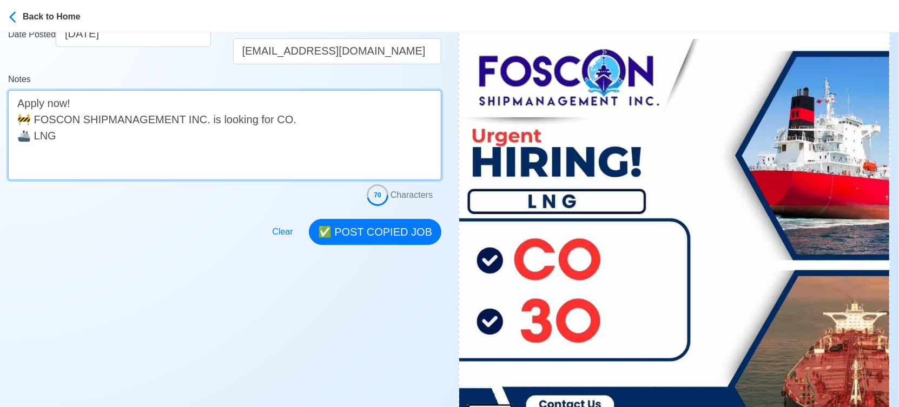
scroll to position [240, 0]
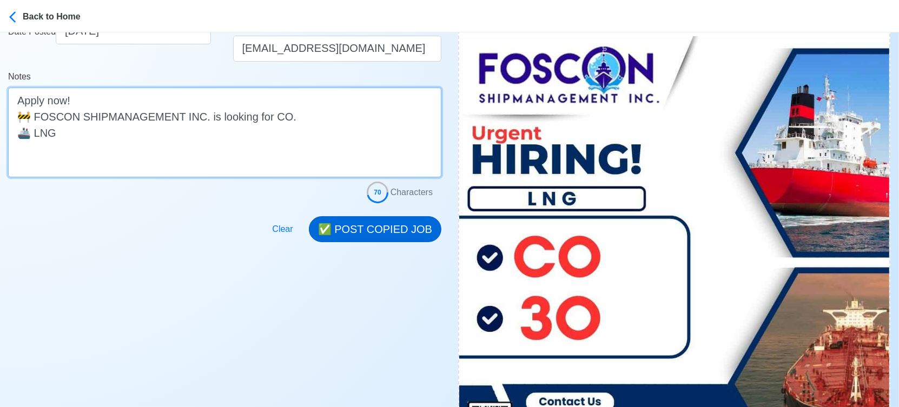
type textarea "Apply now! 🚧 FOSCON SHIPMANAGEMENT INC. is looking for CO. 🚢 LNG"
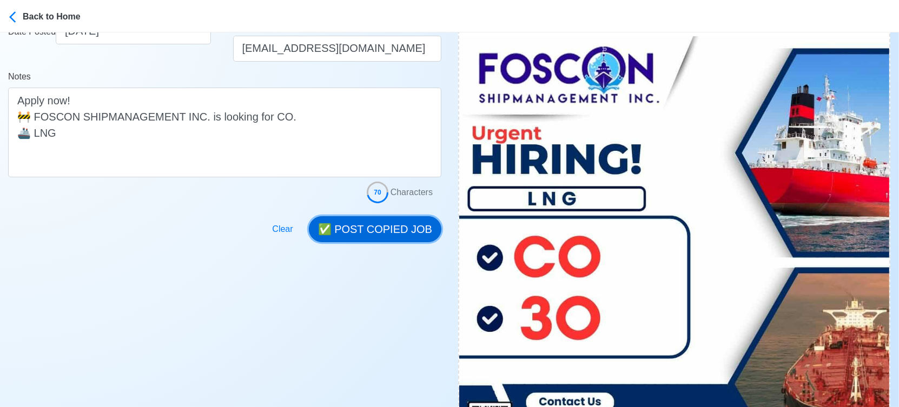
click at [396, 224] on button "✅ POST COPIED JOB" at bounding box center [375, 229] width 132 height 26
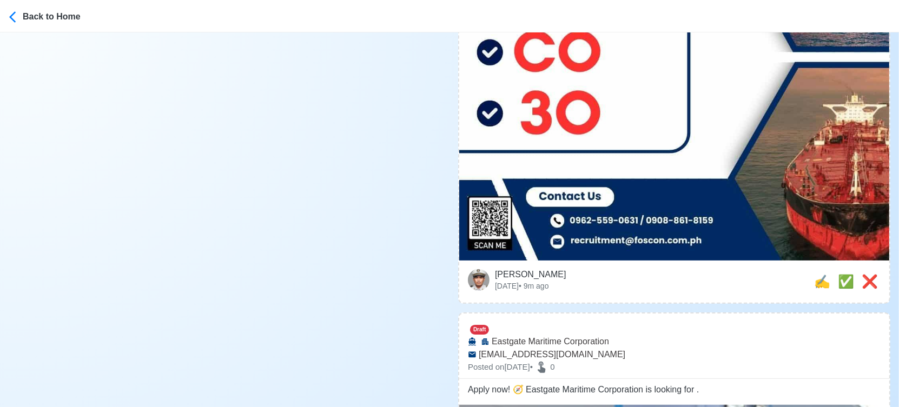
scroll to position [480, 0]
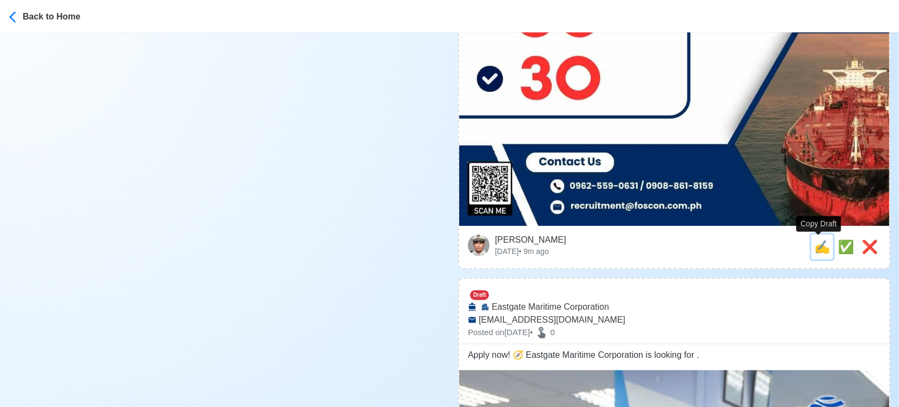
click at [817, 250] on span "✍️" at bounding box center [822, 247] width 16 height 15
type input "CO and 3O"
select select
type input "FOSCON SHIPMANAGEMENT INC."
type input "LNG"
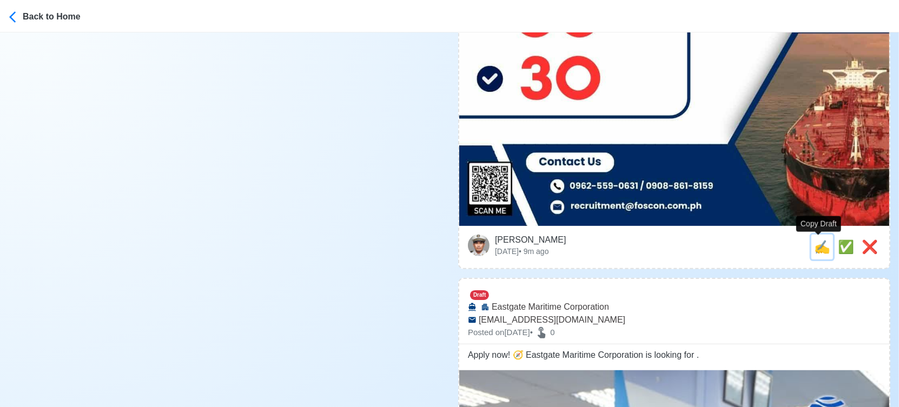
type input "recruitment@foscon.com.ph"
type textarea "Apply now! 🚧 FOSCON SHIPMANAGEMENT INC. is looking for CO and 3O. 🚢 LNG"
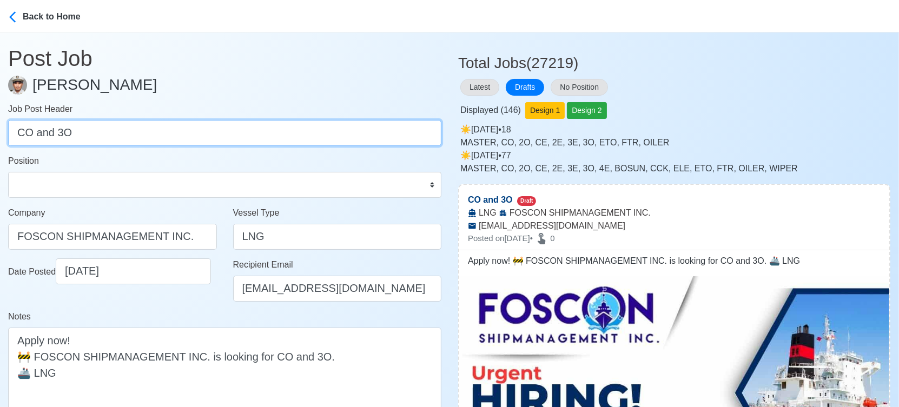
drag, startPoint x: 56, startPoint y: 134, endPoint x: -15, endPoint y: 134, distance: 71.4
click at [0, 134] on html "Back to Home Post Job Jeyner Gil Job Post Header CO and 3O Position Master Chie…" at bounding box center [449, 203] width 899 height 407
type input "3O"
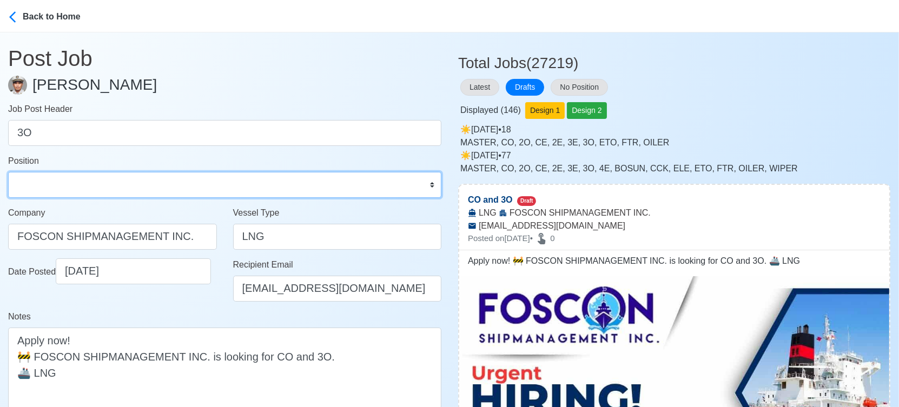
drag, startPoint x: 70, startPoint y: 188, endPoint x: 75, endPoint y: 197, distance: 10.4
click at [70, 188] on select "Master Chief Officer 2nd Officer 3rd Officer Junior Officer Chief Engineer 2nd …" at bounding box center [224, 185] width 433 height 26
select select "3rd Officer"
click at [8, 172] on select "Master Chief Officer 2nd Officer 3rd Officer Junior Officer Chief Engineer 2nd …" at bounding box center [224, 185] width 433 height 26
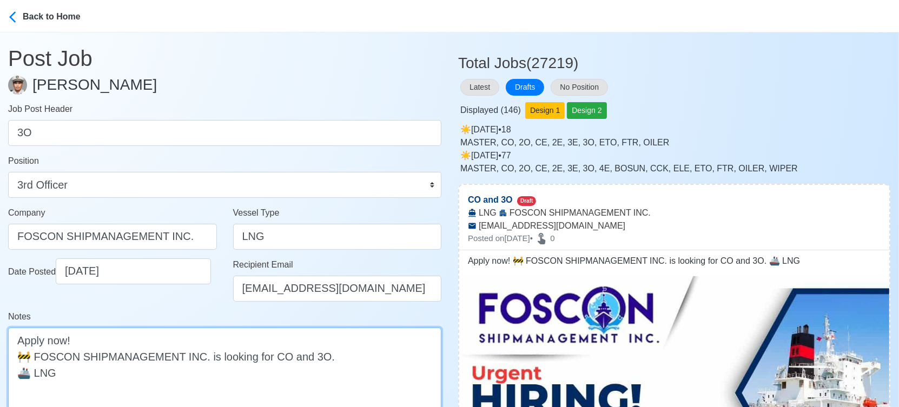
drag, startPoint x: 305, startPoint y: 356, endPoint x: 268, endPoint y: 358, distance: 36.9
click at [268, 358] on textarea "Apply now! 🚧 FOSCON SHIPMANAGEMENT INC. is looking for CO and 3O. 🚢 LNG" at bounding box center [224, 373] width 433 height 90
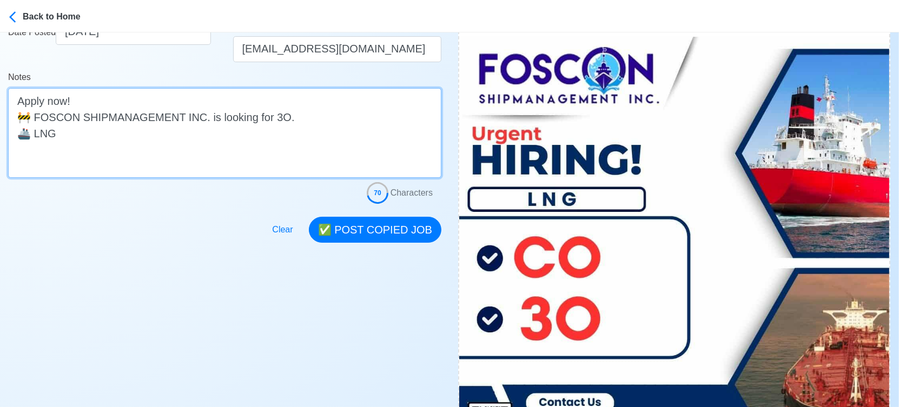
scroll to position [240, 0]
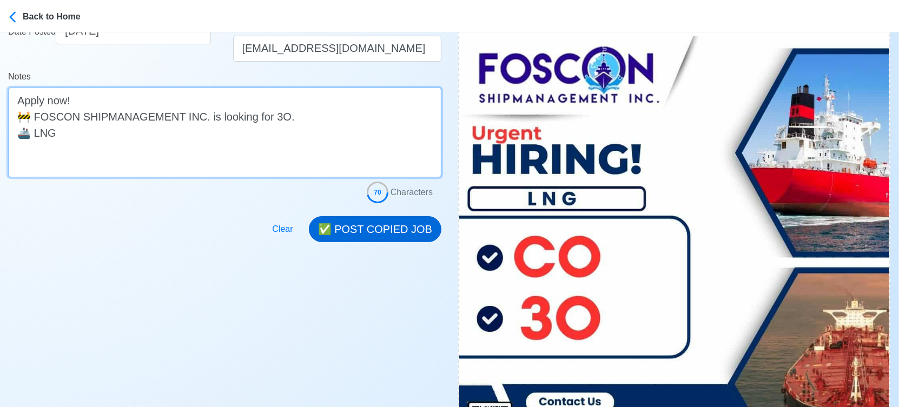
type textarea "Apply now! 🚧 FOSCON SHIPMANAGEMENT INC. is looking for 3O. 🚢 LNG"
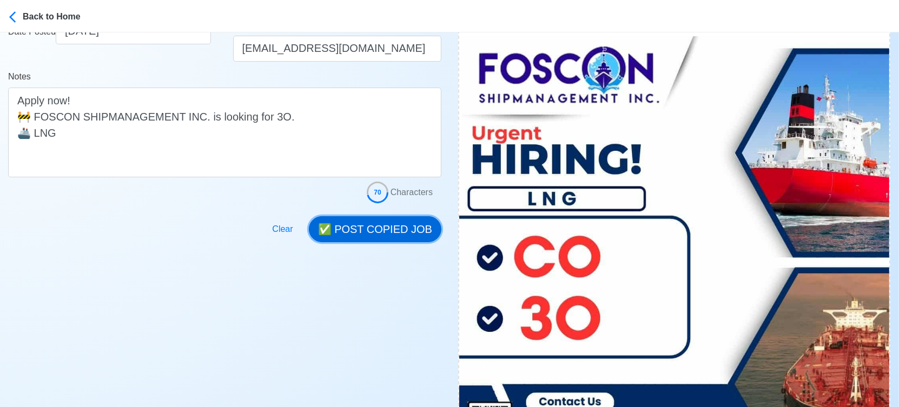
click at [417, 224] on button "✅ POST COPIED JOB" at bounding box center [375, 229] width 132 height 26
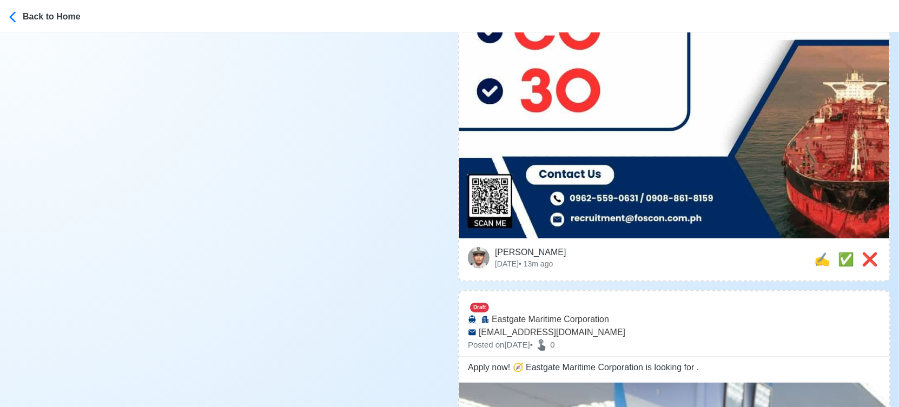
scroll to position [480, 0]
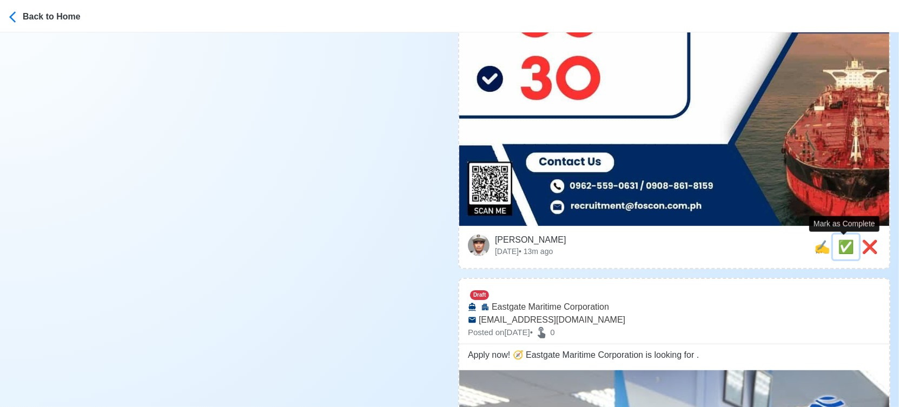
click at [843, 249] on span "✅" at bounding box center [845, 247] width 16 height 15
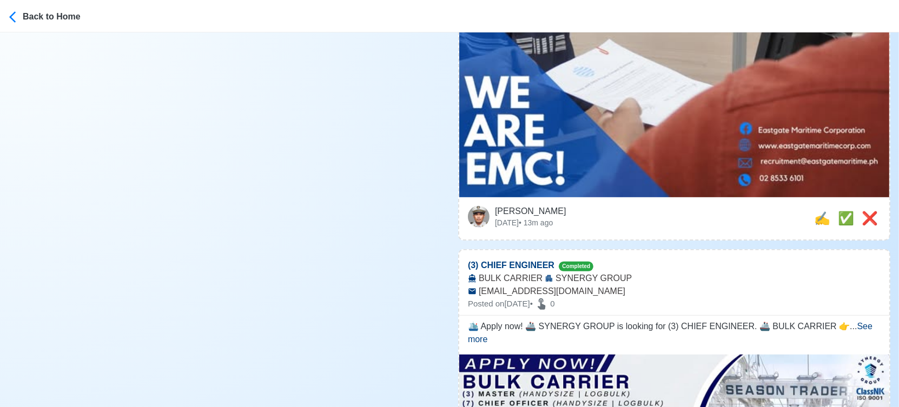
scroll to position [541, 0]
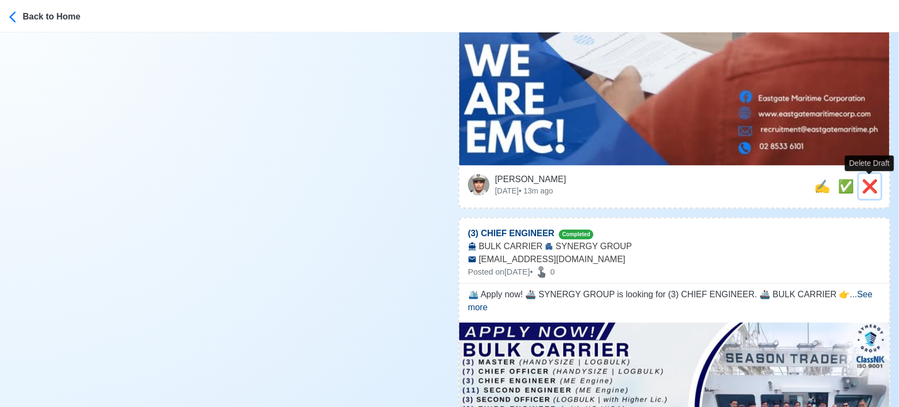
click at [870, 185] on span "❌" at bounding box center [869, 186] width 16 height 15
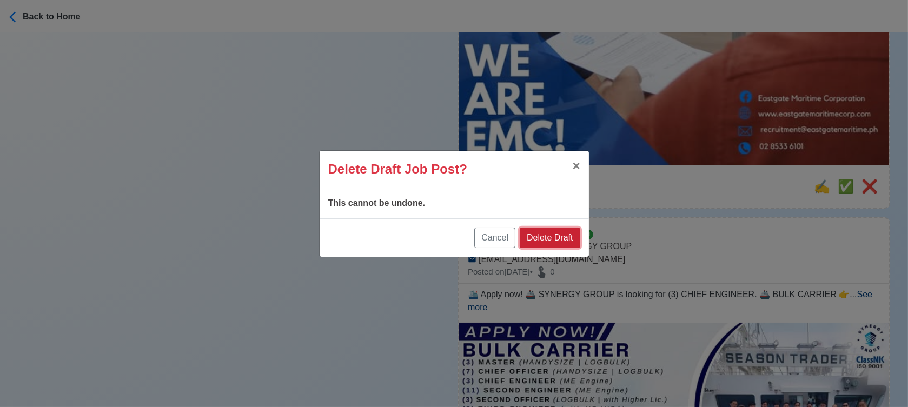
drag, startPoint x: 558, startPoint y: 241, endPoint x: 549, endPoint y: 210, distance: 32.0
click at [558, 237] on button "Delete Draft" at bounding box center [550, 238] width 60 height 21
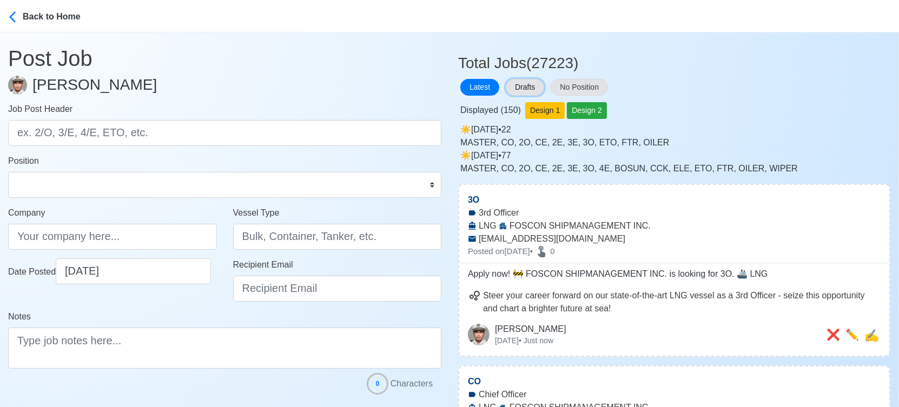
click at [529, 90] on button "Drafts" at bounding box center [525, 87] width 38 height 17
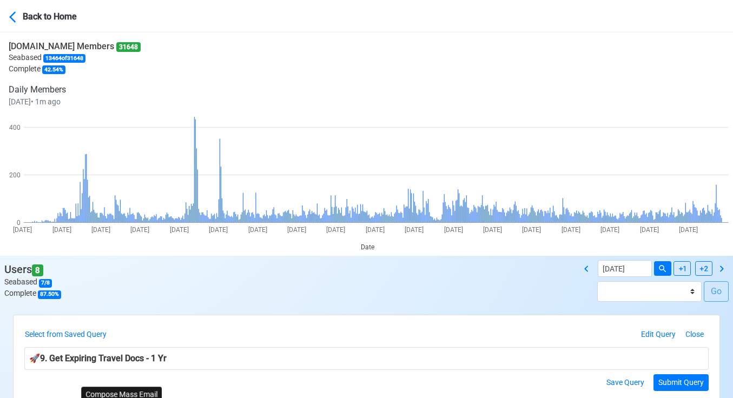
scroll to position [180, 0]
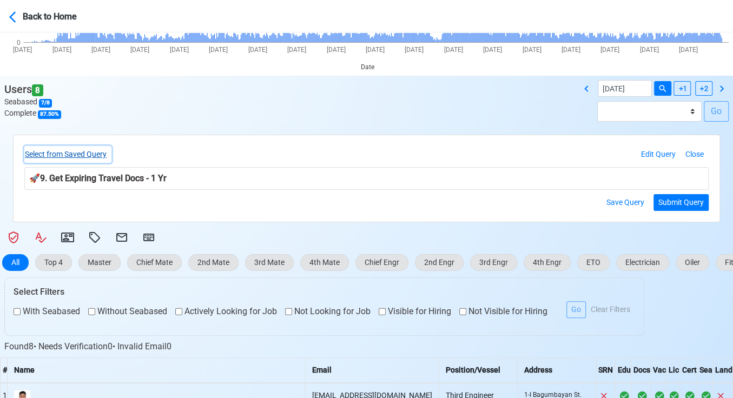
click at [91, 151] on button "Select from Saved Query" at bounding box center [67, 154] width 87 height 17
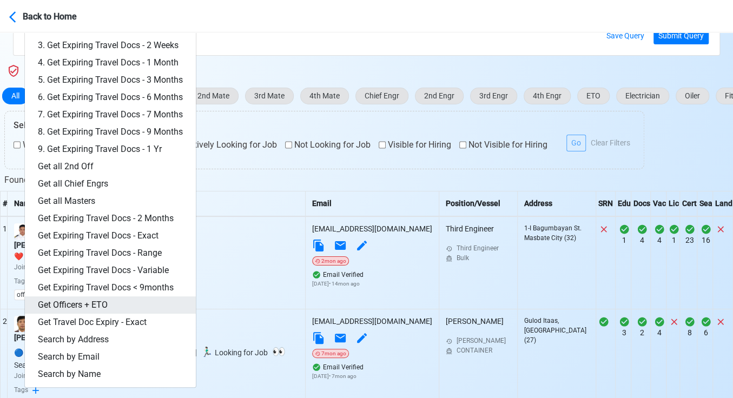
scroll to position [360, 0]
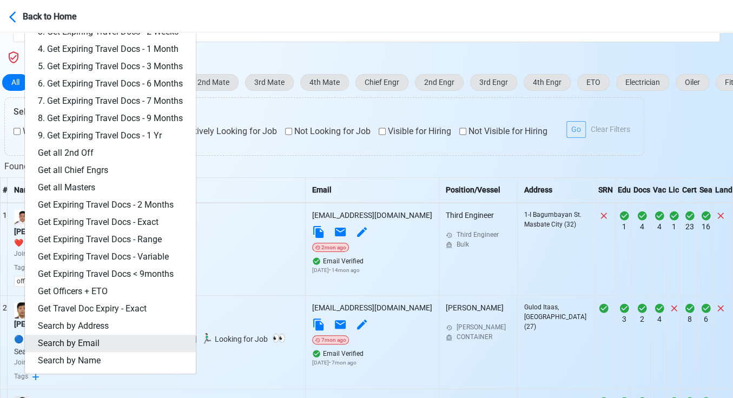
click at [96, 342] on link "Search by Email" at bounding box center [110, 343] width 171 height 17
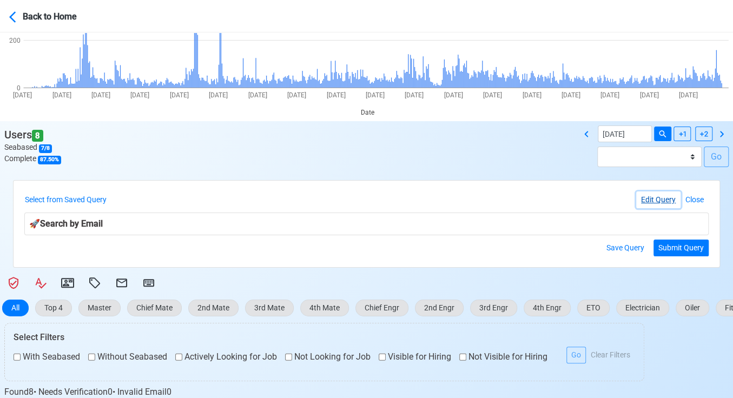
click at [662, 196] on button "Edit Query" at bounding box center [658, 199] width 44 height 17
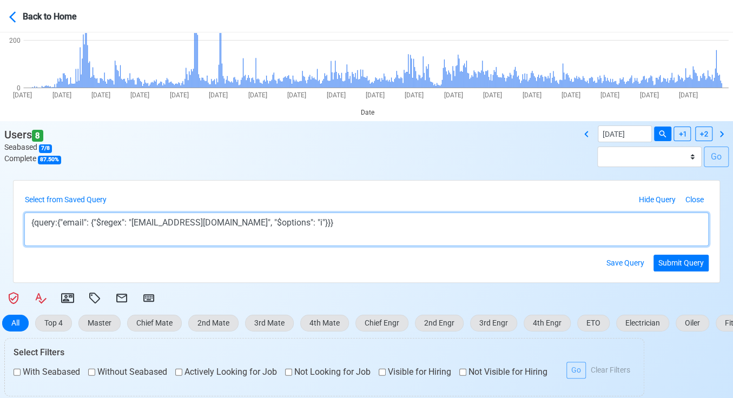
drag, startPoint x: 132, startPoint y: 219, endPoint x: 164, endPoint y: 223, distance: 32.1
click at [157, 219] on textarea "{query:{"email": {"$regex": "[EMAIL_ADDRESS][DOMAIN_NAME]", "$options": "i"}}}" at bounding box center [366, 229] width 684 height 34
drag, startPoint x: 230, startPoint y: 220, endPoint x: 134, endPoint y: 224, distance: 96.3
click at [134, 224] on textarea "{query:{"email": {"$regex": "[EMAIL_ADDRESS][DOMAIN_NAME]", "$options": "i"}}}" at bounding box center [366, 229] width 684 height 34
paste textarea "[EMAIL_ADDRESS][DOMAIN_NAME]"
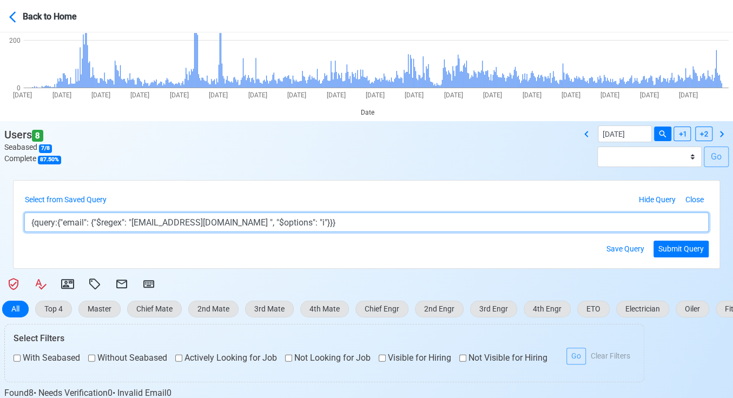
click at [177, 222] on textarea "{query:{"email": {"$regex": "[EMAIL_ADDRESS][DOMAIN_NAME] ", "$options": "i"}}}" at bounding box center [366, 221] width 684 height 19
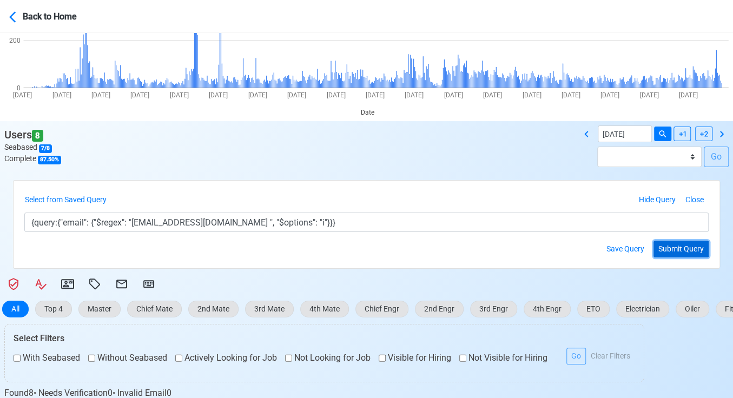
click at [684, 249] on button "Submit Query" at bounding box center [680, 249] width 55 height 17
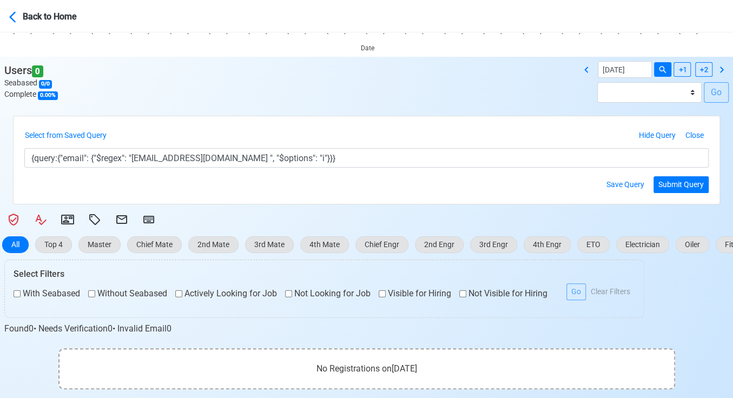
scroll to position [215, 0]
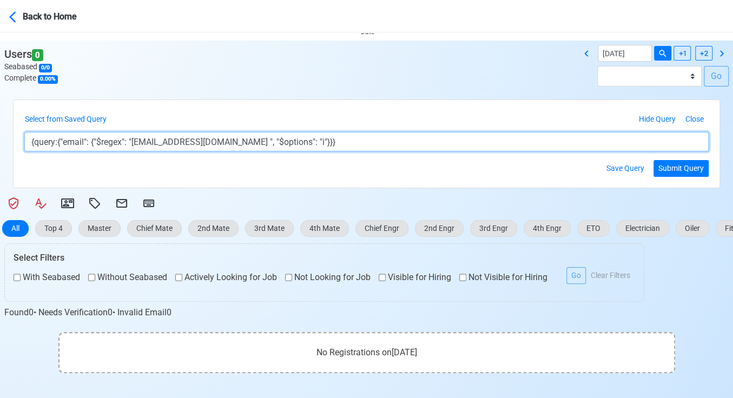
click at [181, 141] on textarea "{query:{"email": {"$regex": "[EMAIL_ADDRESS][DOMAIN_NAME] ", "$options": "i"}}}" at bounding box center [366, 141] width 684 height 19
type textarea "{query:{"email": {"$regex": "[EMAIL_ADDRESS][DOMAIN_NAME] ", "$options": "i"}}}"
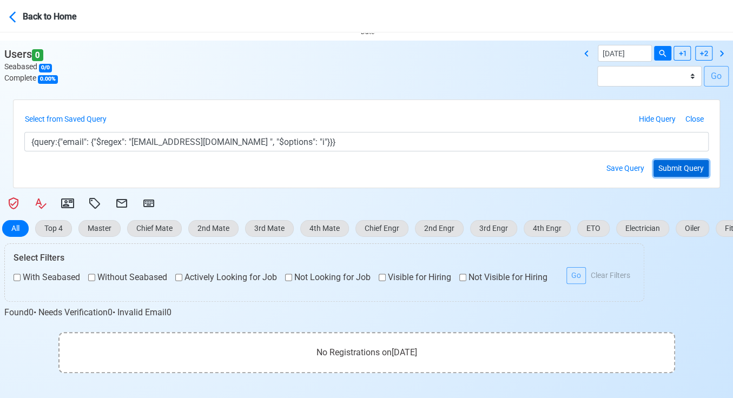
click at [674, 166] on button "Submit Query" at bounding box center [680, 168] width 55 height 17
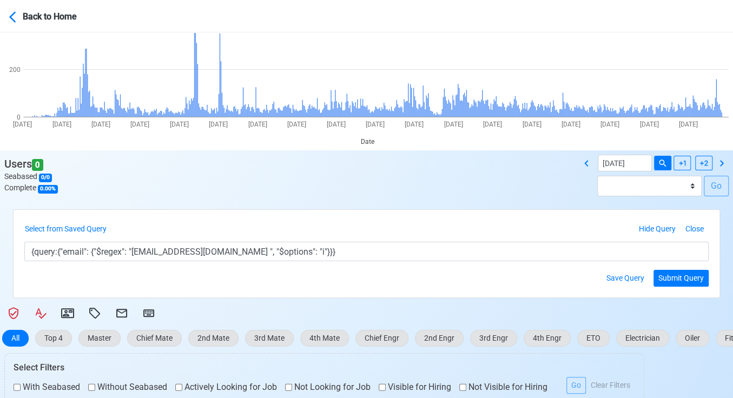
scroll to position [95, 0]
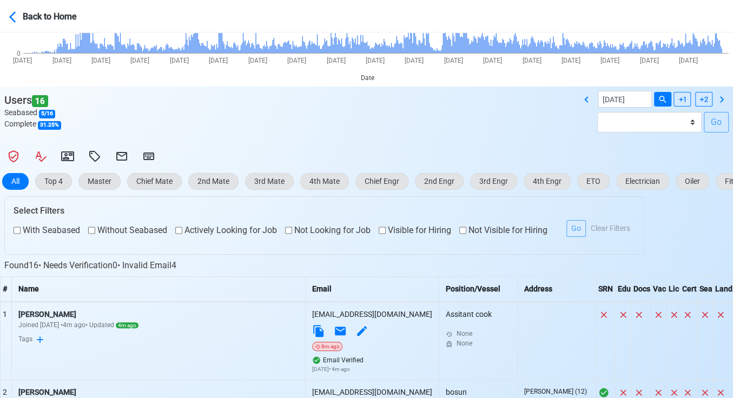
scroll to position [180, 0]
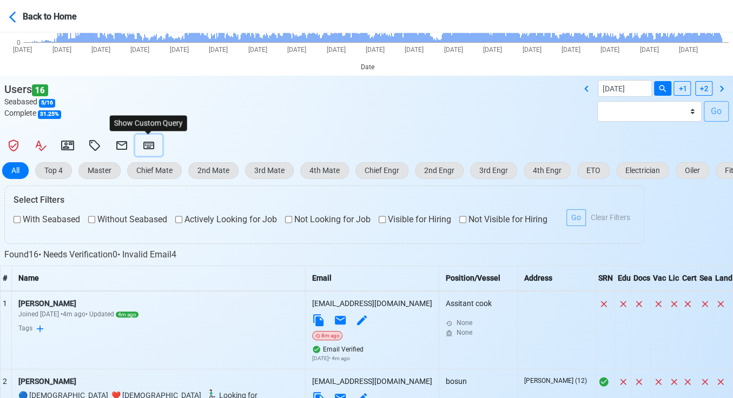
click at [147, 144] on icon at bounding box center [148, 145] width 13 height 13
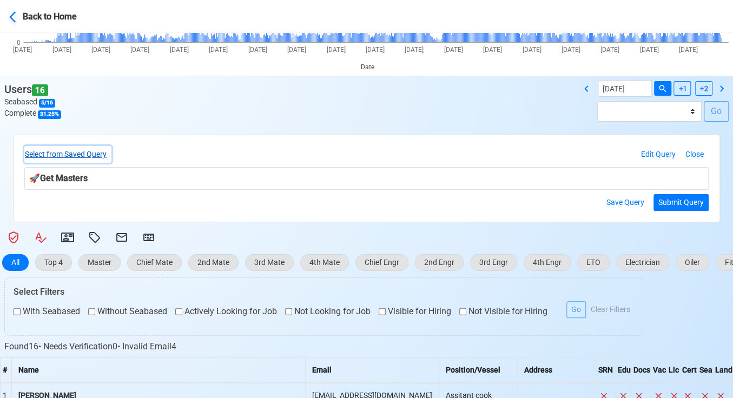
click at [101, 152] on button "Select from Saved Query" at bounding box center [67, 154] width 87 height 17
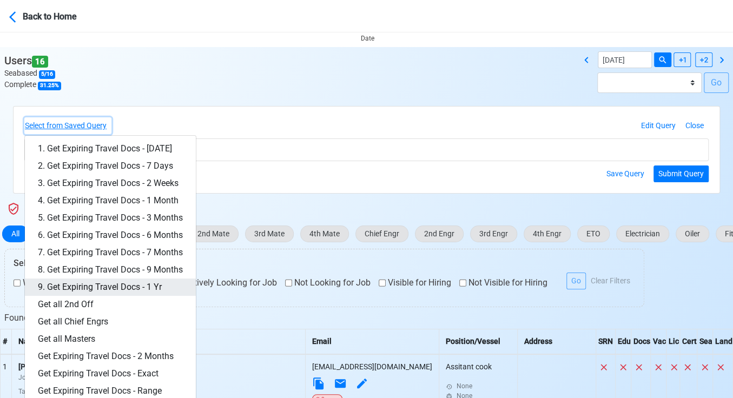
scroll to position [420, 0]
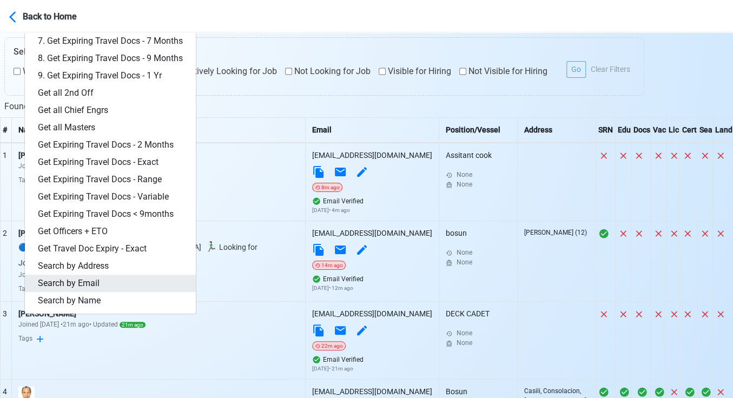
click at [96, 277] on link "Search by Email" at bounding box center [110, 283] width 171 height 17
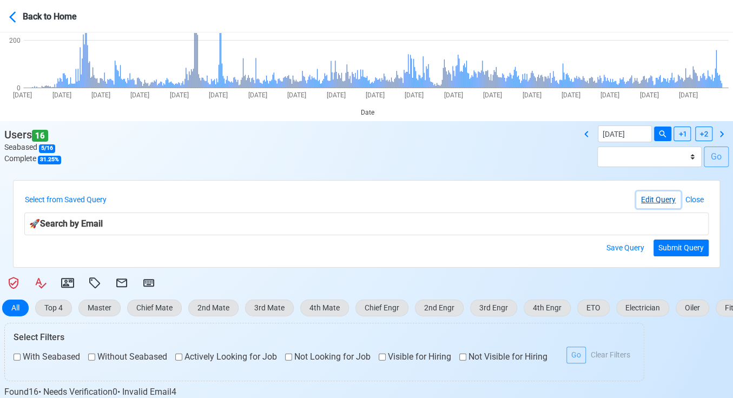
click at [657, 201] on button "Edit Query" at bounding box center [658, 199] width 44 height 17
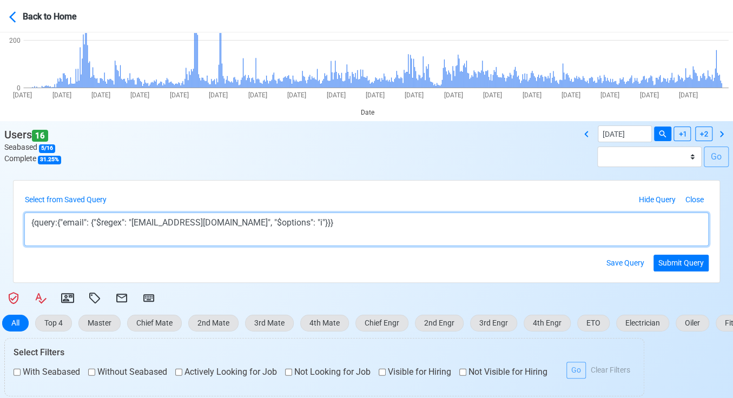
drag, startPoint x: 135, startPoint y: 224, endPoint x: 231, endPoint y: 224, distance: 96.2
click at [231, 224] on textarea "{query:{"email": {"$regex": "[EMAIL_ADDRESS][DOMAIN_NAME]", "$options": "i"}}}" at bounding box center [366, 229] width 684 height 34
paste textarea "[EMAIL_ADDRESS][DOMAIN_NAME]"
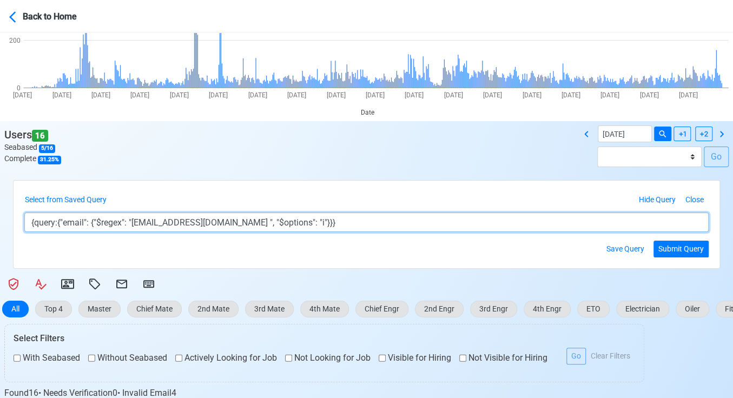
click at [178, 224] on textarea "{query:{"email": {"$regex": "[EMAIL_ADDRESS][DOMAIN_NAME] ", "$options": "i"}}}" at bounding box center [366, 221] width 684 height 19
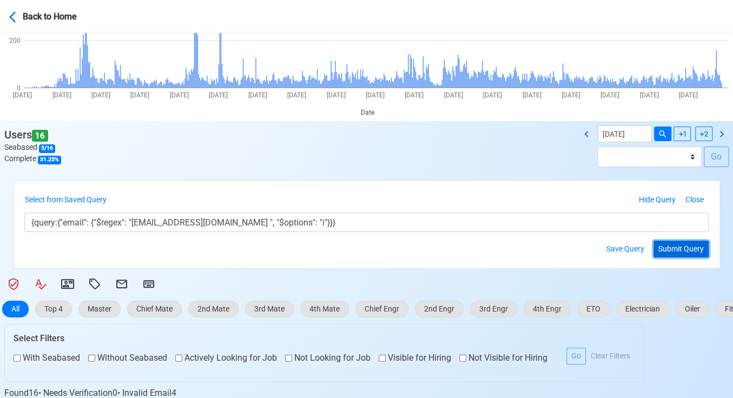
click at [681, 248] on button "Submit Query" at bounding box center [680, 249] width 55 height 17
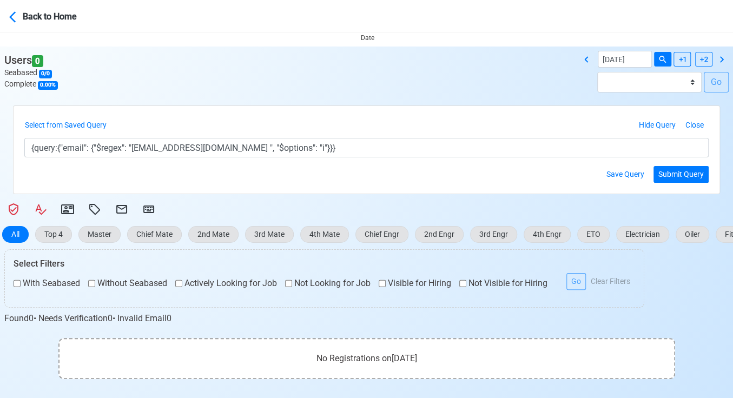
scroll to position [215, 0]
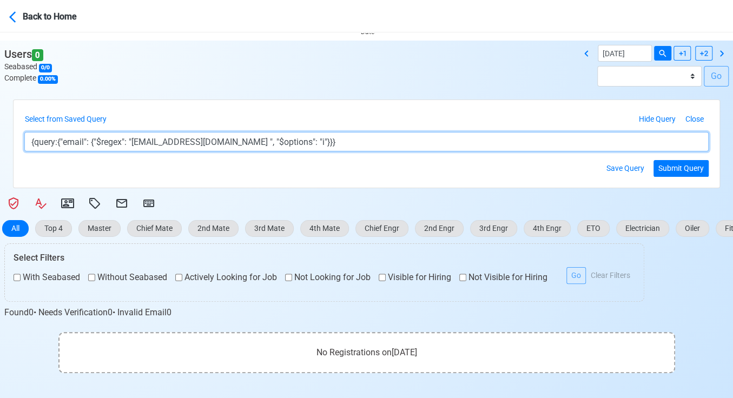
click at [178, 142] on textarea "{query:{"email": {"$regex": "[EMAIL_ADDRESS][DOMAIN_NAME] ", "$options": "i"}}}" at bounding box center [366, 141] width 684 height 19
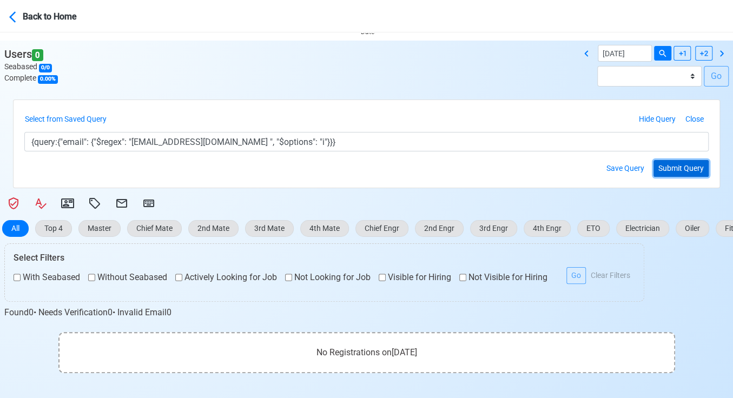
click at [688, 167] on button "Submit Query" at bounding box center [680, 168] width 55 height 17
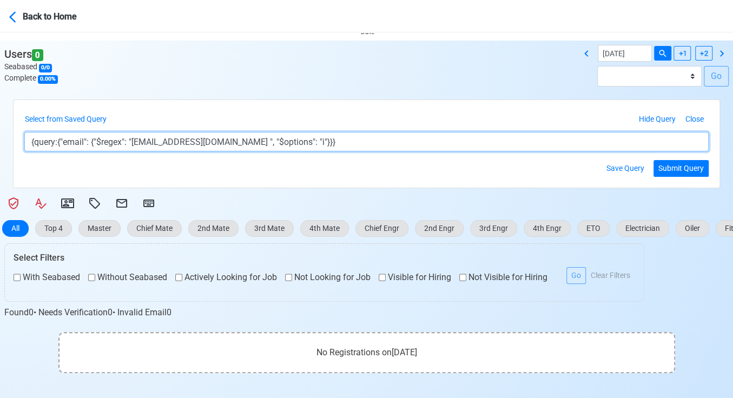
drag, startPoint x: 179, startPoint y: 141, endPoint x: 258, endPoint y: 139, distance: 79.5
click at [178, 141] on textarea "{query:{"email": {"$regex": "[EMAIL_ADDRESS][DOMAIN_NAME] ", "$options": "i"}}}" at bounding box center [366, 141] width 684 height 19
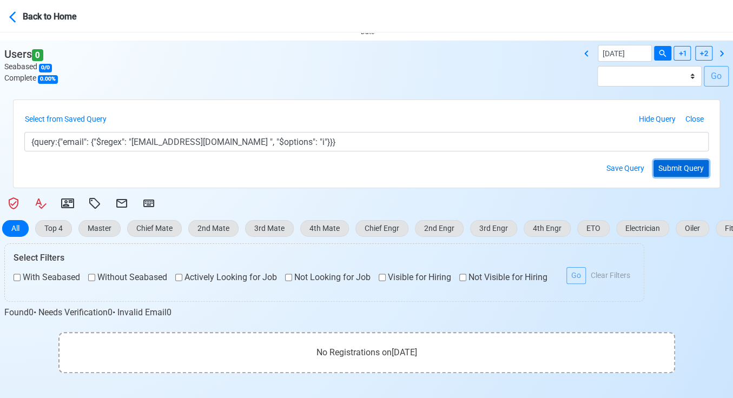
click at [690, 167] on button "Submit Query" at bounding box center [680, 168] width 55 height 17
click at [668, 164] on button "Submit Query" at bounding box center [680, 168] width 55 height 17
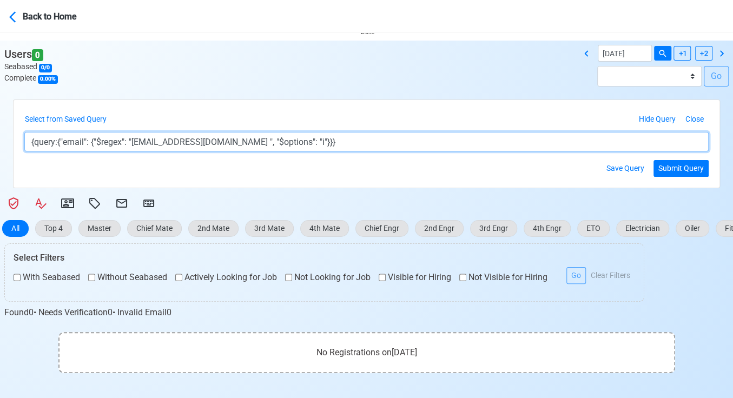
drag, startPoint x: 135, startPoint y: 141, endPoint x: 182, endPoint y: 134, distance: 46.9
click at [182, 134] on textarea "{query:{"email": {"$regex": "[EMAIL_ADDRESS][DOMAIN_NAME] ", "$options": "i"}}}" at bounding box center [366, 141] width 684 height 19
paste textarea
type textarea "{query:{"email": {"$regex": "[EMAIL_ADDRESS][DOMAIN_NAME] ", "$options": "i"}}}"
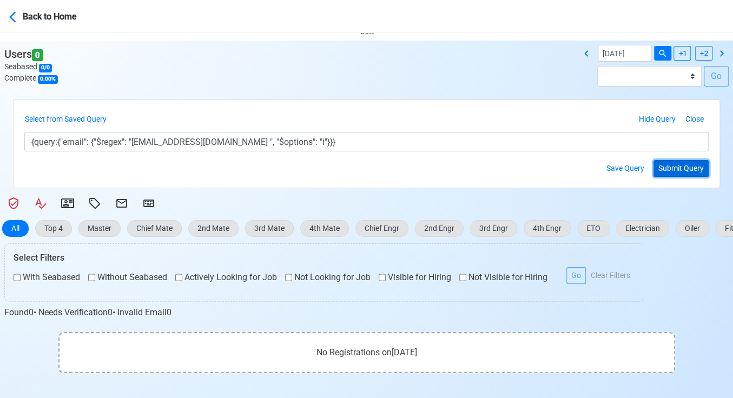
click at [688, 163] on button "Submit Query" at bounding box center [680, 168] width 55 height 17
click at [638, 59] on input "[DATE]" at bounding box center [624, 53] width 54 height 17
select select "****"
select select "*********"
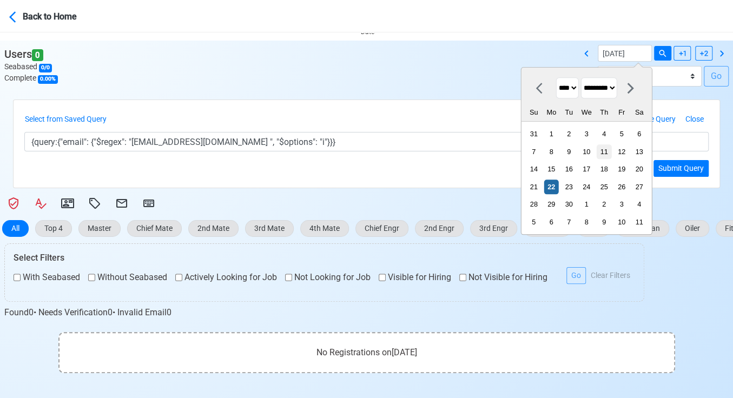
click at [596, 147] on div "11" at bounding box center [603, 151] width 15 height 15
type input "[DATE]"
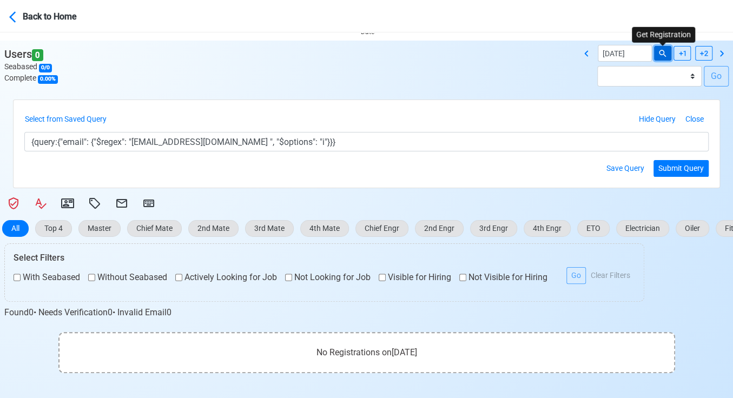
click at [663, 49] on icon at bounding box center [662, 54] width 10 height 10
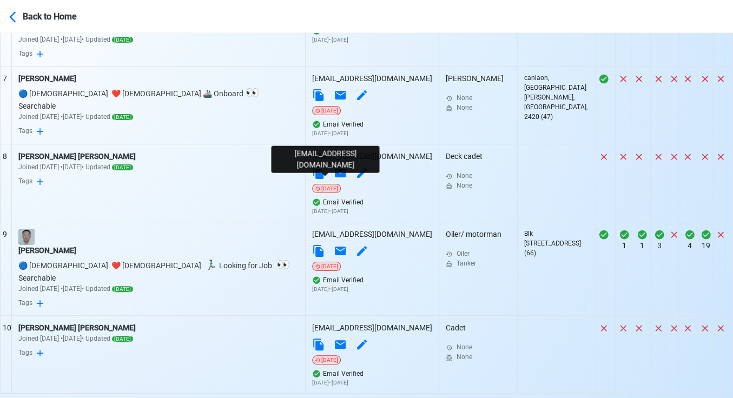
scroll to position [1048, 0]
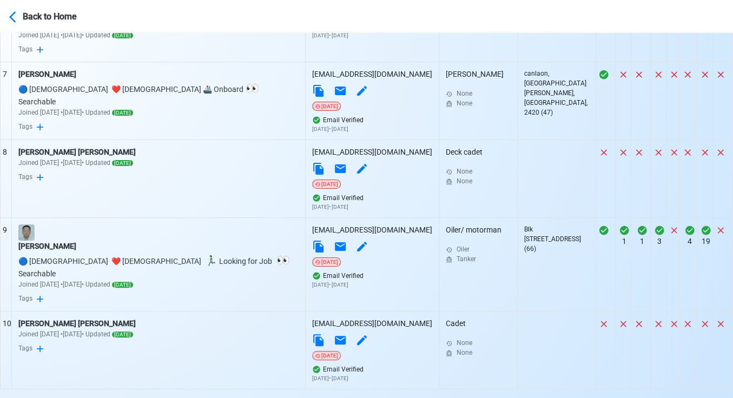
select select "100"
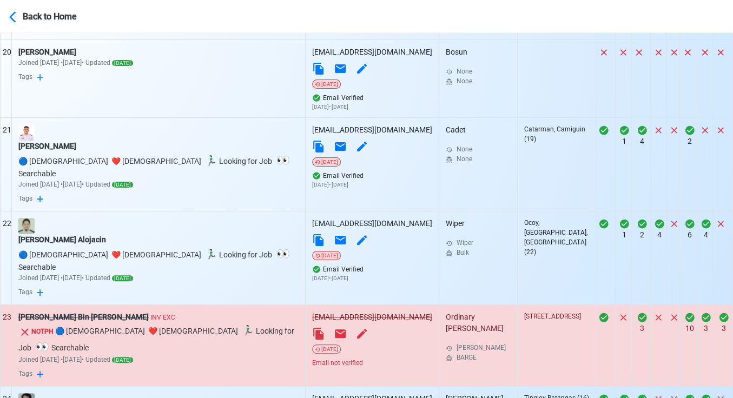
scroll to position [2189, 0]
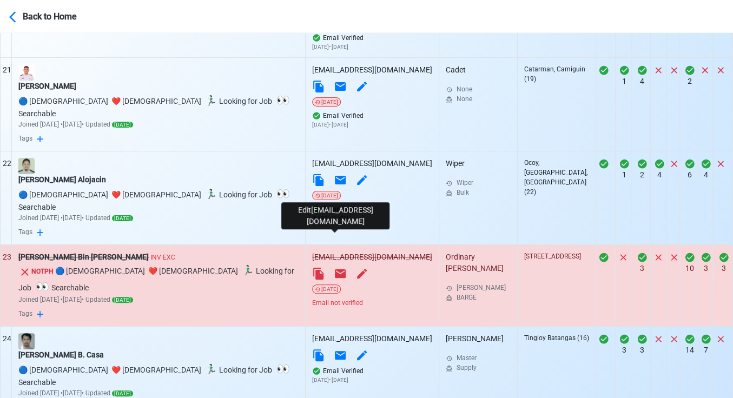
click at [357, 350] on icon at bounding box center [362, 355] width 10 height 10
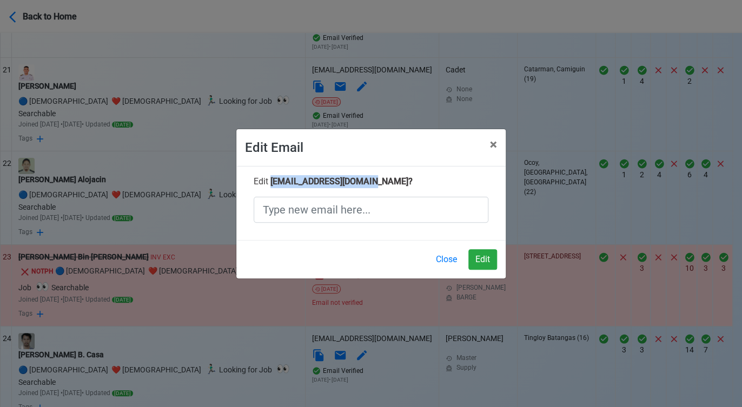
drag, startPoint x: 372, startPoint y: 181, endPoint x: 270, endPoint y: 183, distance: 101.7
click at [270, 183] on span "[EMAIL_ADDRESS][DOMAIN_NAME] ?" at bounding box center [341, 181] width 142 height 10
copy span "[EMAIL_ADDRESS][DOMAIN_NAME]"
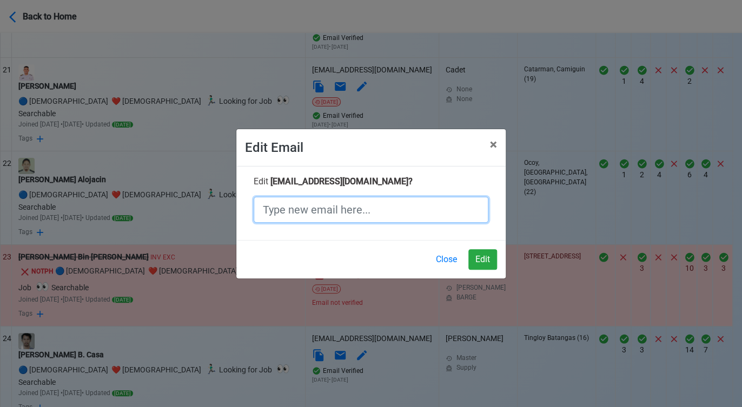
click at [297, 211] on input "text" at bounding box center [371, 210] width 235 height 26
paste input "[EMAIL_ADDRESS][DOMAIN_NAME]"
click at [323, 214] on input "[EMAIL_ADDRESS][DOMAIN_NAME]" at bounding box center [371, 210] width 235 height 26
type input "[EMAIL_ADDRESS][DOMAIN_NAME]"
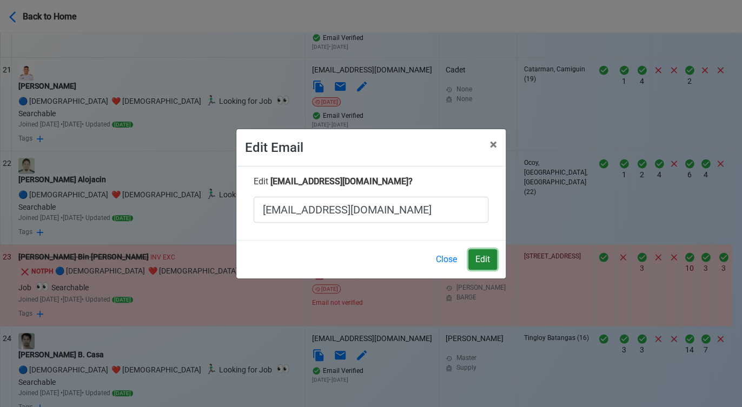
click at [478, 252] on button "Edit" at bounding box center [482, 259] width 29 height 21
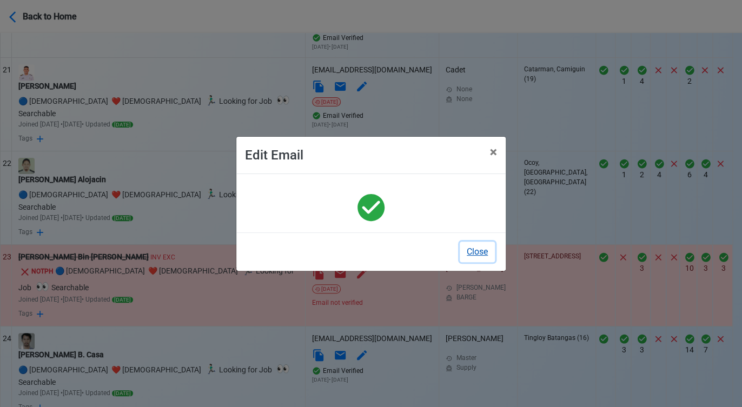
click at [468, 252] on button "Close" at bounding box center [477, 252] width 35 height 21
